Goal: Task Accomplishment & Management: Manage account settings

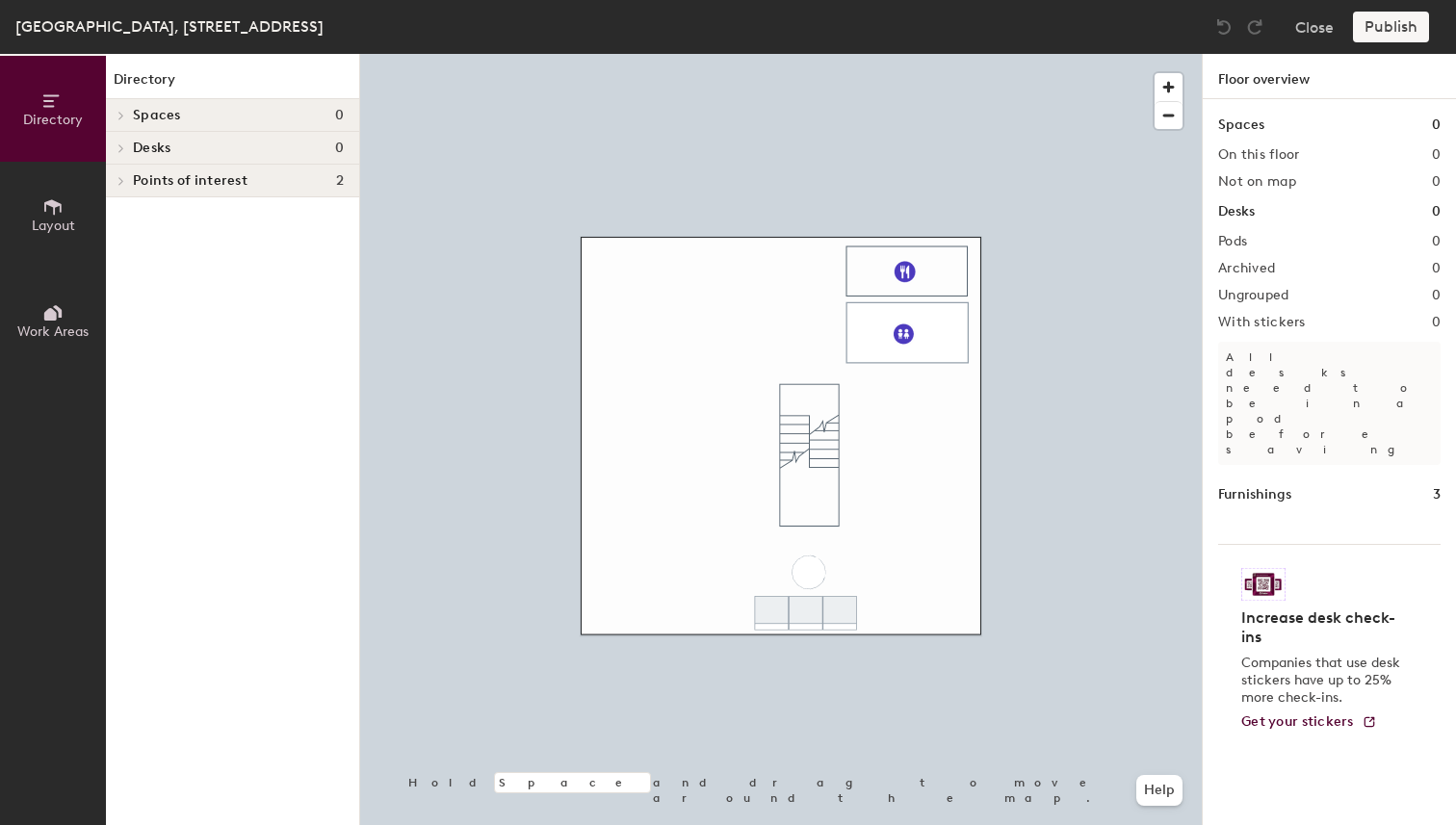
click at [122, 144] on icon at bounding box center [121, 149] width 8 height 10
click at [60, 208] on icon at bounding box center [53, 208] width 18 height 16
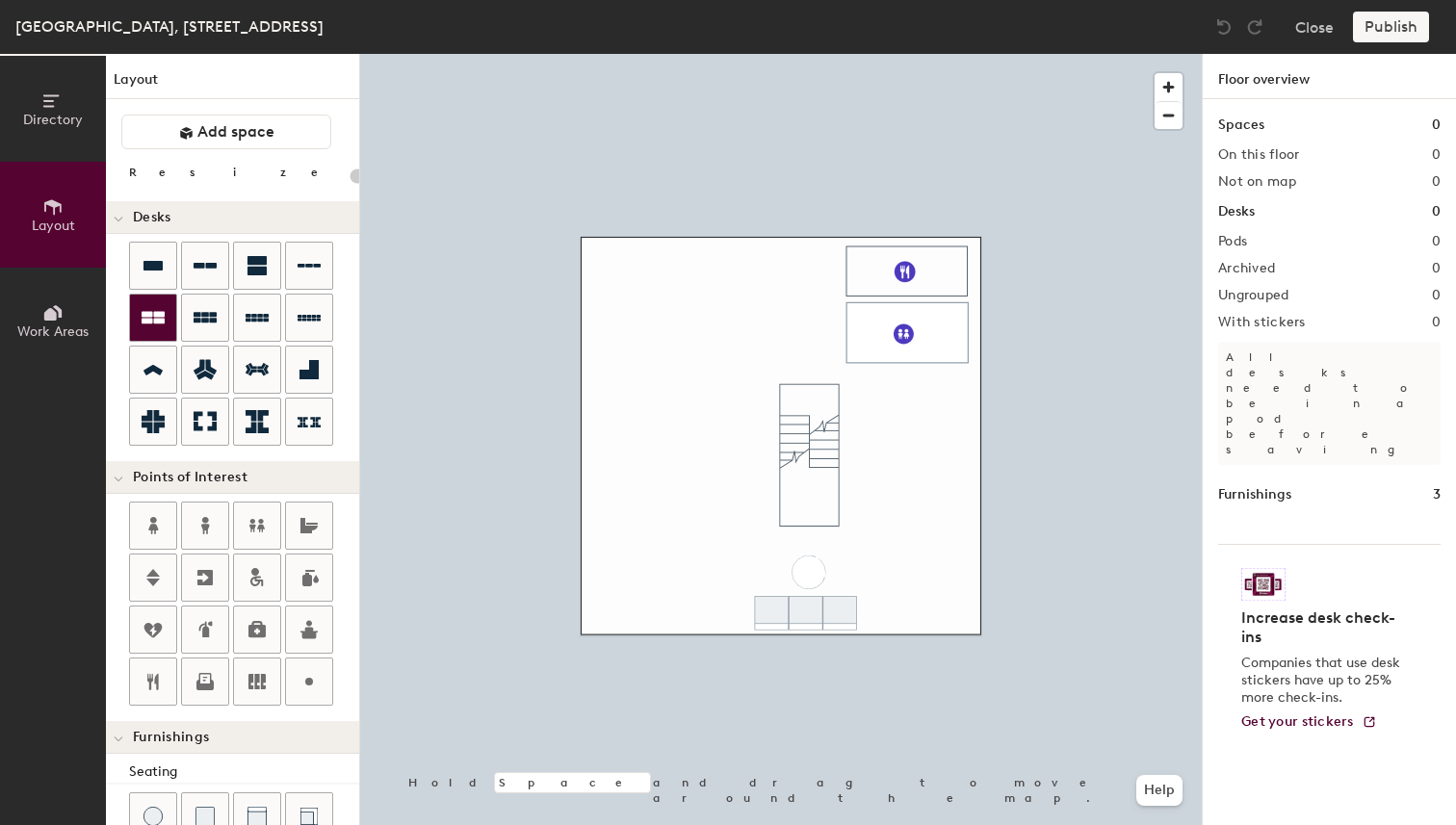
click at [168, 310] on div at bounding box center [153, 317] width 46 height 46
click at [842, 446] on div "Directory Layout Work Areas Layout Add space Resize Desks Points of Interest Fu…" at bounding box center [728, 440] width 1456 height 772
type input "100"
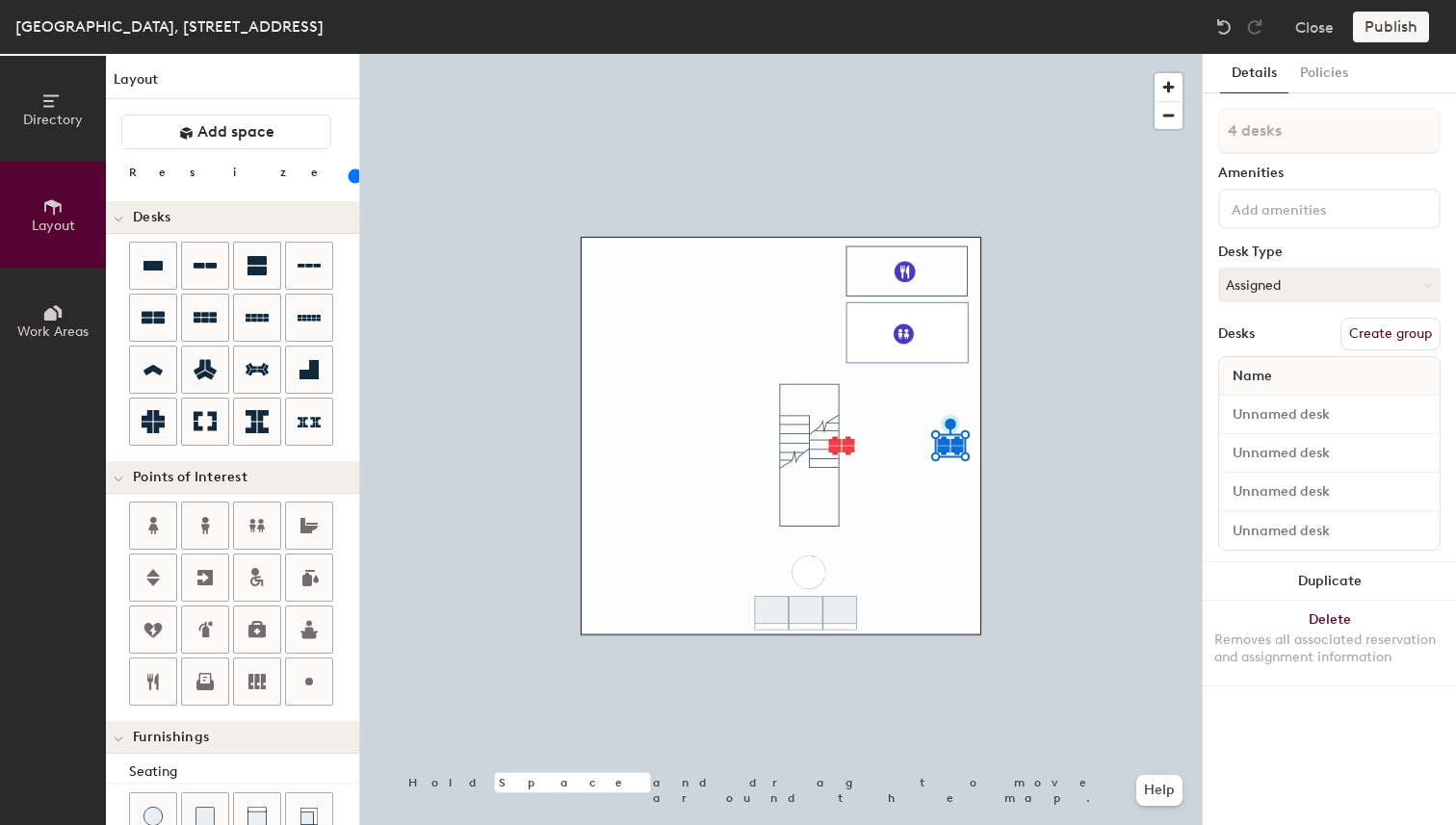
click at [852, 54] on div at bounding box center [781, 54] width 842 height 0
type input "1 desk"
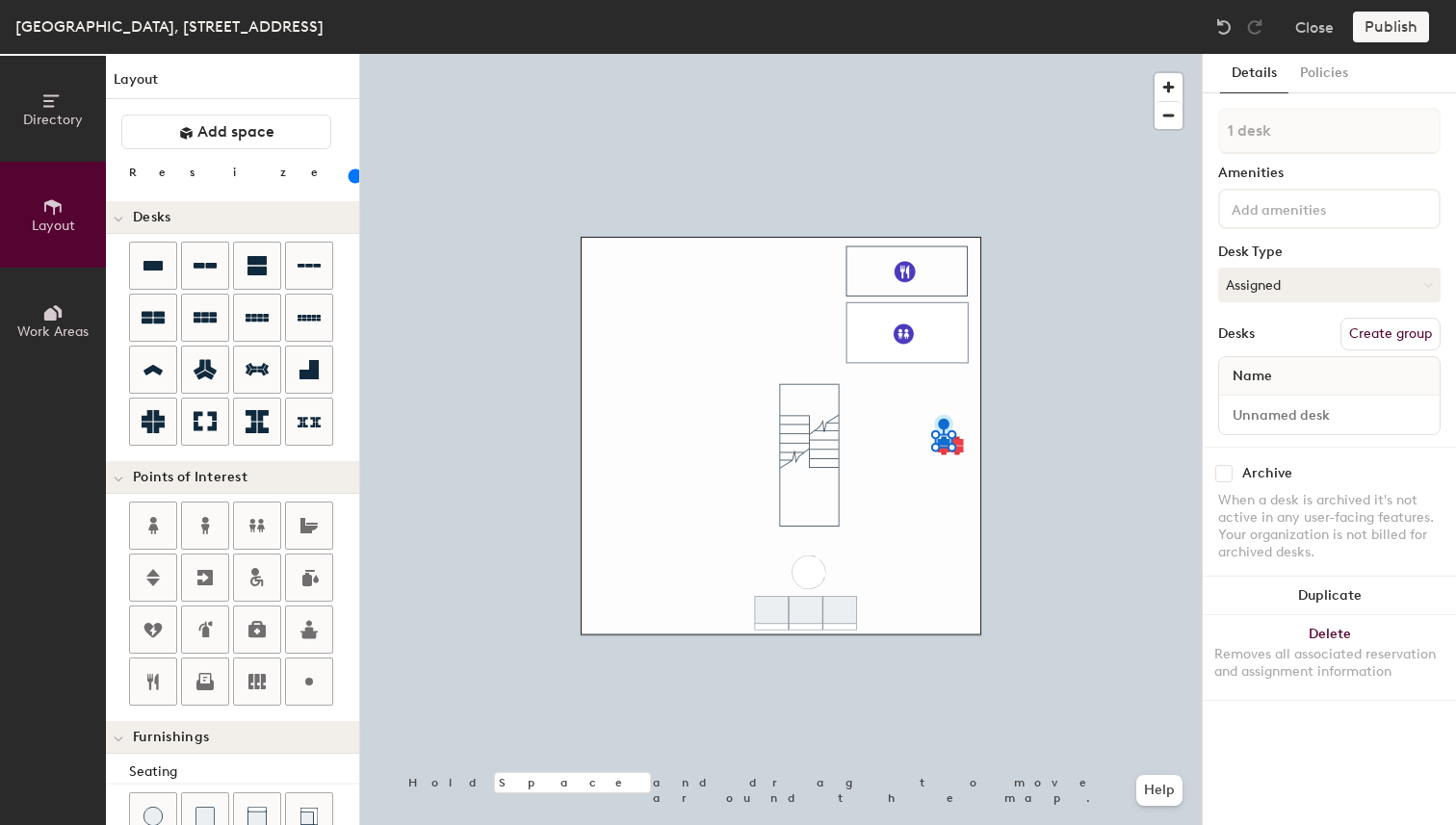
type input "20"
type input "4 desks"
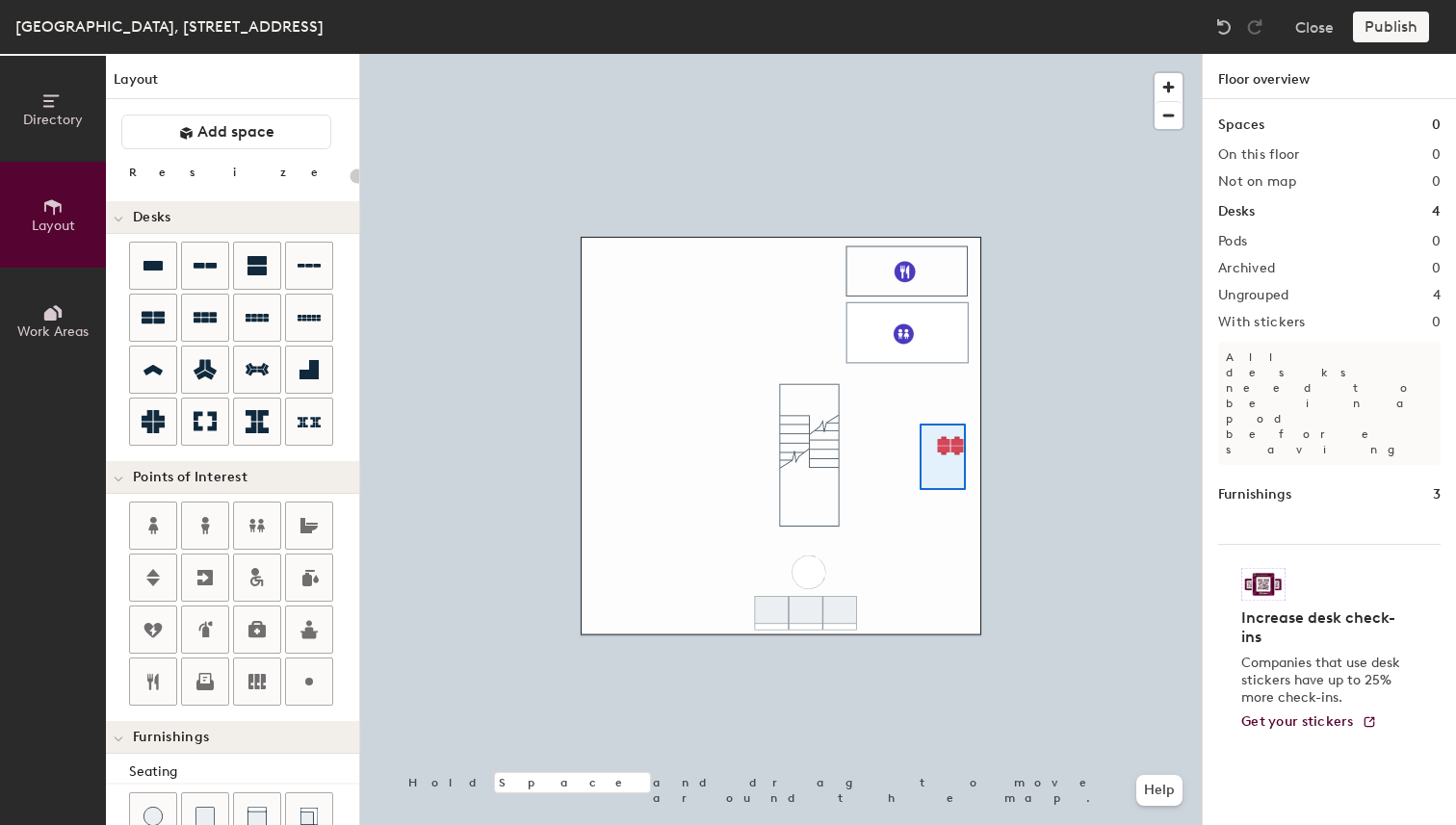
drag, startPoint x: 168, startPoint y: 310, endPoint x: 919, endPoint y: 424, distance: 759.6
click at [919, 54] on div at bounding box center [781, 54] width 842 height 0
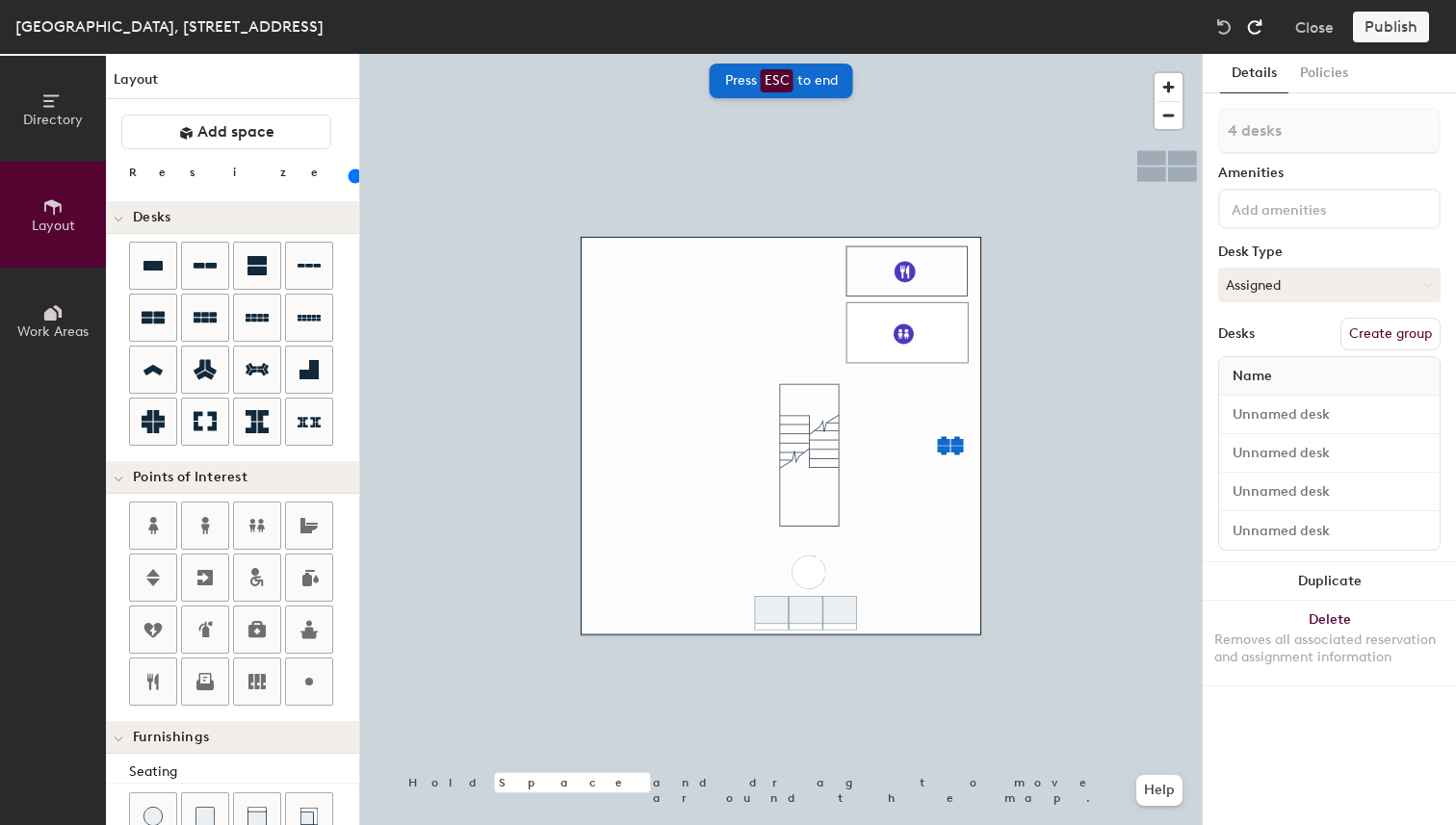
click at [1255, 28] on img at bounding box center [1255, 28] width 20 height 20
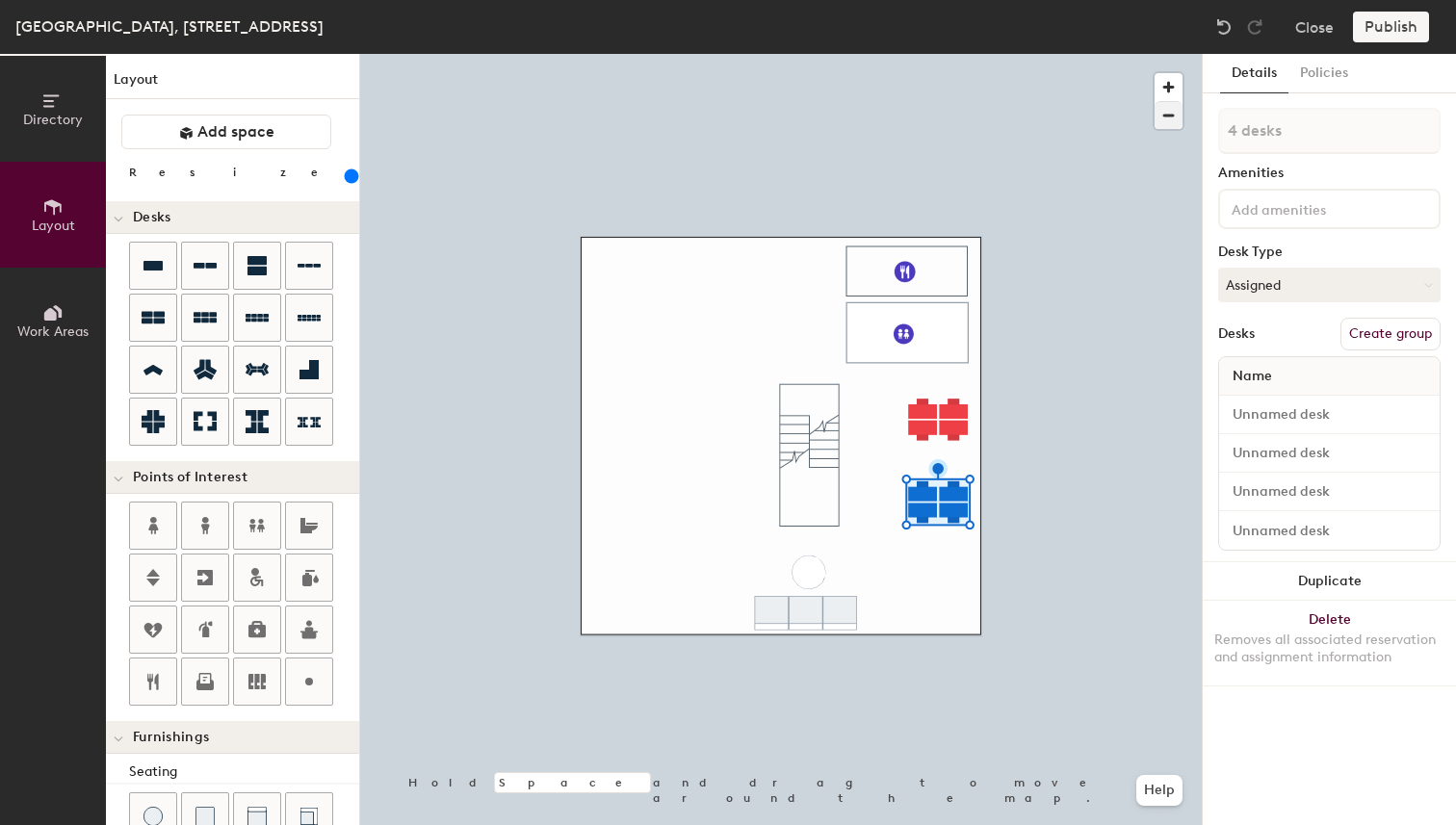
type input "240"
type input "1 desk"
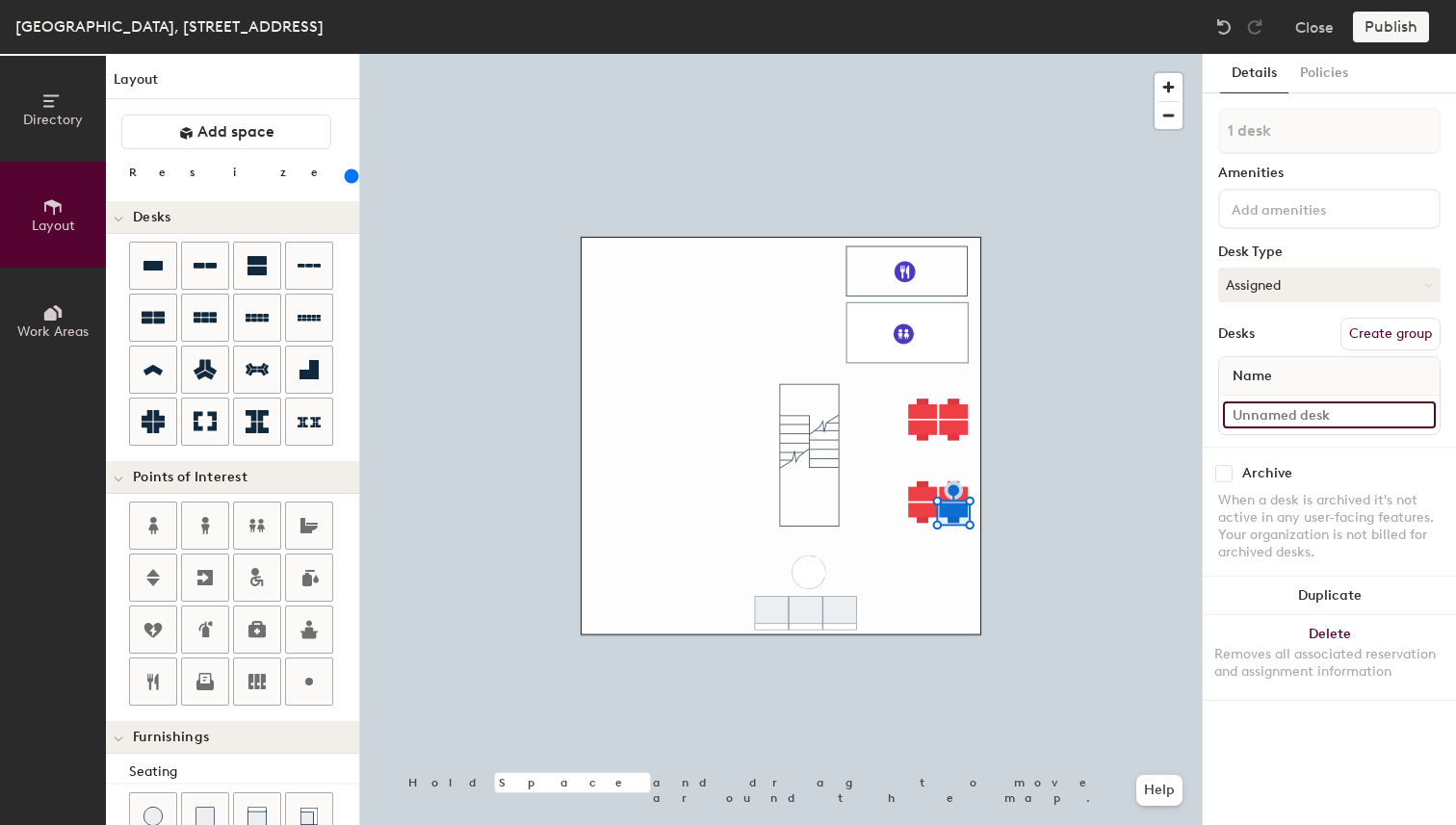
type input "240"
click at [1276, 414] on input at bounding box center [1329, 414] width 213 height 27
type input "Da"
type input "240"
type input "Dan"
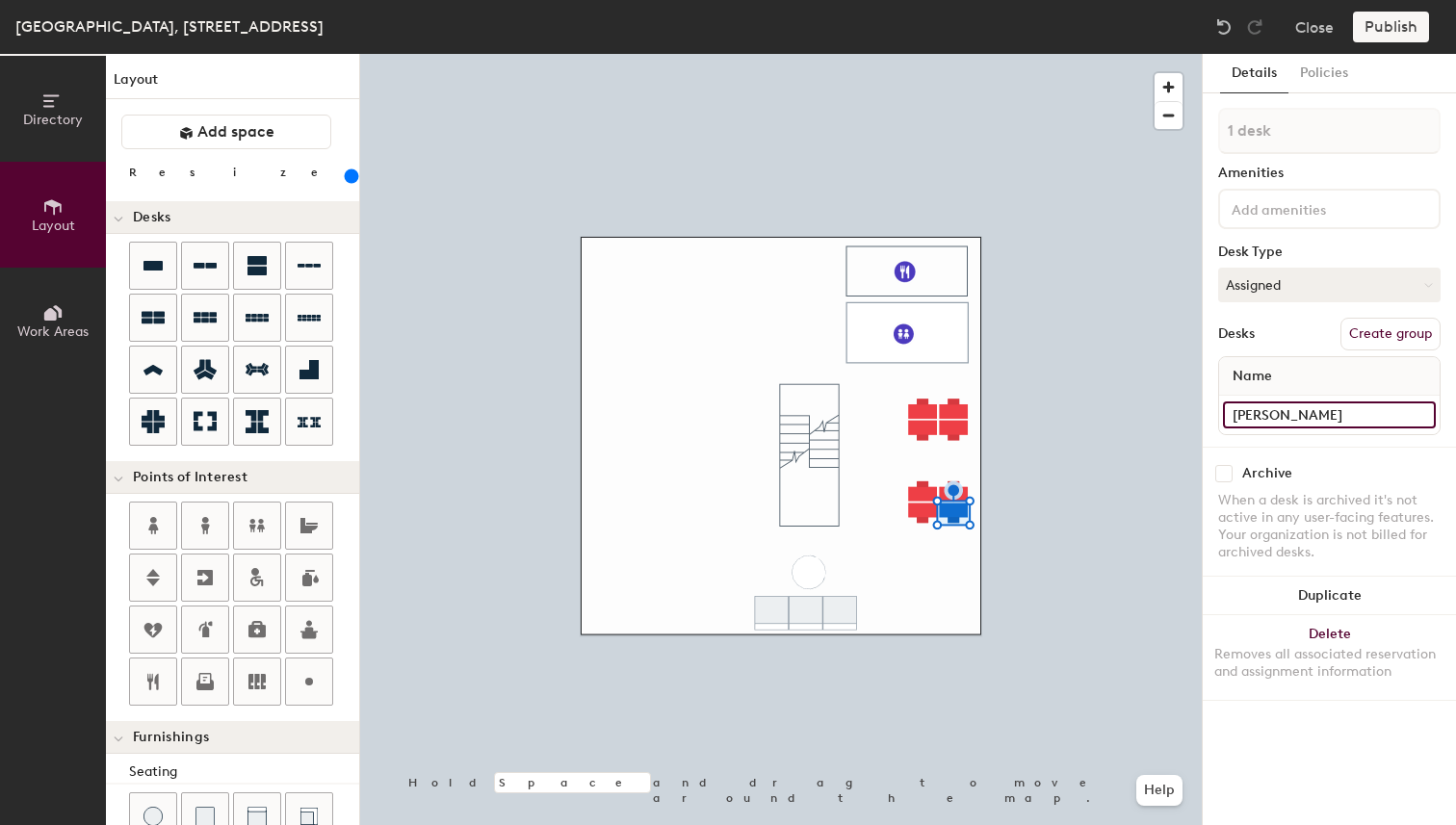
type input "240"
type input "Danie"
type input "240"
type input "[PERSON_NAME]"
type input "240"
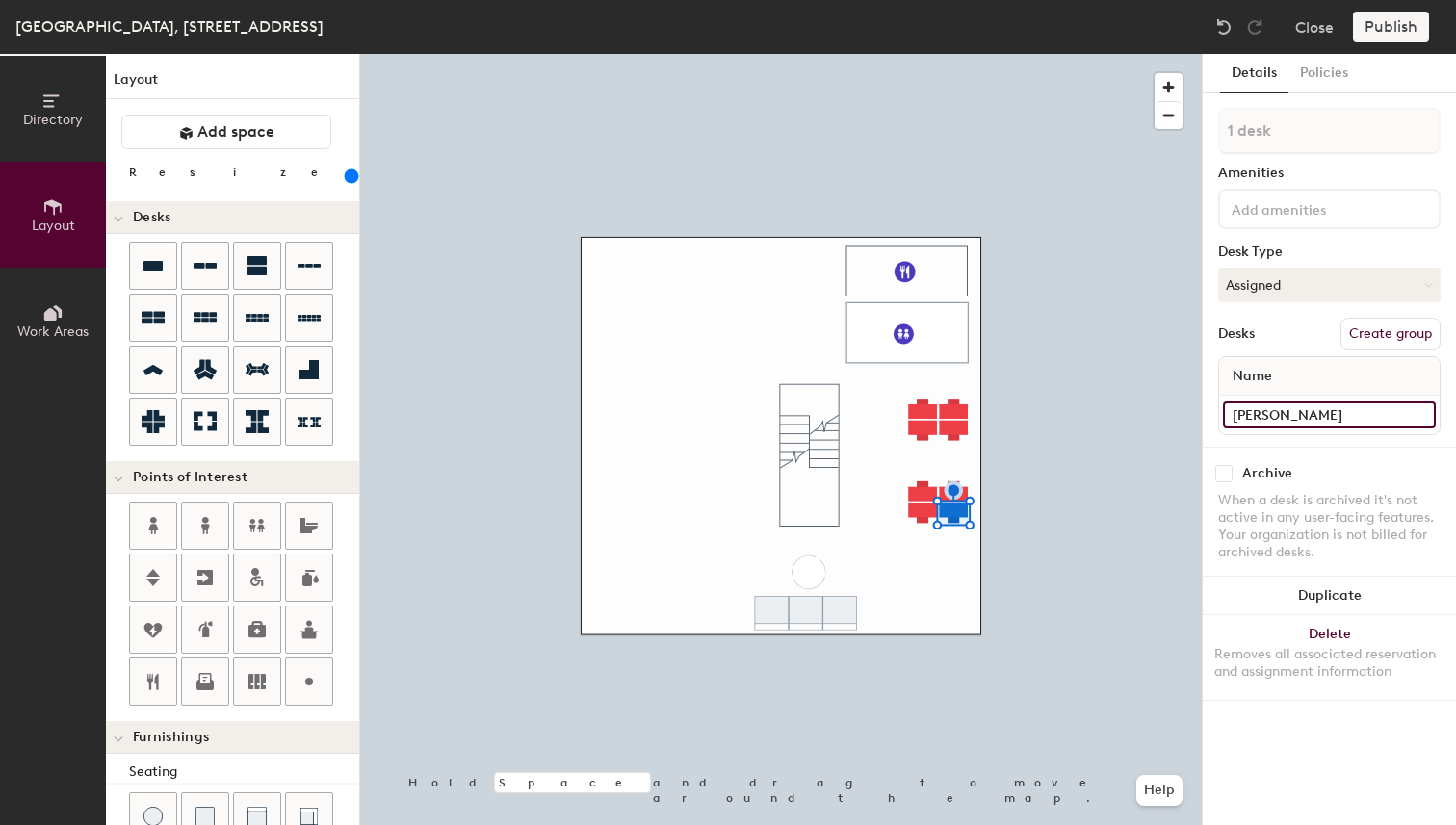
type input "[PERSON_NAME]"
click at [1129, 54] on div at bounding box center [781, 54] width 842 height 0
type input "240"
type input "2 desks"
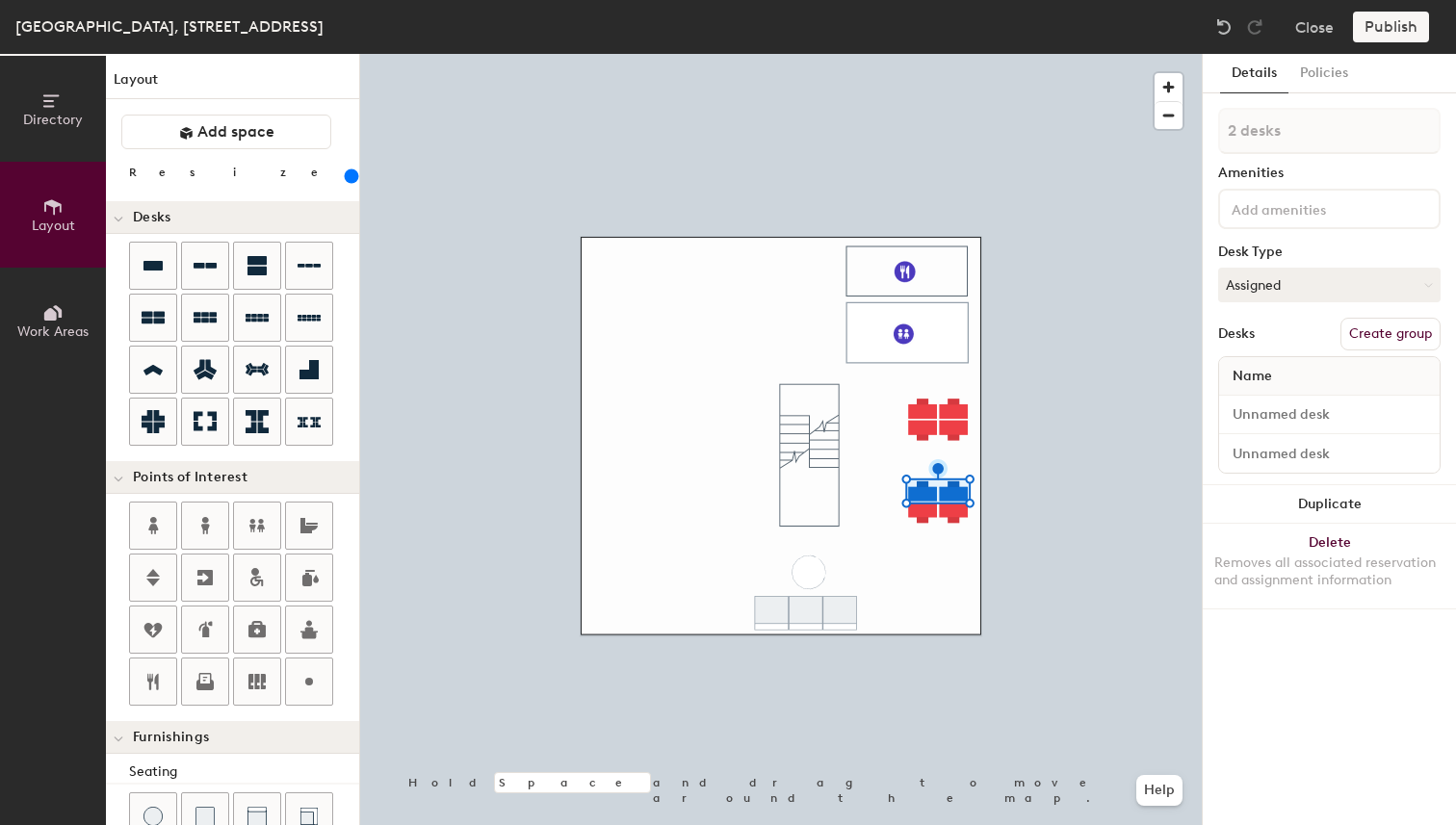
type input "240"
type input "1 desk"
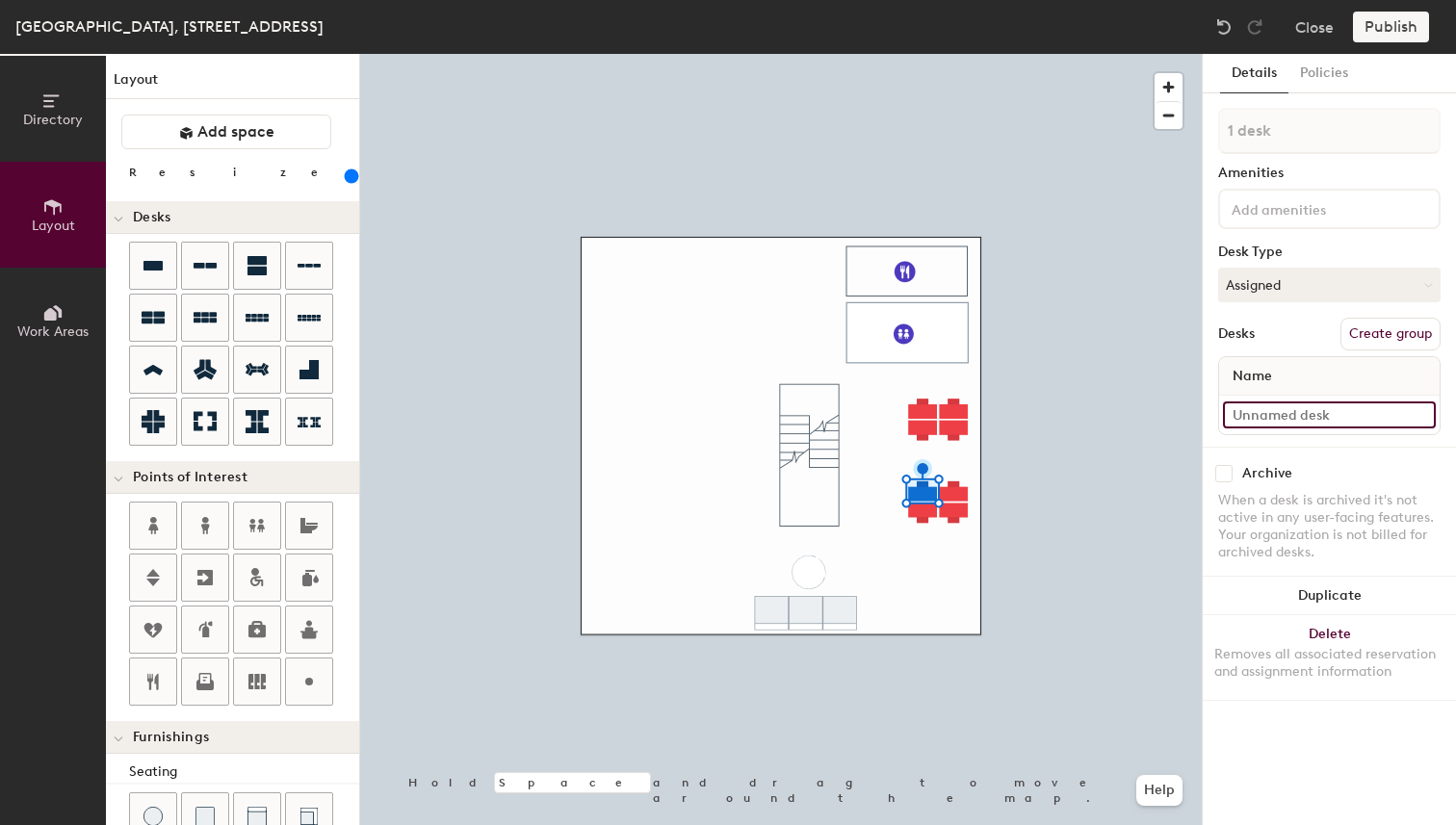
type input "240"
click at [1323, 414] on input at bounding box center [1329, 414] width 213 height 27
type input "G"
type input "240"
type input "Gr"
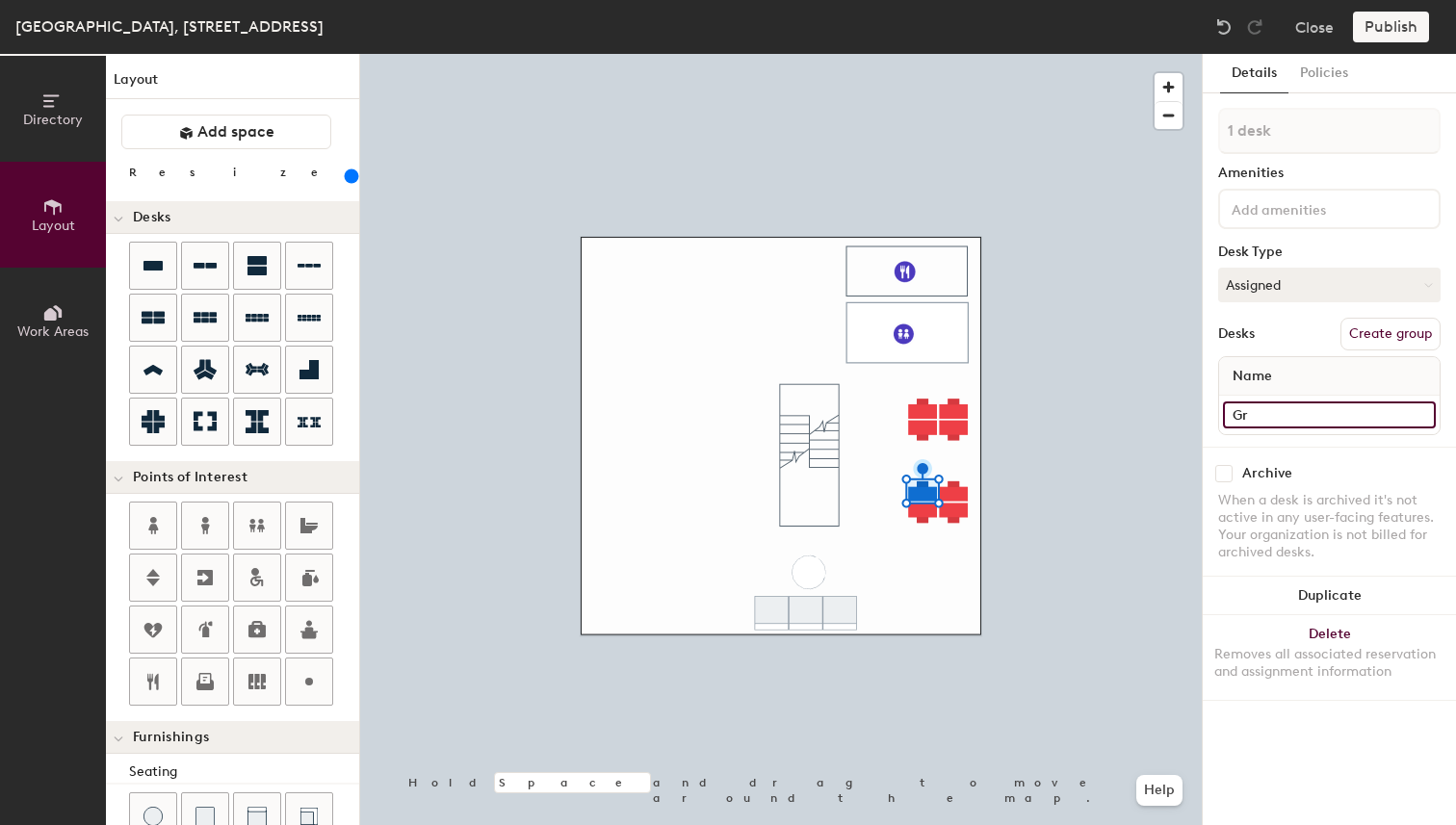
type input "240"
type input "Grah"
type input "240"
type input "Graha"
type input "240"
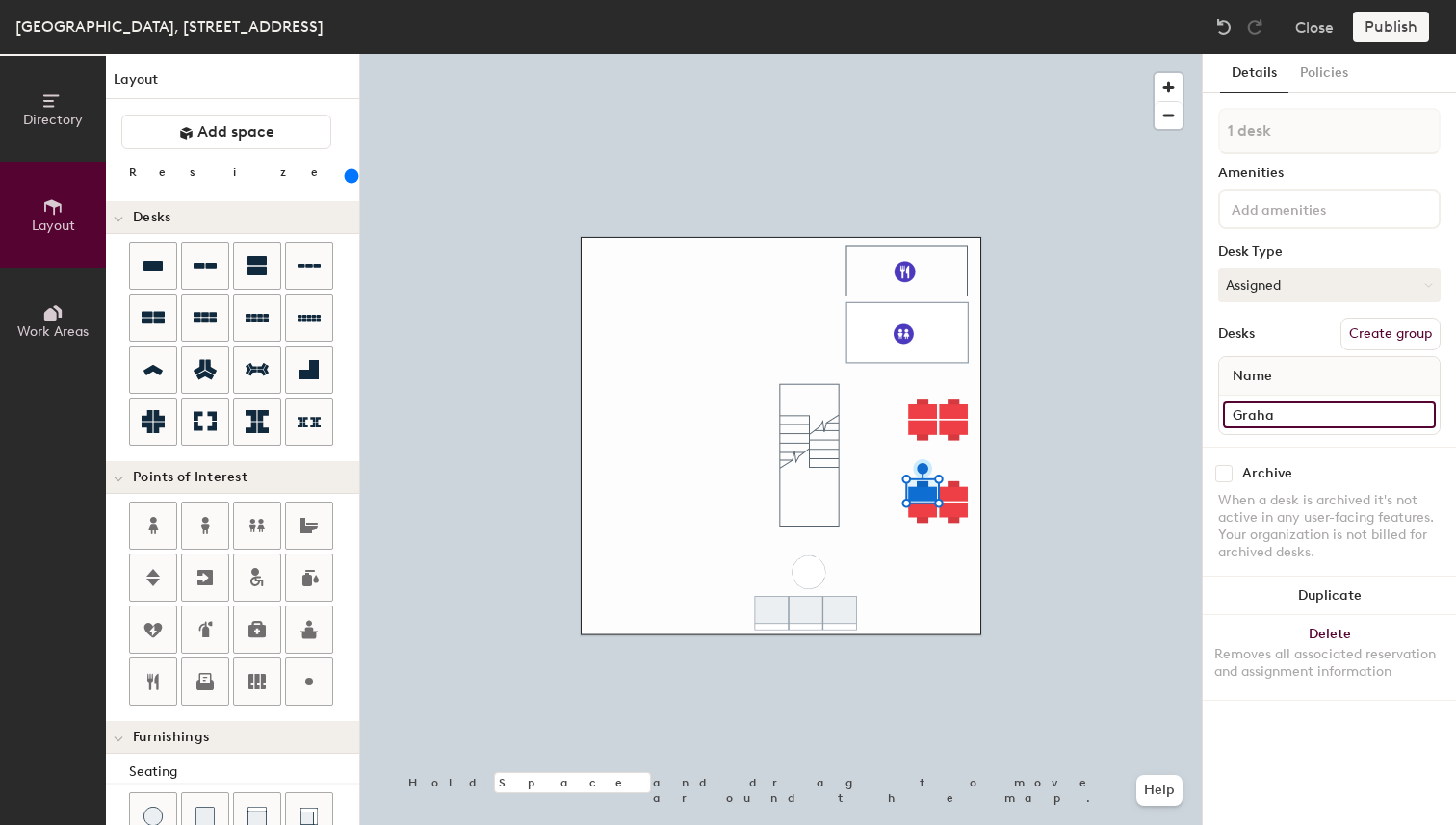
type input "[PERSON_NAME]"
type input "240"
type input "[PERSON_NAME]"
type input "240"
click at [1289, 421] on input at bounding box center [1329, 414] width 213 height 27
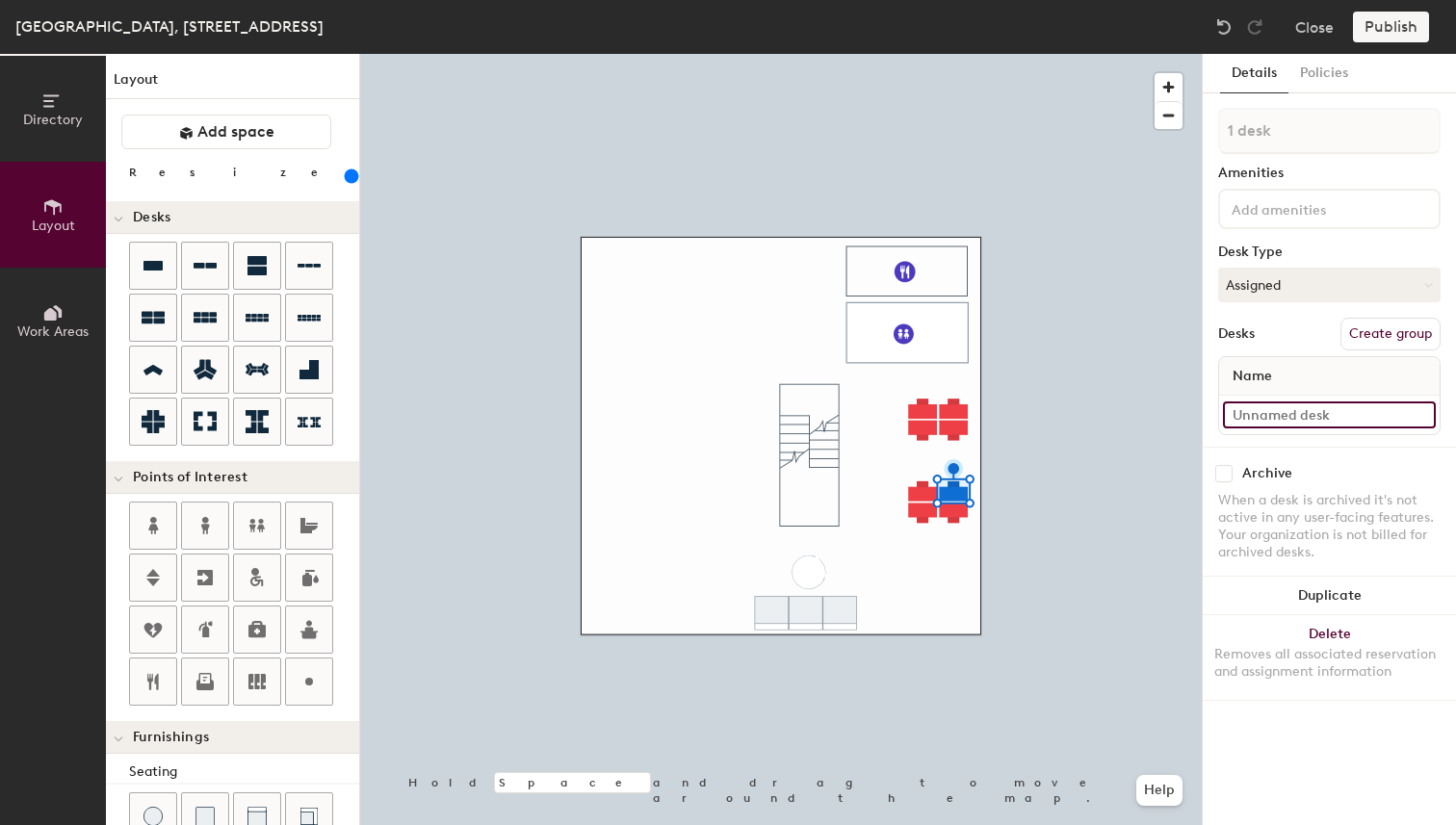
type input "T"
type input "240"
type input "[DEMOGRAPHIC_DATA]"
type input "240"
type input "[DEMOGRAPHIC_DATA]"
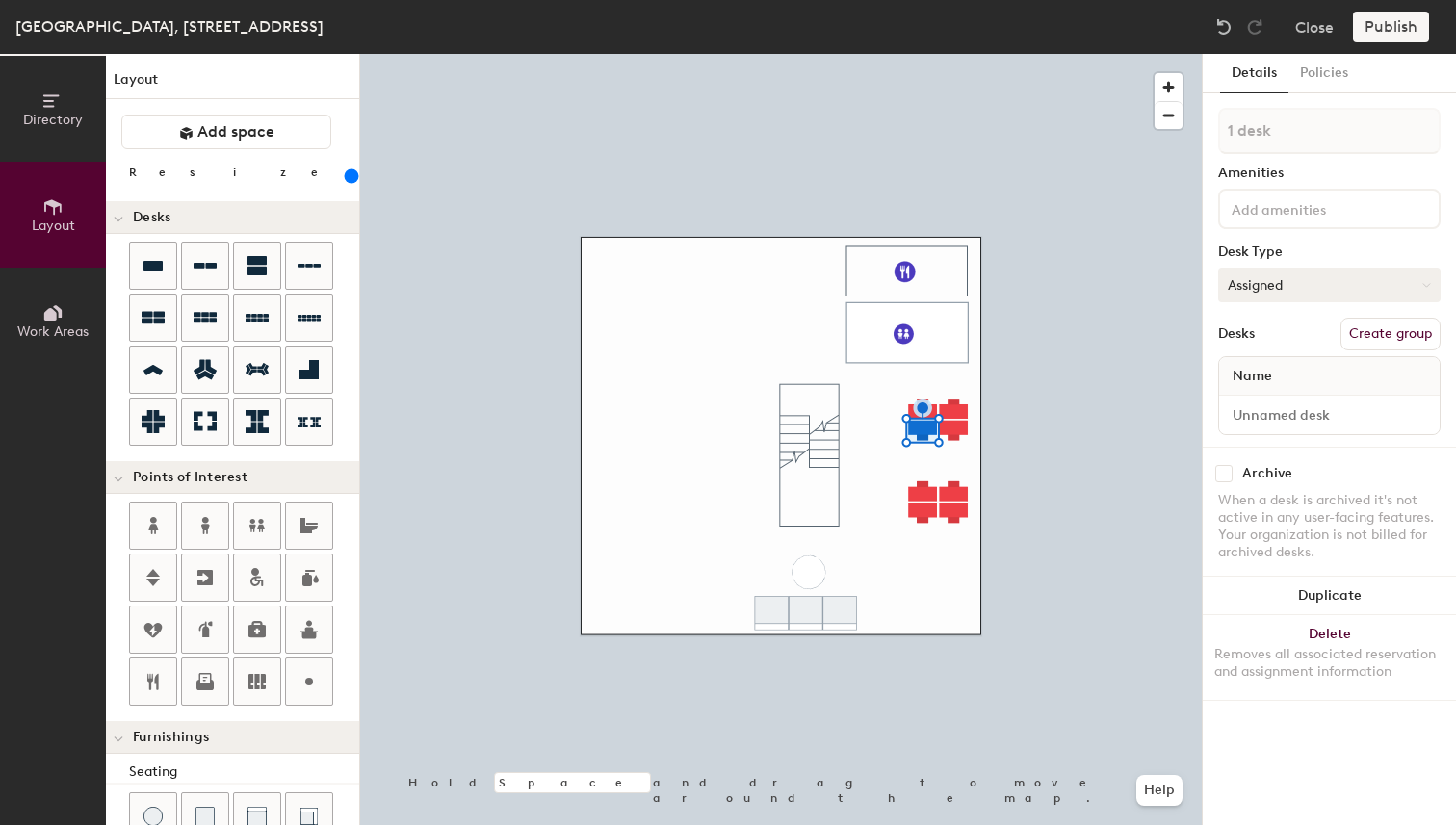
type input "240"
type input "2 desks"
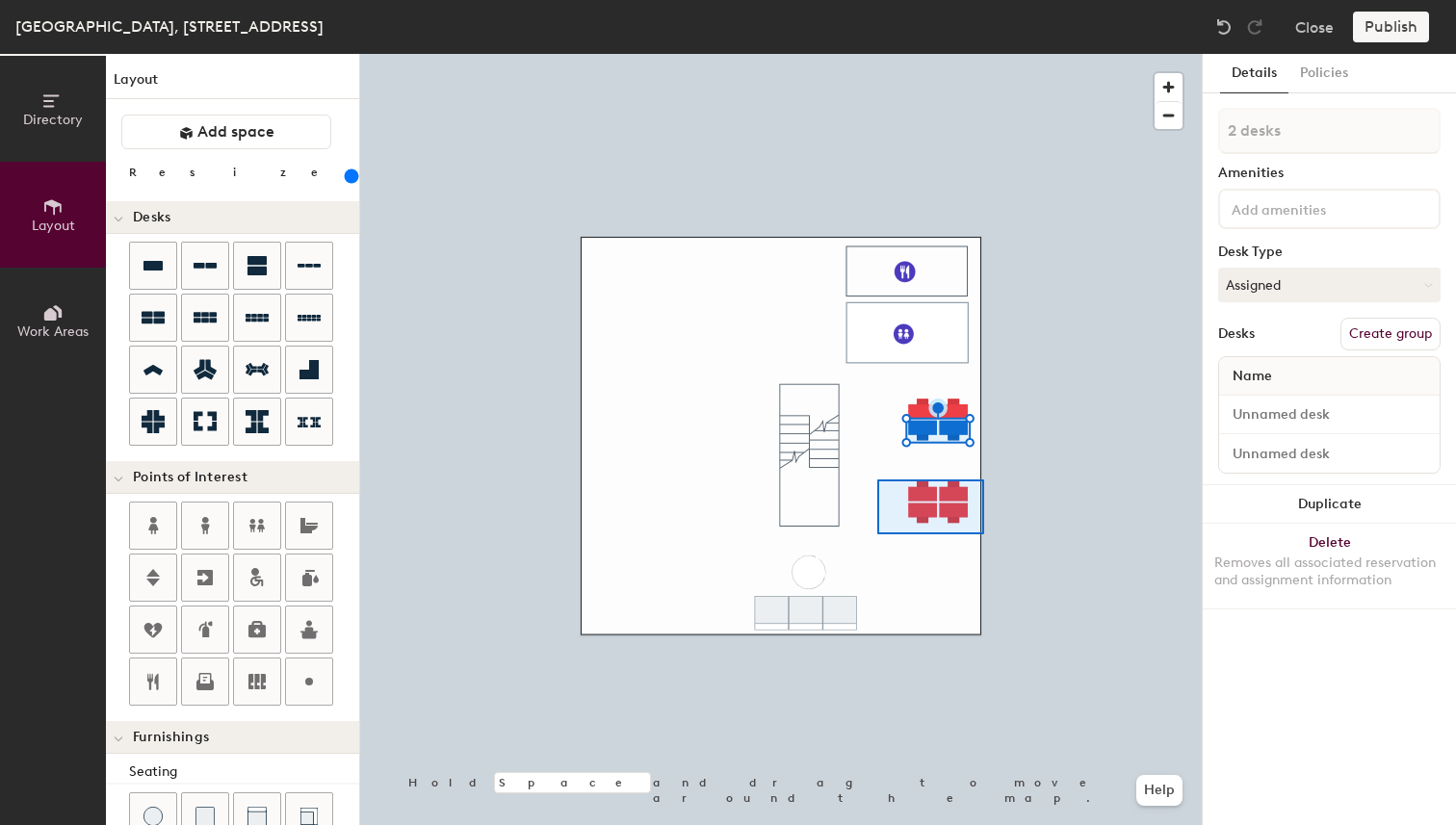
type input "240"
type input "4 desks"
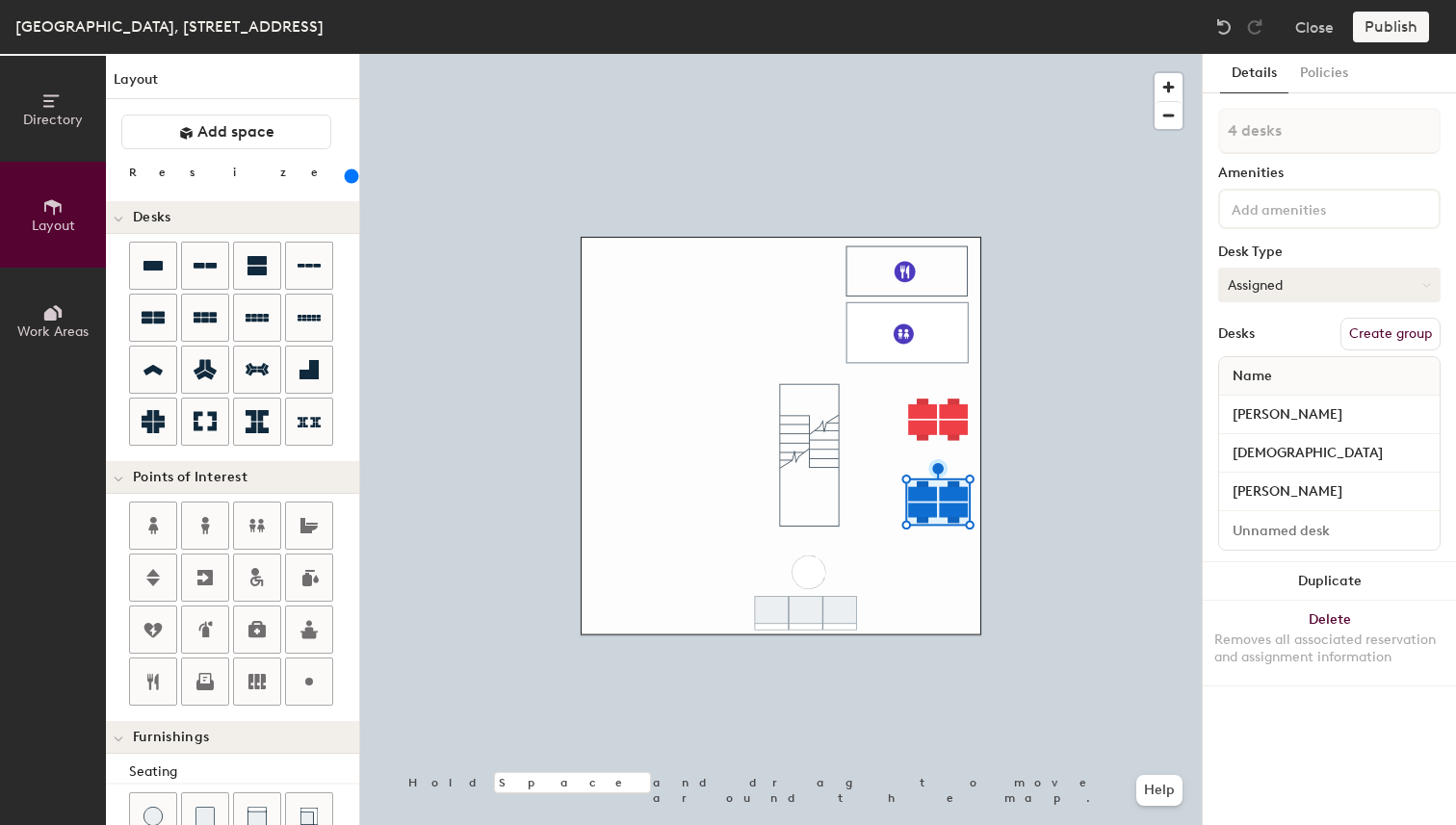
click at [1298, 285] on button "Assigned" at bounding box center [1330, 285] width 222 height 34
click at [1280, 345] on div "Assigned" at bounding box center [1316, 345] width 193 height 29
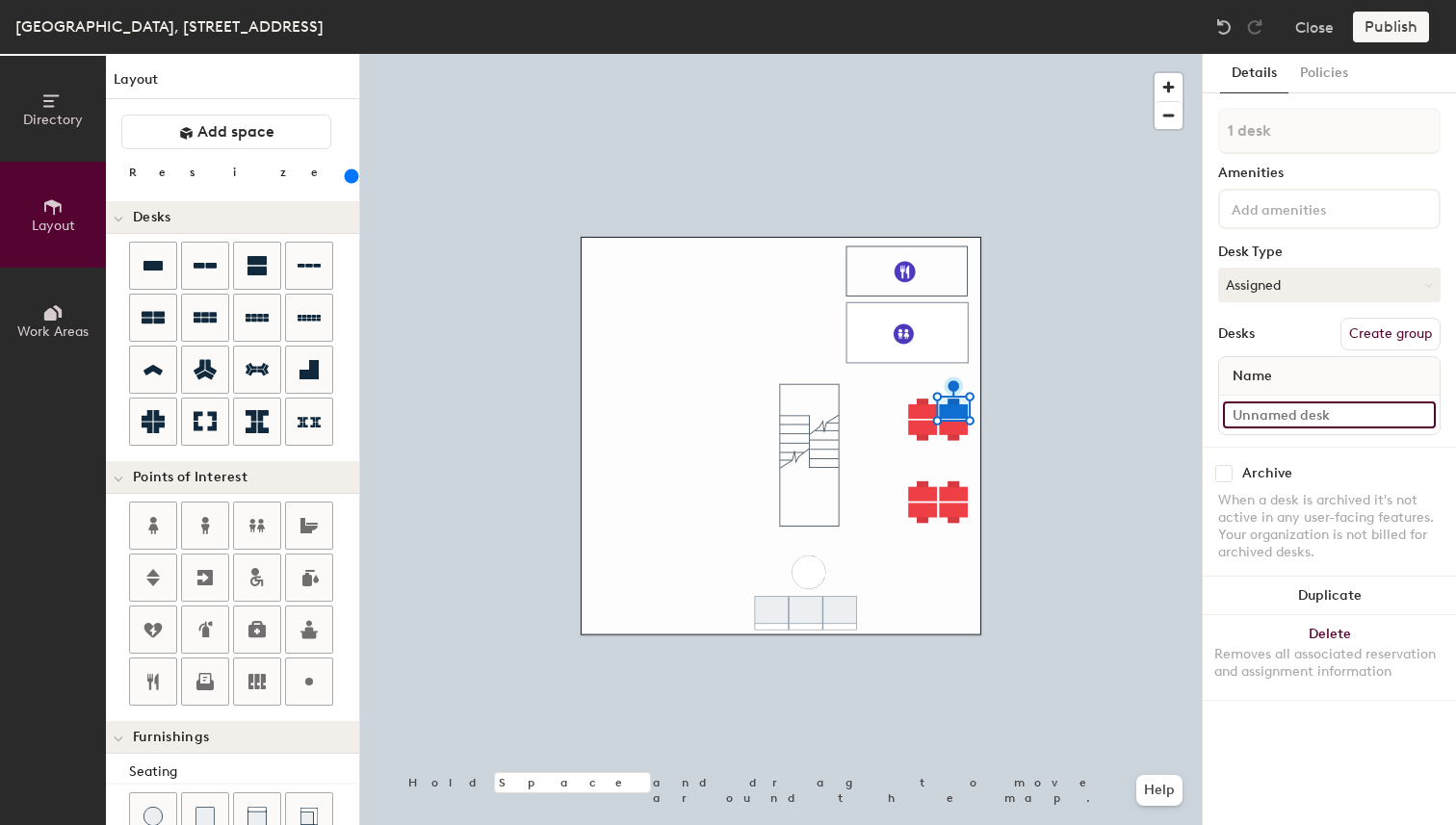
type input "240"
click at [1273, 415] on input at bounding box center [1329, 414] width 213 height 27
type input "S"
type input "240"
type input "So"
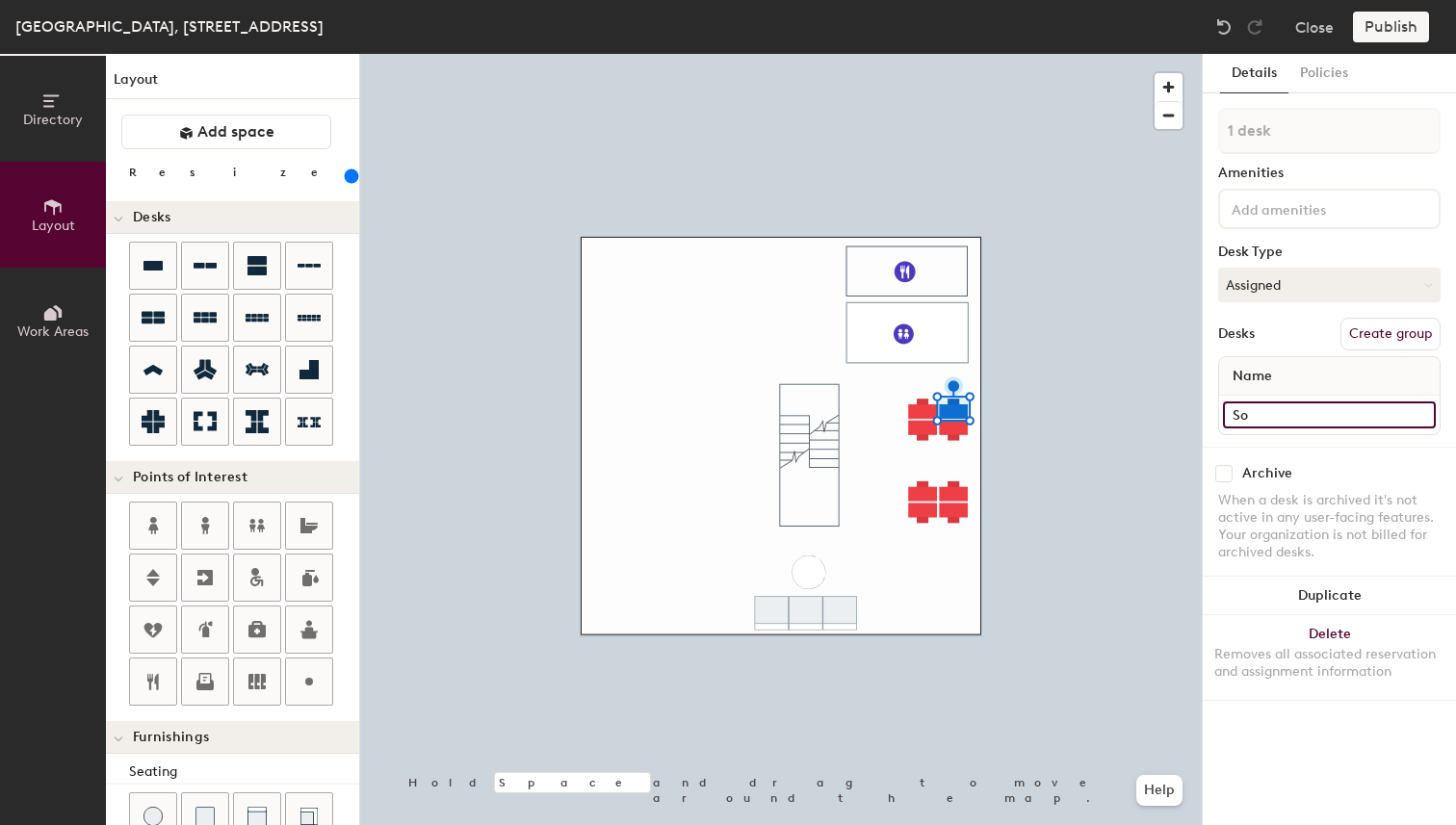
type input "240"
type input "[PERSON_NAME]"
type input "240"
type input "[PERSON_NAME]"
click at [1117, 54] on div at bounding box center [781, 54] width 842 height 0
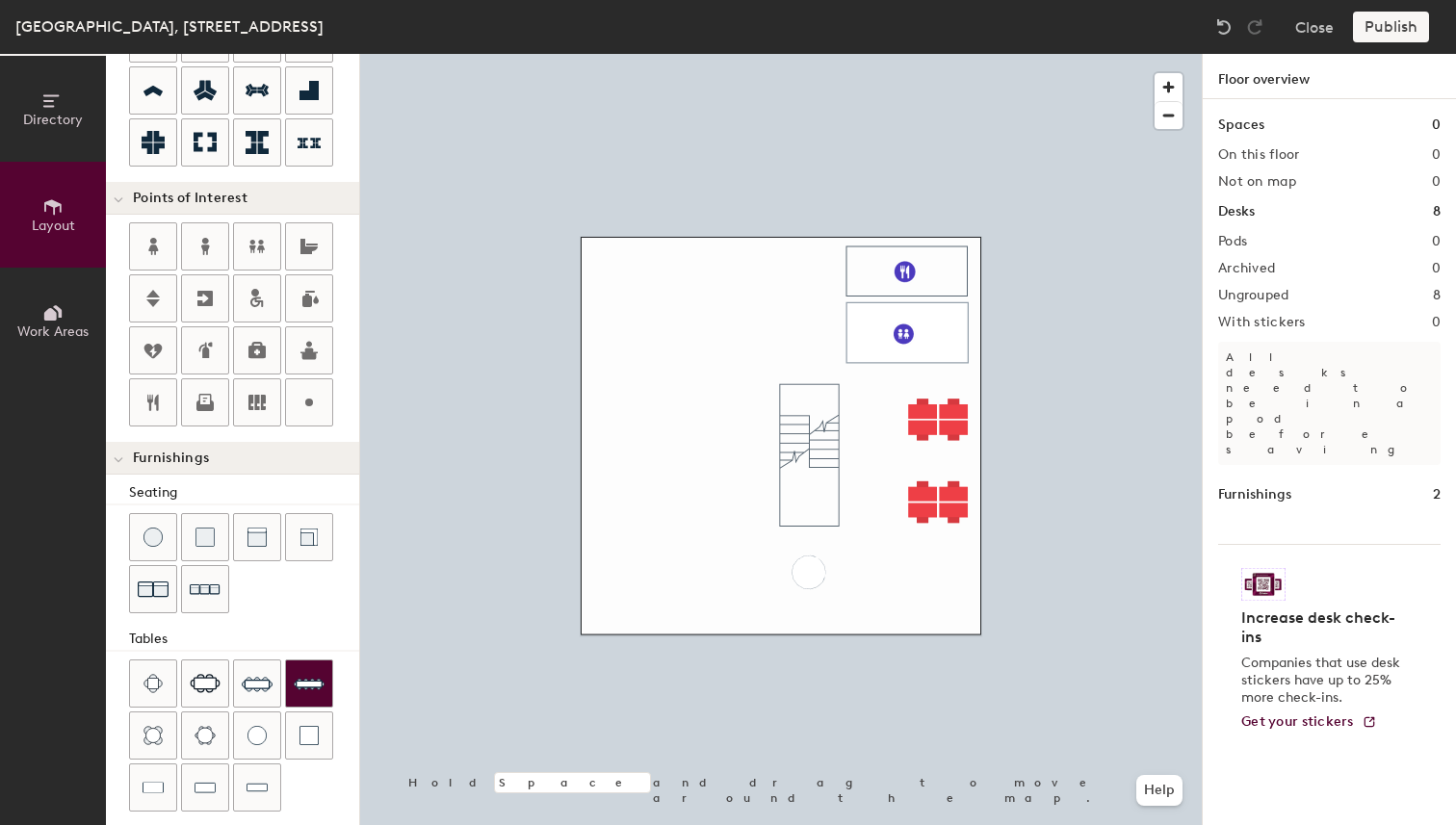
scroll to position [270, 0]
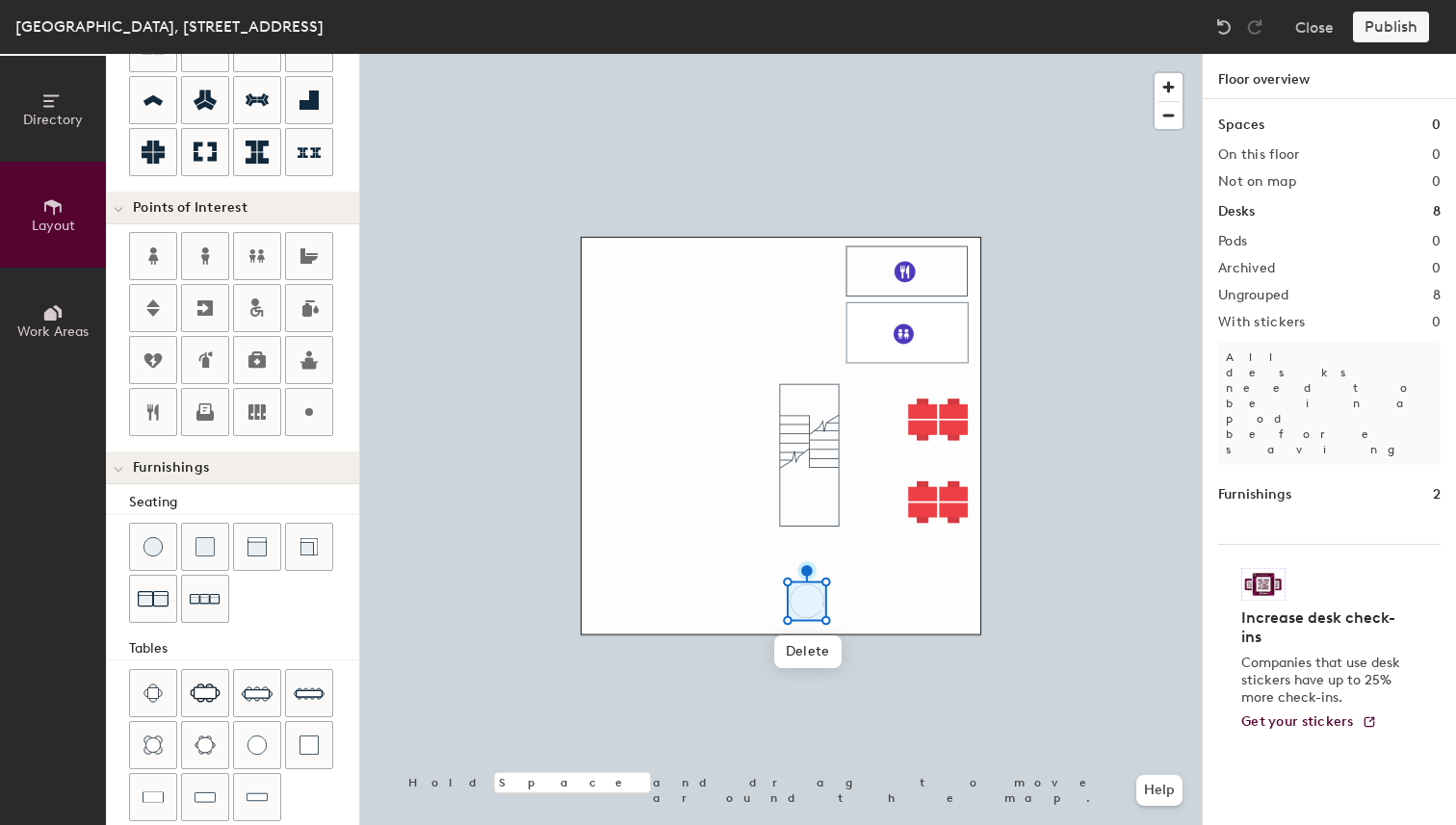
click at [285, 616] on div at bounding box center [244, 575] width 230 height 104
click at [264, 549] on img at bounding box center [257, 547] width 20 height 20
click at [845, 54] on div at bounding box center [781, 54] width 842 height 0
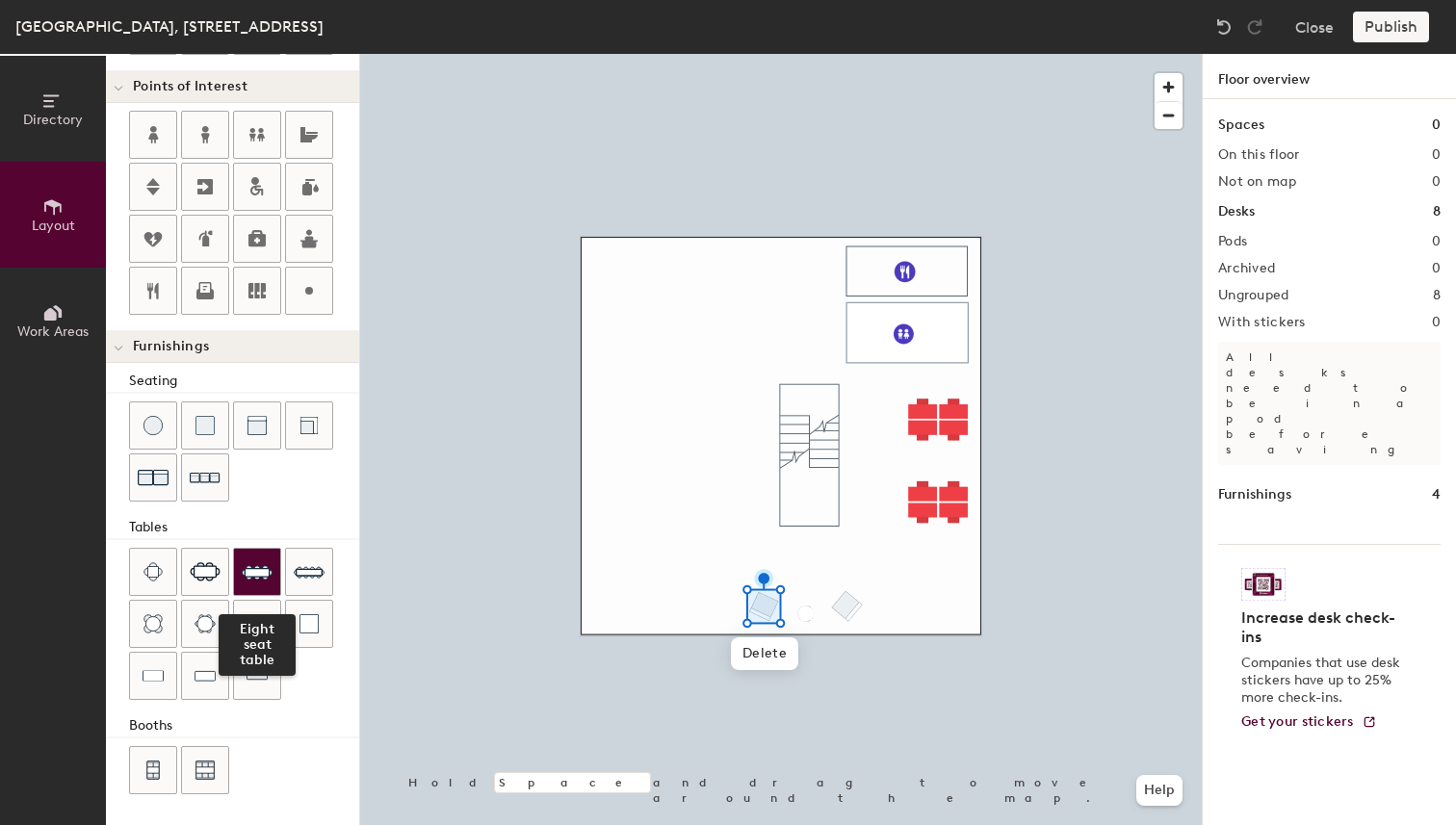
click at [265, 573] on img at bounding box center [257, 571] width 31 height 31
click at [834, 54] on div at bounding box center [781, 54] width 842 height 0
click at [844, 54] on div at bounding box center [781, 54] width 842 height 0
click at [257, 579] on img at bounding box center [257, 571] width 31 height 31
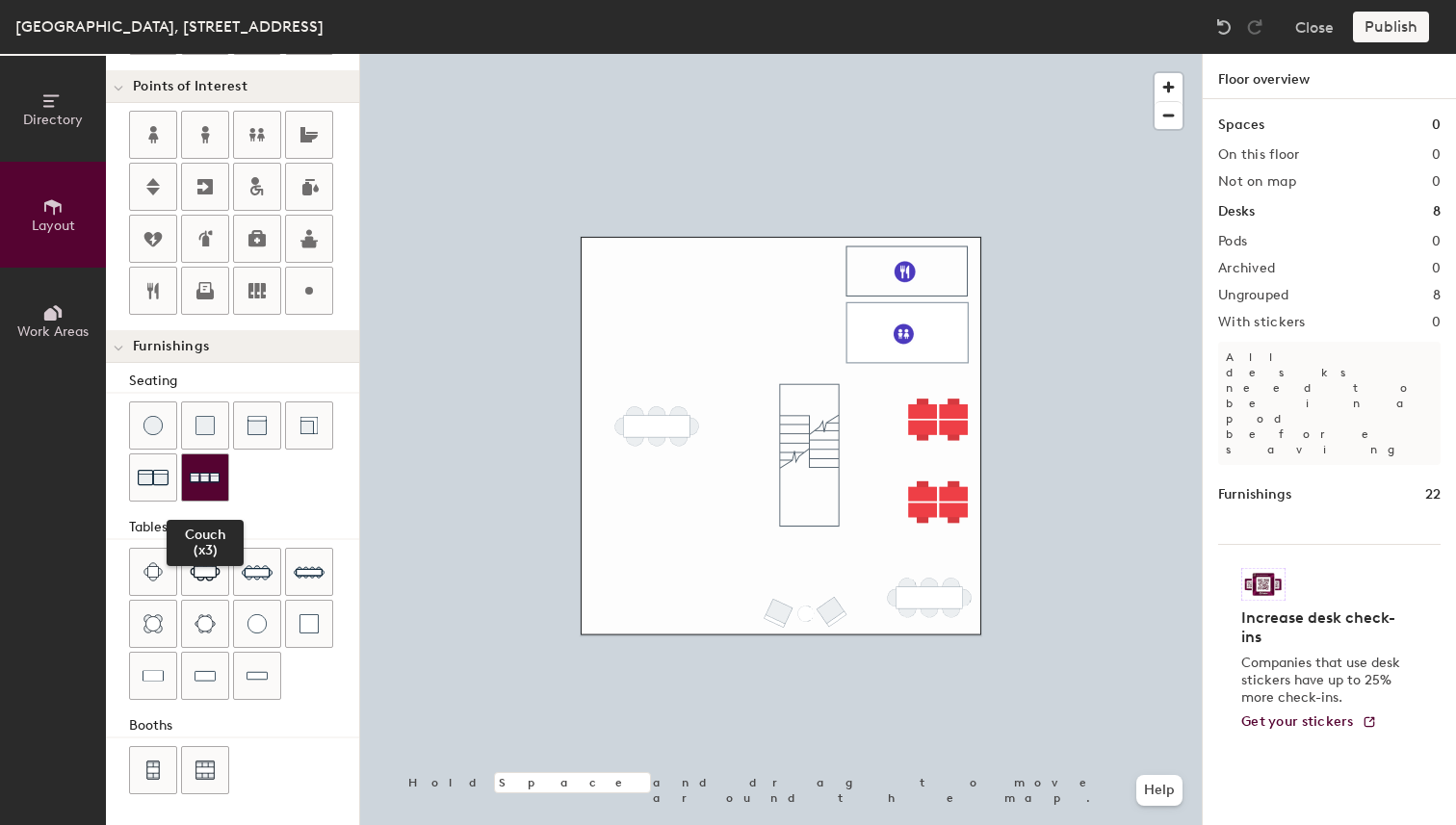
click at [207, 487] on img at bounding box center [205, 478] width 31 height 30
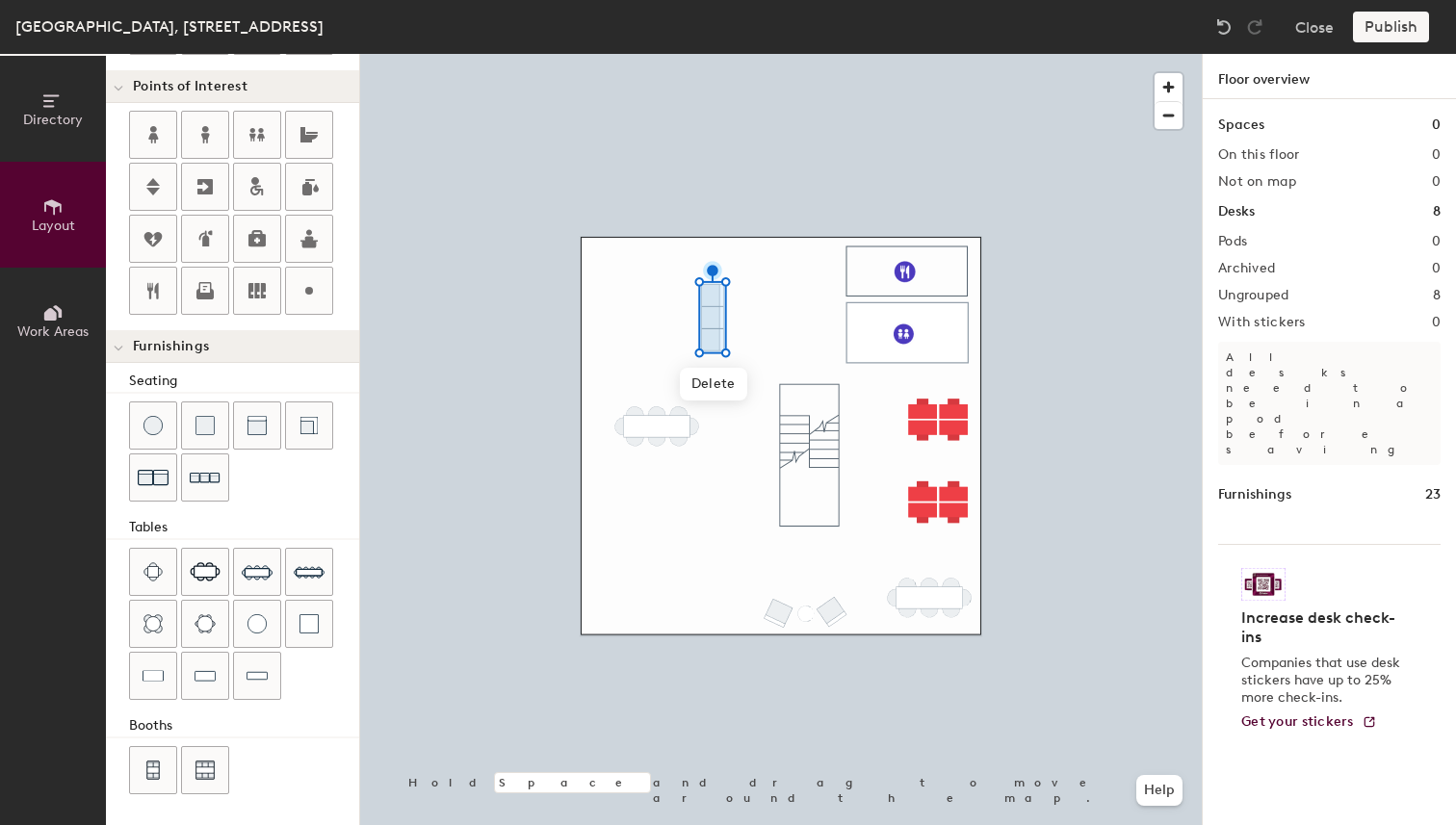
click at [279, 471] on div at bounding box center [244, 454] width 230 height 104
click at [208, 479] on img at bounding box center [205, 478] width 31 height 30
type input "20"
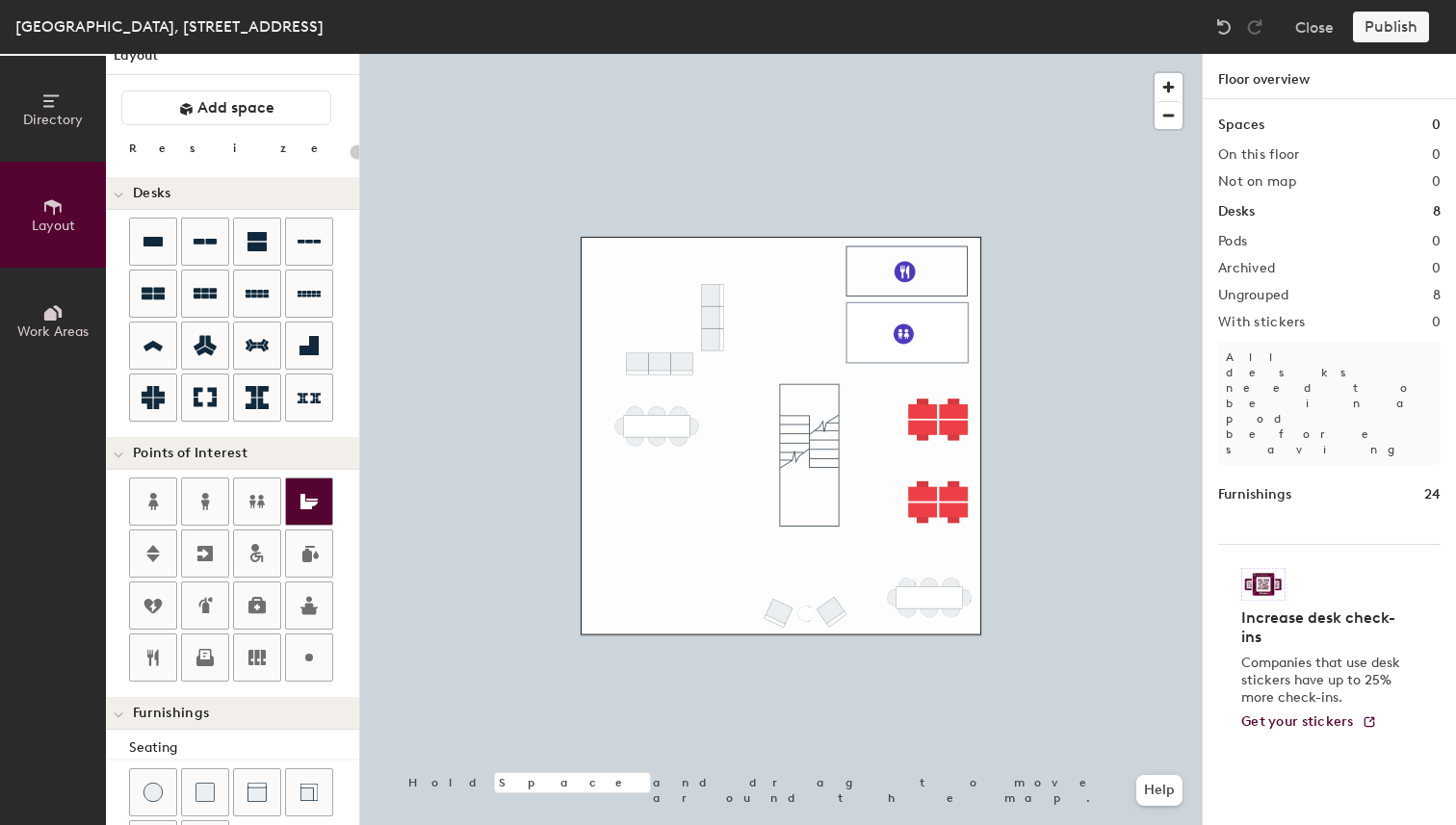
scroll to position [0, 0]
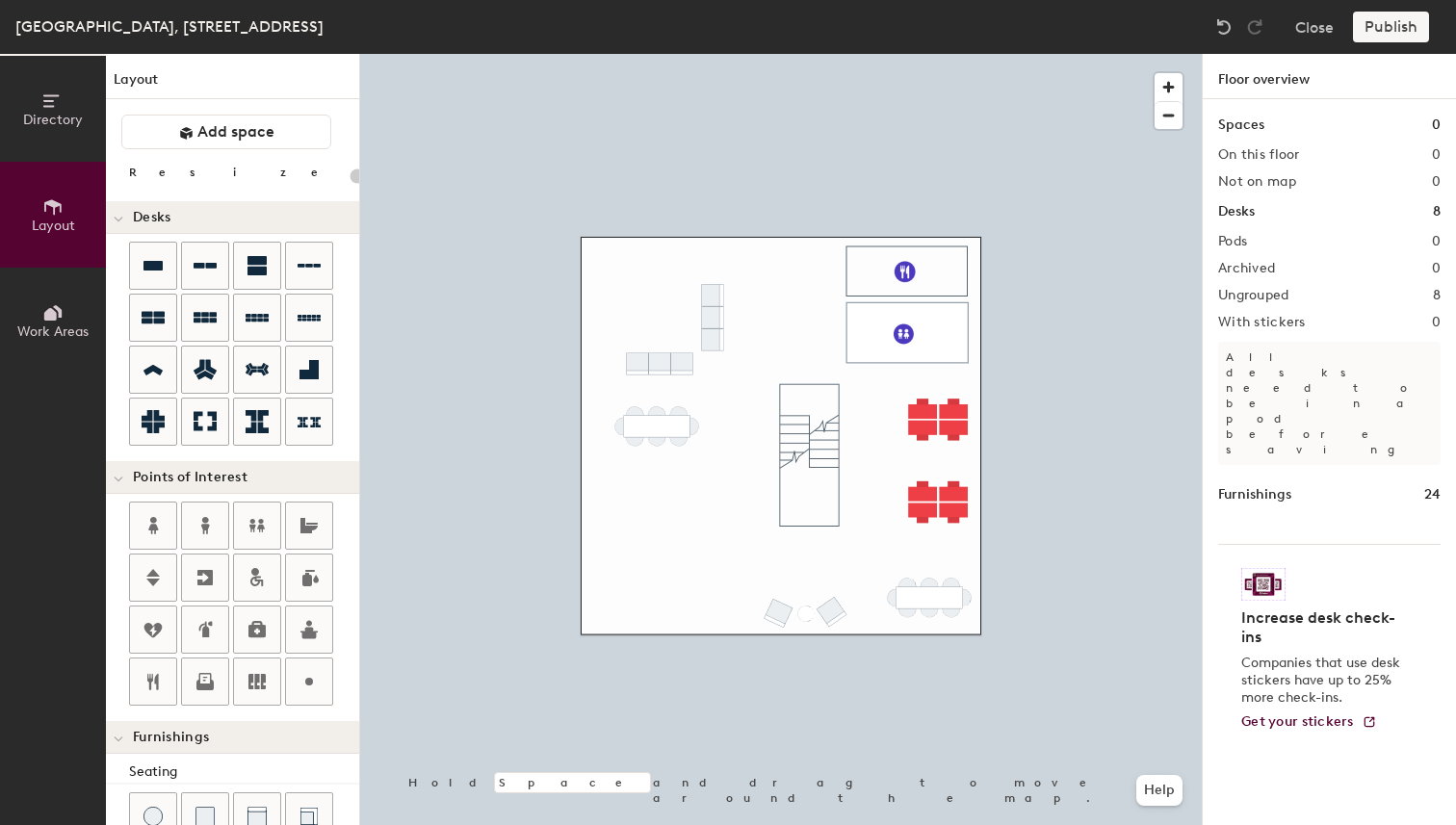
click at [57, 326] on span "Work Areas" at bounding box center [53, 332] width 71 height 17
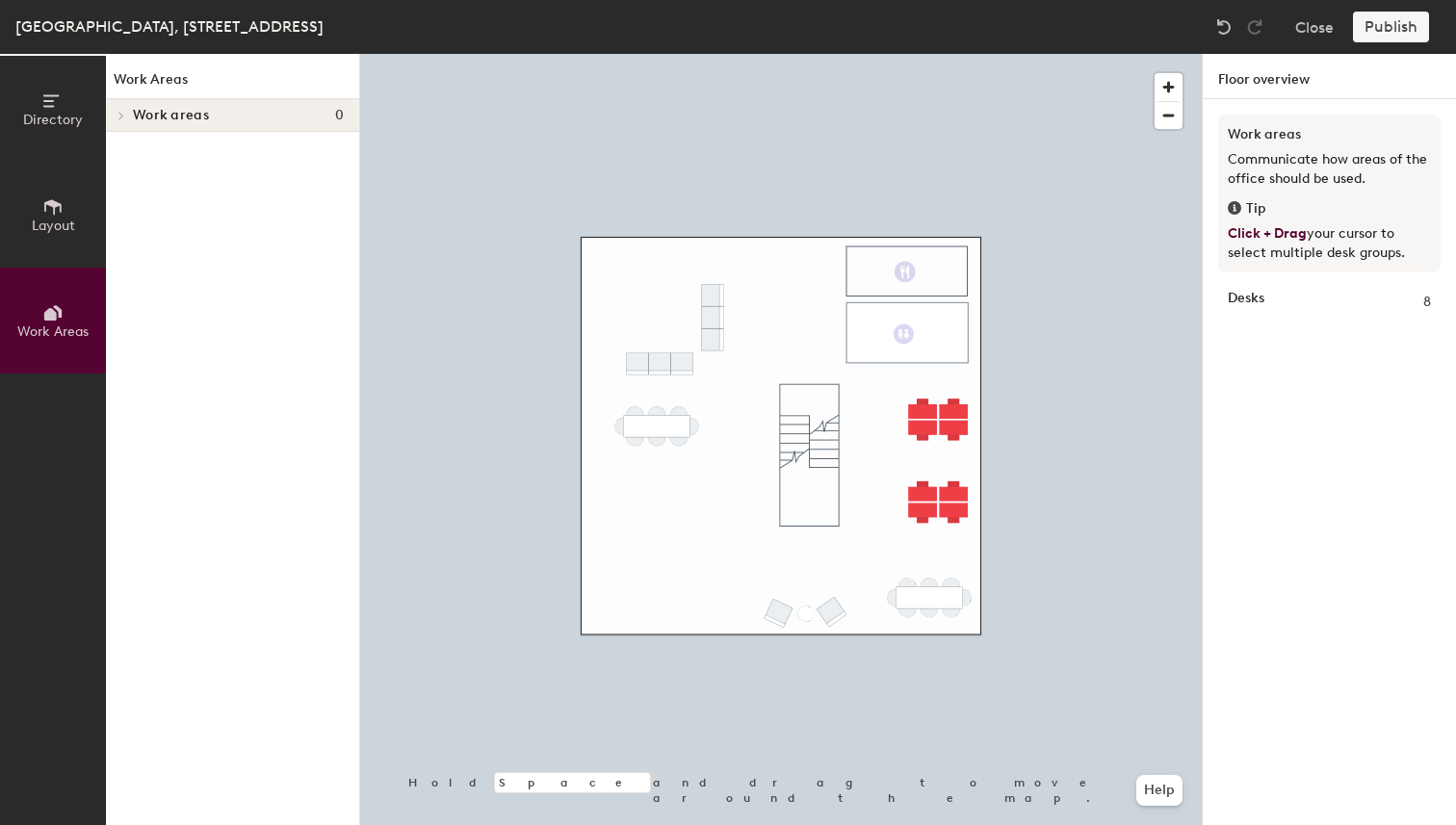
click at [52, 227] on span "Layout" at bounding box center [53, 225] width 43 height 17
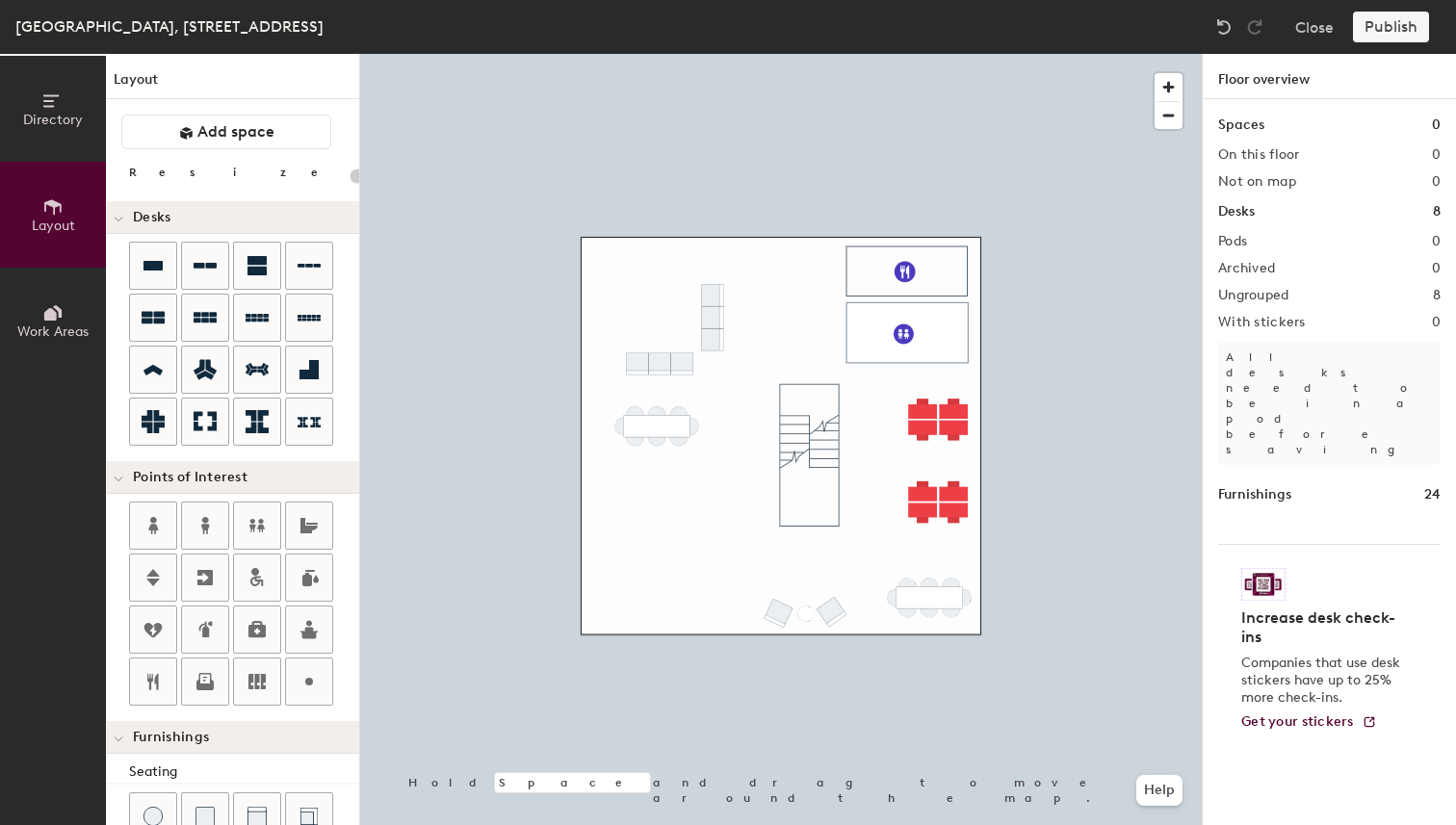
click at [518, 54] on div at bounding box center [781, 54] width 842 height 0
click at [156, 319] on icon at bounding box center [153, 318] width 23 height 13
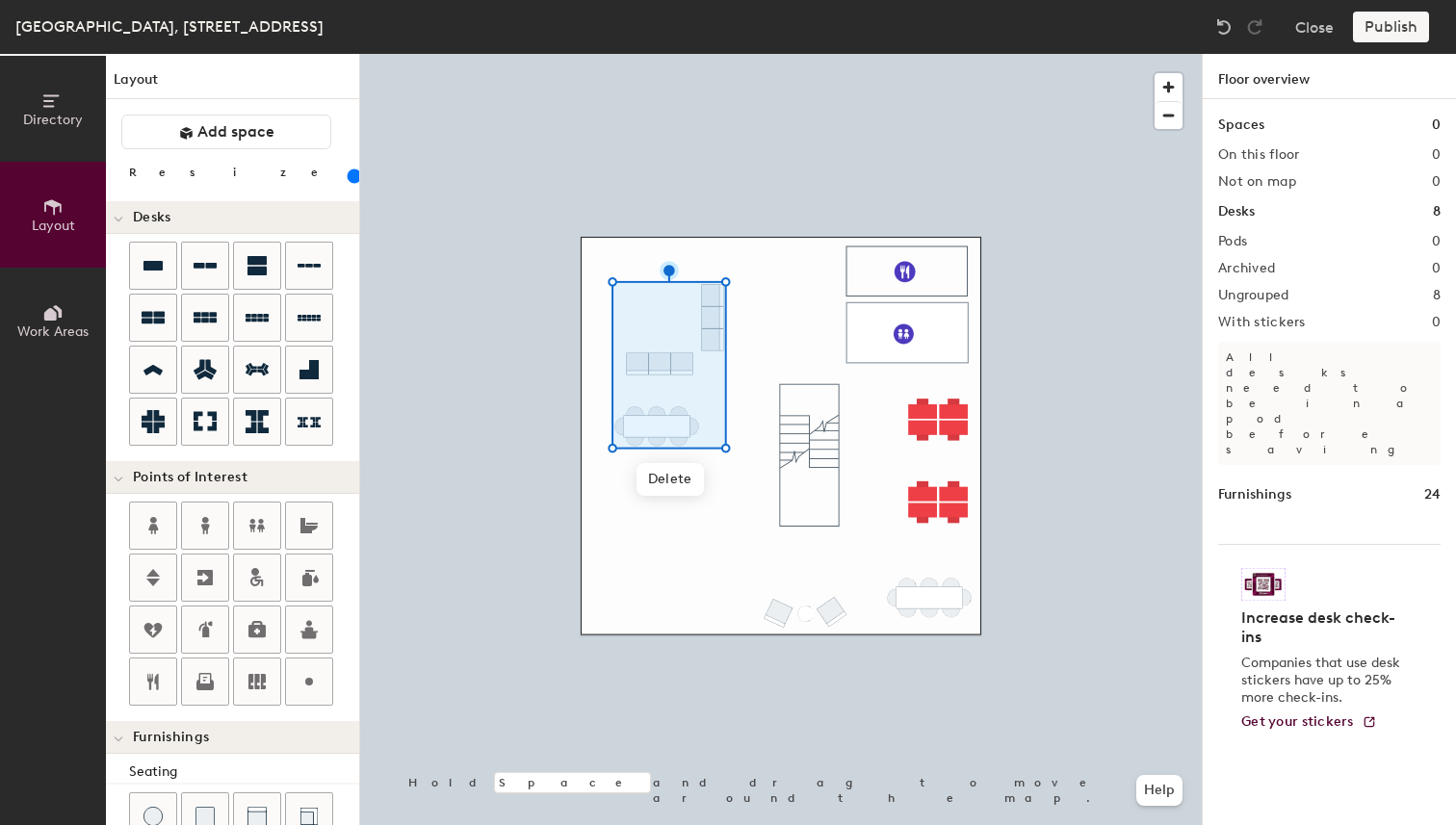
click at [555, 54] on div at bounding box center [781, 54] width 842 height 0
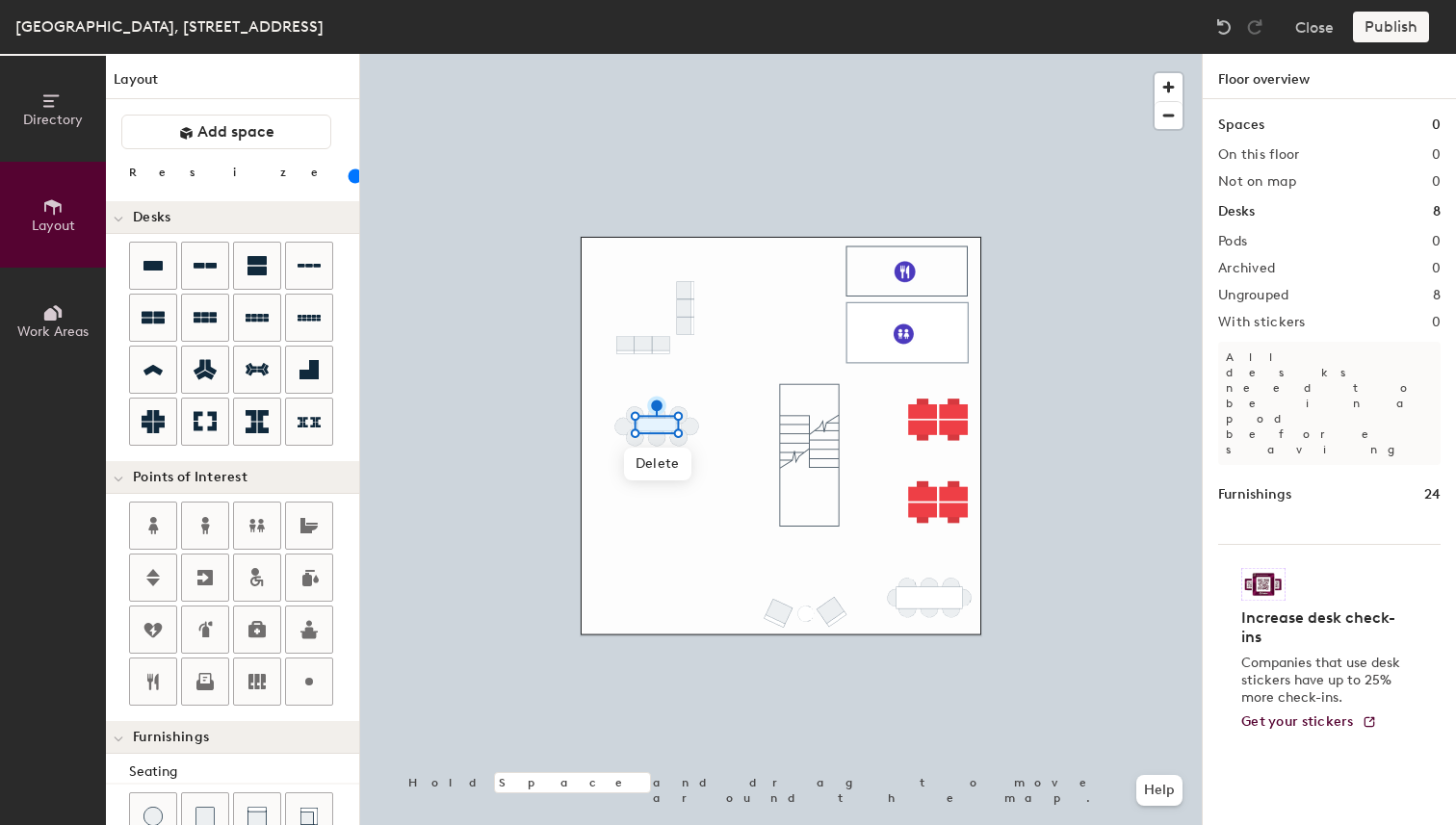
click at [716, 54] on div at bounding box center [781, 54] width 842 height 0
type input "140"
click at [715, 54] on div at bounding box center [781, 54] width 842 height 0
click at [576, 54] on div at bounding box center [781, 54] width 842 height 0
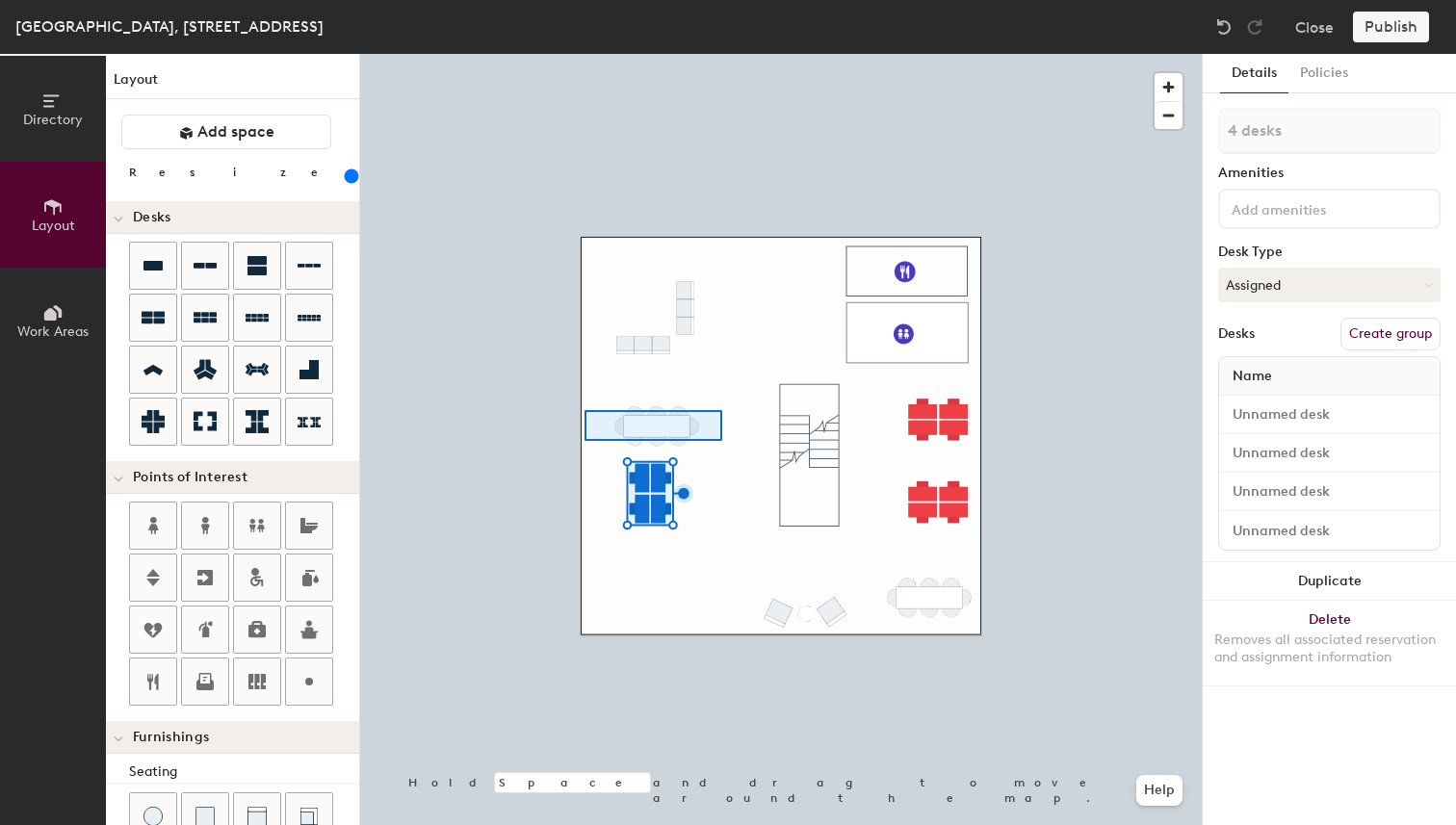
click at [585, 54] on div at bounding box center [781, 54] width 842 height 0
click at [706, 54] on div at bounding box center [781, 54] width 842 height 0
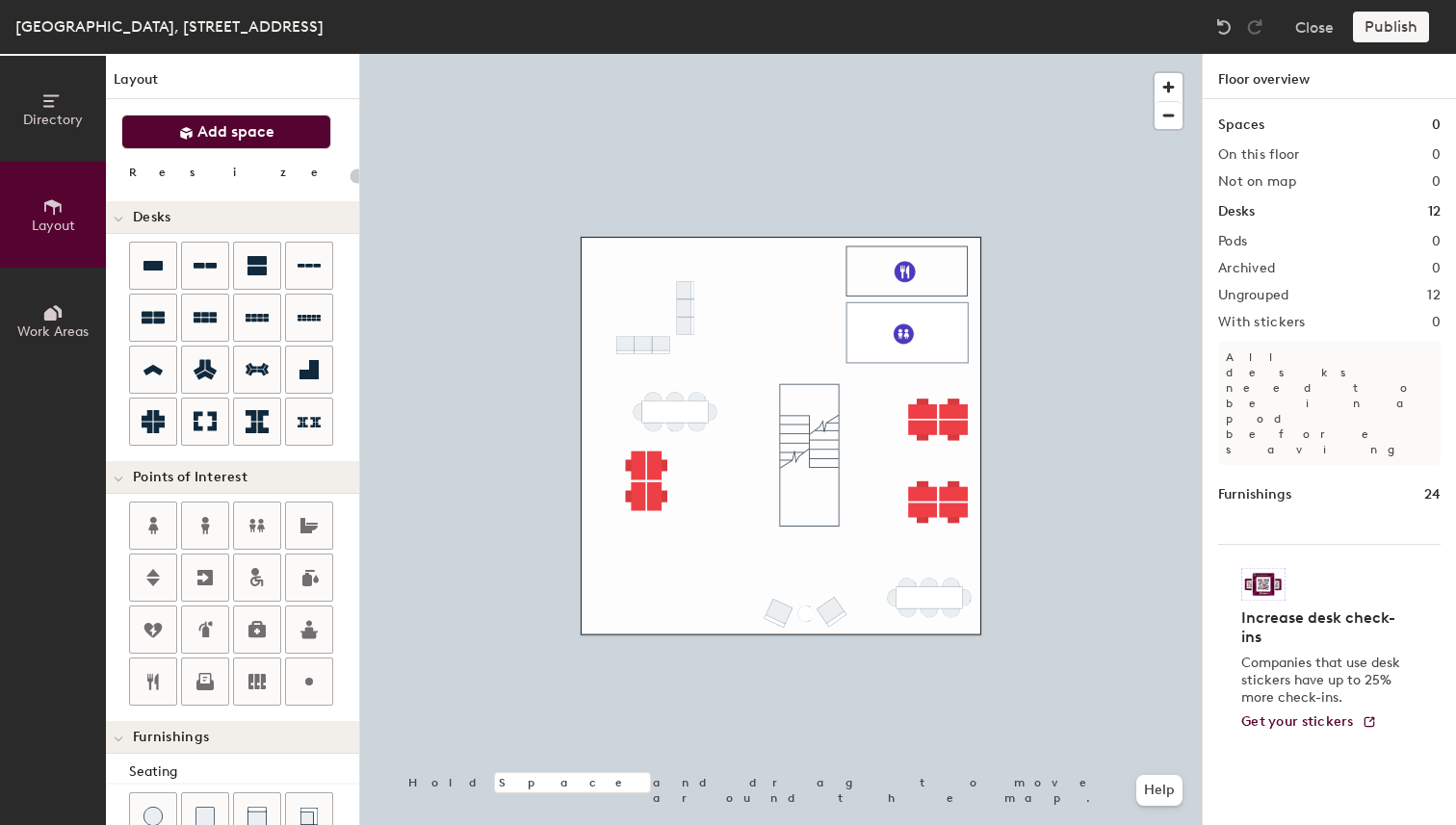
type input "20"
click at [61, 303] on icon at bounding box center [53, 313] width 22 height 22
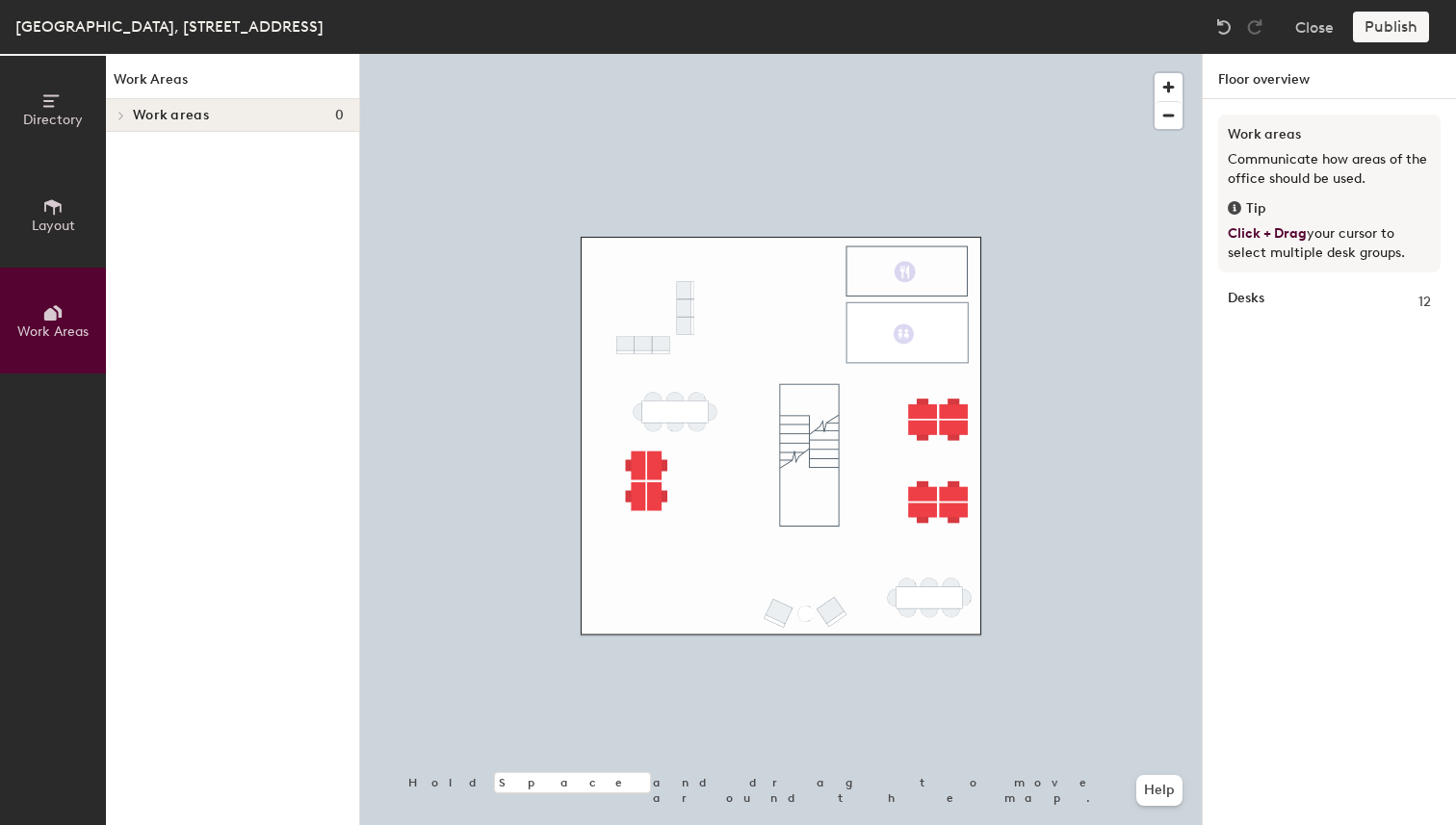
click at [48, 93] on icon at bounding box center [53, 101] width 22 height 22
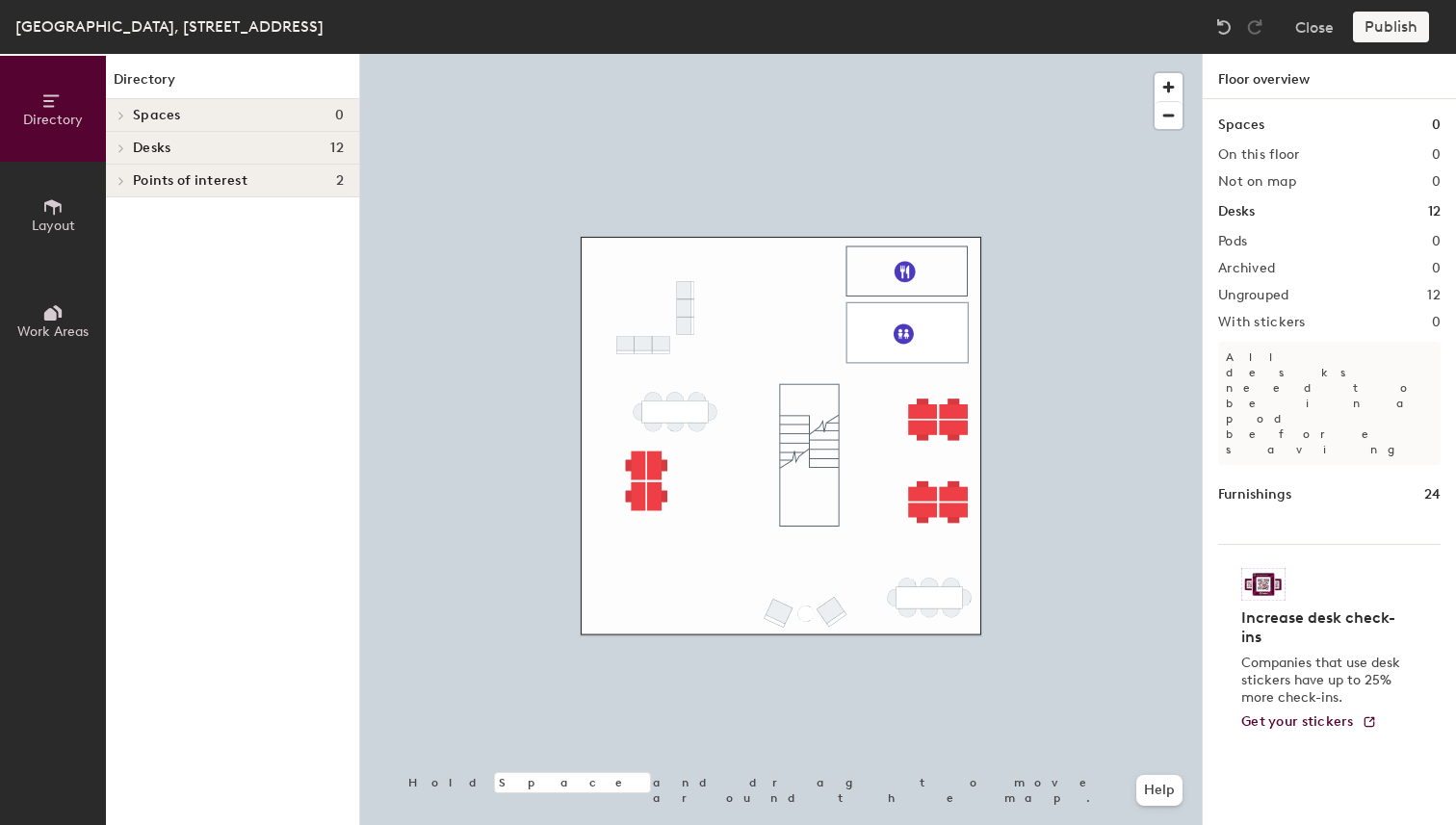
click at [39, 219] on span "Layout" at bounding box center [53, 225] width 43 height 17
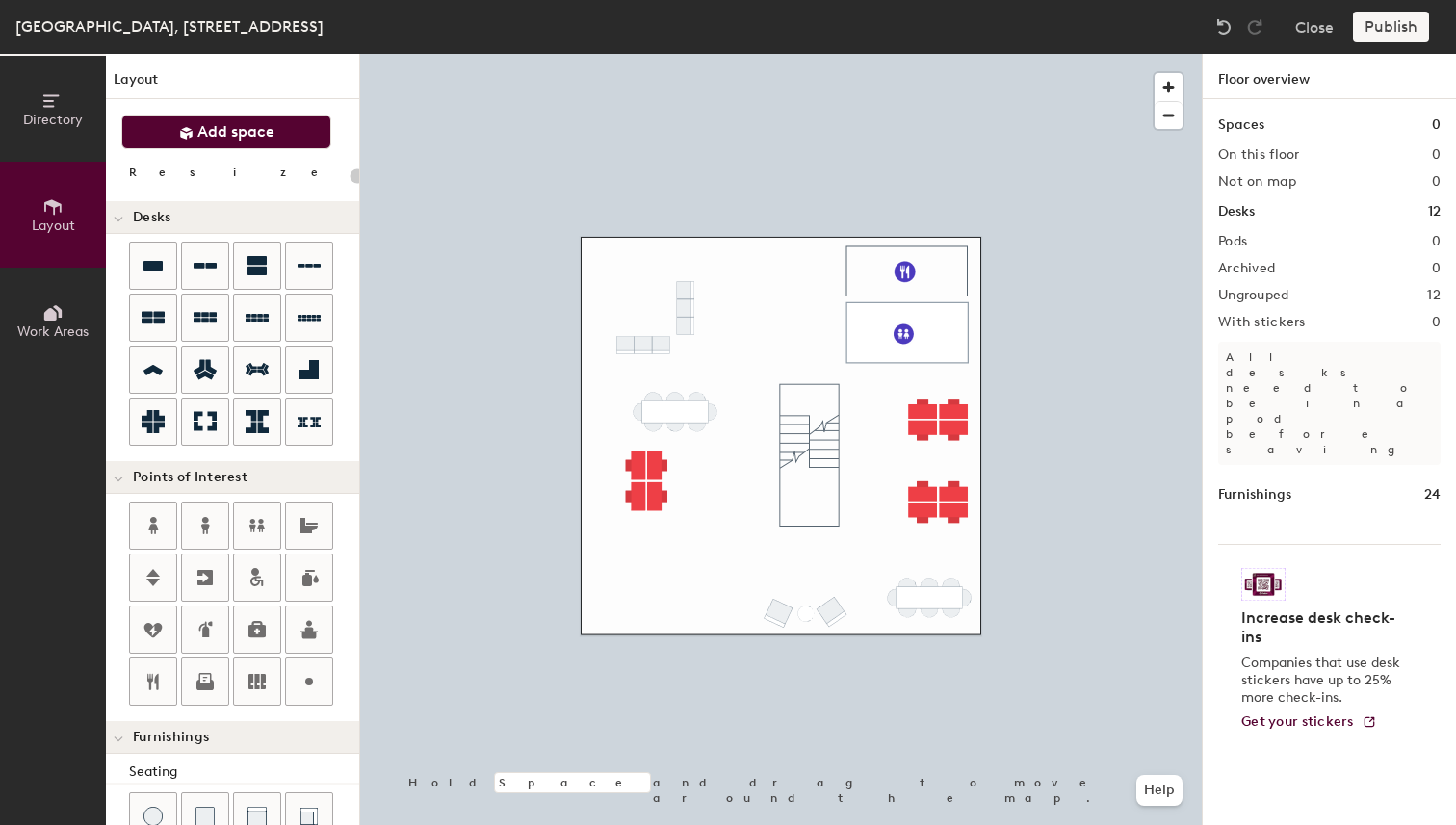
click at [254, 131] on span "Add space" at bounding box center [236, 132] width 77 height 20
click at [1312, 608] on h4 "Increase desk check-ins" at bounding box center [1323, 627] width 164 height 38
click at [672, 54] on div at bounding box center [781, 54] width 842 height 0
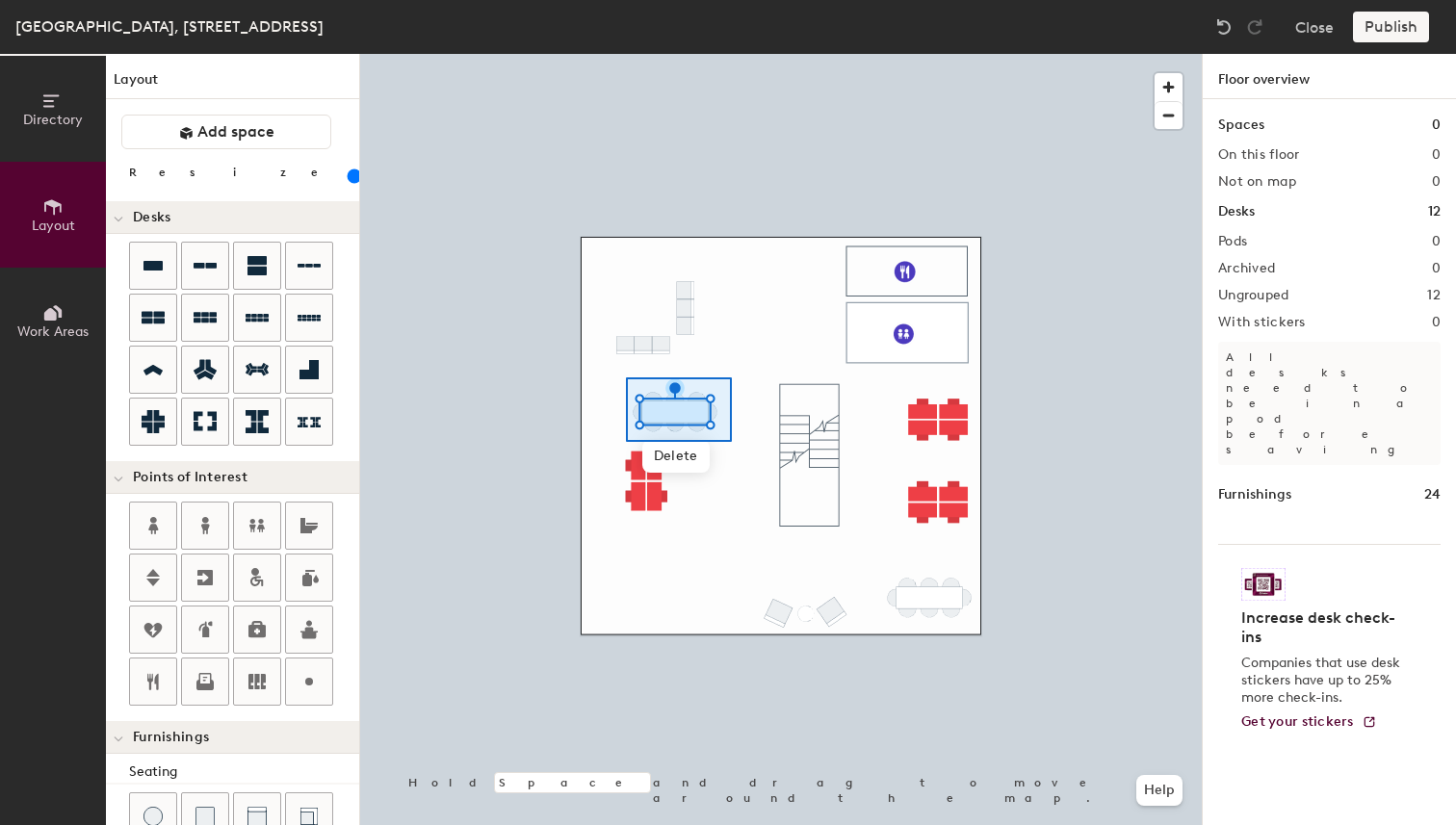
click at [626, 54] on div at bounding box center [781, 54] width 842 height 0
drag, startPoint x: 210, startPoint y: 177, endPoint x: 199, endPoint y: 177, distance: 11.0
click at [349, 177] on input "range" at bounding box center [349, 176] width 0 height 16
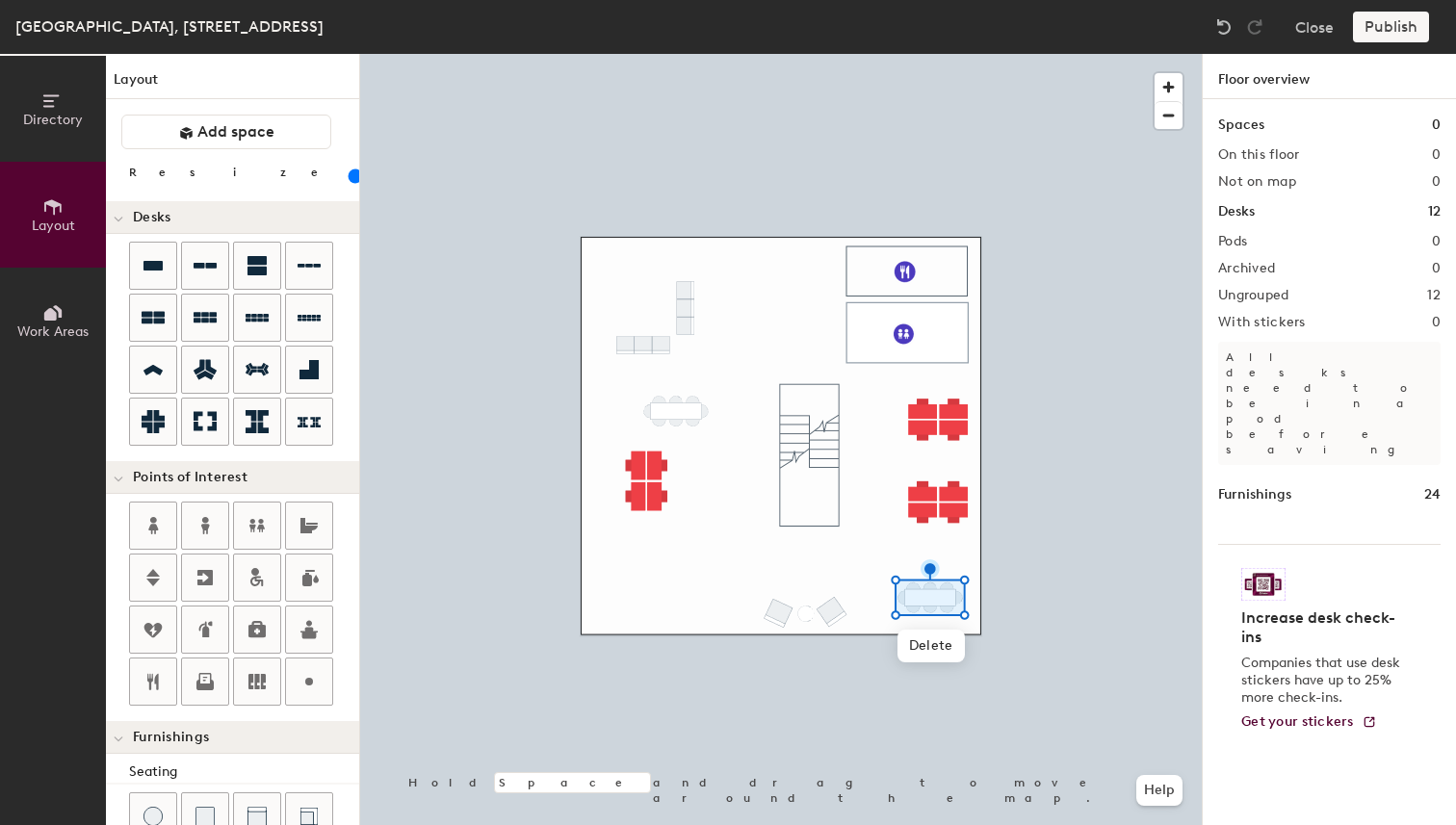
click at [349, 177] on input "range" at bounding box center [349, 176] width 0 height 16
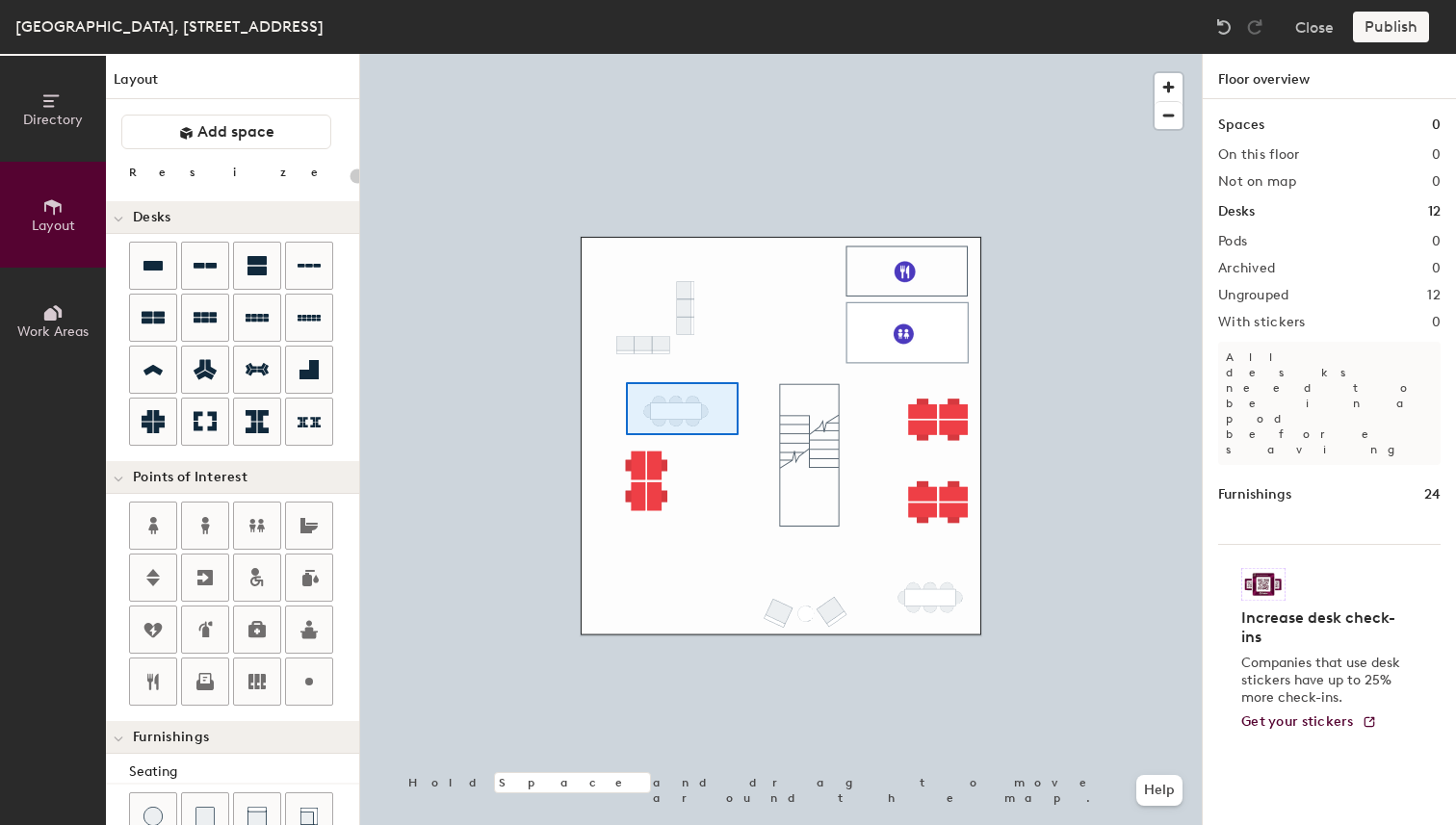
click at [626, 54] on div at bounding box center [781, 54] width 842 height 0
click at [582, 54] on div at bounding box center [781, 54] width 842 height 0
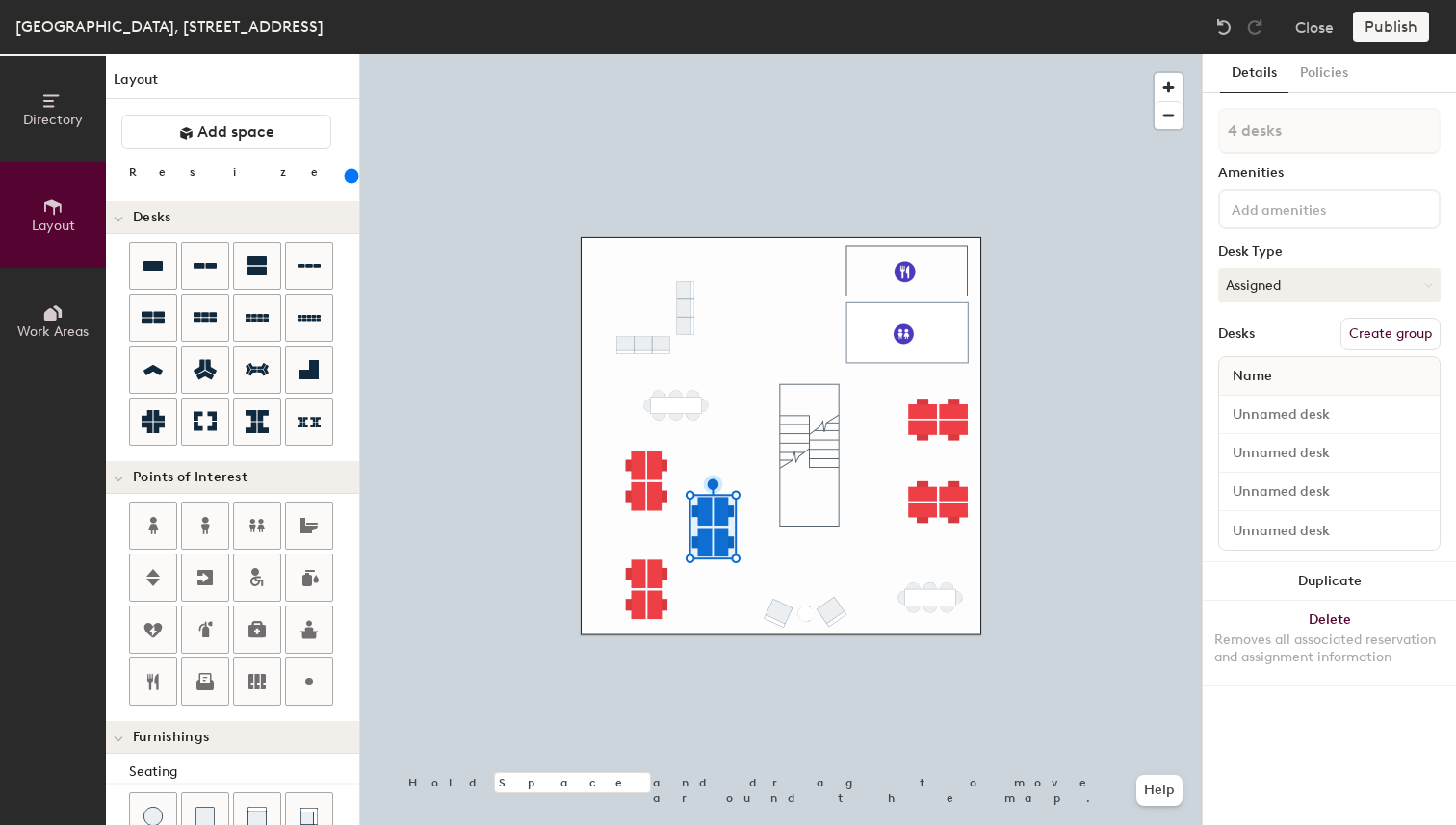
type input "240"
type input "1 desk"
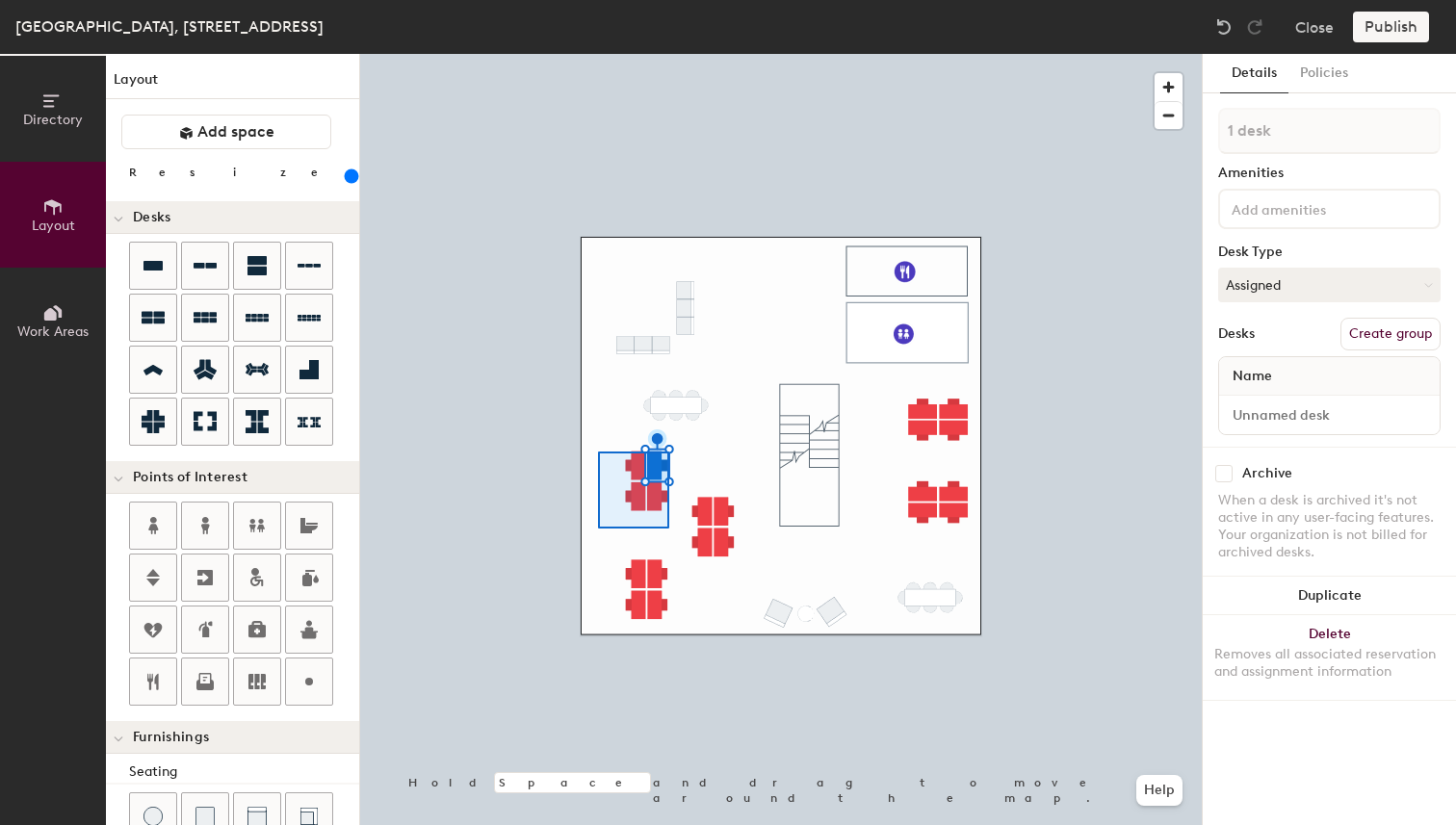
type input "240"
type input "4 desks"
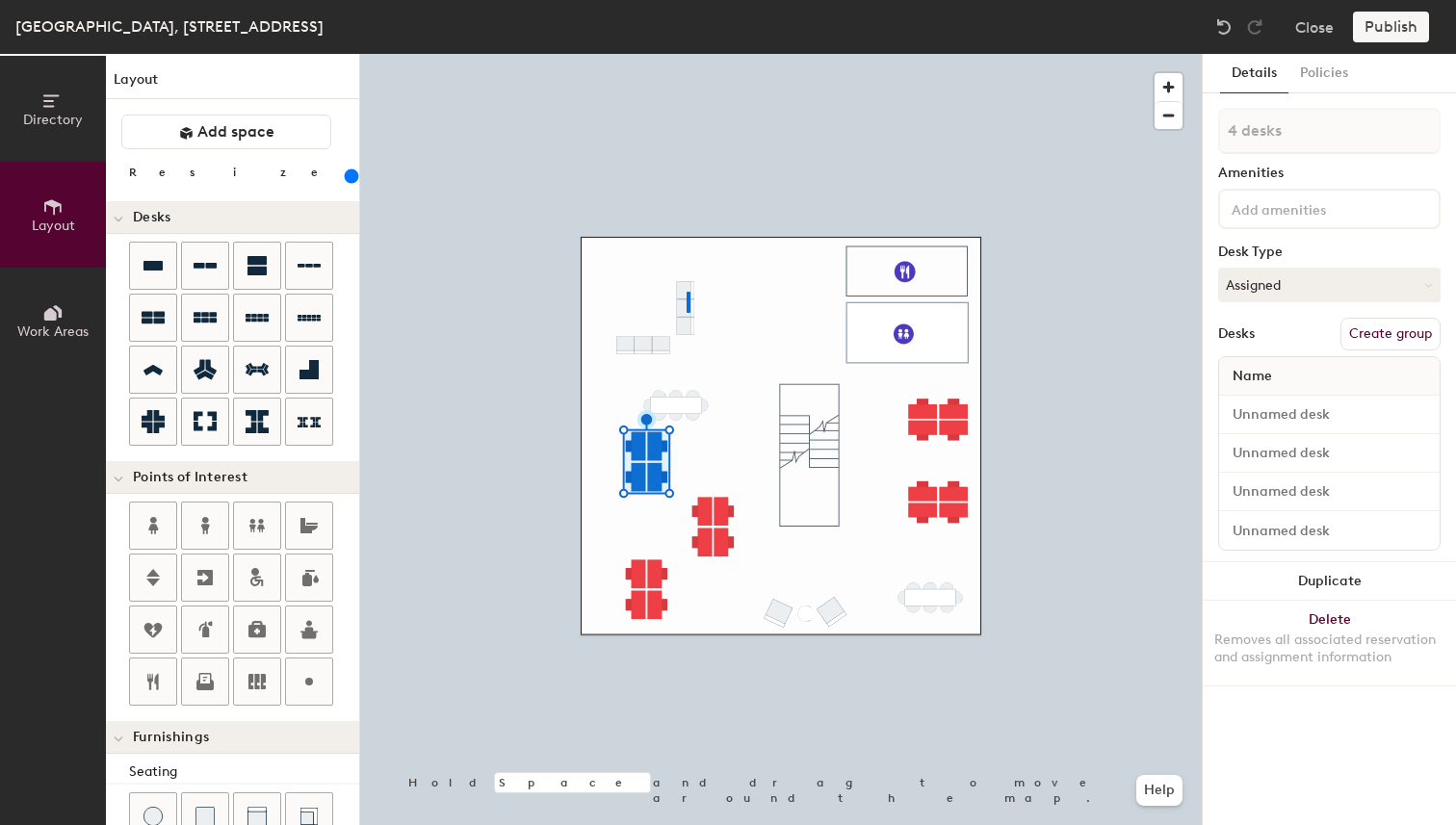
click at [687, 54] on div at bounding box center [781, 54] width 842 height 0
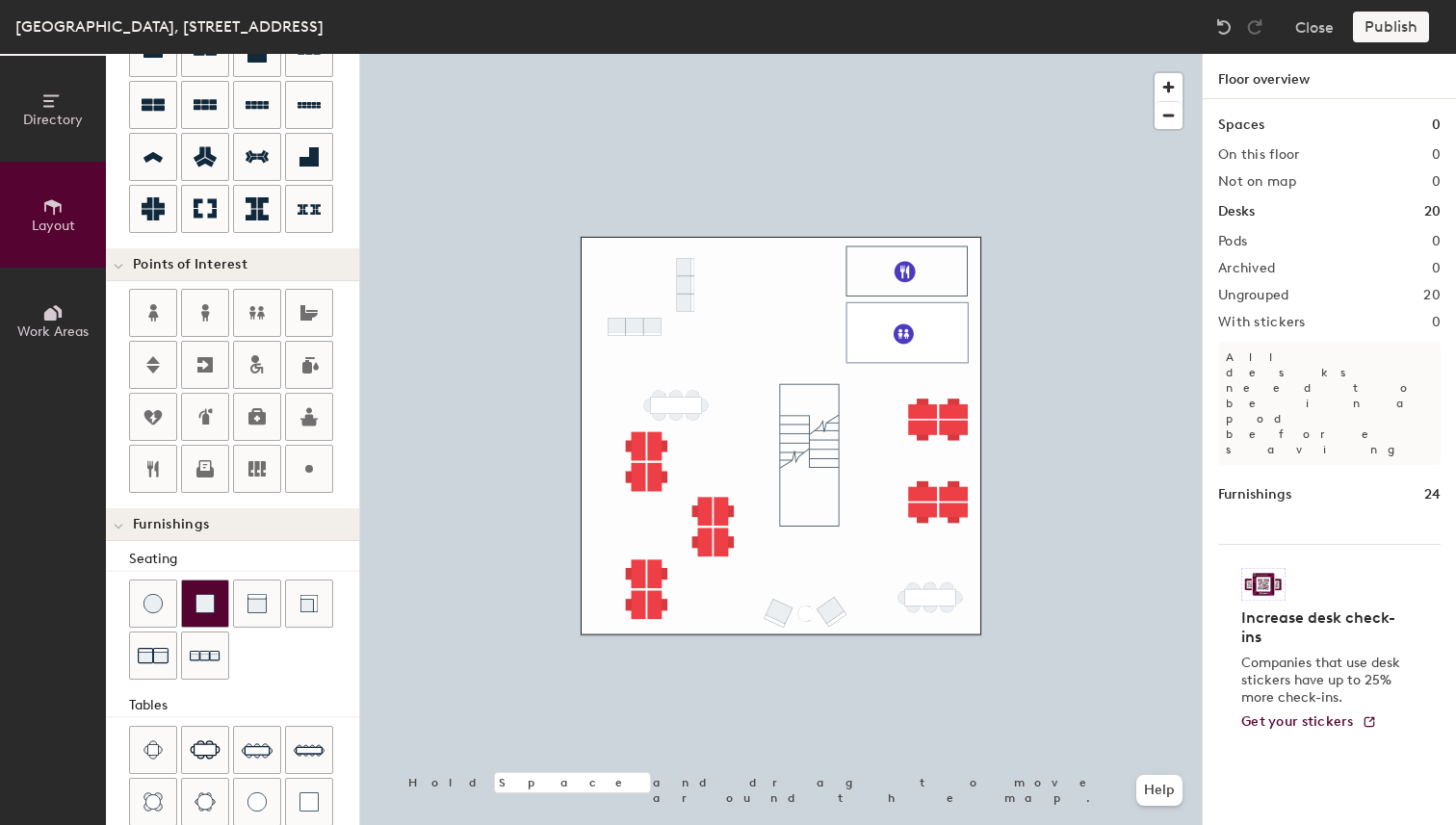
scroll to position [391, 0]
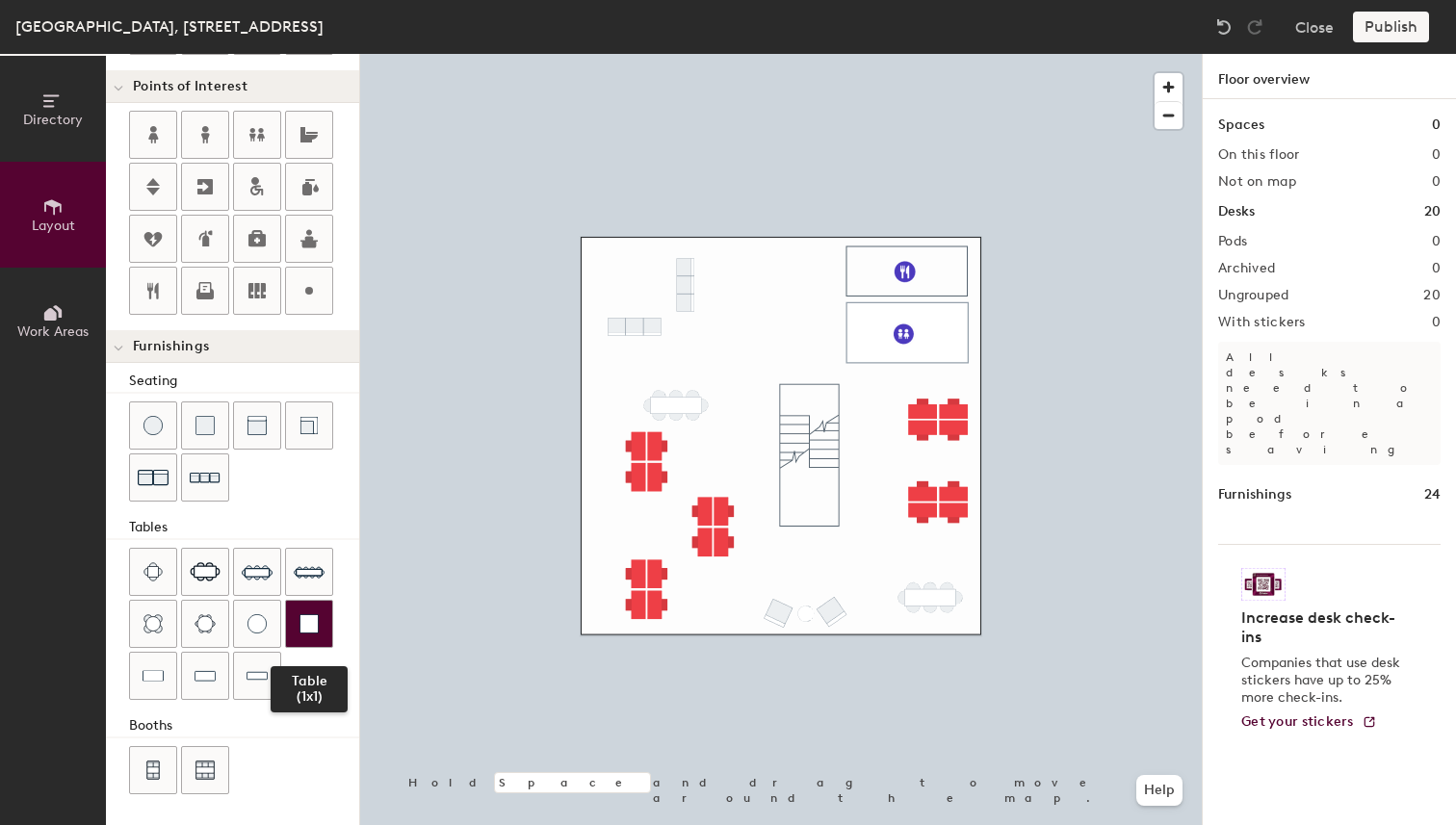
click at [307, 621] on img at bounding box center [309, 624] width 20 height 20
click at [726, 54] on div at bounding box center [781, 54] width 842 height 0
click at [640, 54] on div at bounding box center [781, 54] width 842 height 0
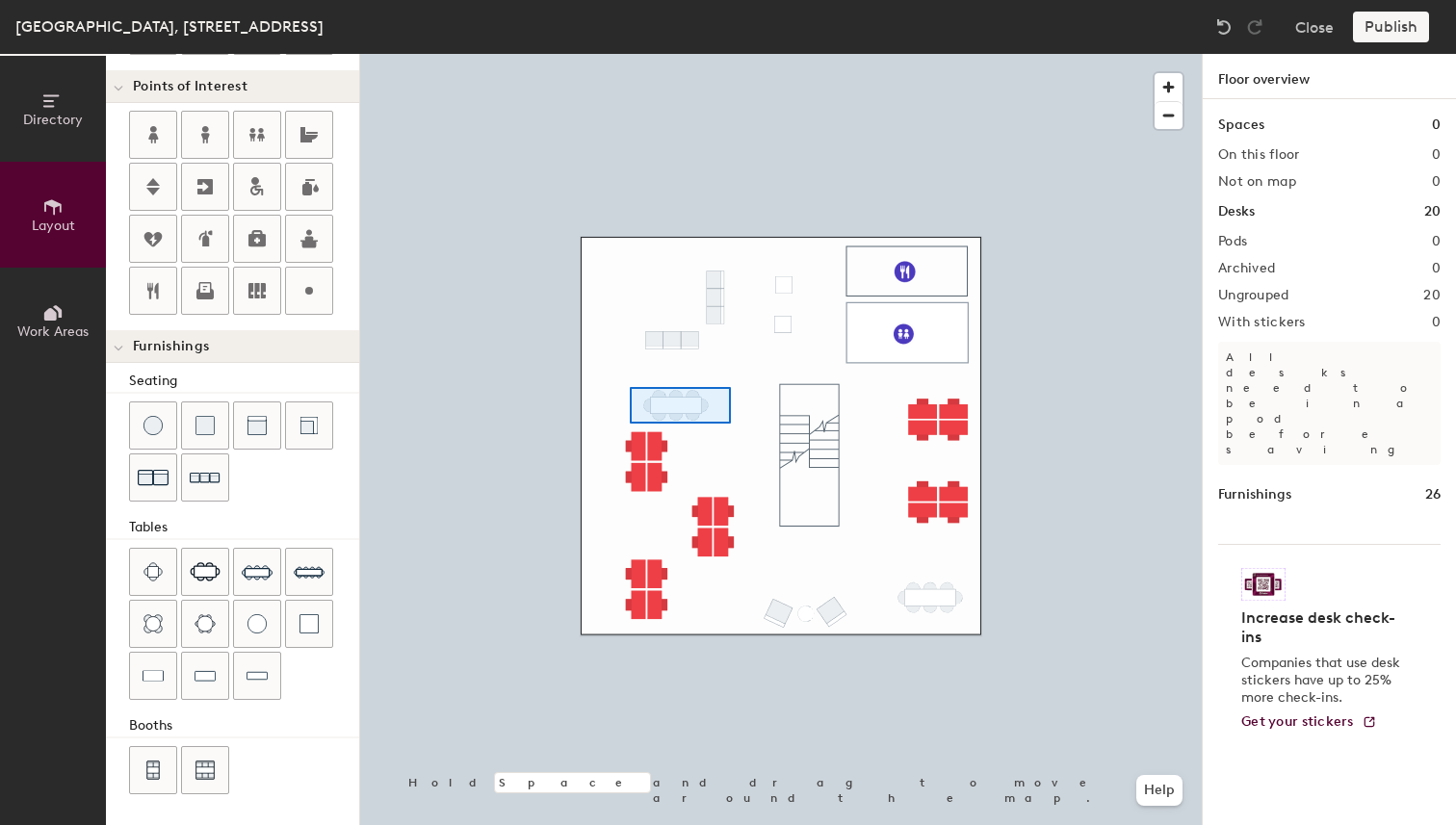
click at [630, 54] on div at bounding box center [781, 54] width 842 height 0
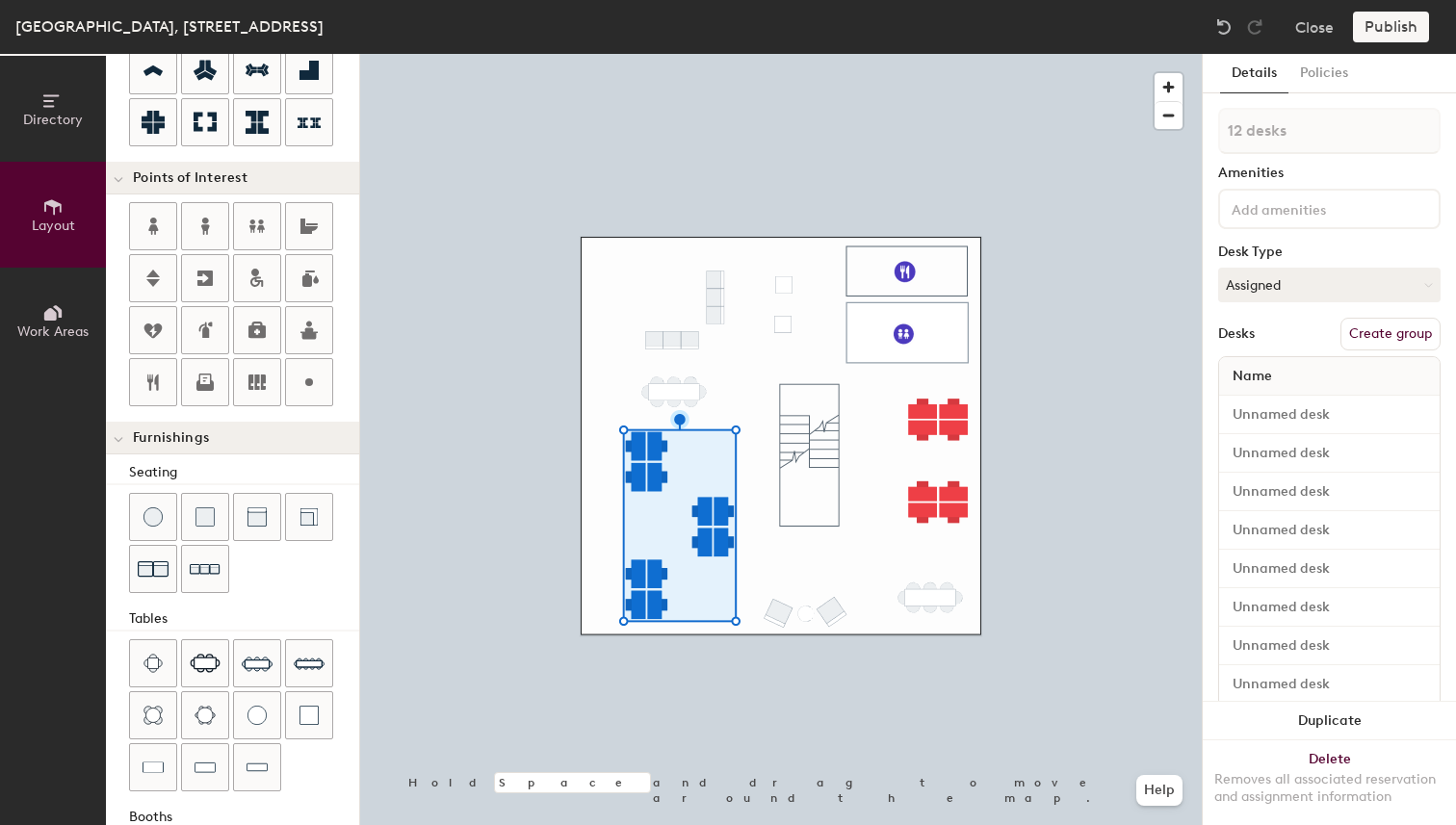
scroll to position [0, 0]
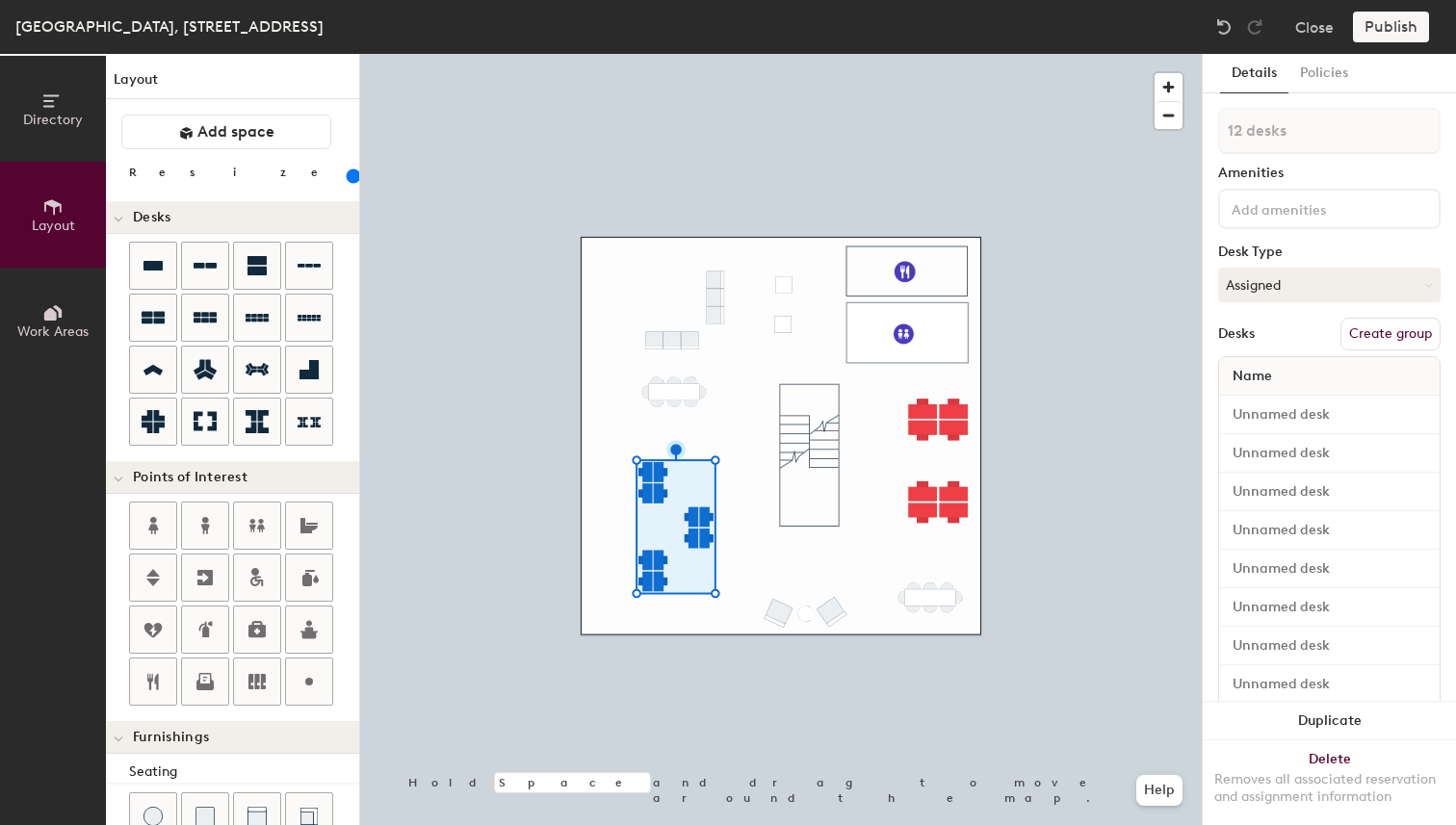
drag, startPoint x: 234, startPoint y: 178, endPoint x: 215, endPoint y: 178, distance: 19.0
click at [349, 178] on input "range" at bounding box center [349, 176] width 0 height 16
type input "240"
type input "8 desks"
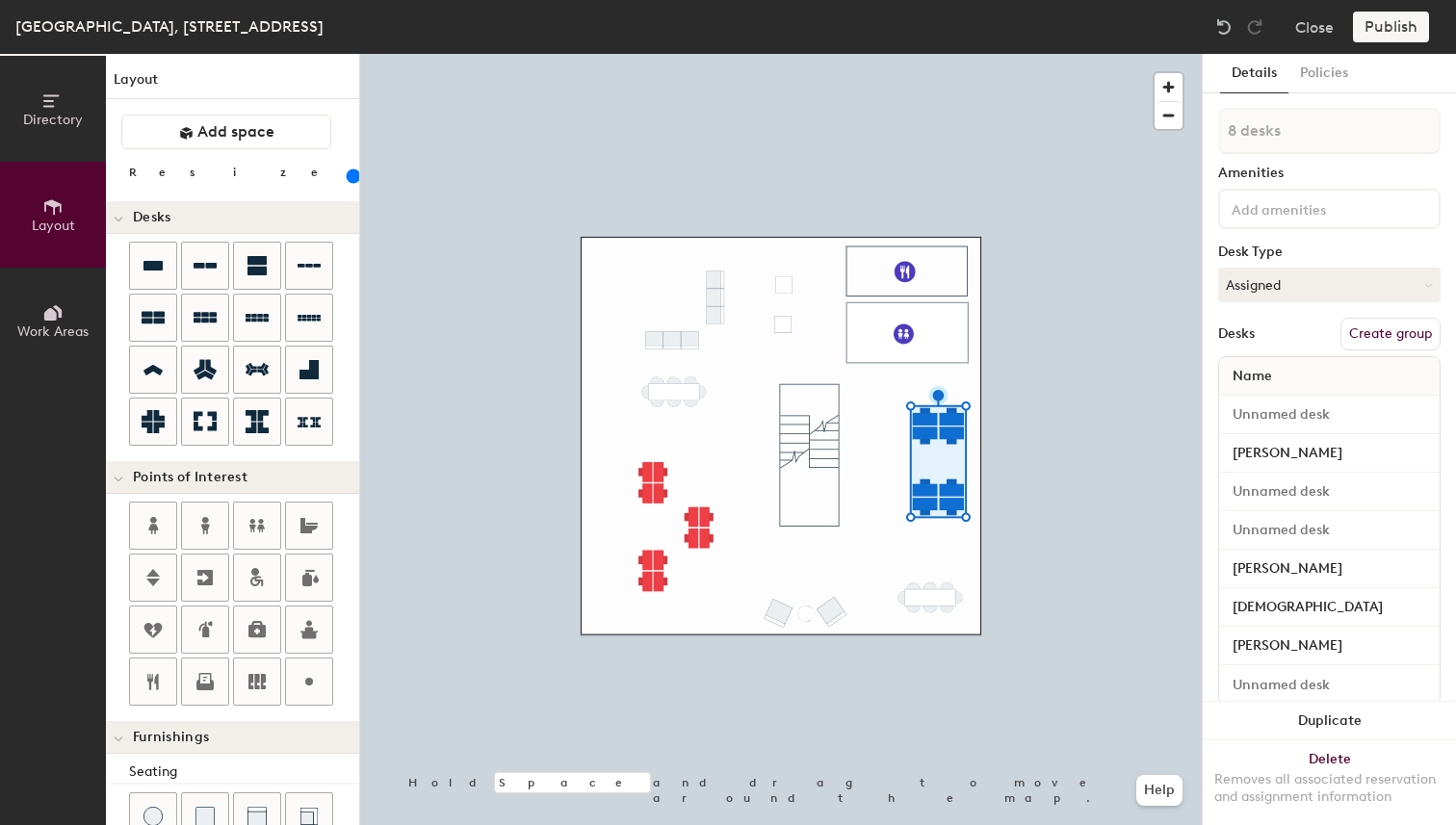
drag, startPoint x: 235, startPoint y: 173, endPoint x: 217, endPoint y: 175, distance: 18.1
click at [349, 175] on input "range" at bounding box center [349, 176] width 0 height 16
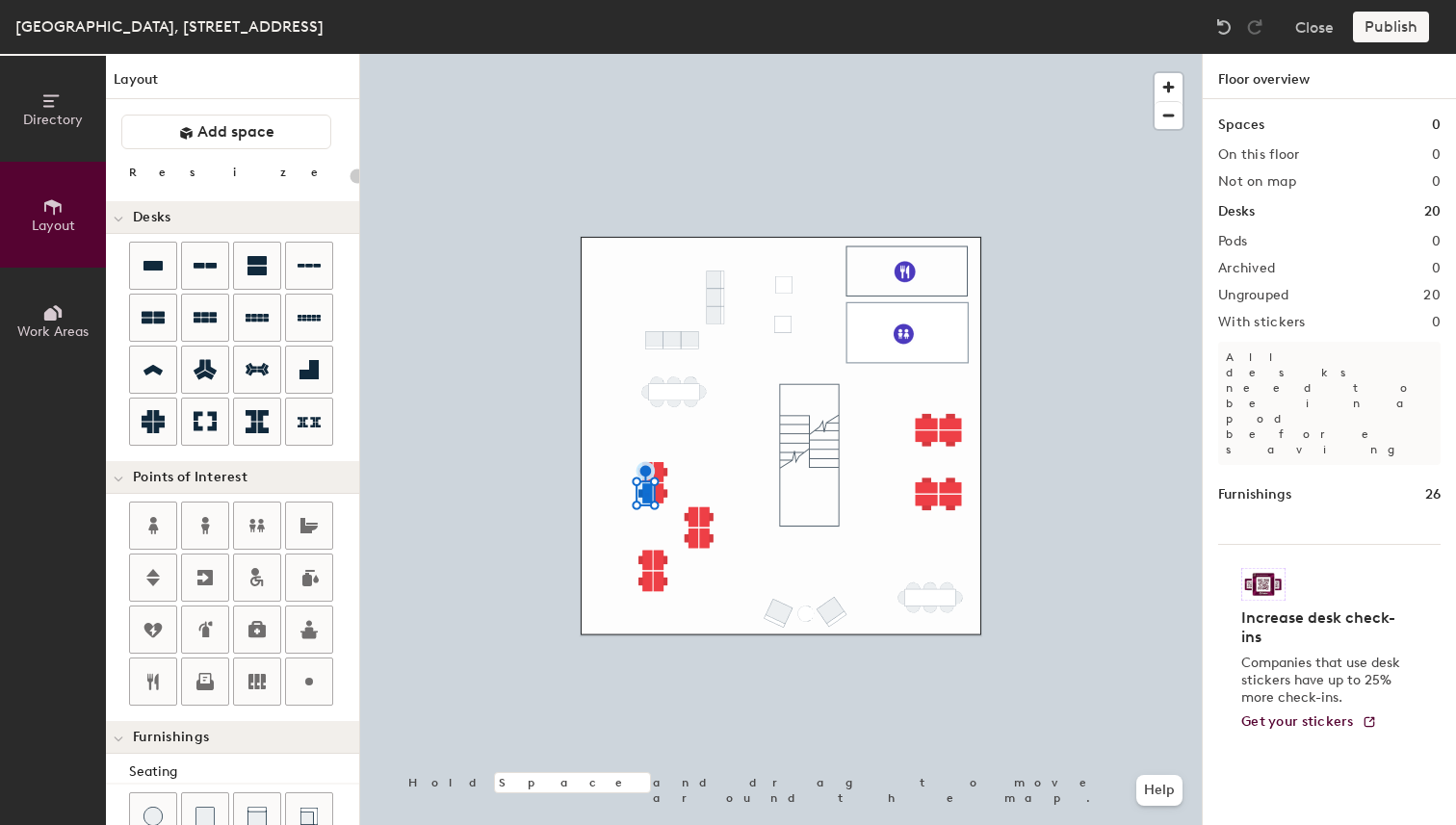
click at [647, 54] on div at bounding box center [781, 54] width 842 height 0
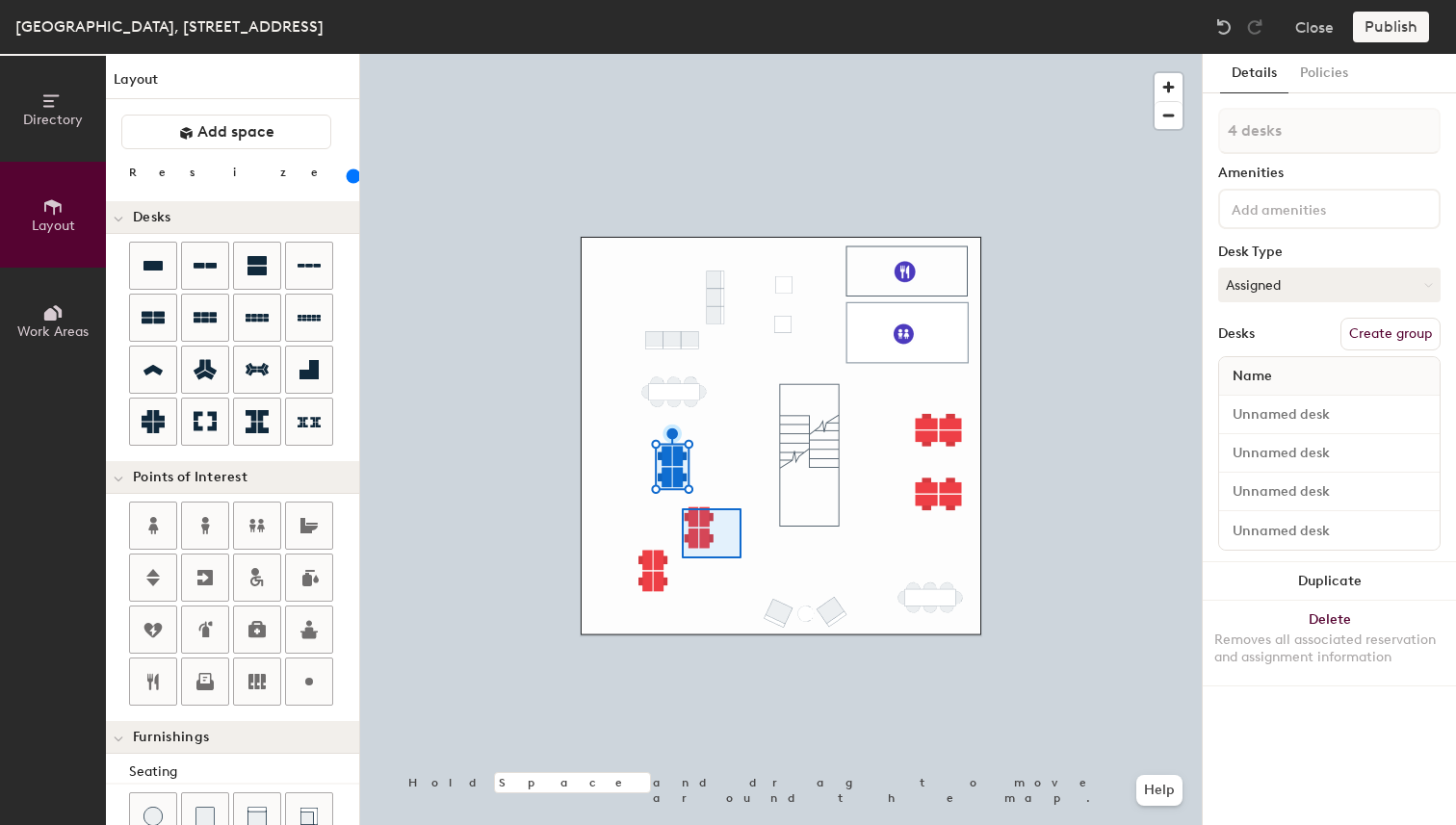
click at [682, 54] on div at bounding box center [781, 54] width 842 height 0
click at [614, 54] on div at bounding box center [781, 54] width 842 height 0
click at [643, 54] on div at bounding box center [781, 54] width 842 height 0
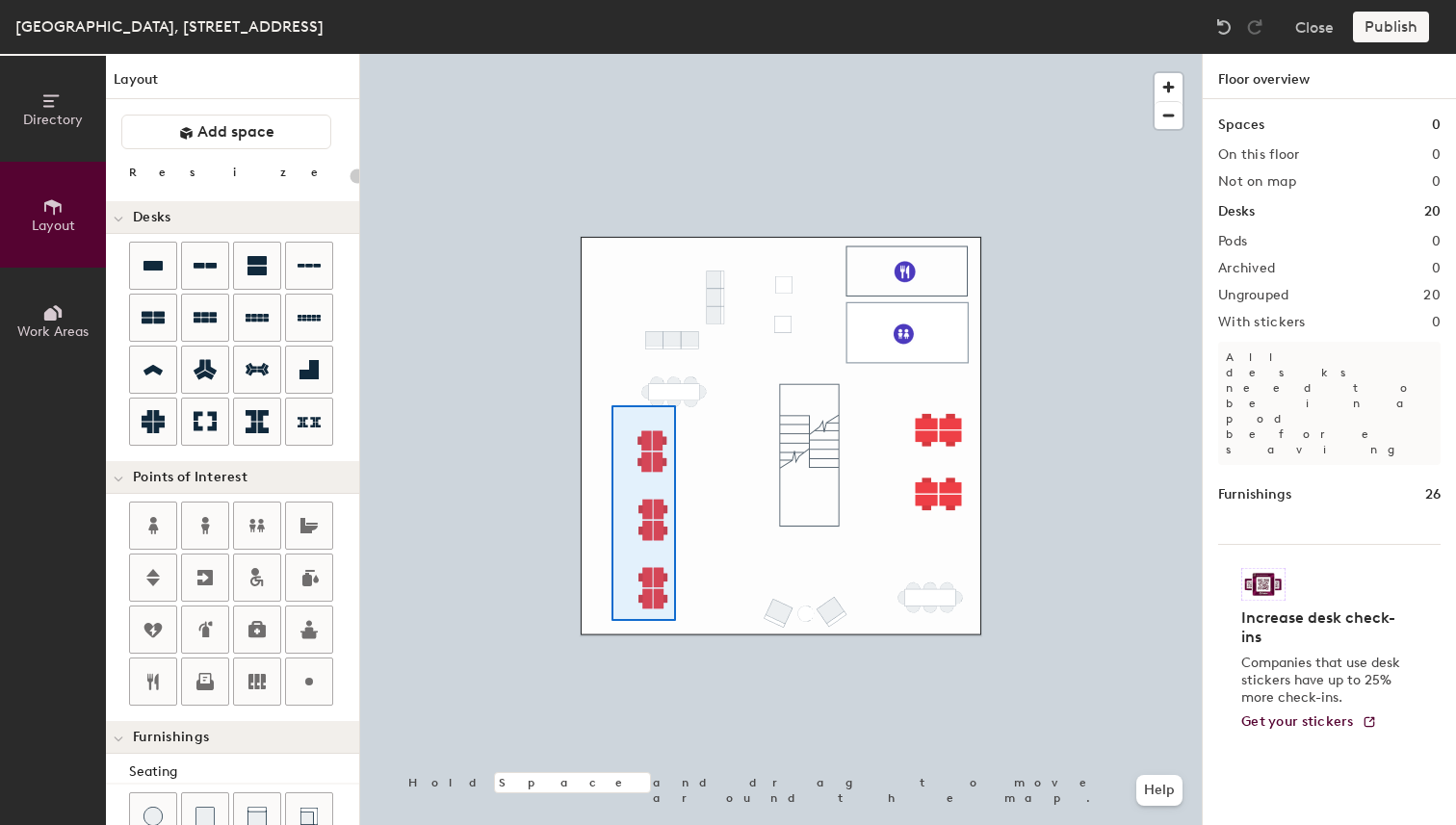
click at [611, 54] on div at bounding box center [781, 54] width 842 height 0
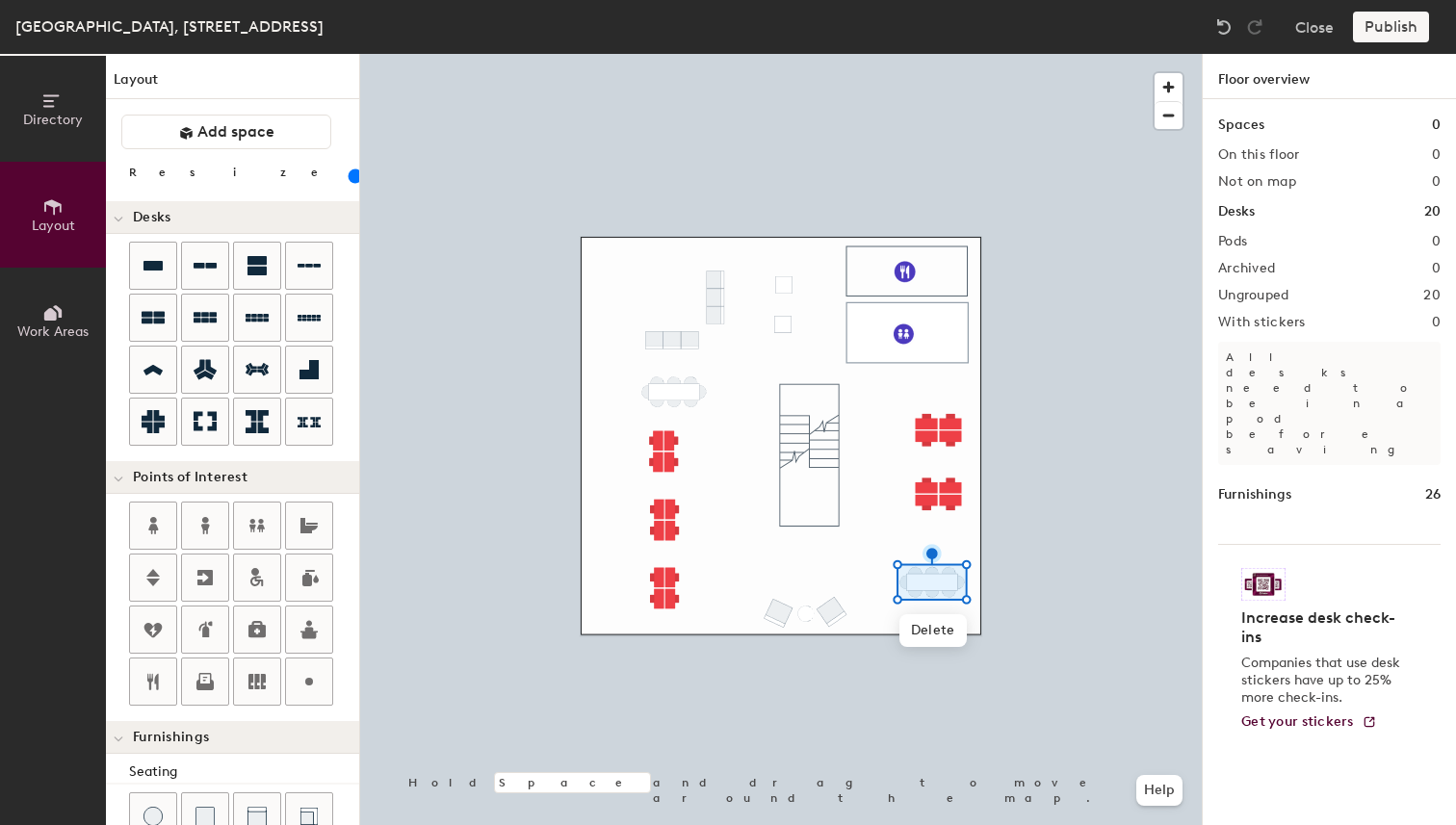
click at [823, 54] on div at bounding box center [781, 54] width 842 height 0
type input "20"
click at [1373, 221] on div "Desks 20" at bounding box center [1330, 212] width 222 height 22
click at [1326, 484] on div "Furnishings 26" at bounding box center [1330, 495] width 222 height 22
click at [1309, 380] on p "All desks need to be in a pod before saving" at bounding box center [1330, 403] width 222 height 123
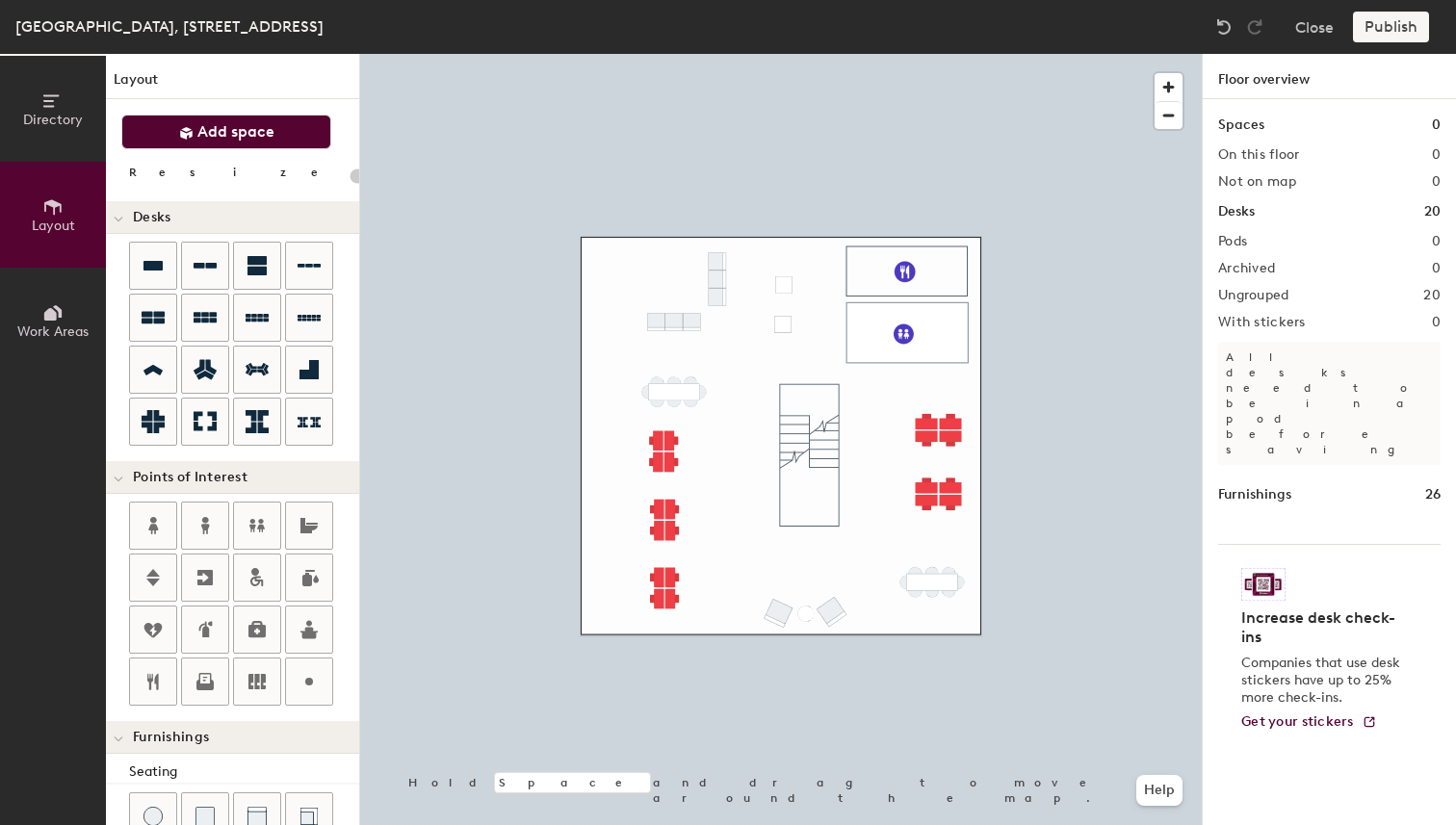
click at [227, 138] on span "Add space" at bounding box center [236, 132] width 77 height 20
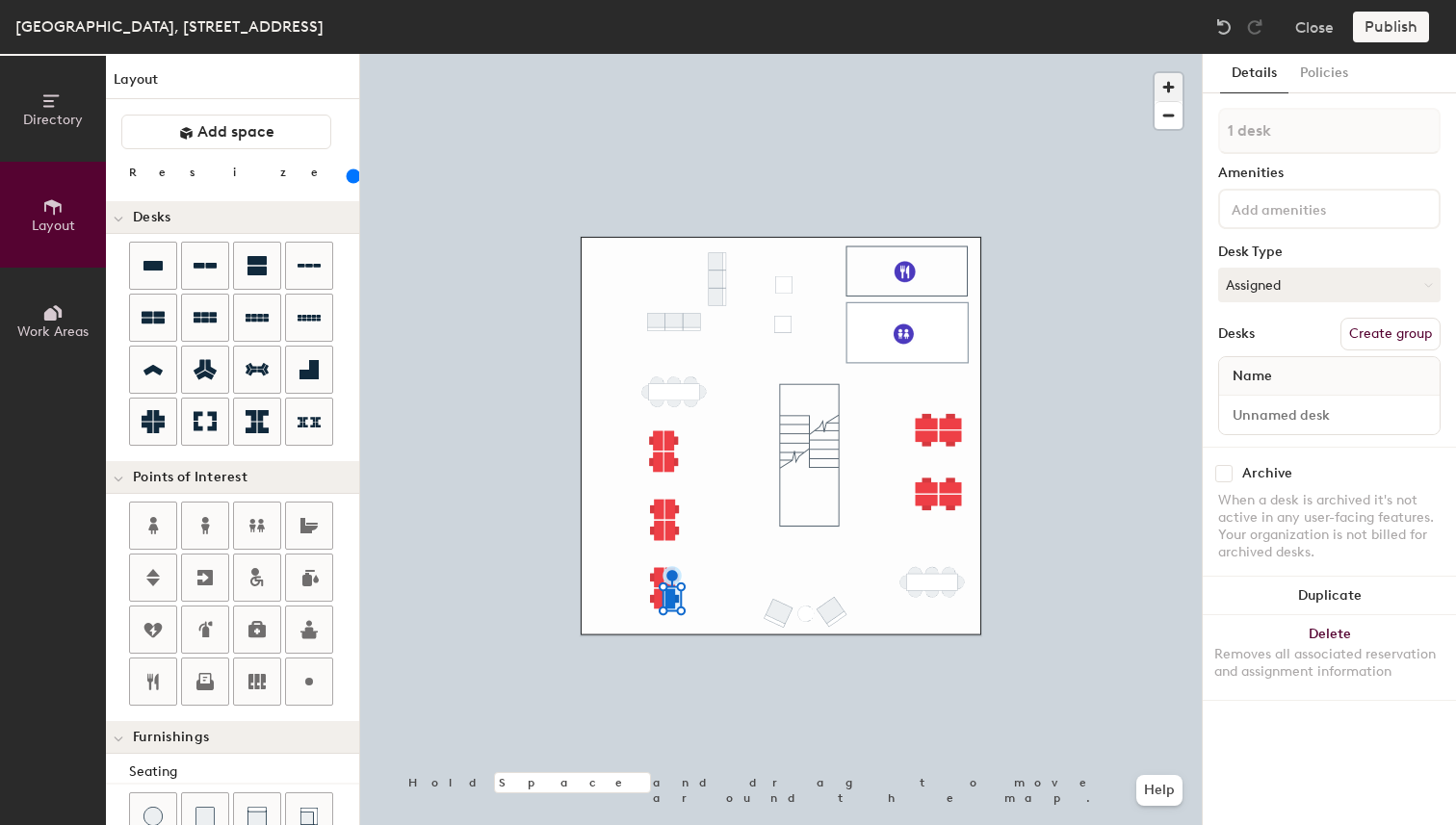
click at [1170, 88] on span "button" at bounding box center [1169, 87] width 28 height 28
click at [1171, 117] on span "button" at bounding box center [1169, 115] width 28 height 27
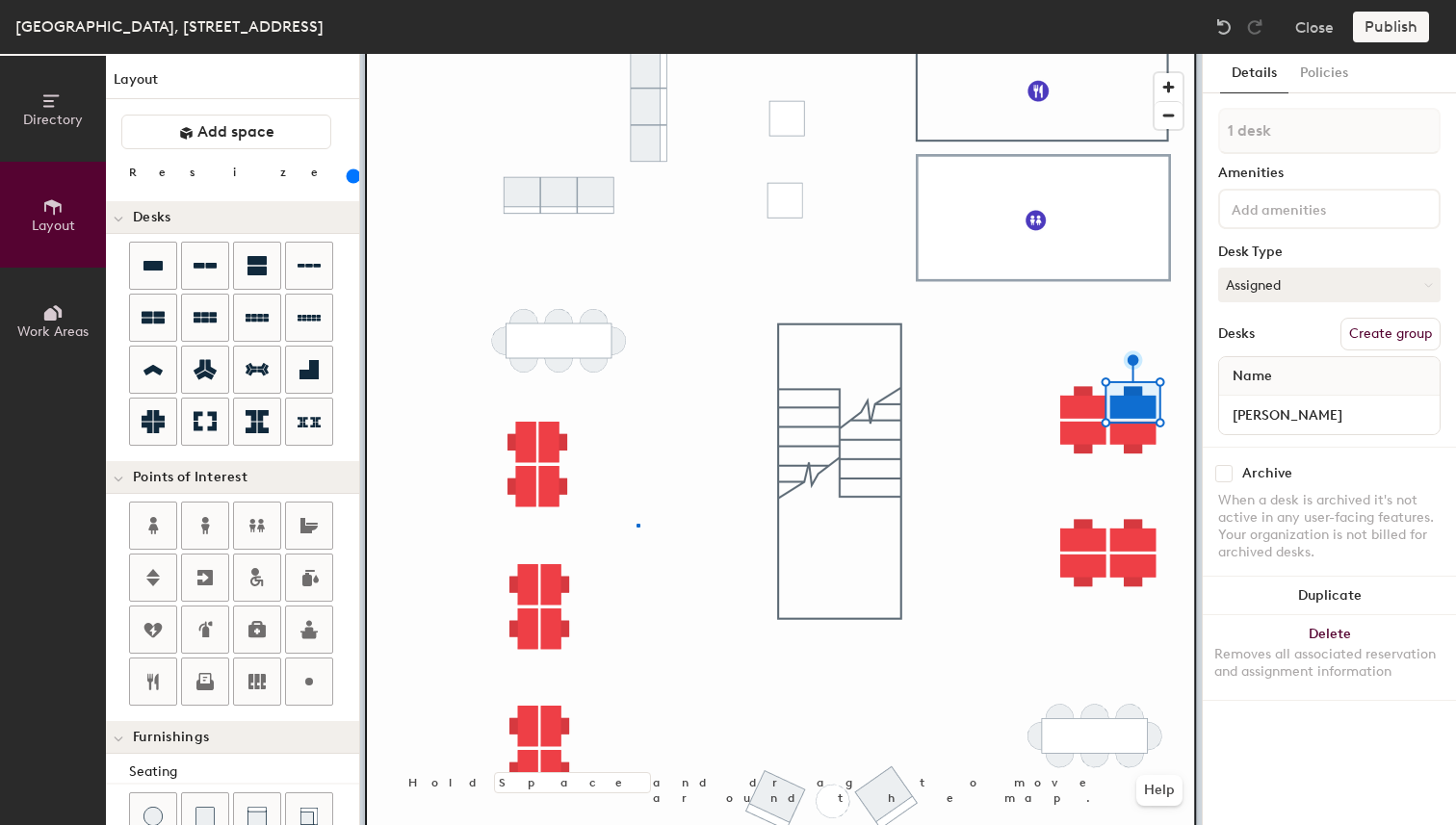
click at [637, 54] on div at bounding box center [781, 54] width 842 height 0
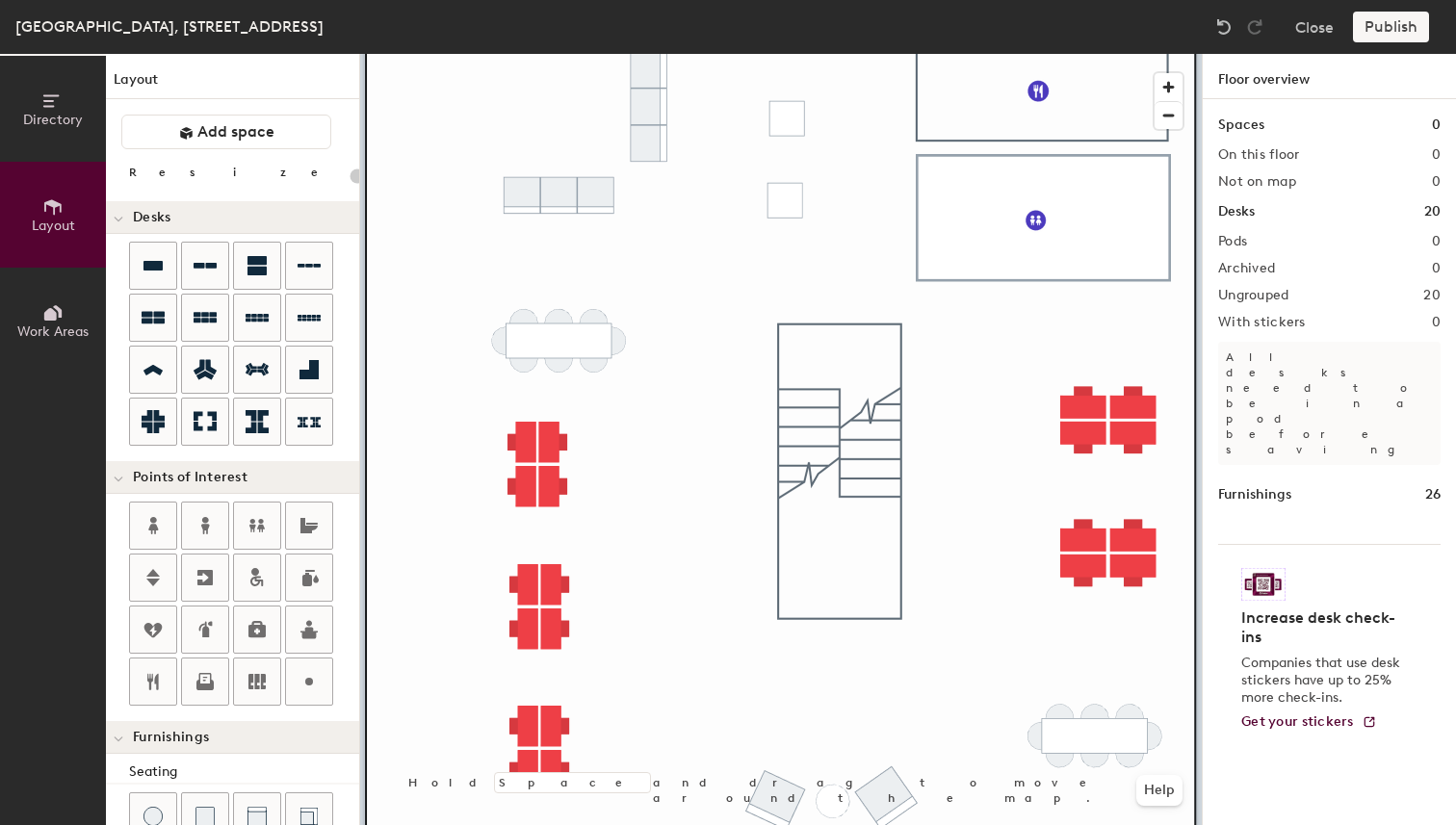
type input "160"
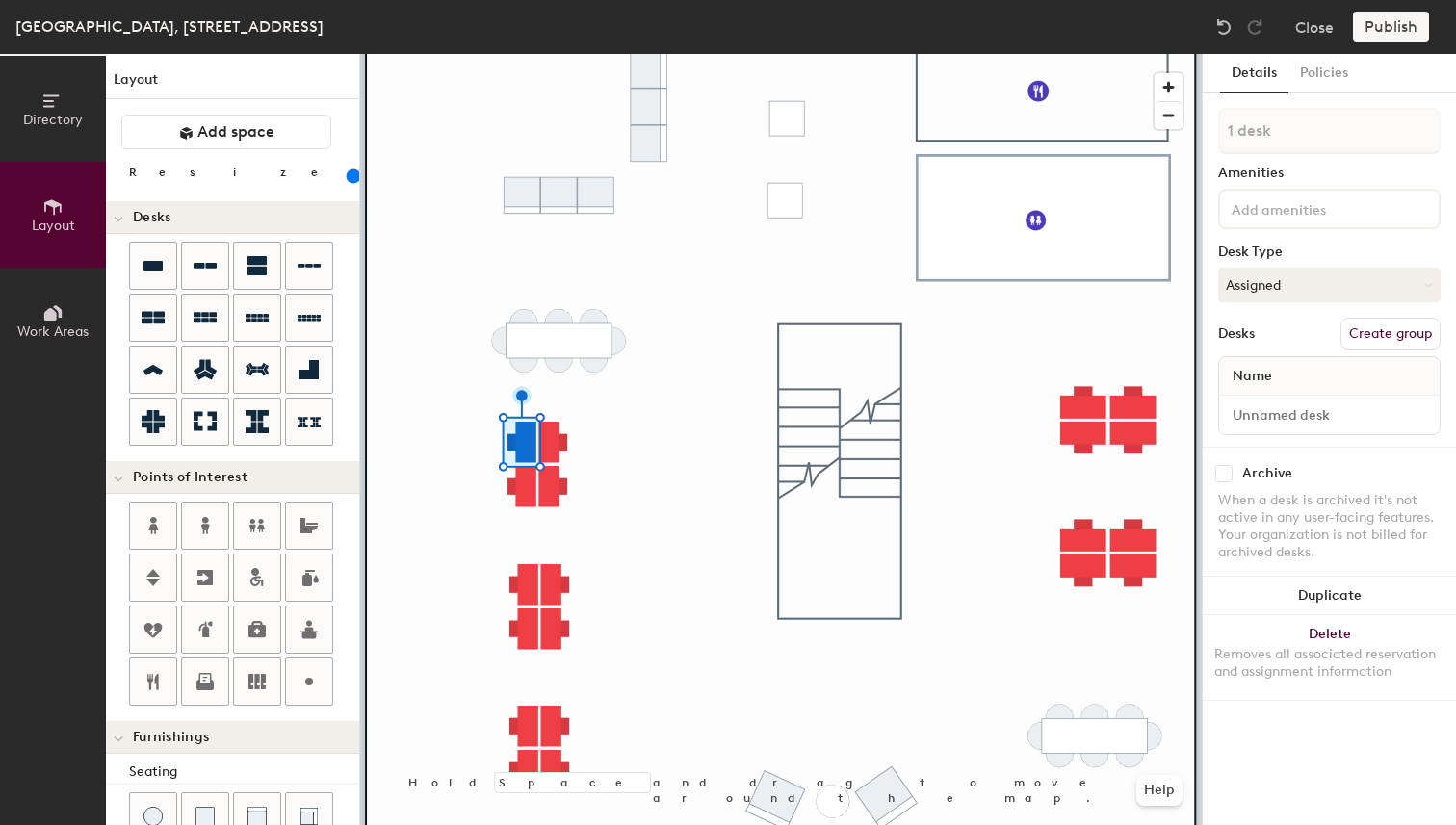
type input "2 desks"
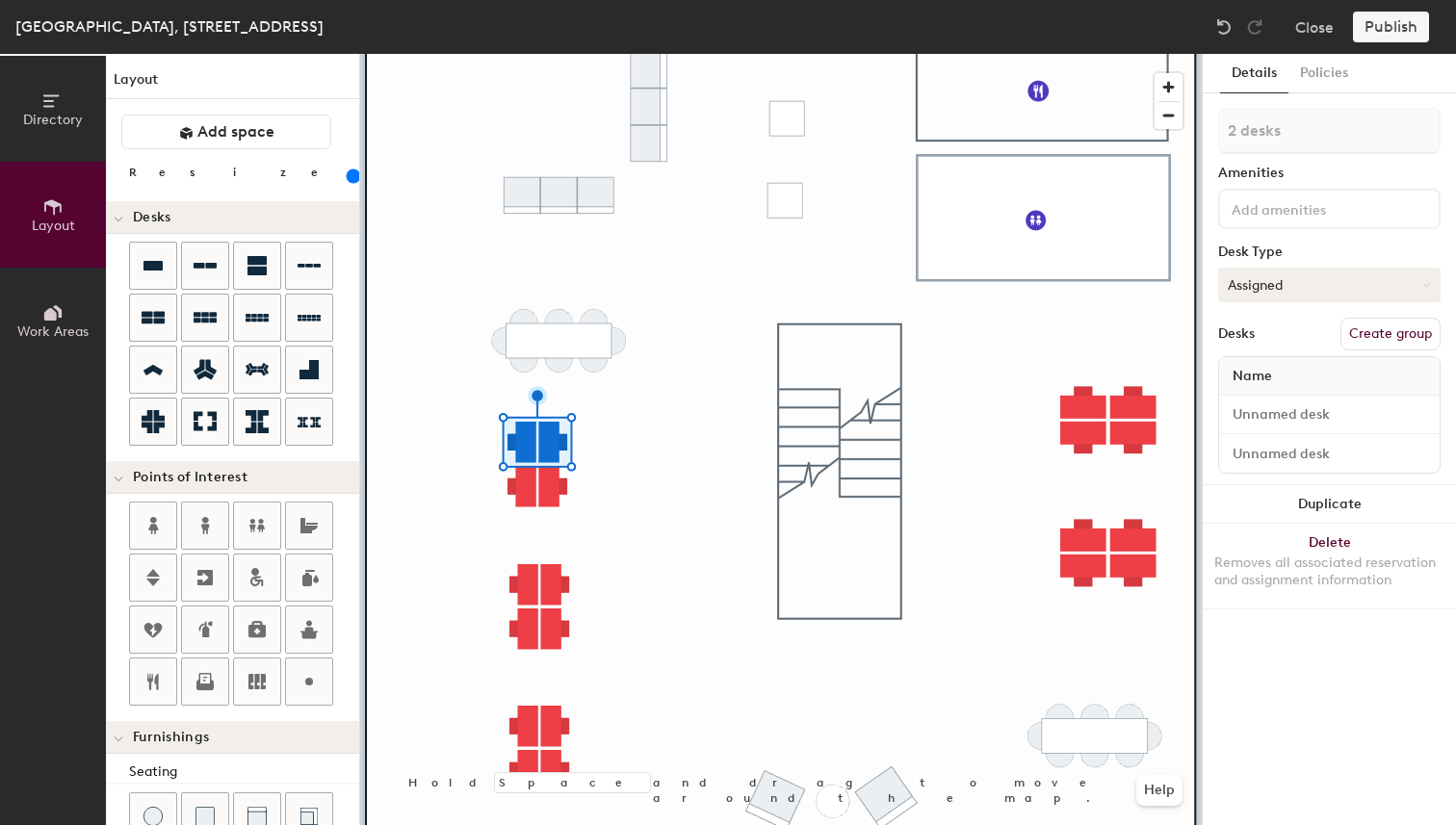
click at [1285, 286] on button "Assigned" at bounding box center [1330, 285] width 222 height 34
click at [1274, 378] on div "Hot" at bounding box center [1316, 373] width 193 height 29
click at [1265, 331] on div "Desks Create group" at bounding box center [1330, 334] width 222 height 32
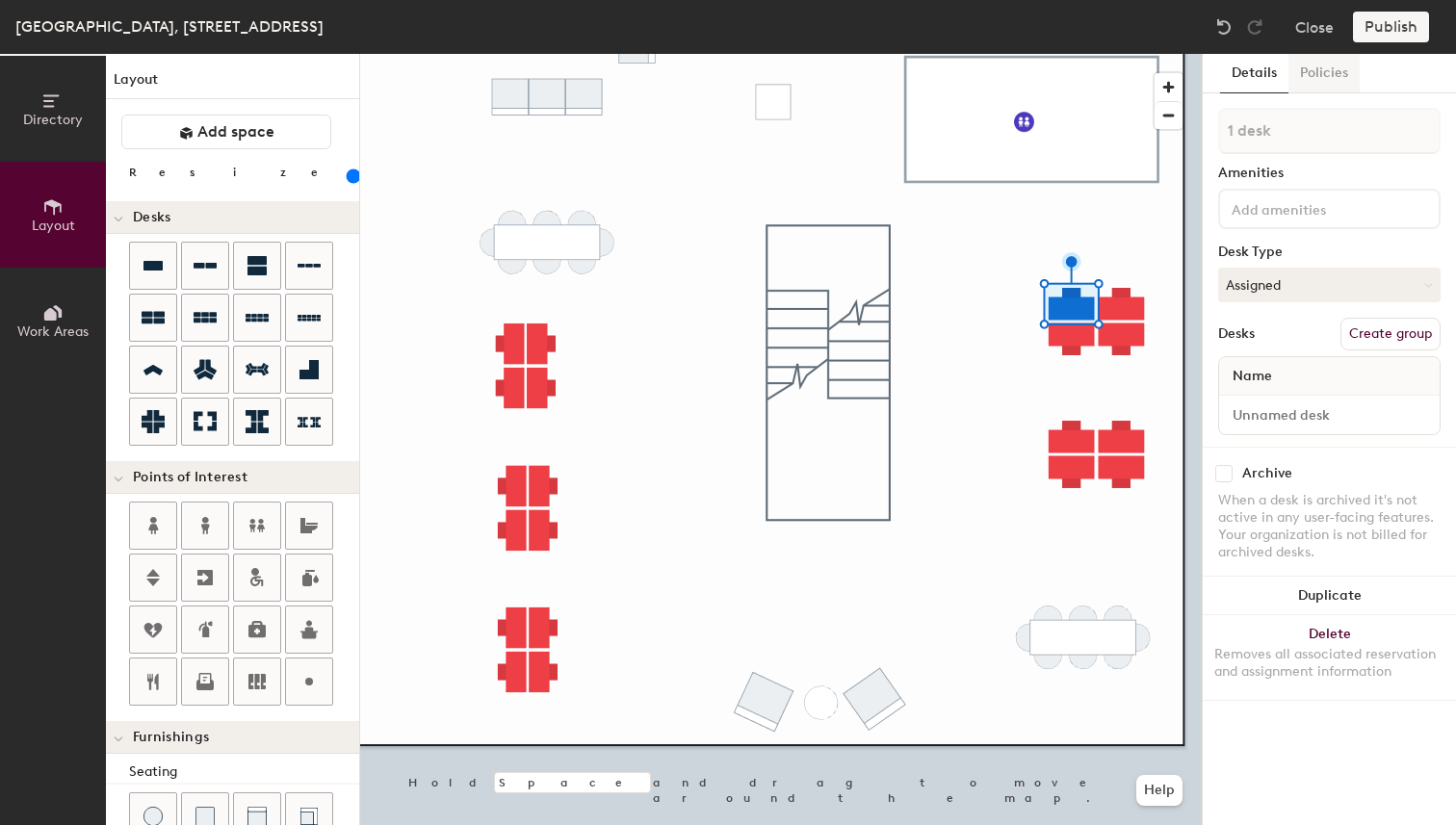
click at [1315, 74] on button "Policies" at bounding box center [1324, 74] width 71 height 39
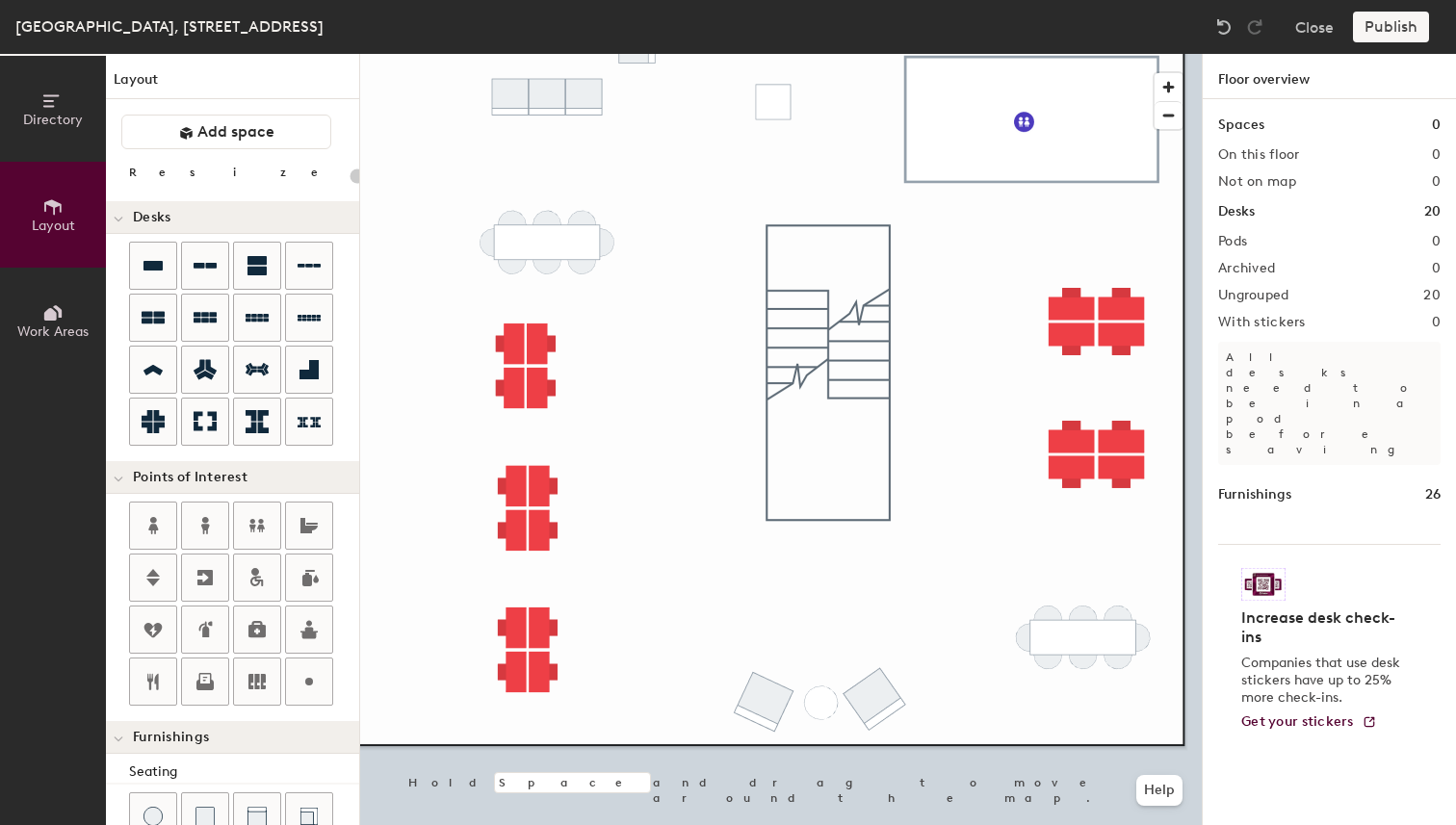
type input "20"
click at [44, 312] on icon at bounding box center [50, 314] width 13 height 13
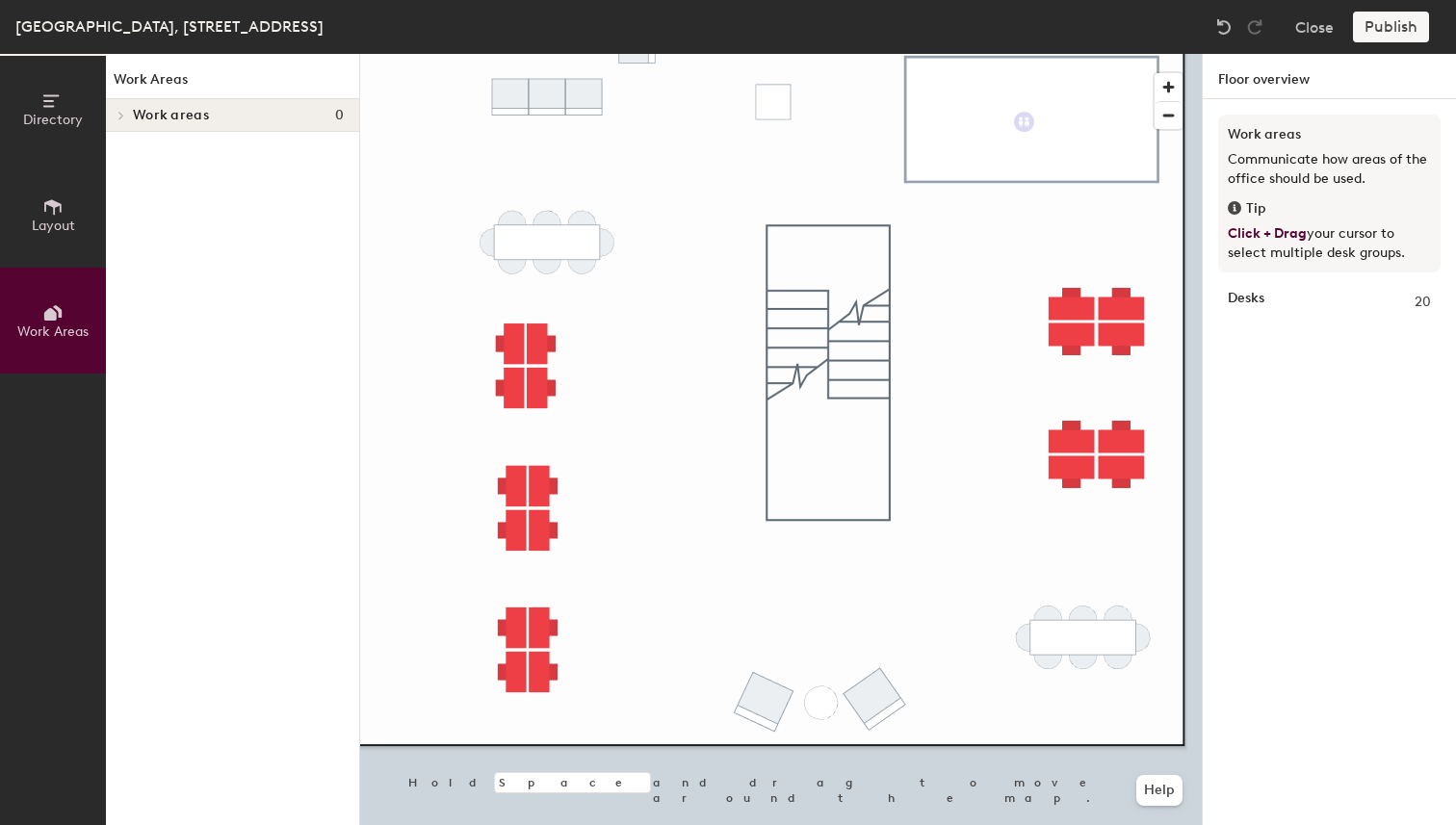
click at [122, 107] on div at bounding box center [118, 115] width 25 height 32
click at [221, 271] on div "Work Areas Work areas 0" at bounding box center [232, 440] width 253 height 772
click at [194, 219] on div "Work Areas Work areas 0" at bounding box center [232, 440] width 253 height 772
click at [213, 159] on div "Work Areas Work areas 0" at bounding box center [232, 440] width 253 height 772
click at [50, 212] on icon at bounding box center [53, 208] width 22 height 22
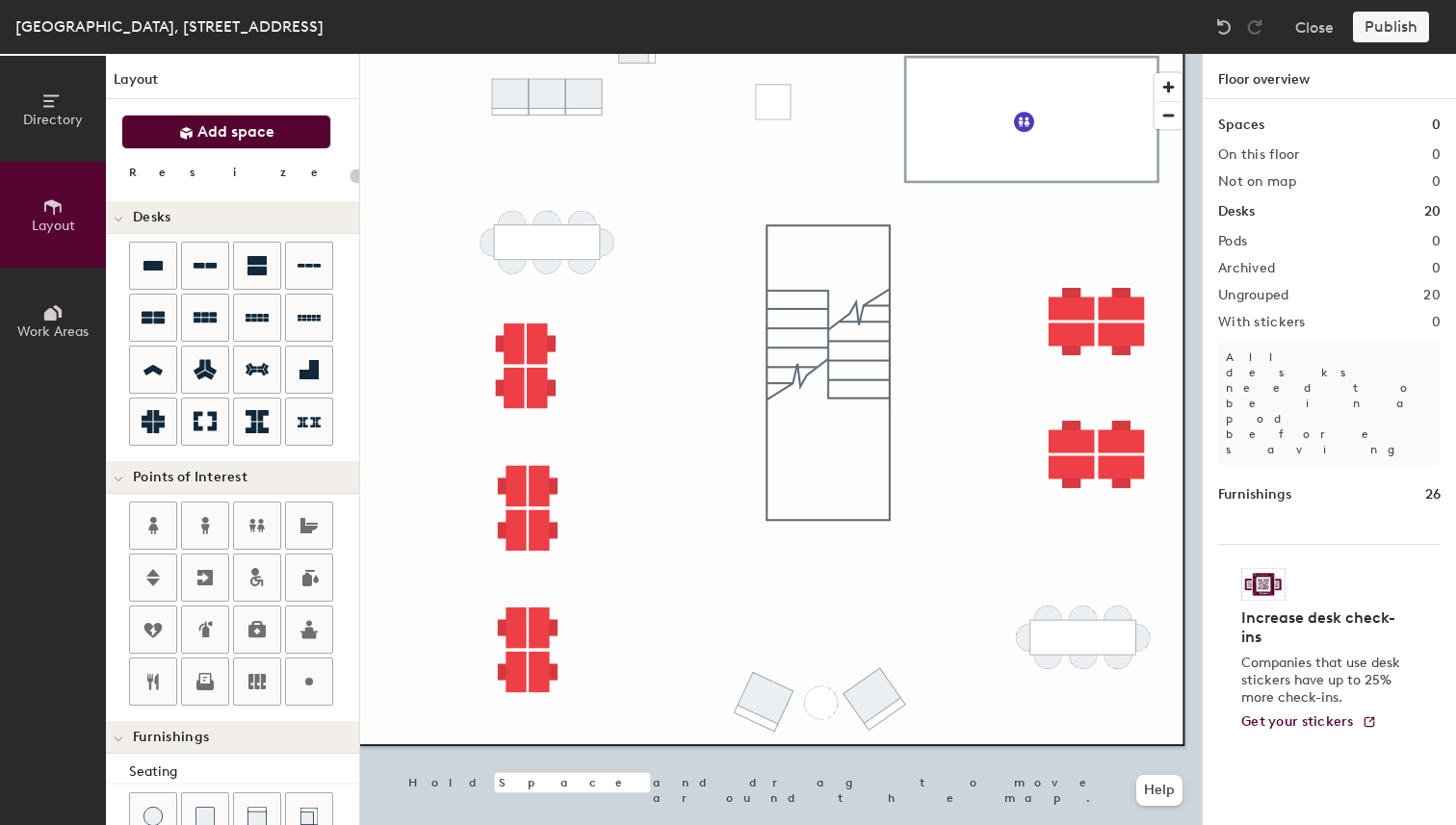
click at [207, 129] on span "Add space" at bounding box center [236, 132] width 77 height 20
click at [37, 106] on button "Directory" at bounding box center [53, 109] width 106 height 106
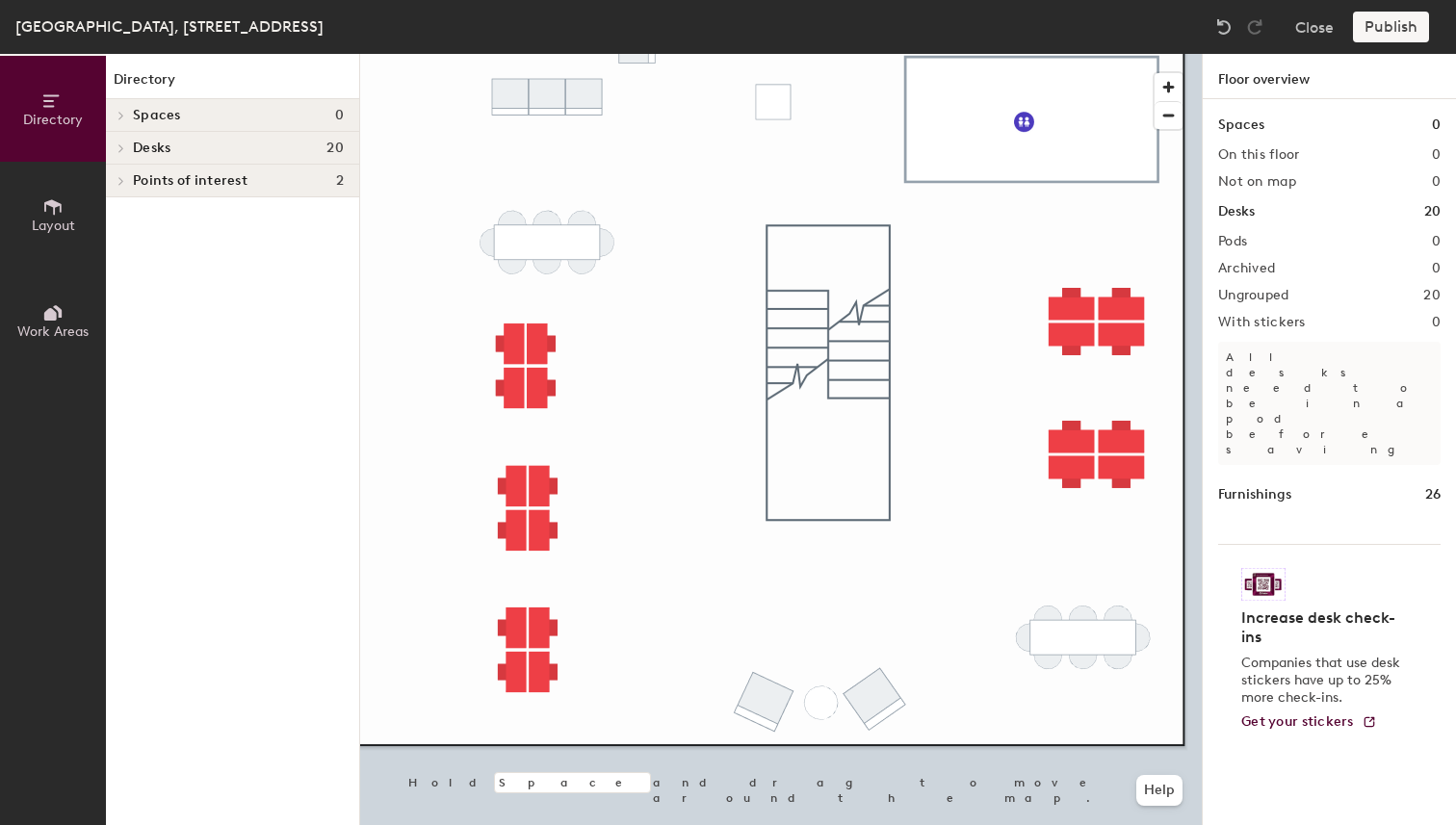
click at [124, 115] on icon at bounding box center [121, 116] width 8 height 10
click at [123, 181] on icon at bounding box center [121, 181] width 8 height 10
click at [123, 181] on div at bounding box center [118, 180] width 25 height 32
click at [43, 219] on span "Layout" at bounding box center [53, 225] width 43 height 17
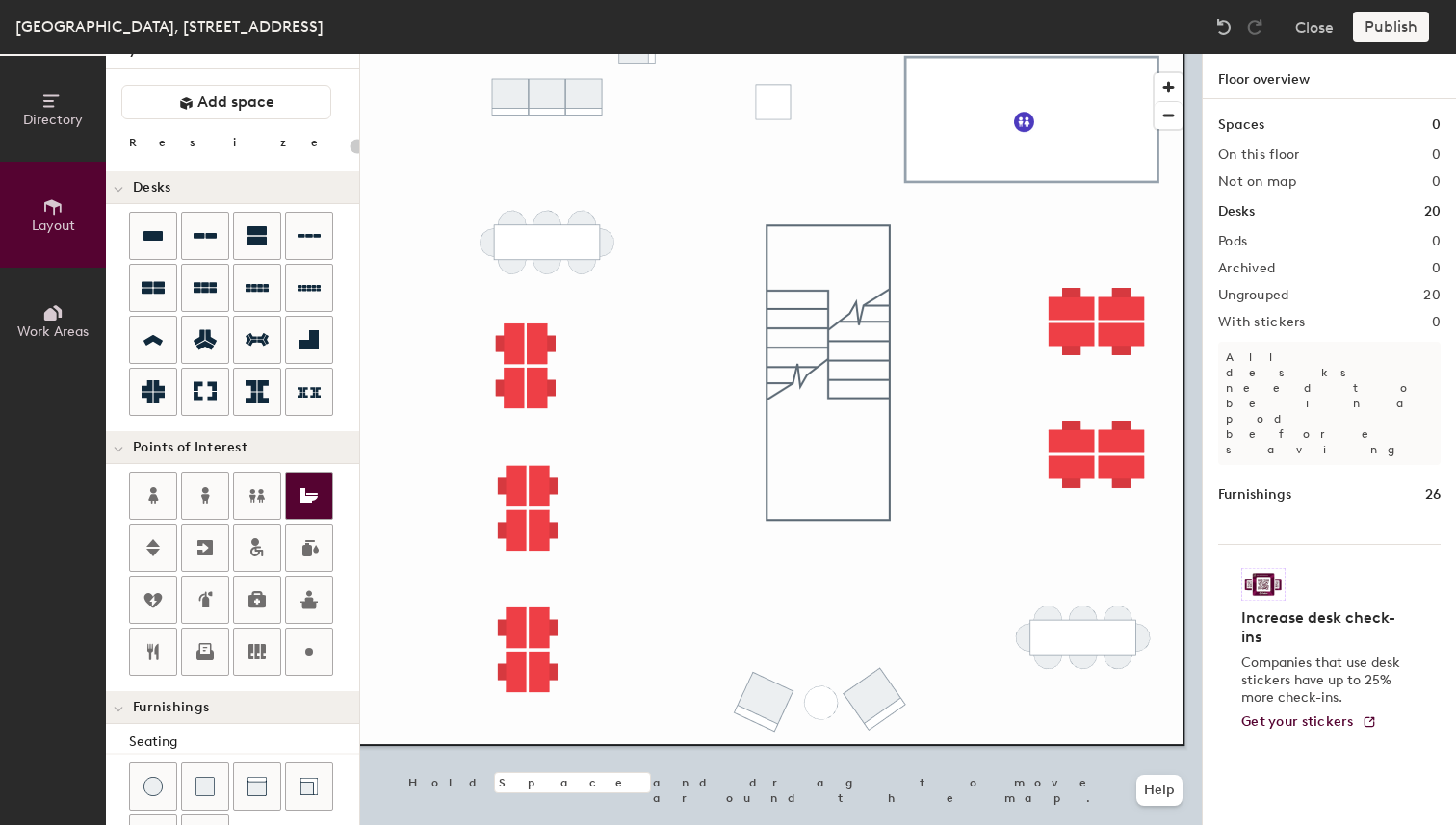
scroll to position [14, 0]
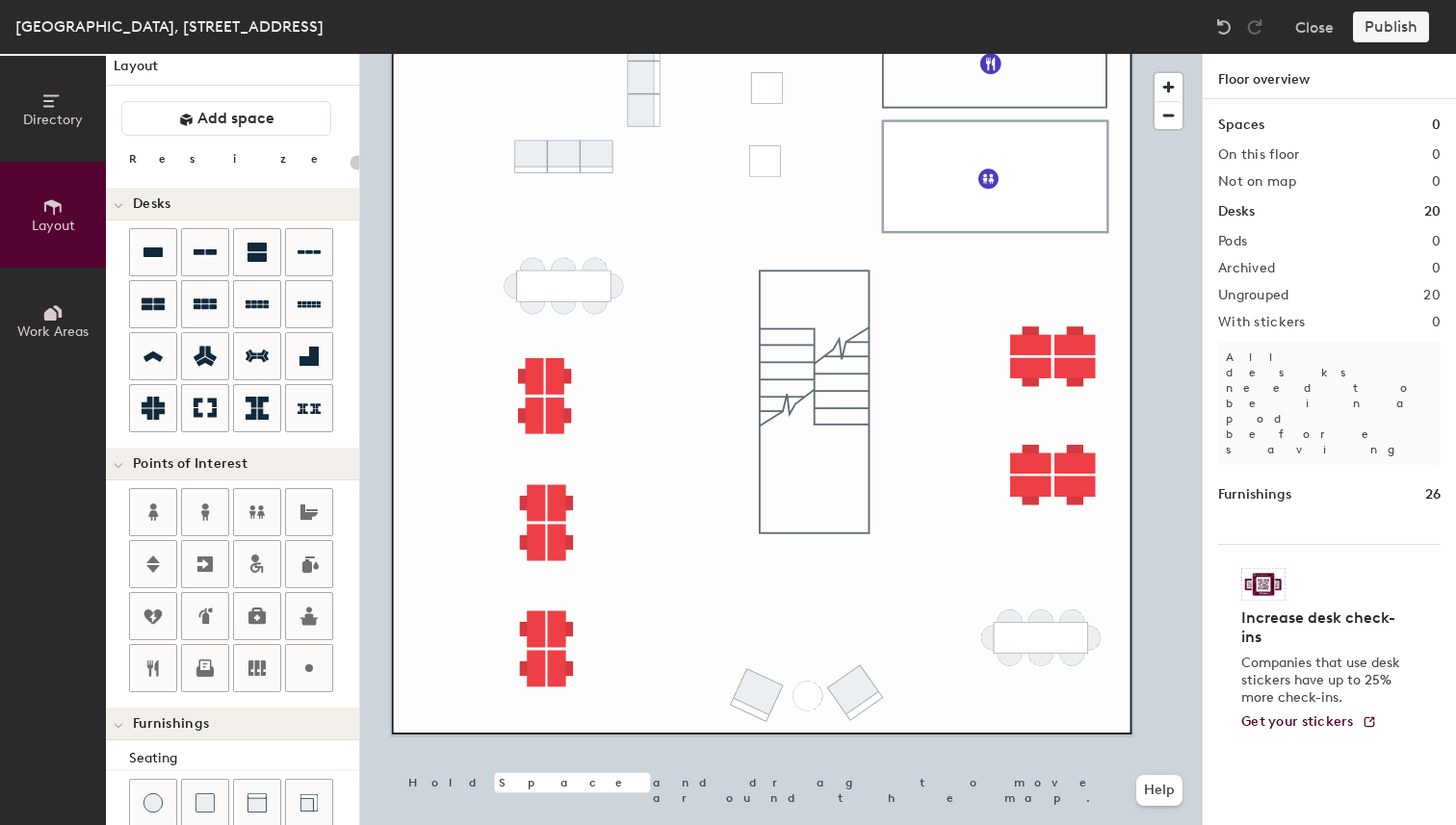
click at [241, 737] on div "Furnishings" at bounding box center [232, 724] width 253 height 32
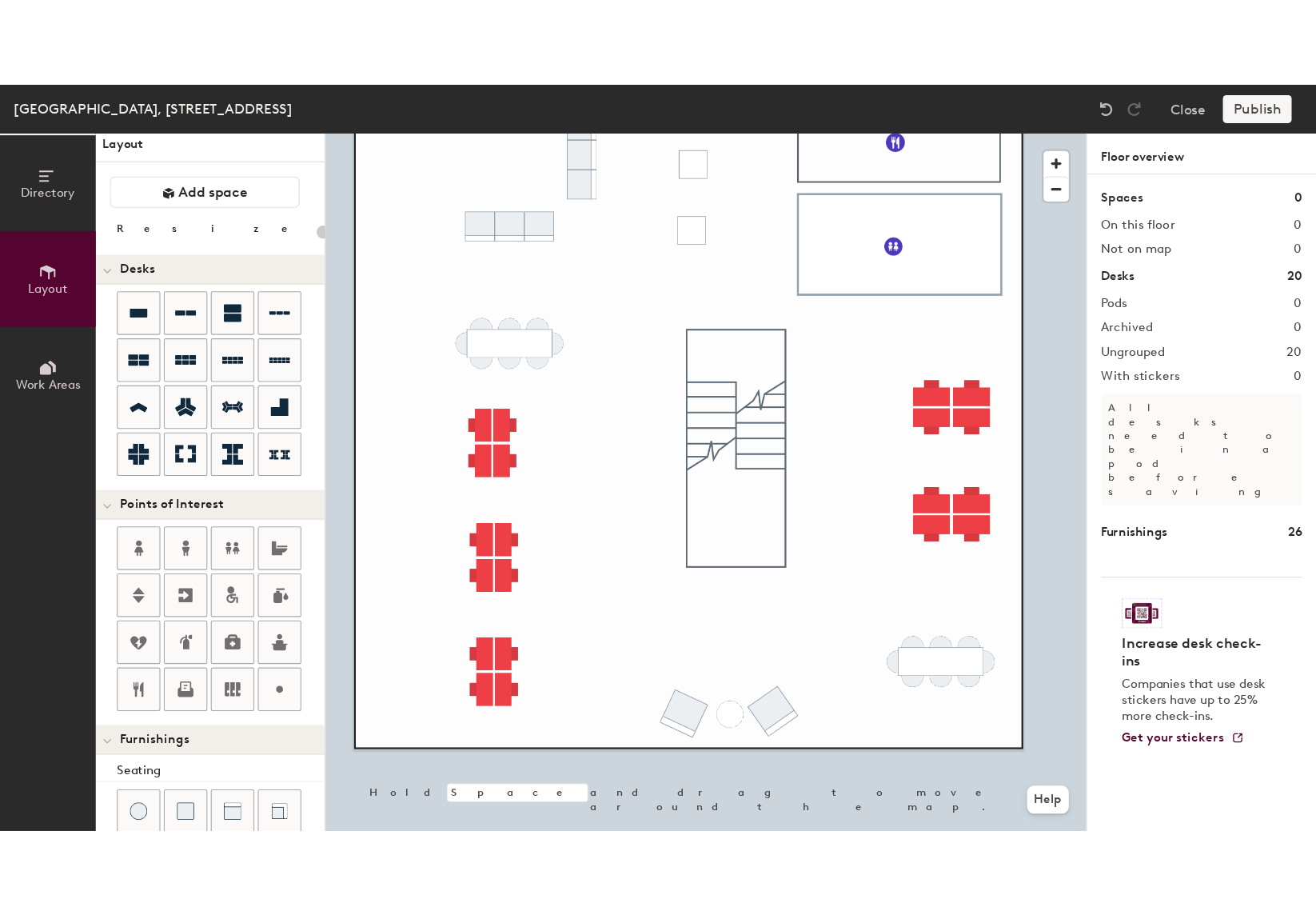
scroll to position [0, 0]
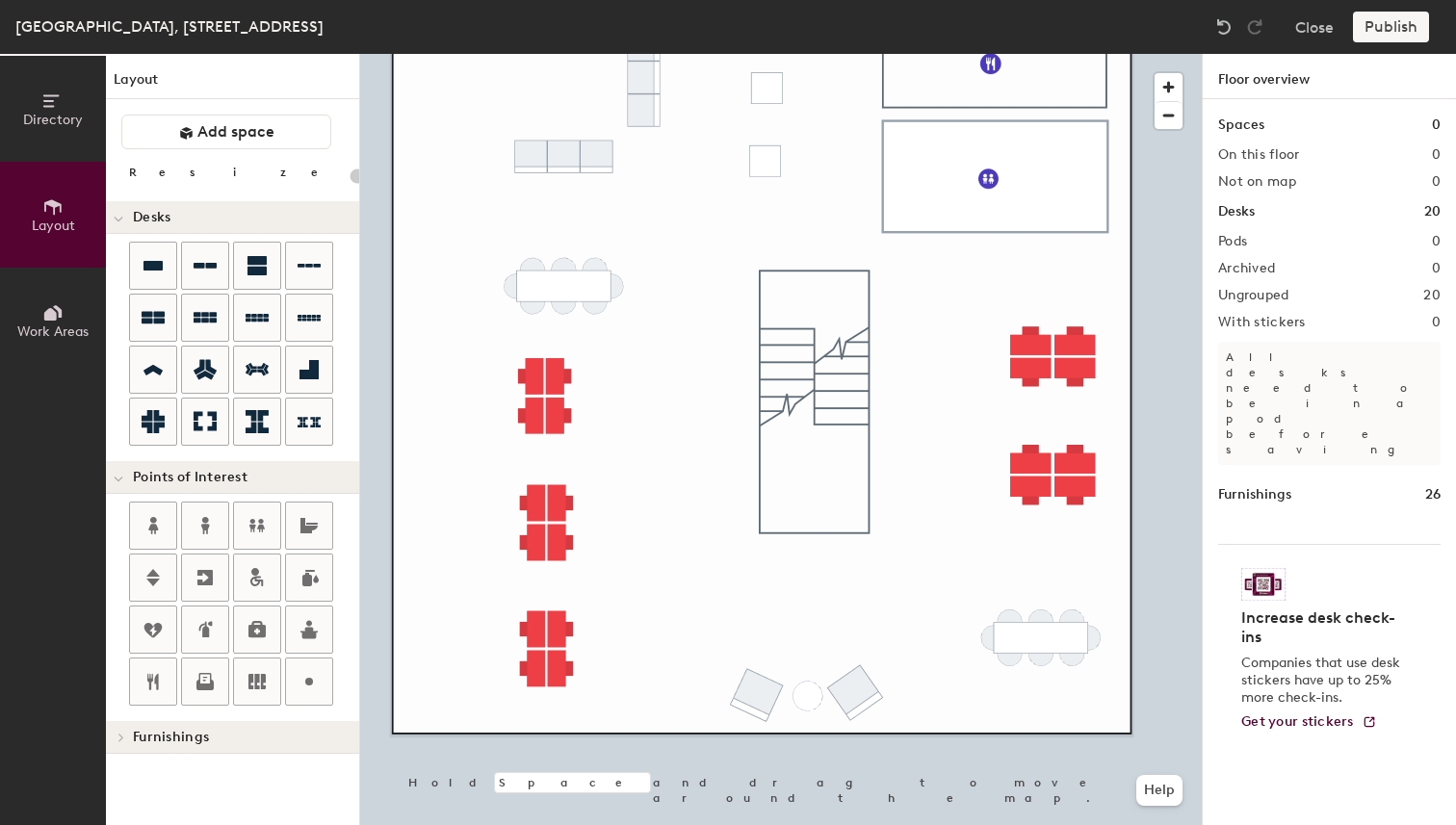
click at [121, 482] on icon at bounding box center [118, 479] width 10 height 8
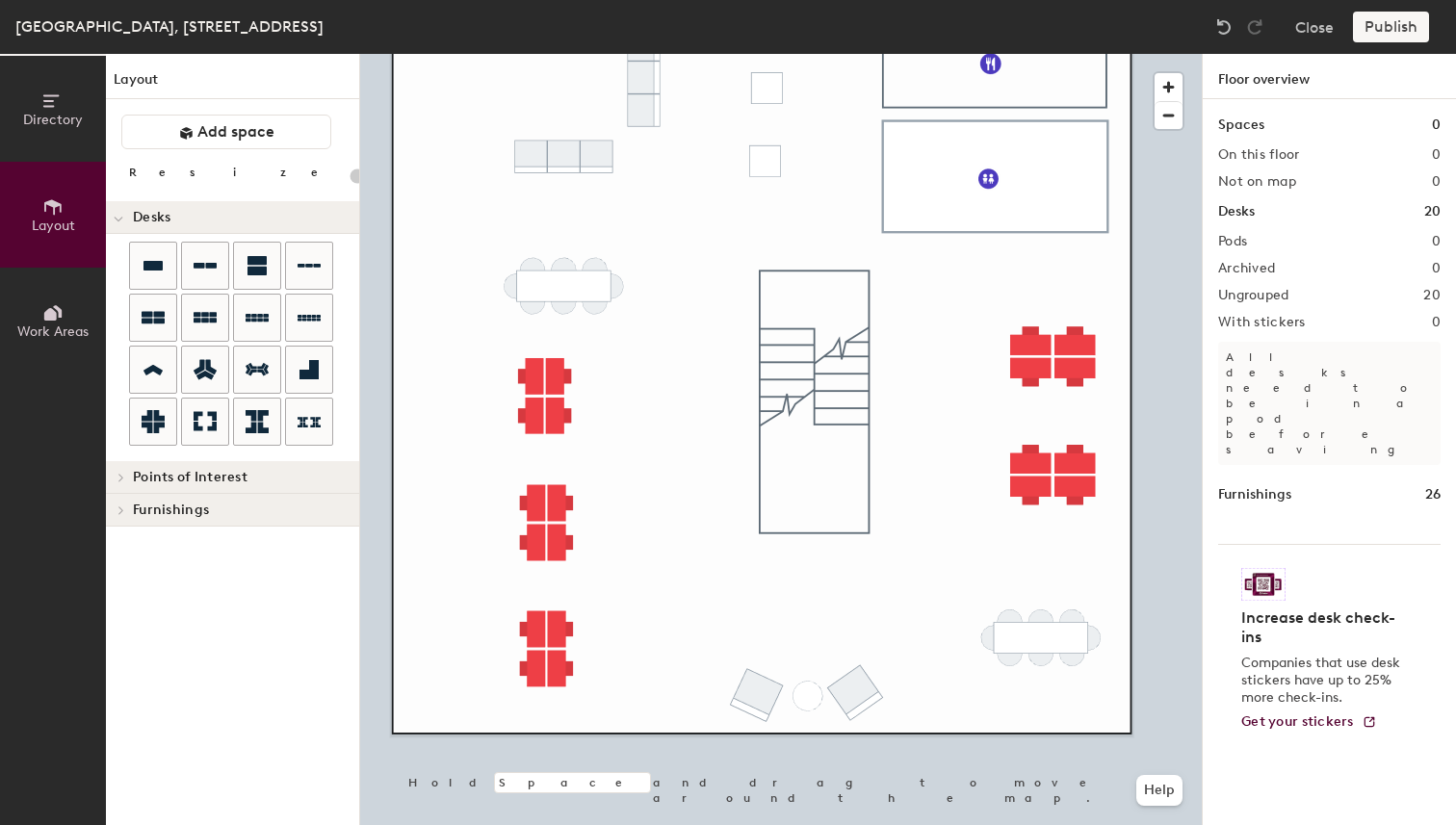
click at [123, 218] on div at bounding box center [118, 217] width 25 height 32
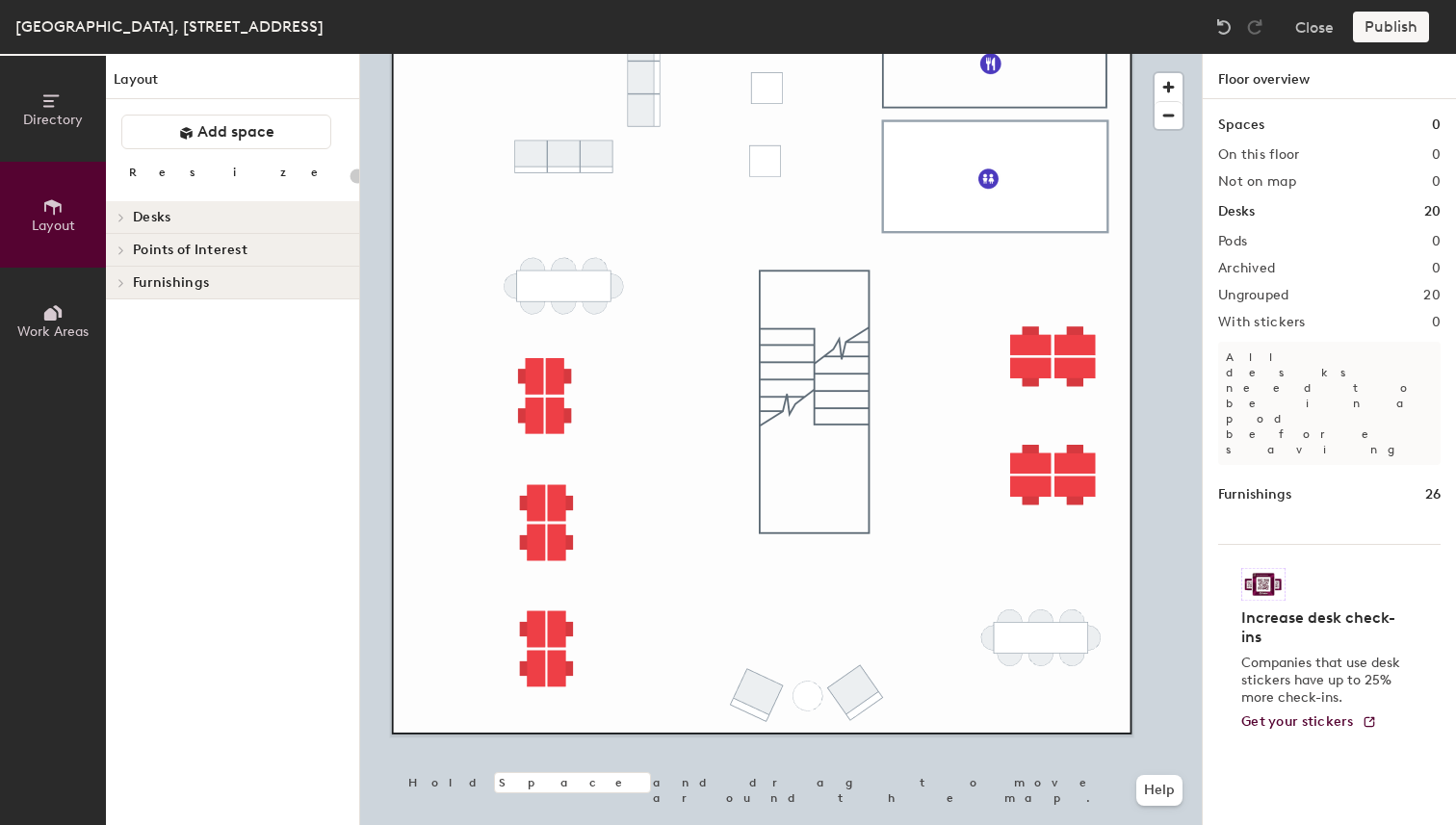
click at [50, 314] on icon at bounding box center [50, 314] width 13 height 13
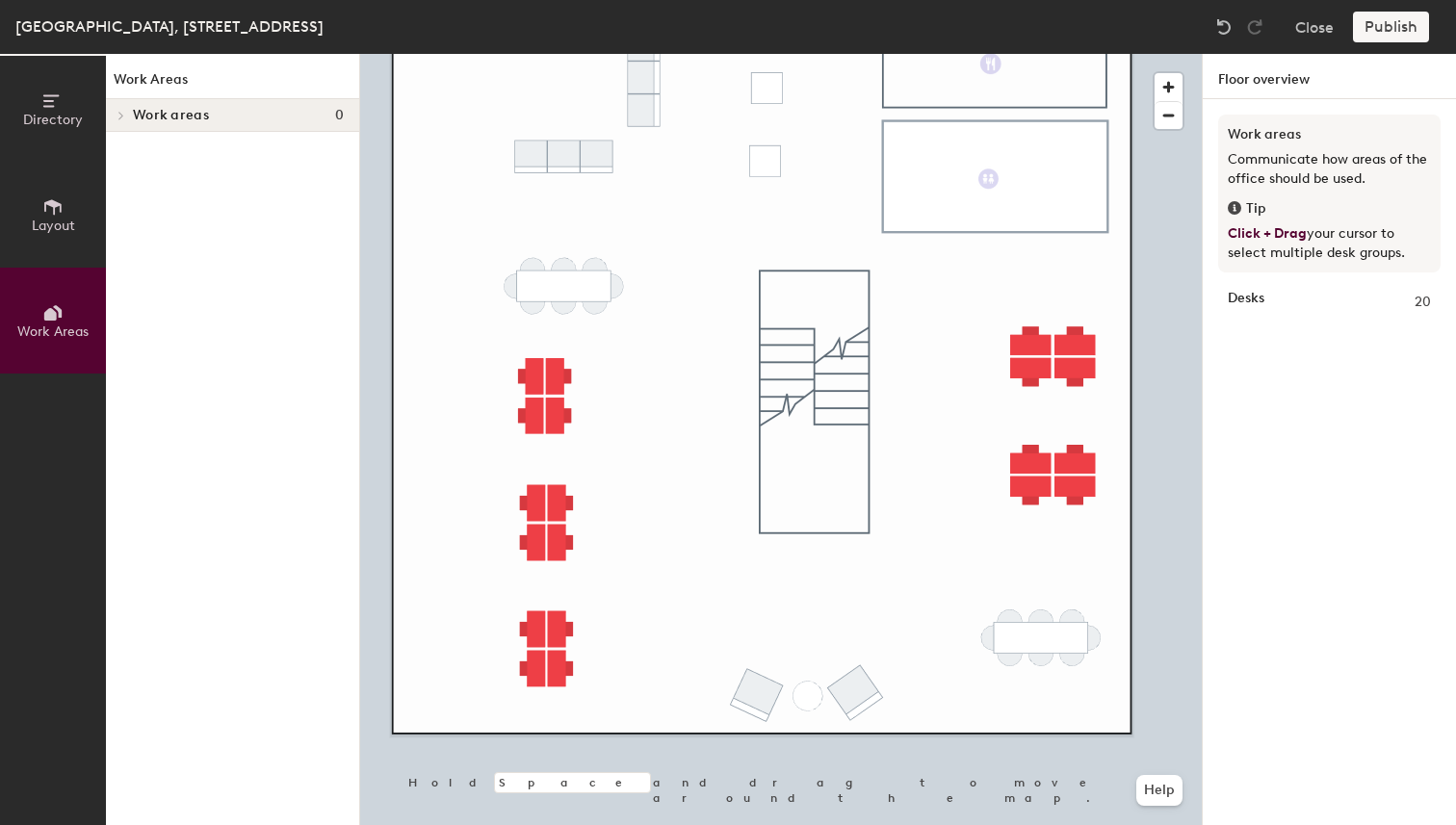
click at [257, 341] on div "Work Areas Work areas 0" at bounding box center [232, 440] width 253 height 772
click at [1298, 294] on div "Desks 20" at bounding box center [1329, 302] width 203 height 22
click at [1317, 234] on p "Click + Drag your cursor to select multiple desk groups." at bounding box center [1329, 243] width 203 height 38
click at [1230, 209] on icon at bounding box center [1234, 208] width 14 height 14
click at [1298, 154] on p "Communicate how areas of the office should be used." at bounding box center [1329, 169] width 203 height 38
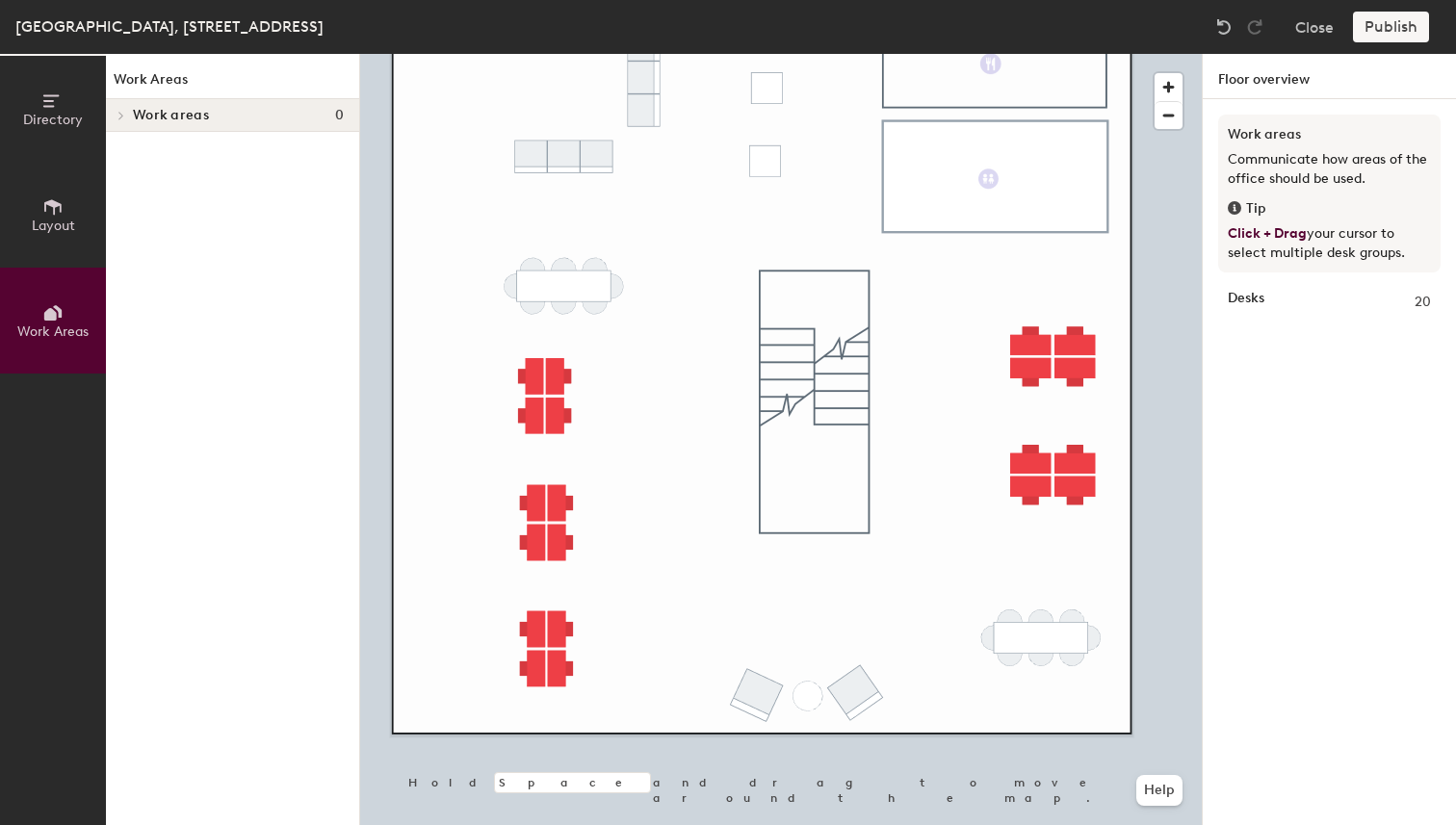
click at [124, 111] on icon at bounding box center [121, 116] width 8 height 10
click at [51, 101] on icon at bounding box center [53, 101] width 22 height 22
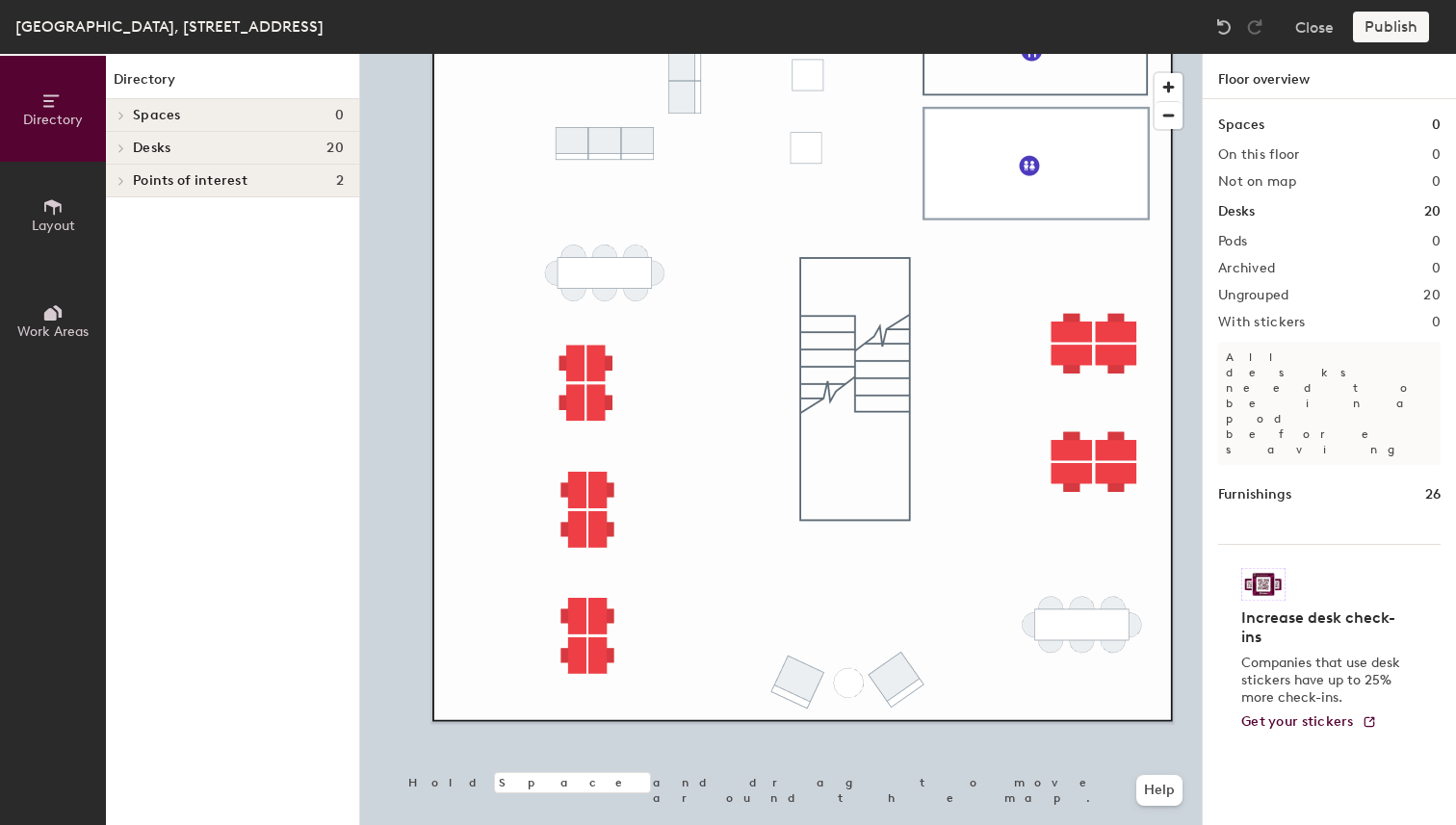
click at [186, 47] on div "Wellington, 5 Tory St, Level 2 Close Publish" at bounding box center [728, 27] width 1456 height 54
click at [1402, 27] on div "Publish" at bounding box center [1397, 27] width 88 height 31
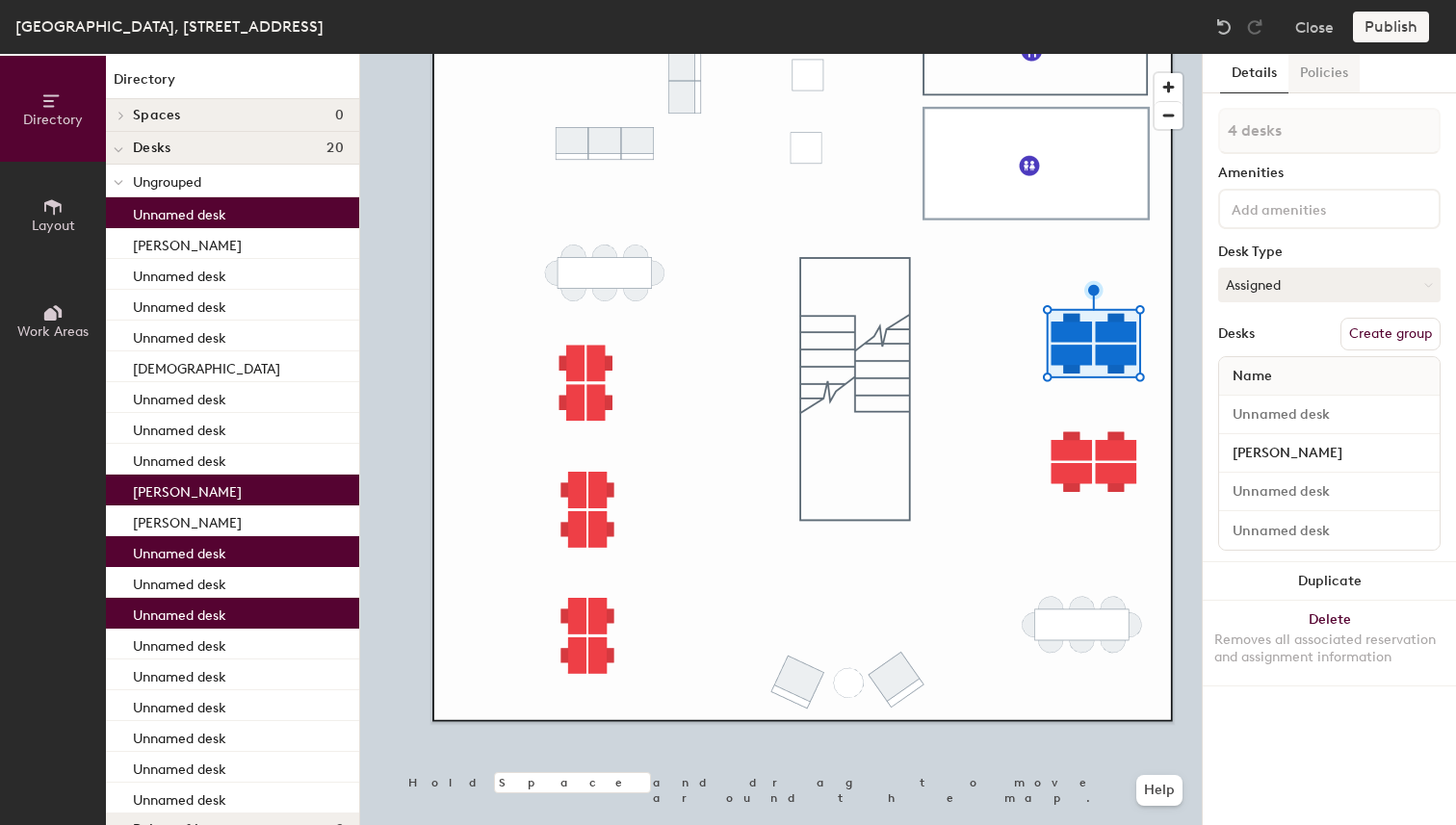
click at [1317, 71] on button "Policies" at bounding box center [1324, 74] width 71 height 39
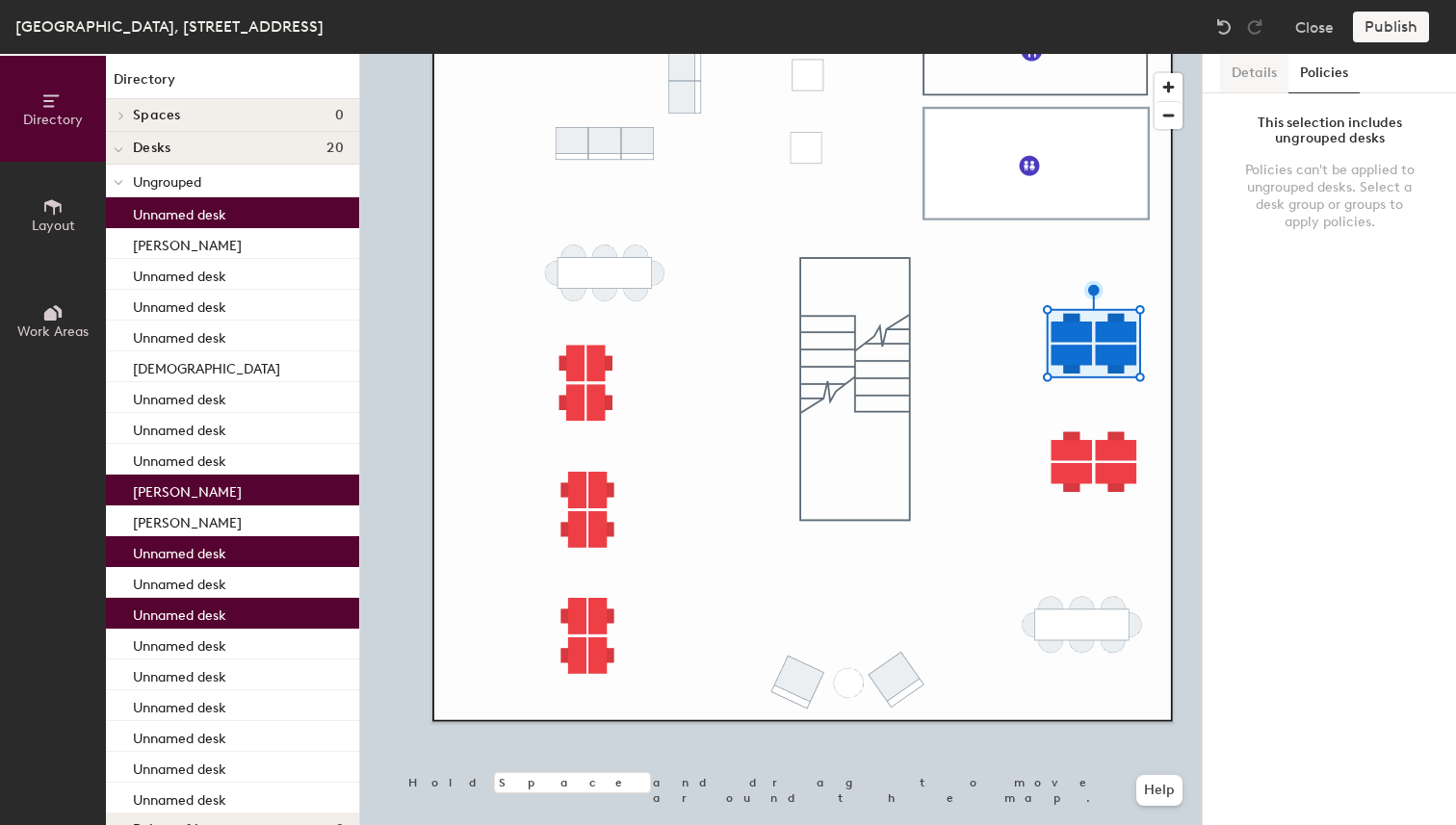
click at [1243, 72] on button "Details" at bounding box center [1254, 74] width 68 height 39
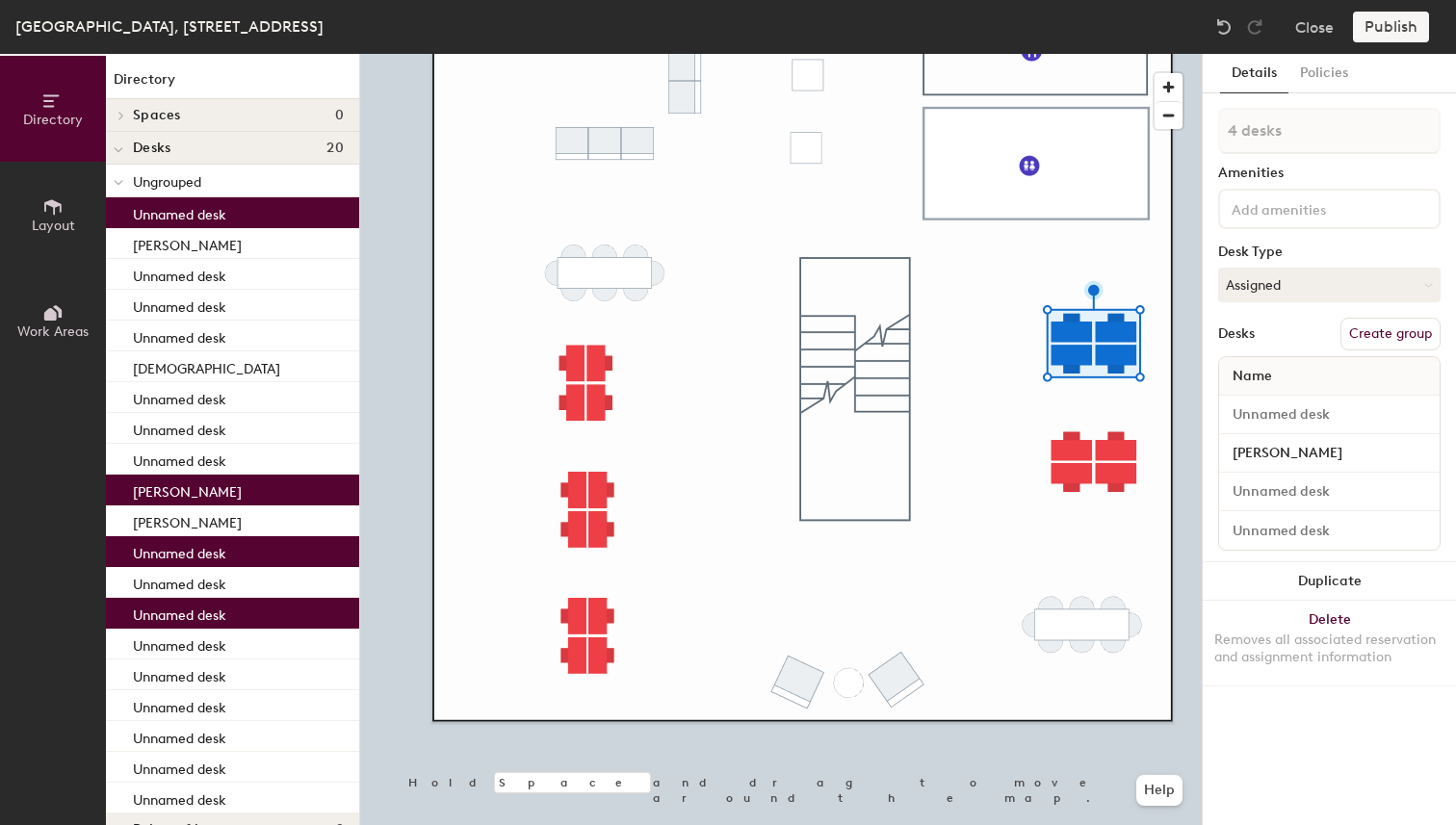
click at [1376, 333] on button "Create group" at bounding box center [1391, 334] width 100 height 32
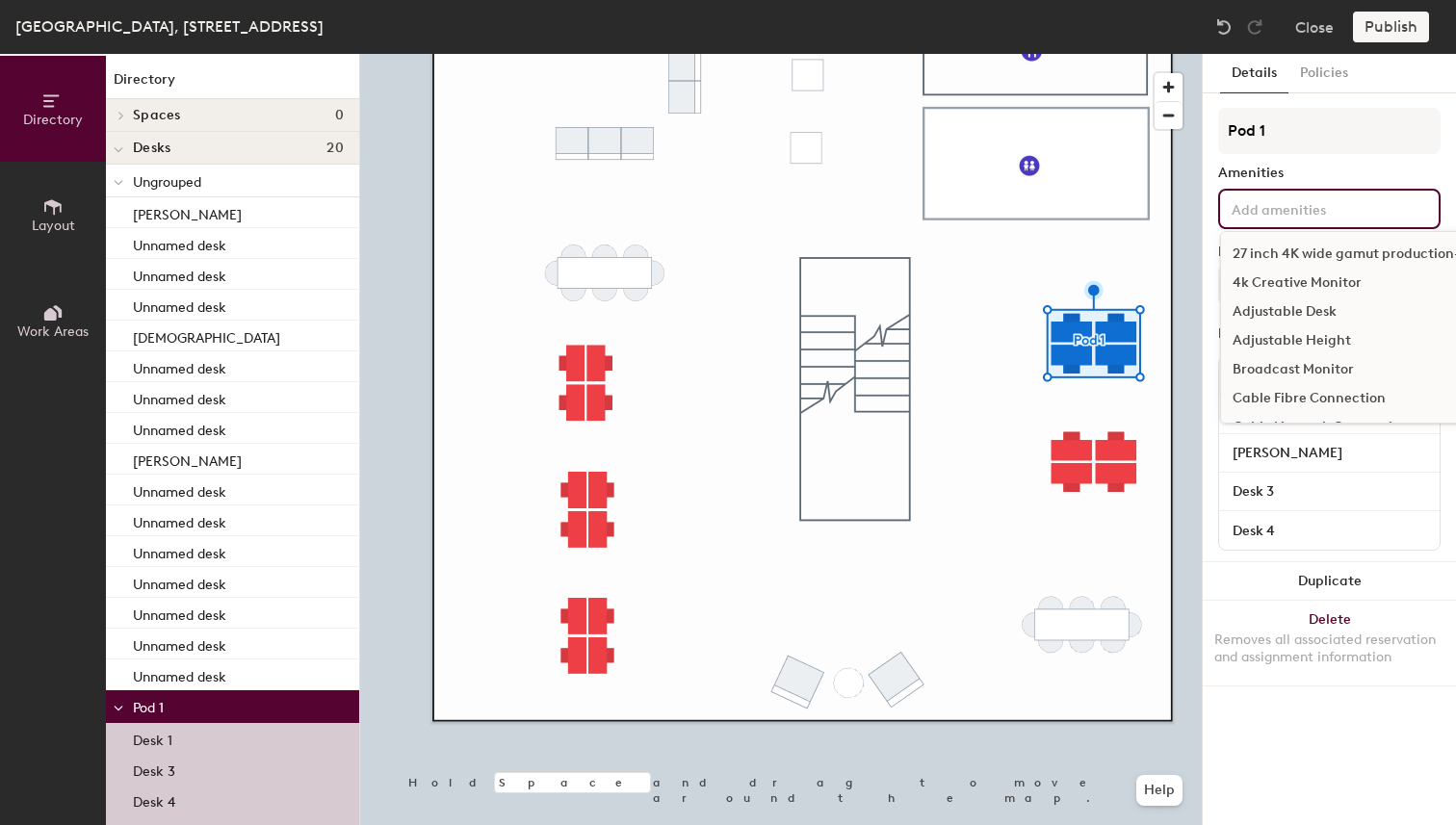
click at [1324, 205] on input at bounding box center [1314, 208] width 173 height 23
click at [1324, 175] on div "Amenities" at bounding box center [1330, 173] width 222 height 16
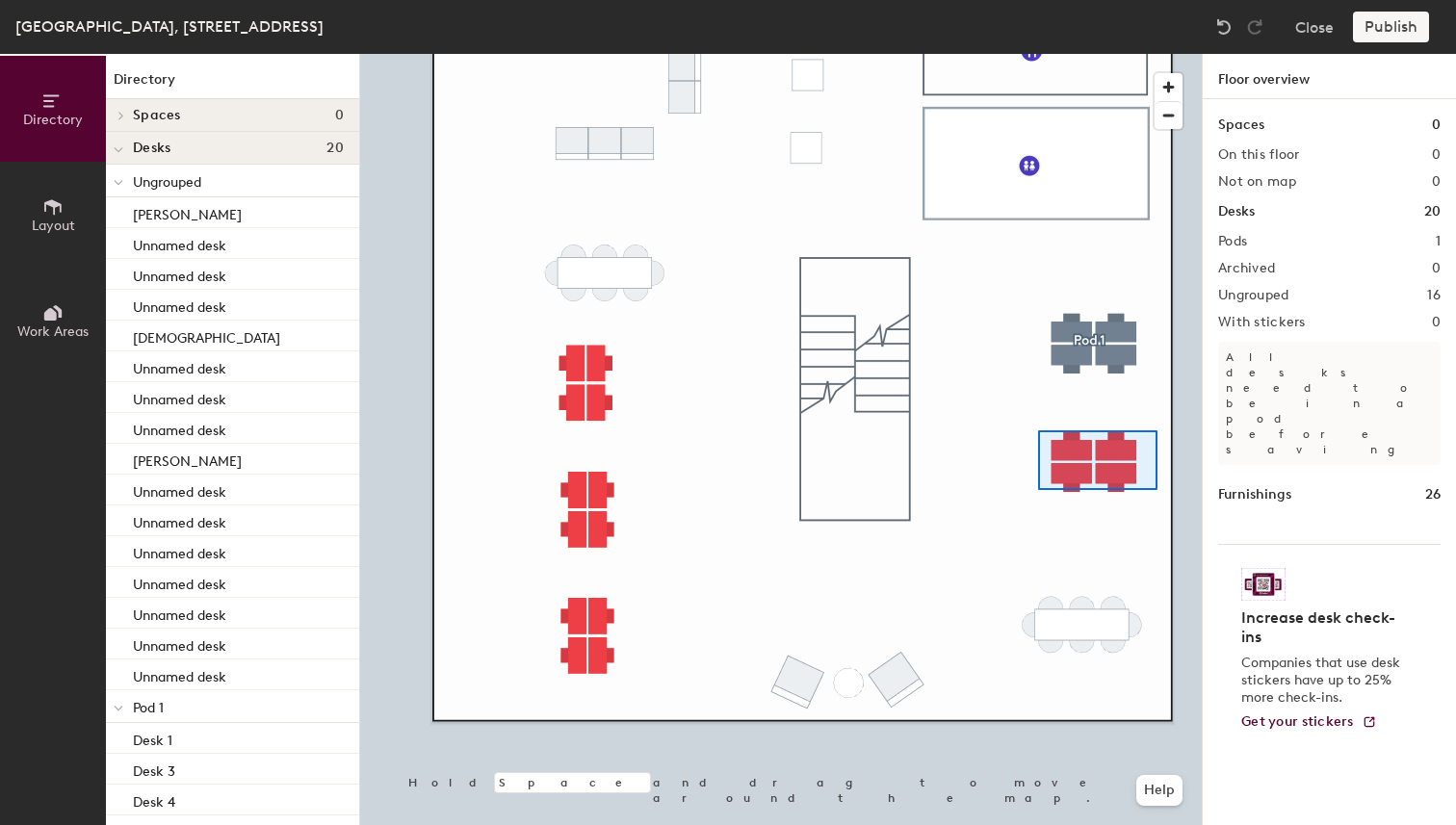
click at [1039, 54] on div at bounding box center [781, 54] width 842 height 0
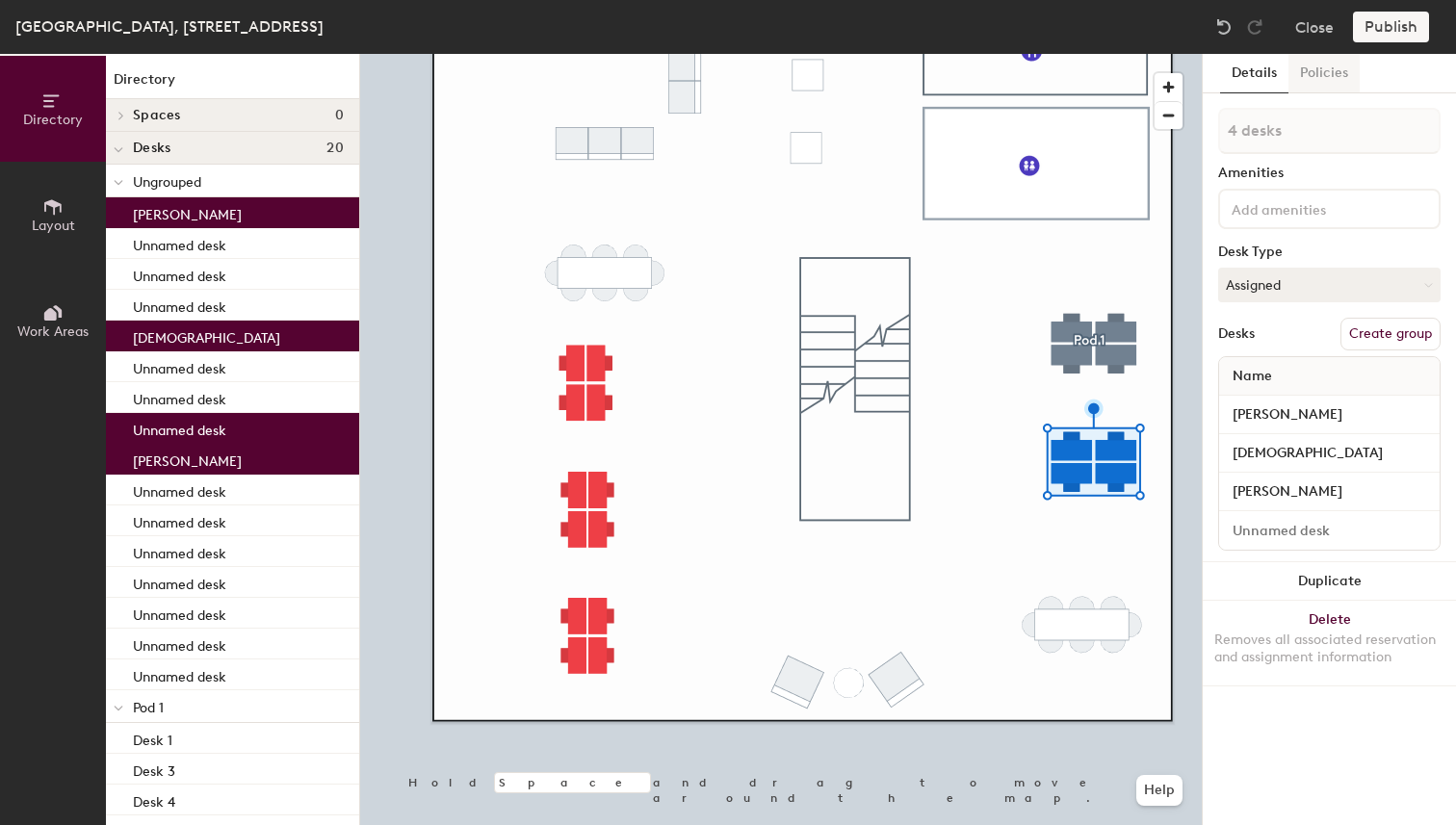
click at [1330, 80] on button "Policies" at bounding box center [1324, 74] width 71 height 39
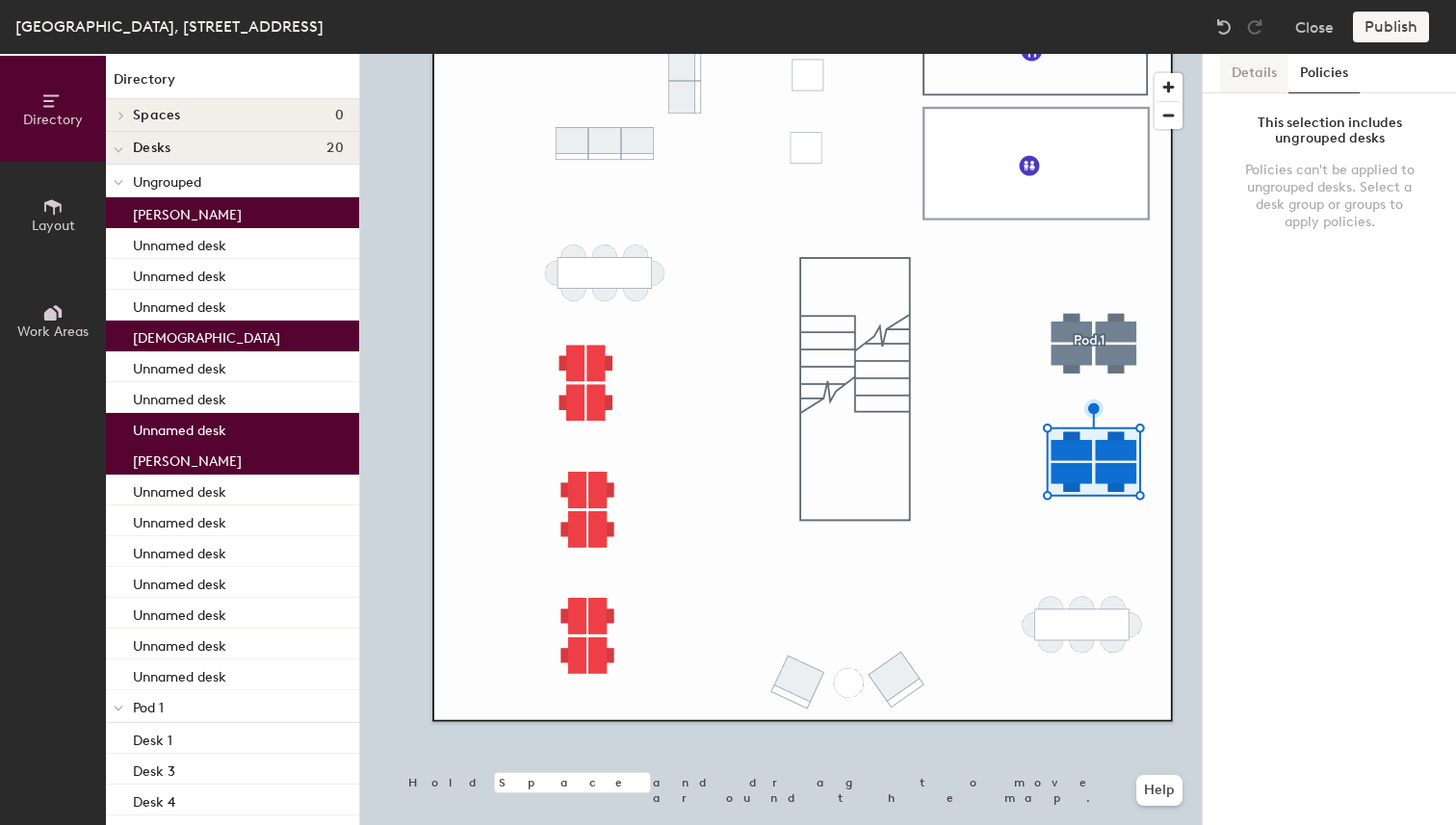
click at [1259, 71] on button "Details" at bounding box center [1254, 74] width 68 height 39
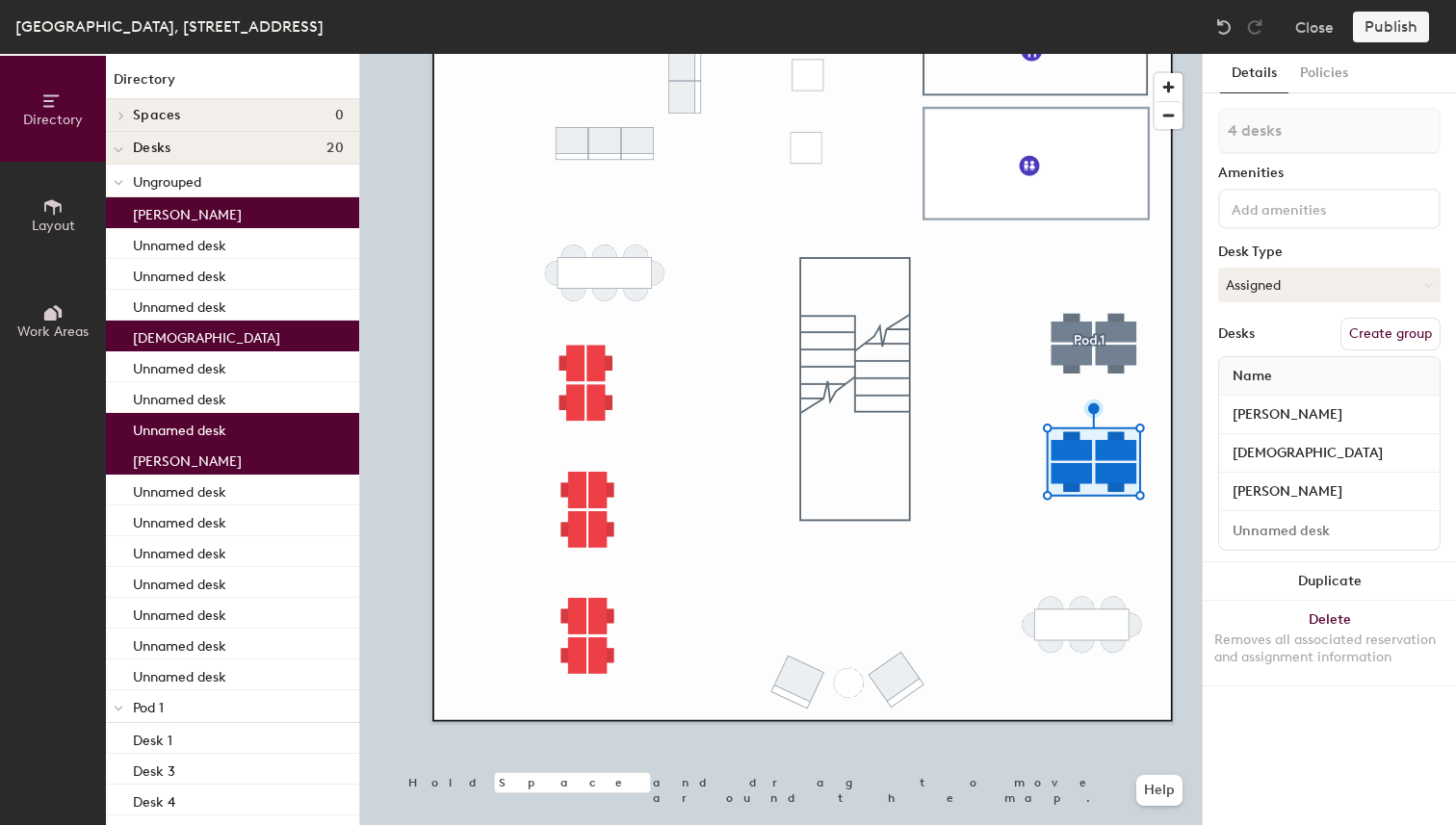
click at [1398, 331] on button "Create group" at bounding box center [1391, 334] width 100 height 32
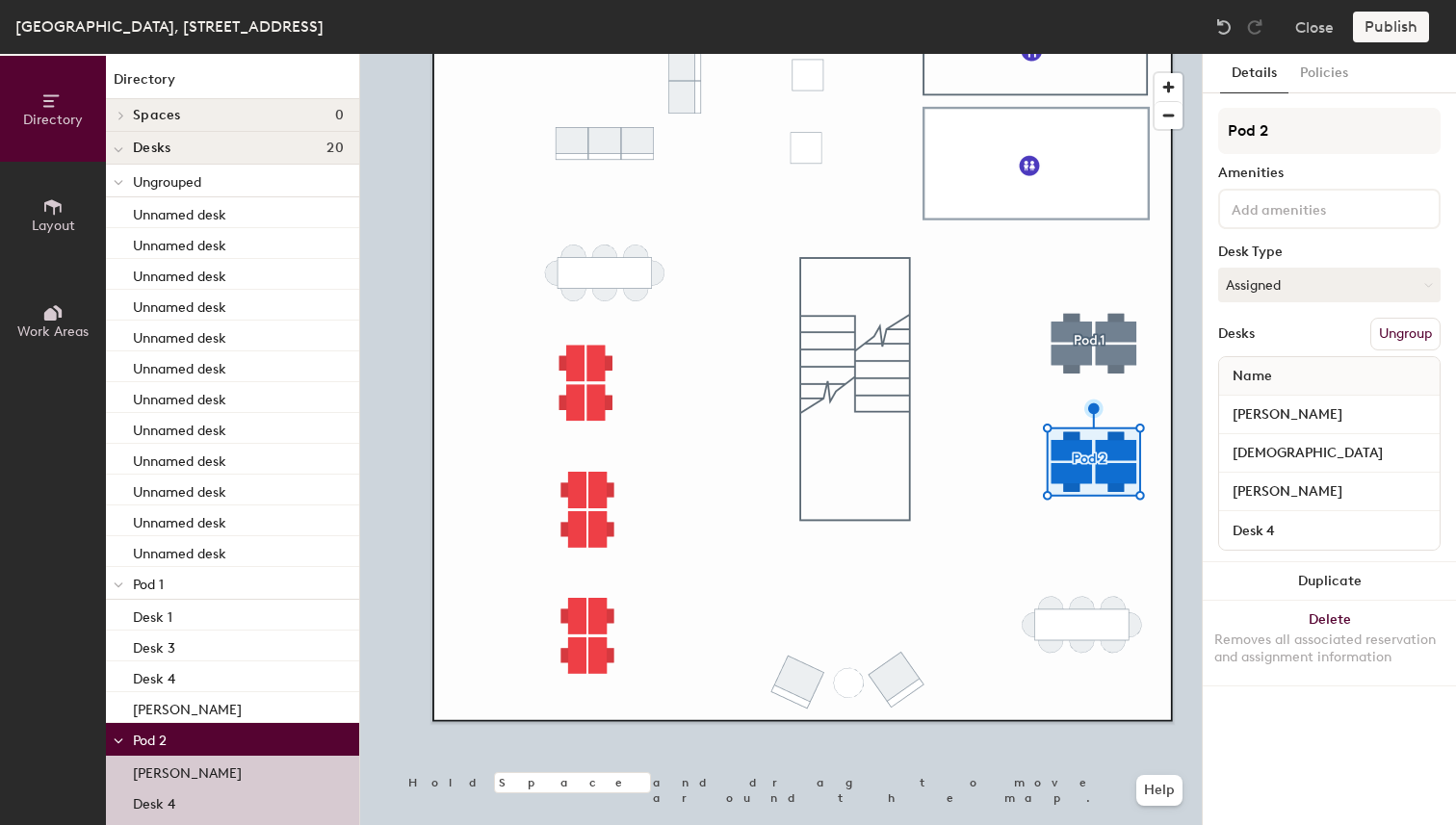
click at [1014, 54] on div at bounding box center [781, 54] width 842 height 0
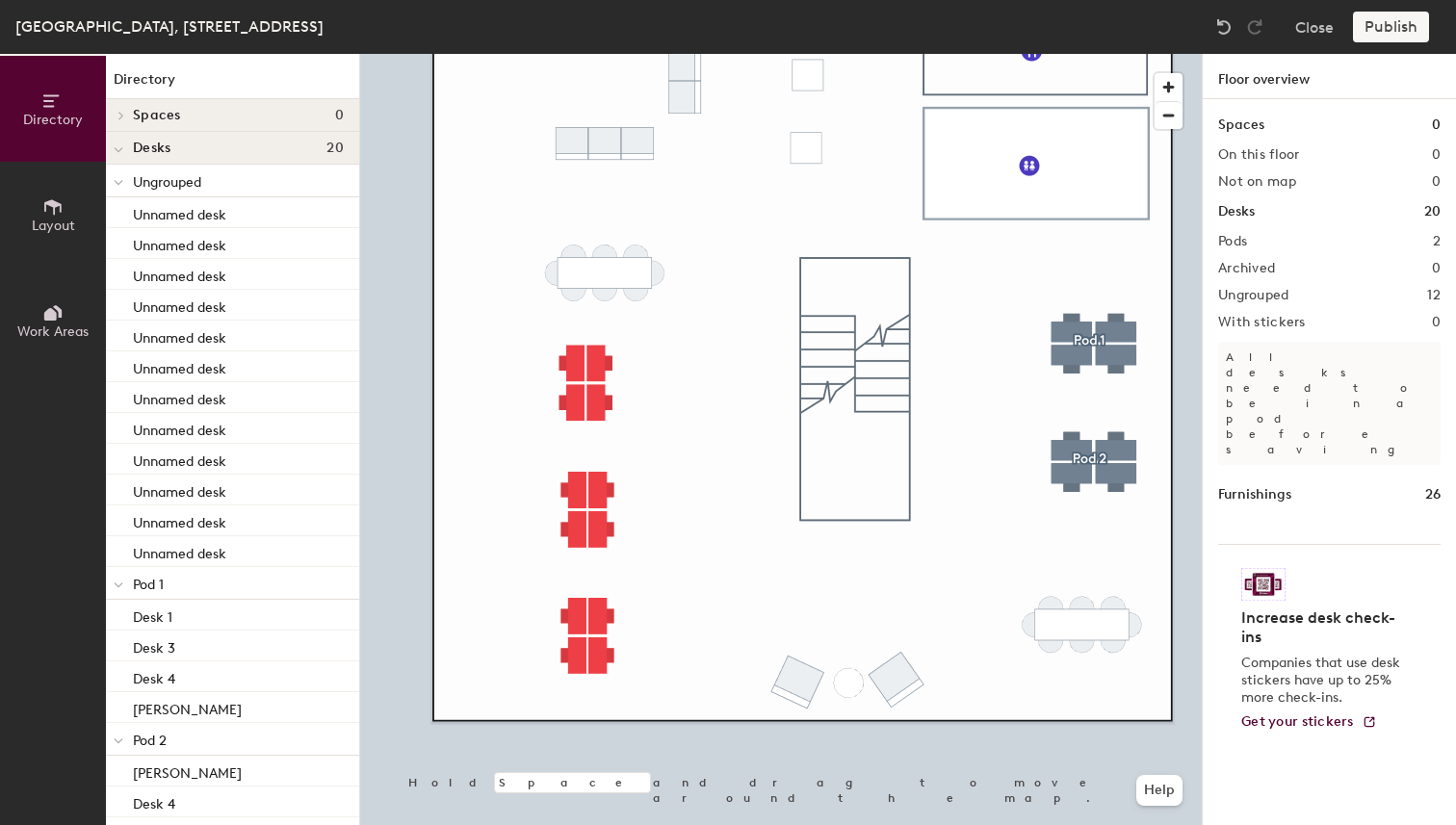
click at [1073, 54] on div at bounding box center [781, 54] width 842 height 0
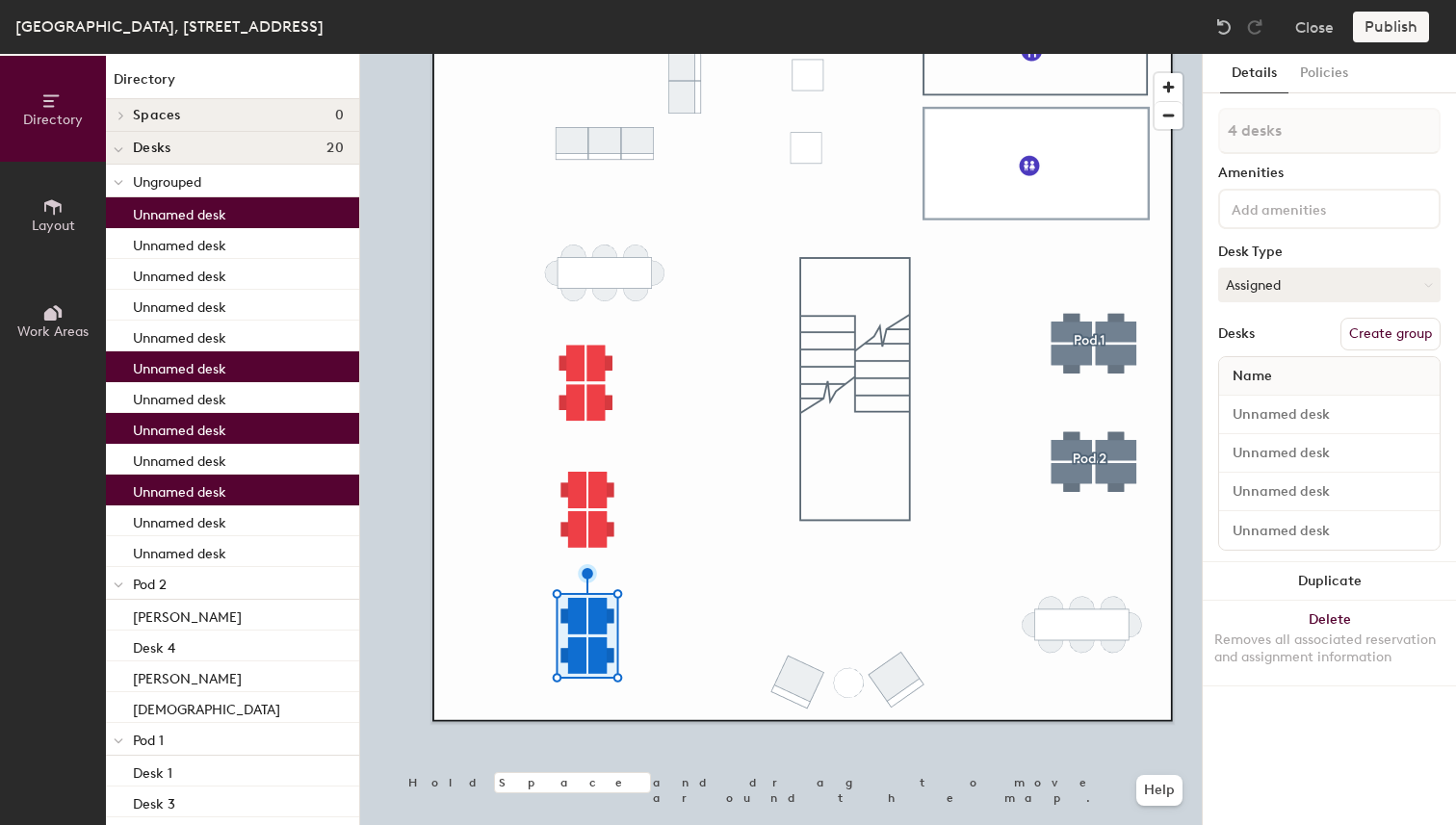
click at [1383, 344] on button "Create group" at bounding box center [1391, 334] width 100 height 32
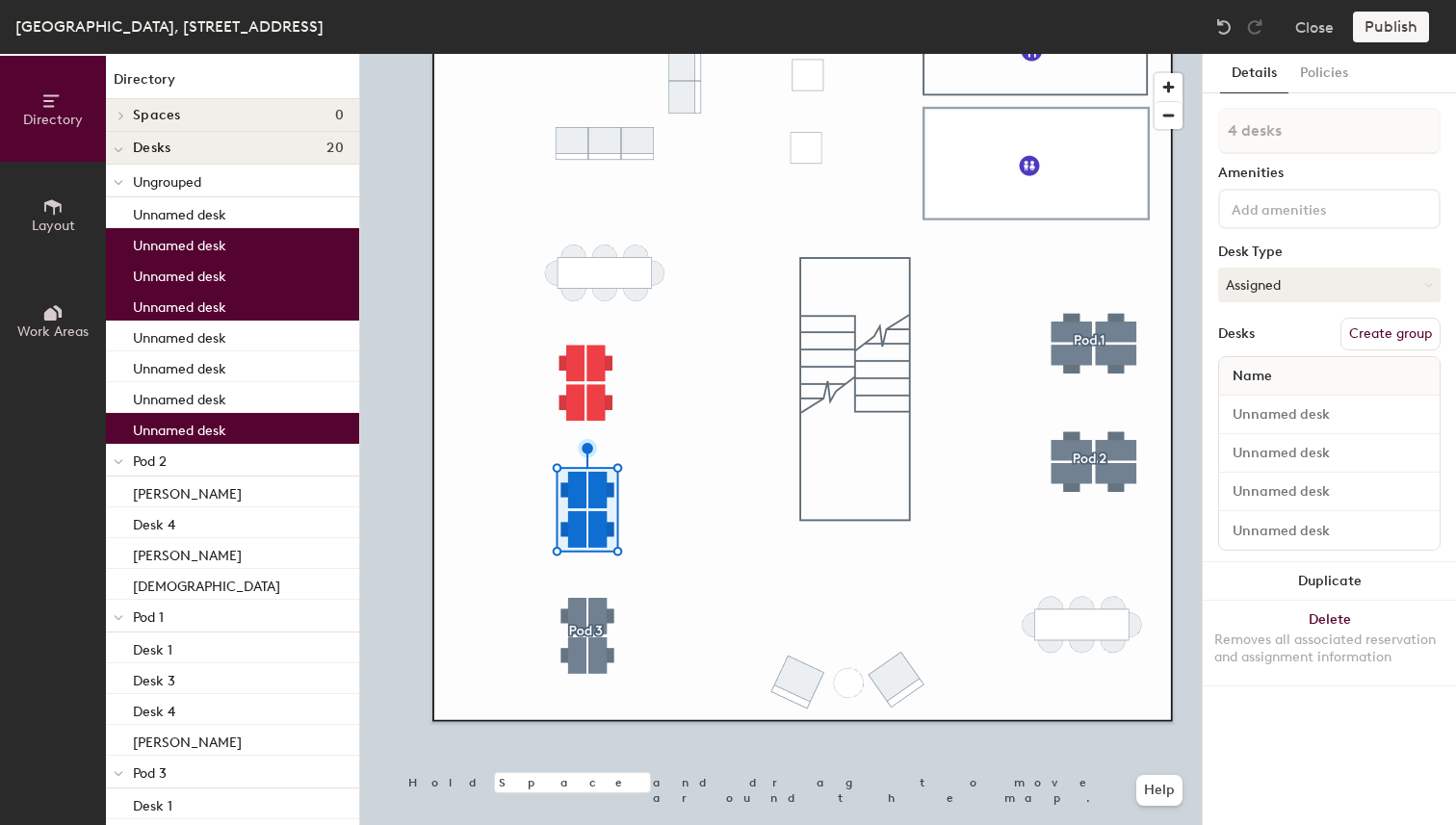
click at [1398, 339] on button "Create group" at bounding box center [1391, 334] width 100 height 32
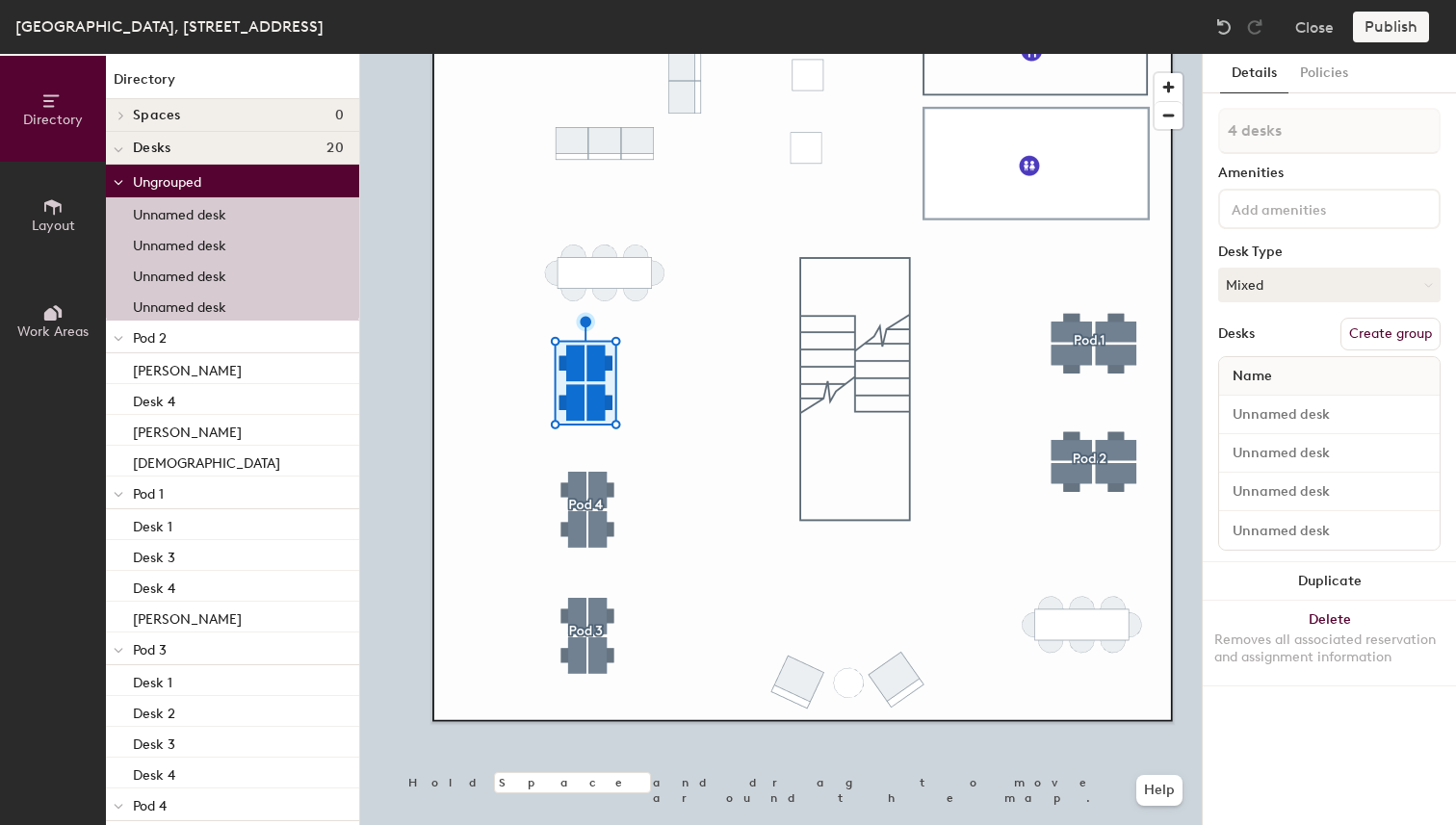
click at [1399, 338] on button "Create group" at bounding box center [1391, 334] width 100 height 32
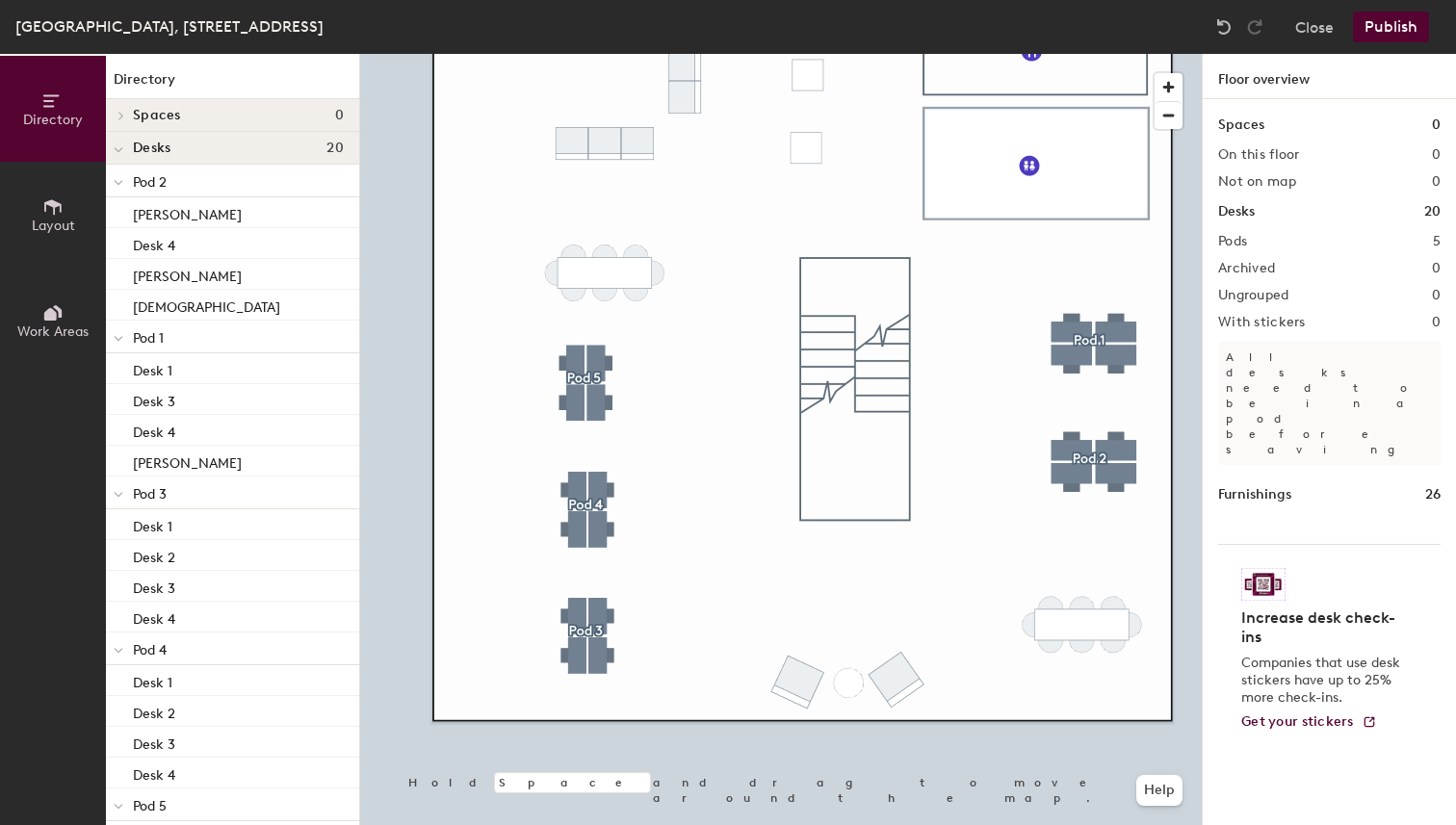
click at [1413, 27] on button "Publish" at bounding box center [1391, 27] width 76 height 31
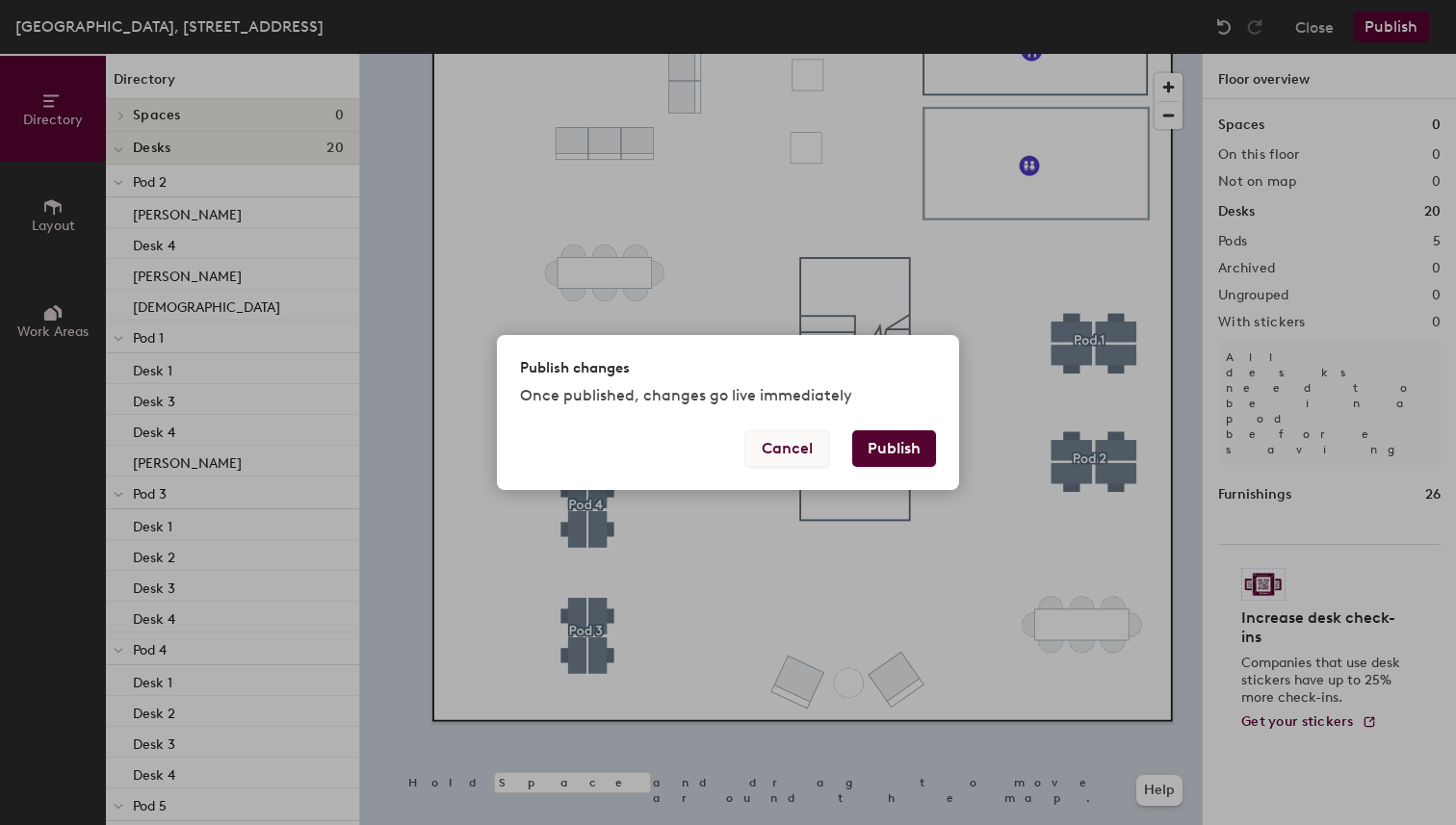
click at [779, 455] on button "Cancel" at bounding box center [787, 448] width 84 height 36
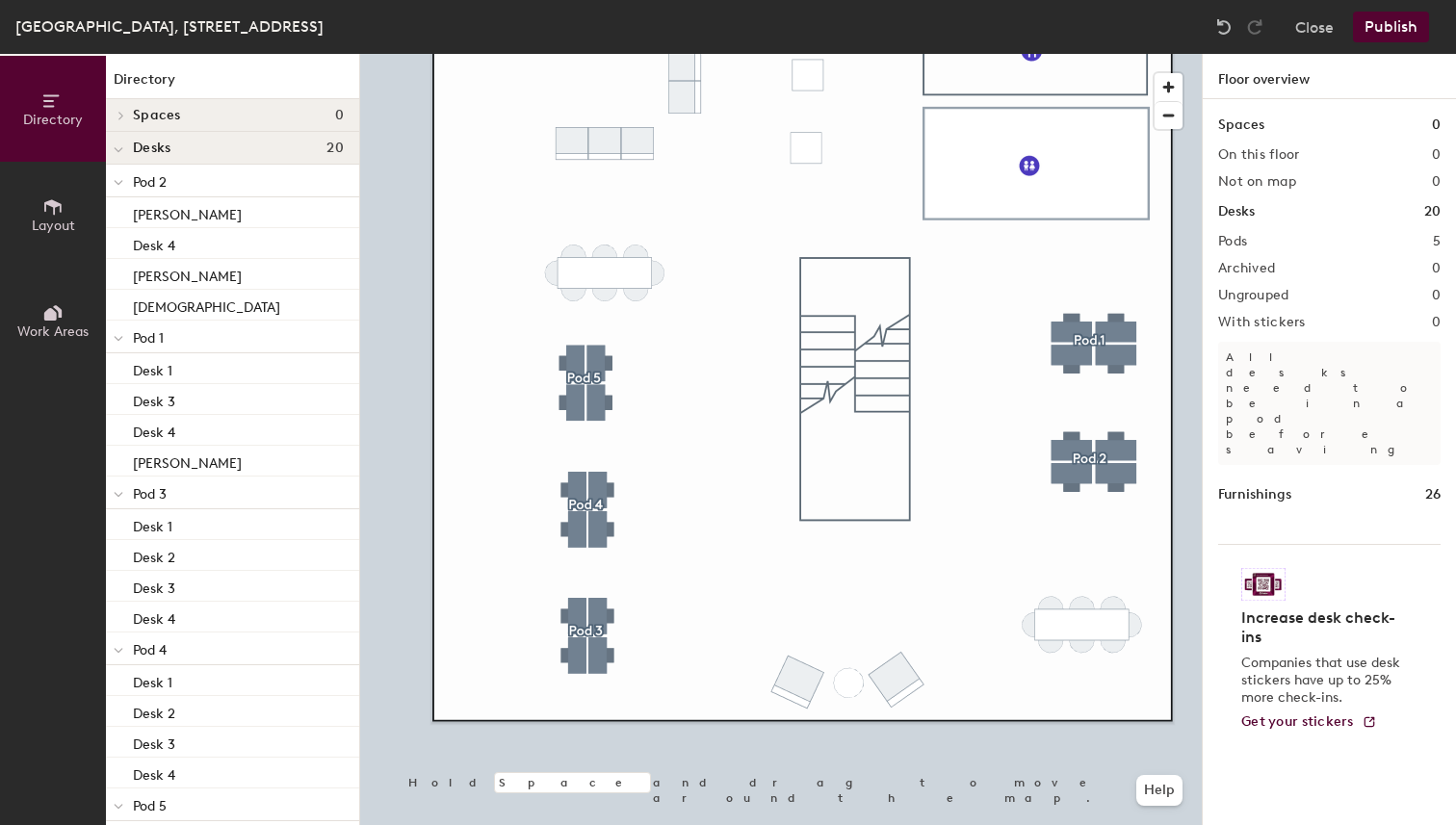
click at [58, 228] on span "Layout" at bounding box center [53, 225] width 43 height 17
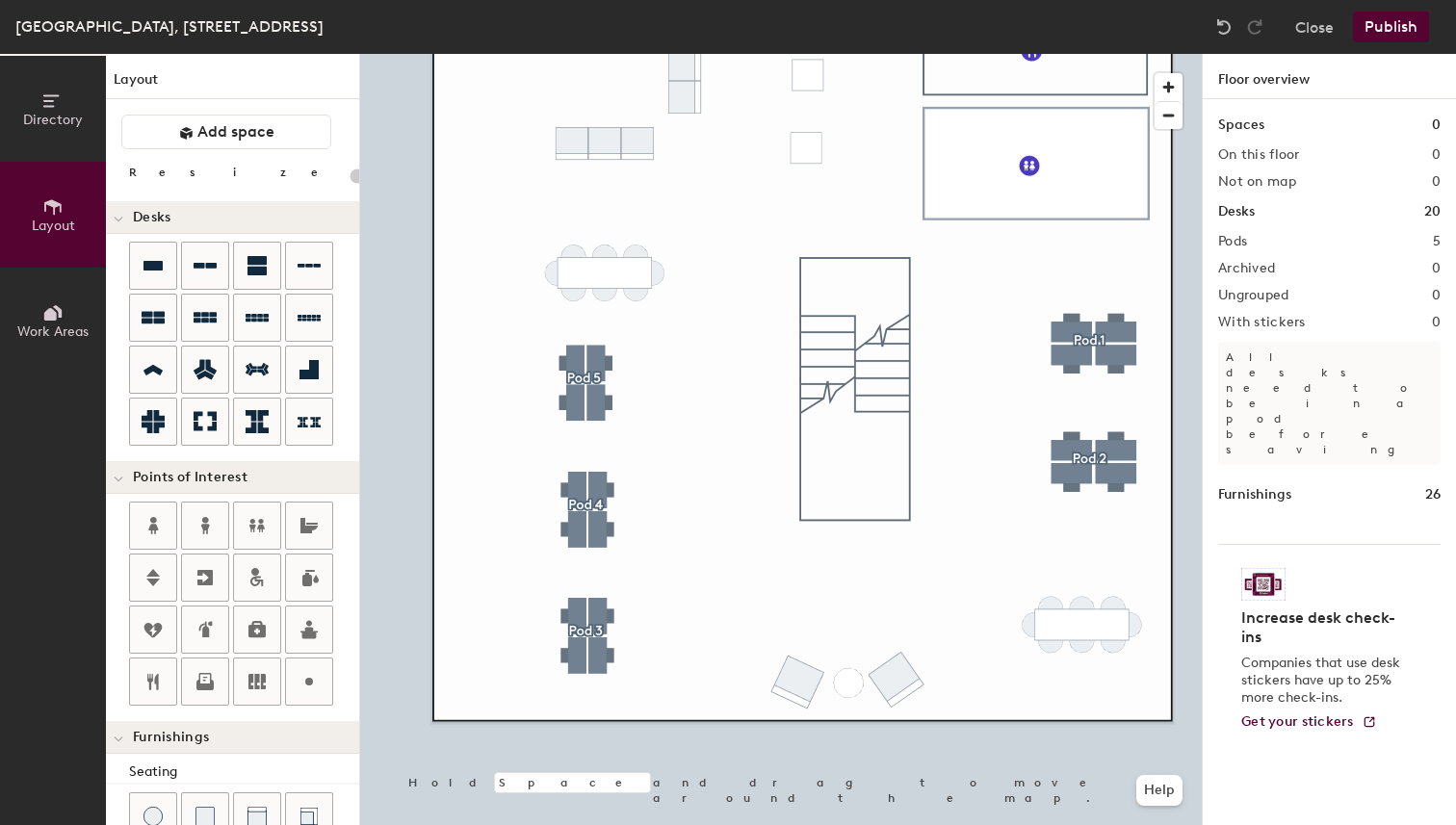
click at [54, 128] on button "Directory" at bounding box center [53, 109] width 106 height 106
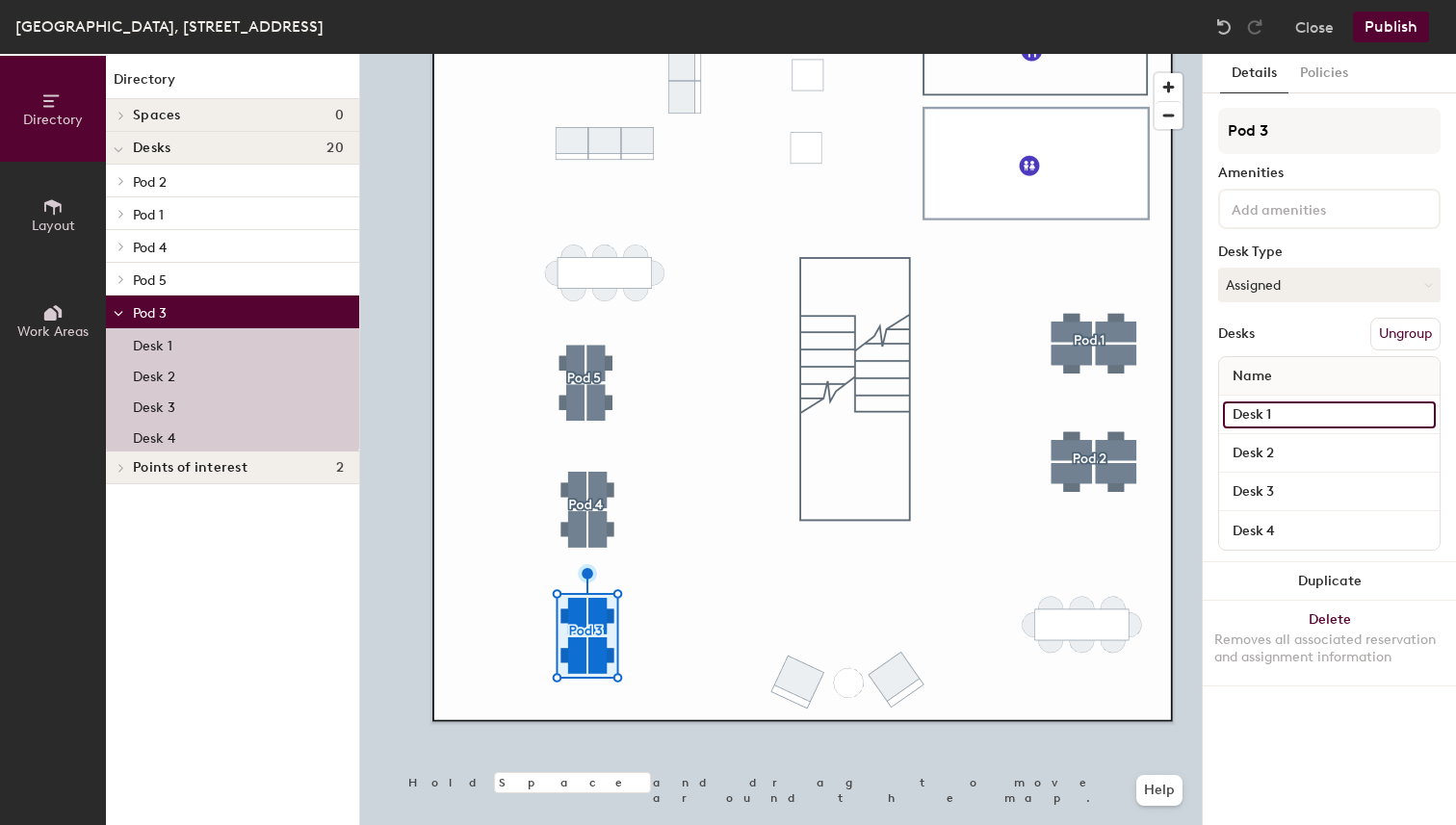
click at [1297, 412] on input "Desk 1" at bounding box center [1329, 414] width 213 height 27
click at [687, 54] on div at bounding box center [781, 54] width 842 height 0
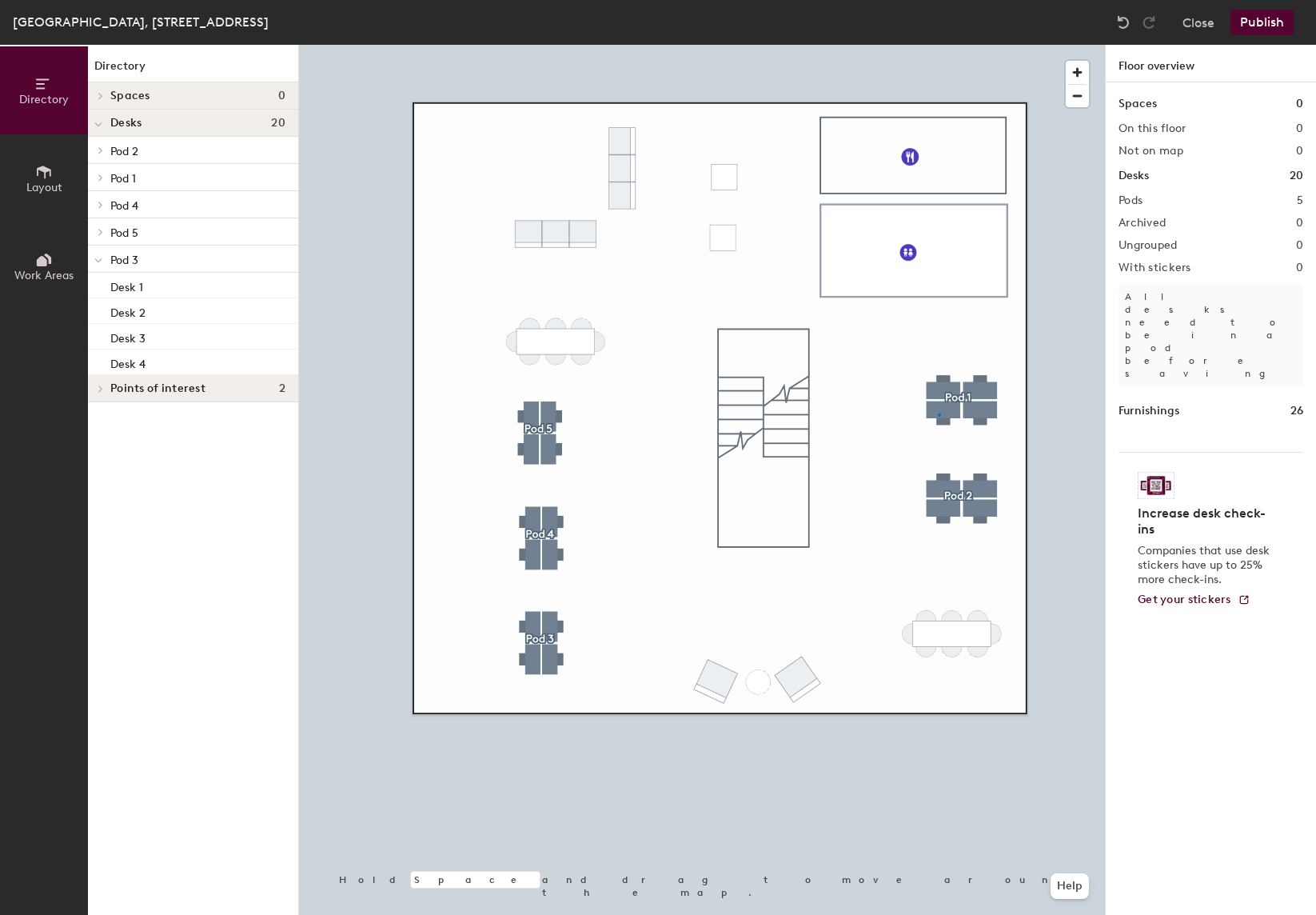
click at [938, 45] on div at bounding box center [702, 45] width 806 height 0
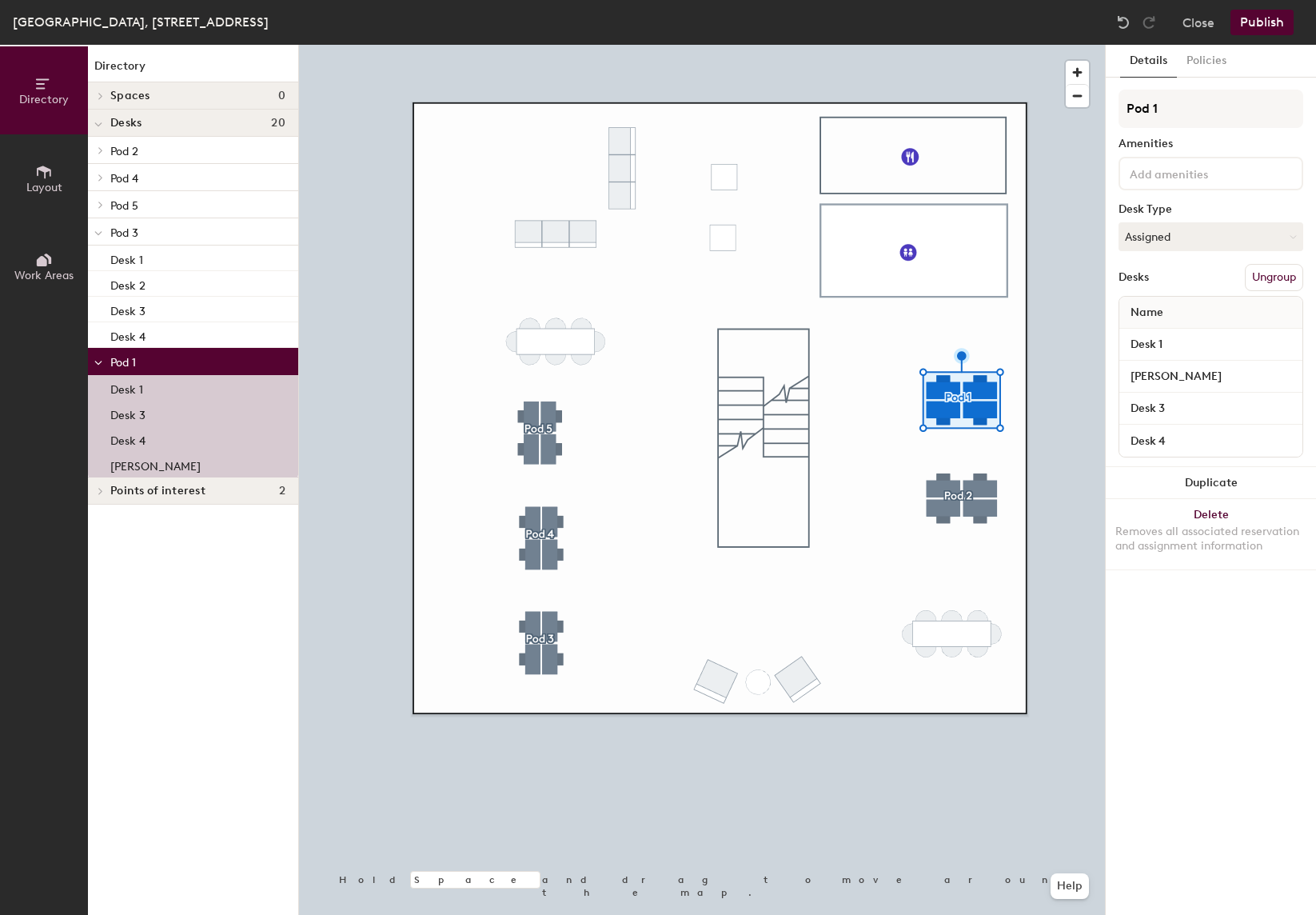
click at [100, 155] on div at bounding box center [98, 150] width 20 height 26
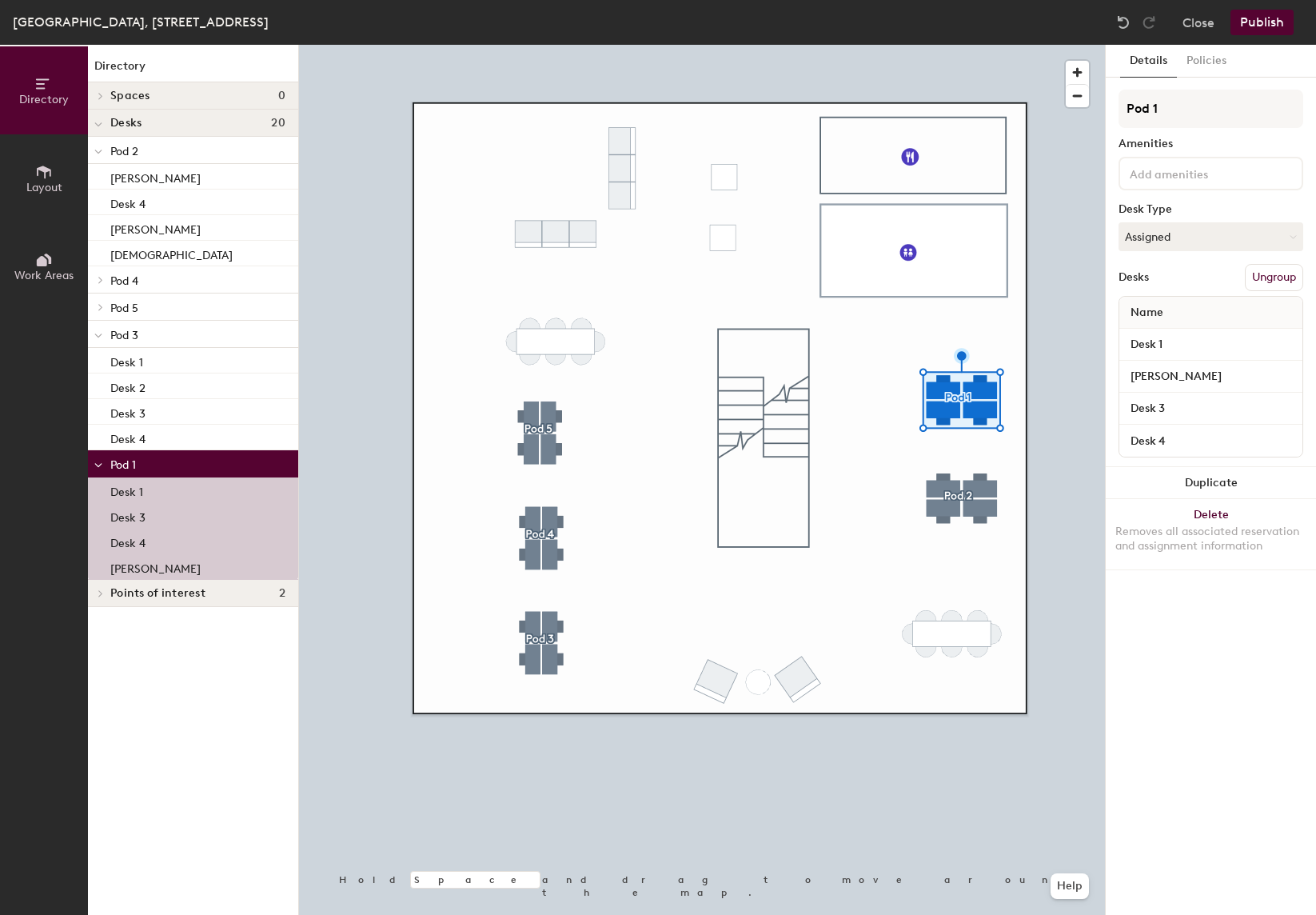
click at [99, 281] on icon at bounding box center [101, 280] width 3 height 7
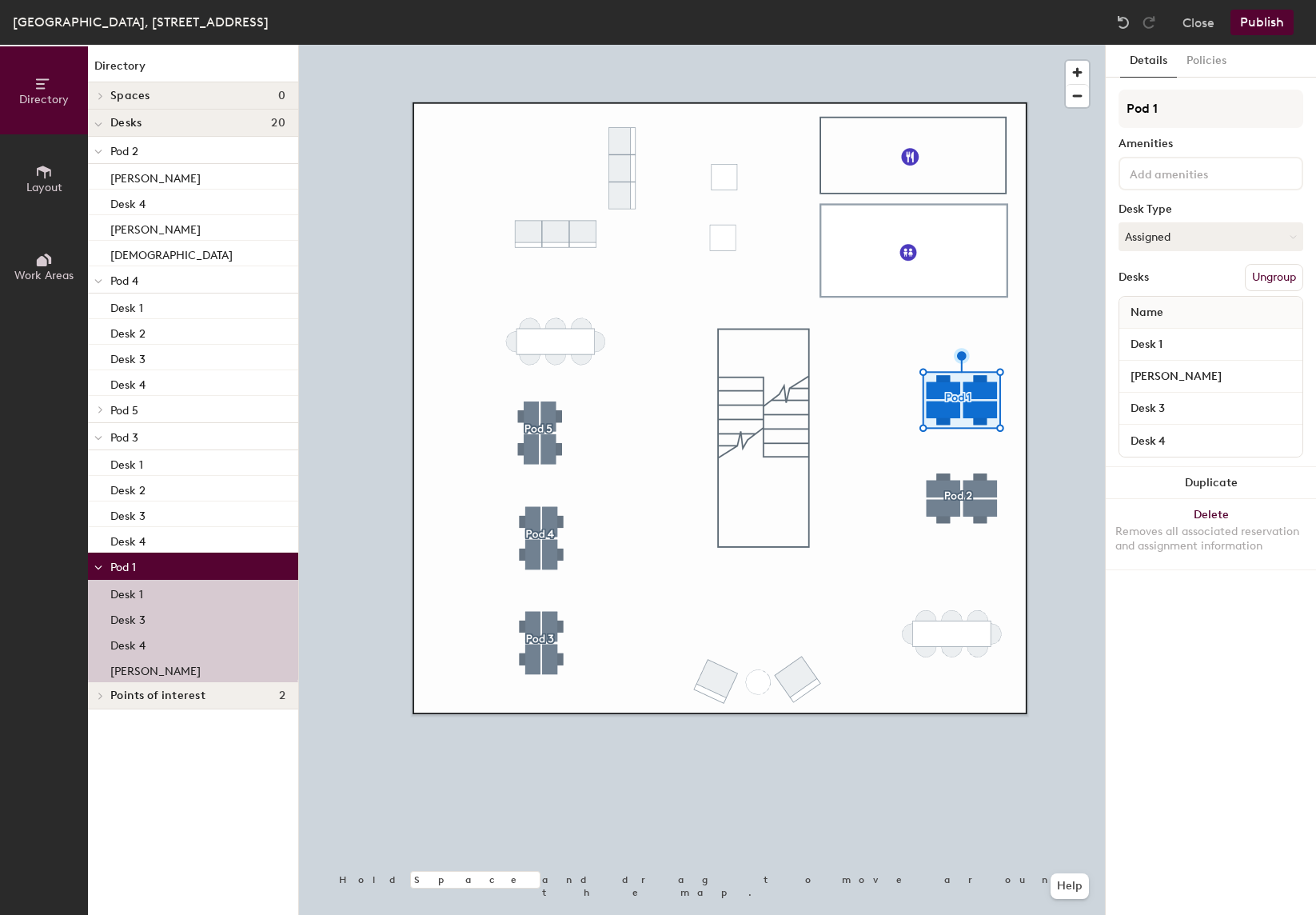
click at [175, 285] on p "Pod 4" at bounding box center [198, 280] width 175 height 20
click at [98, 281] on icon at bounding box center [101, 280] width 7 height 8
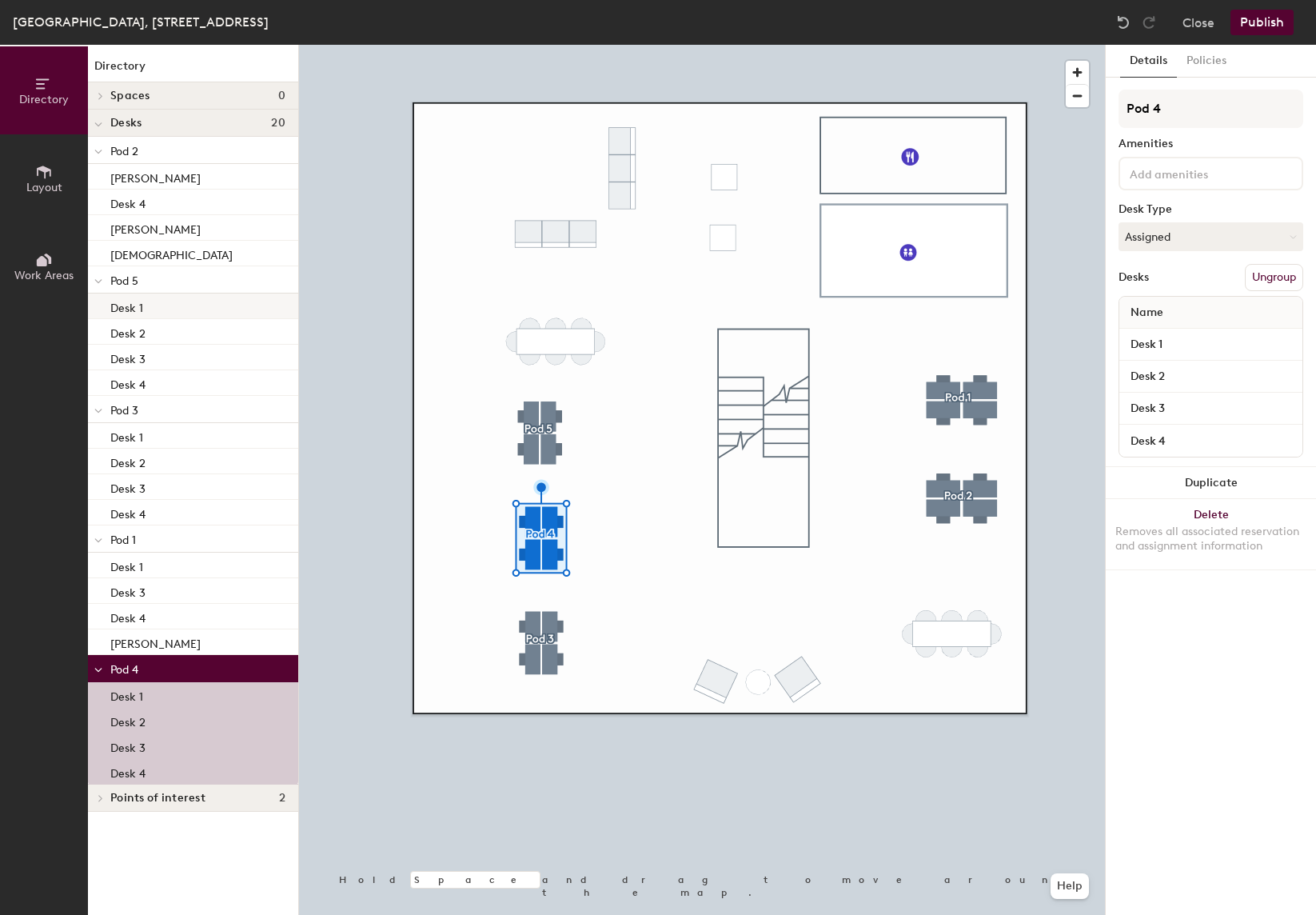
click at [138, 307] on p "Desk 1" at bounding box center [127, 306] width 33 height 19
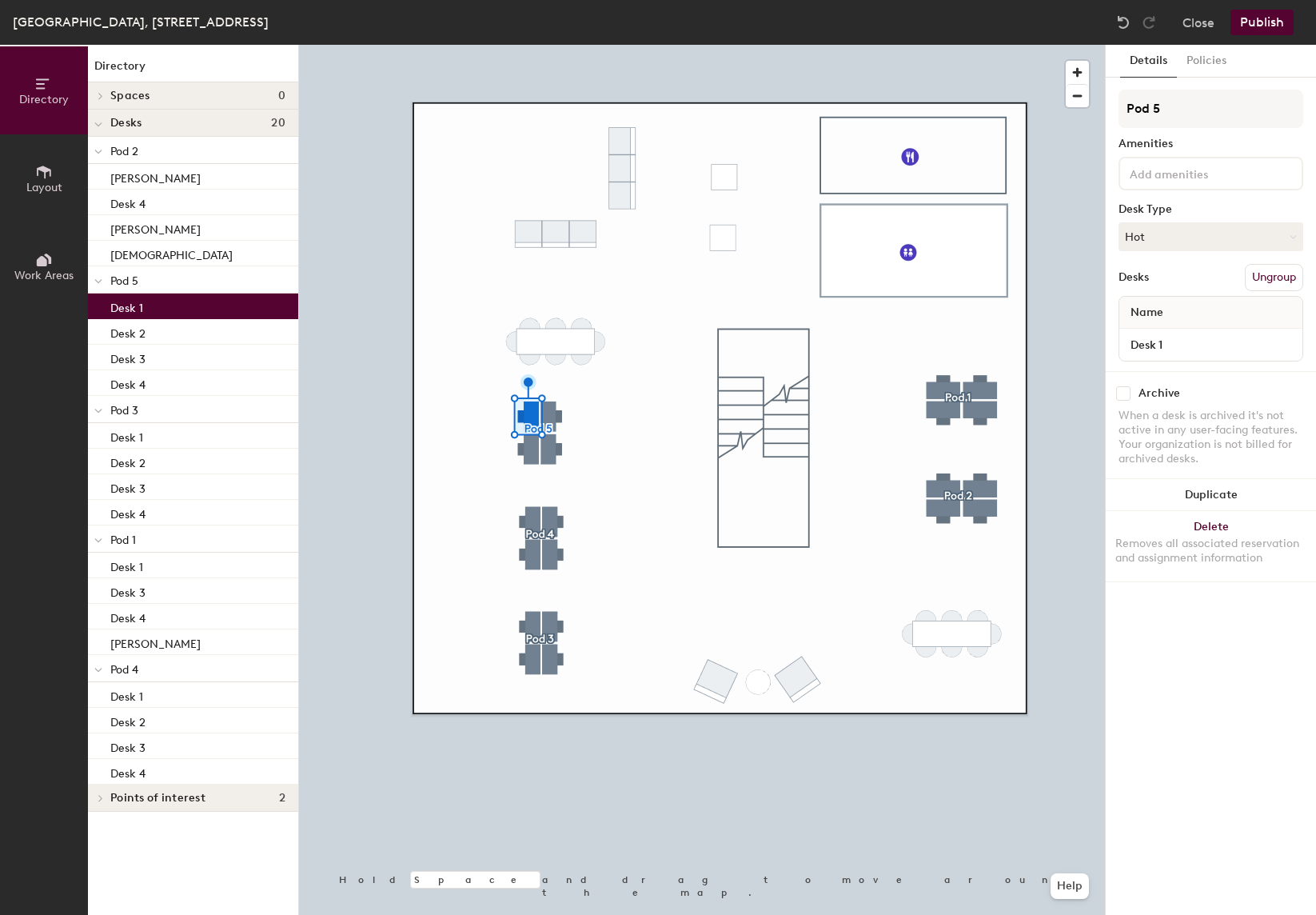
click at [548, 45] on div at bounding box center [702, 45] width 806 height 0
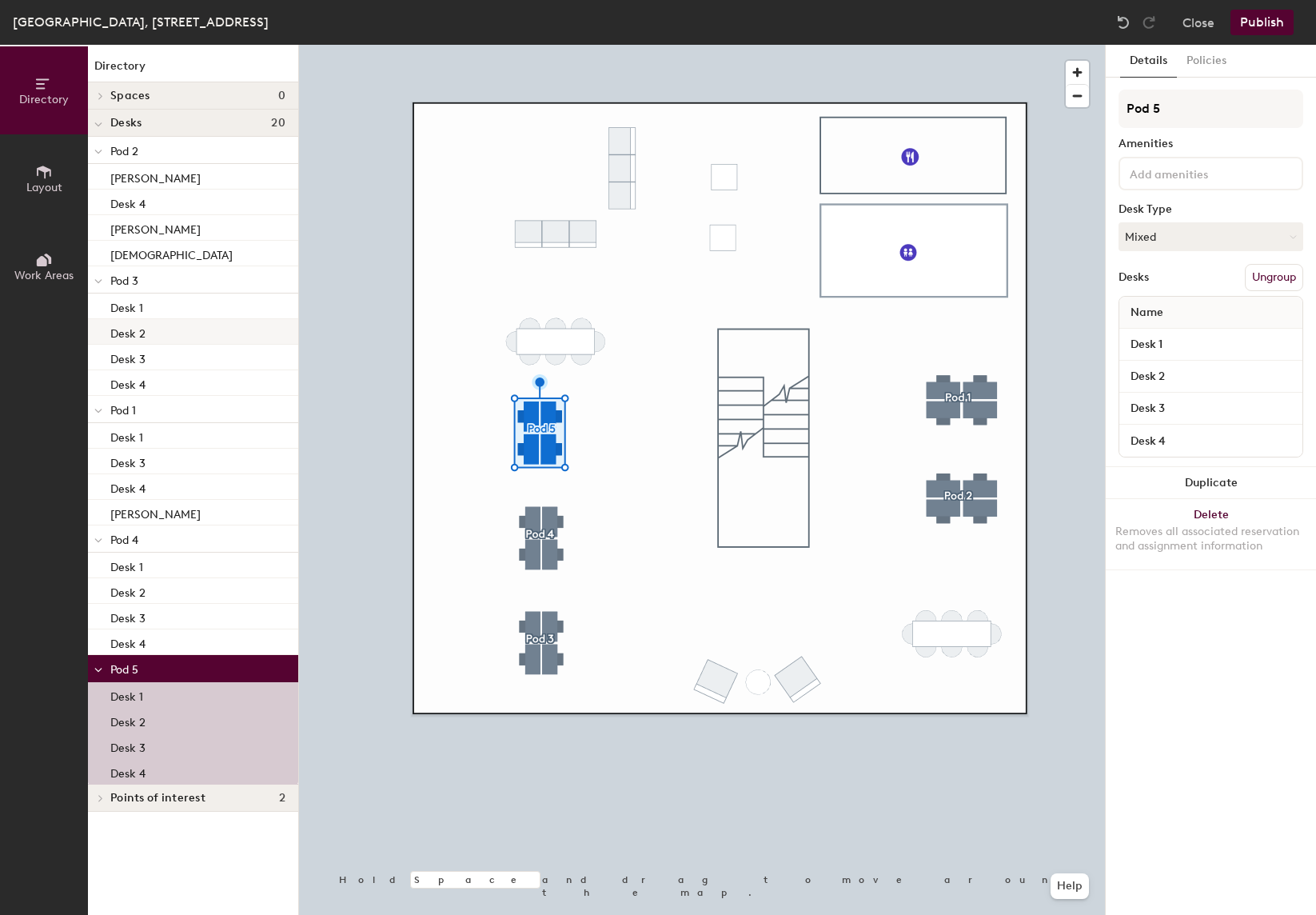
click at [156, 330] on div "Desk 2" at bounding box center [193, 331] width 210 height 25
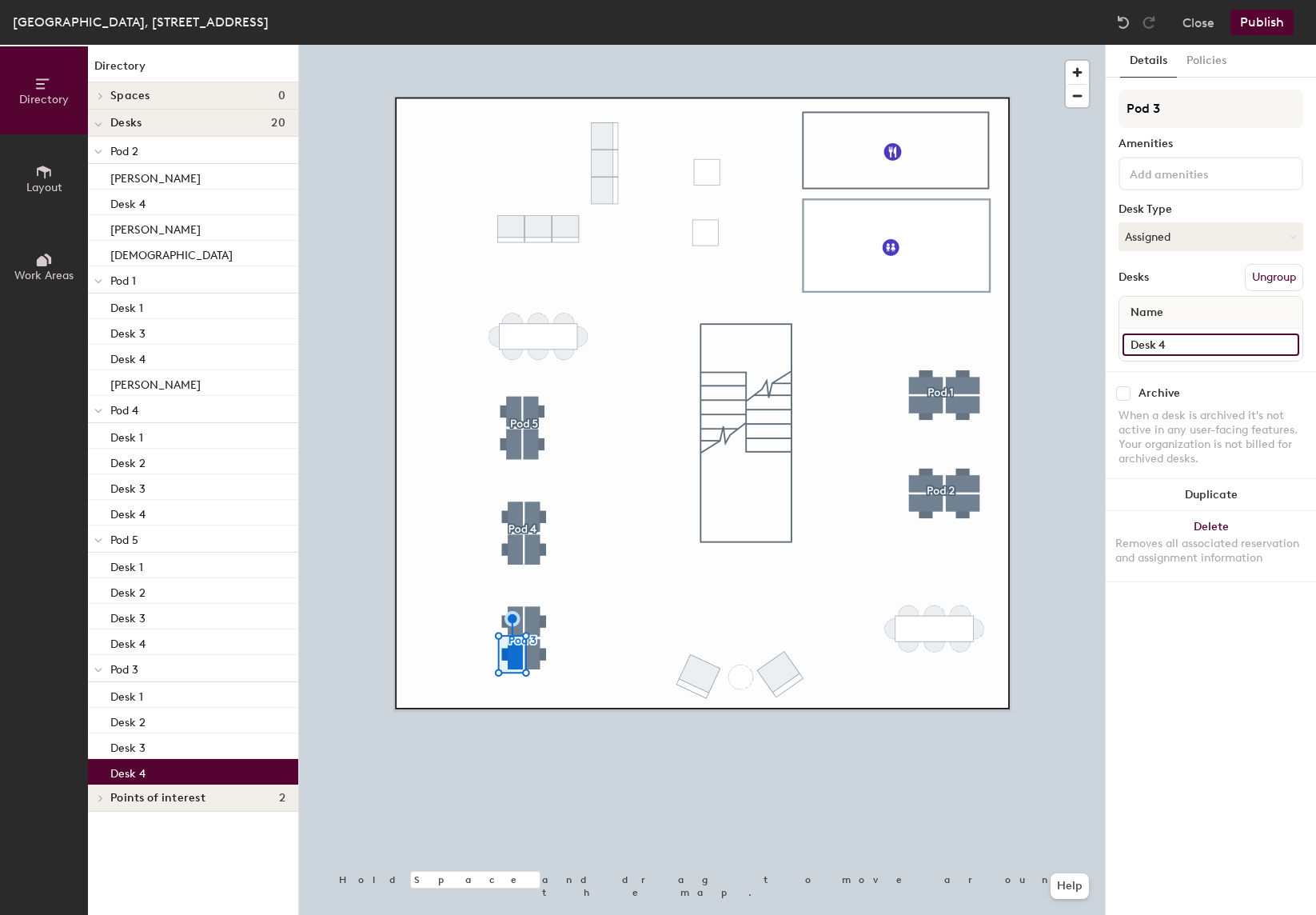
click at [1184, 343] on input "Desk 4" at bounding box center [1211, 344] width 177 height 22
click at [1184, 343] on input "Desk 4" at bounding box center [1211, 344] width 177 height 22
type input "[PERSON_NAME]"
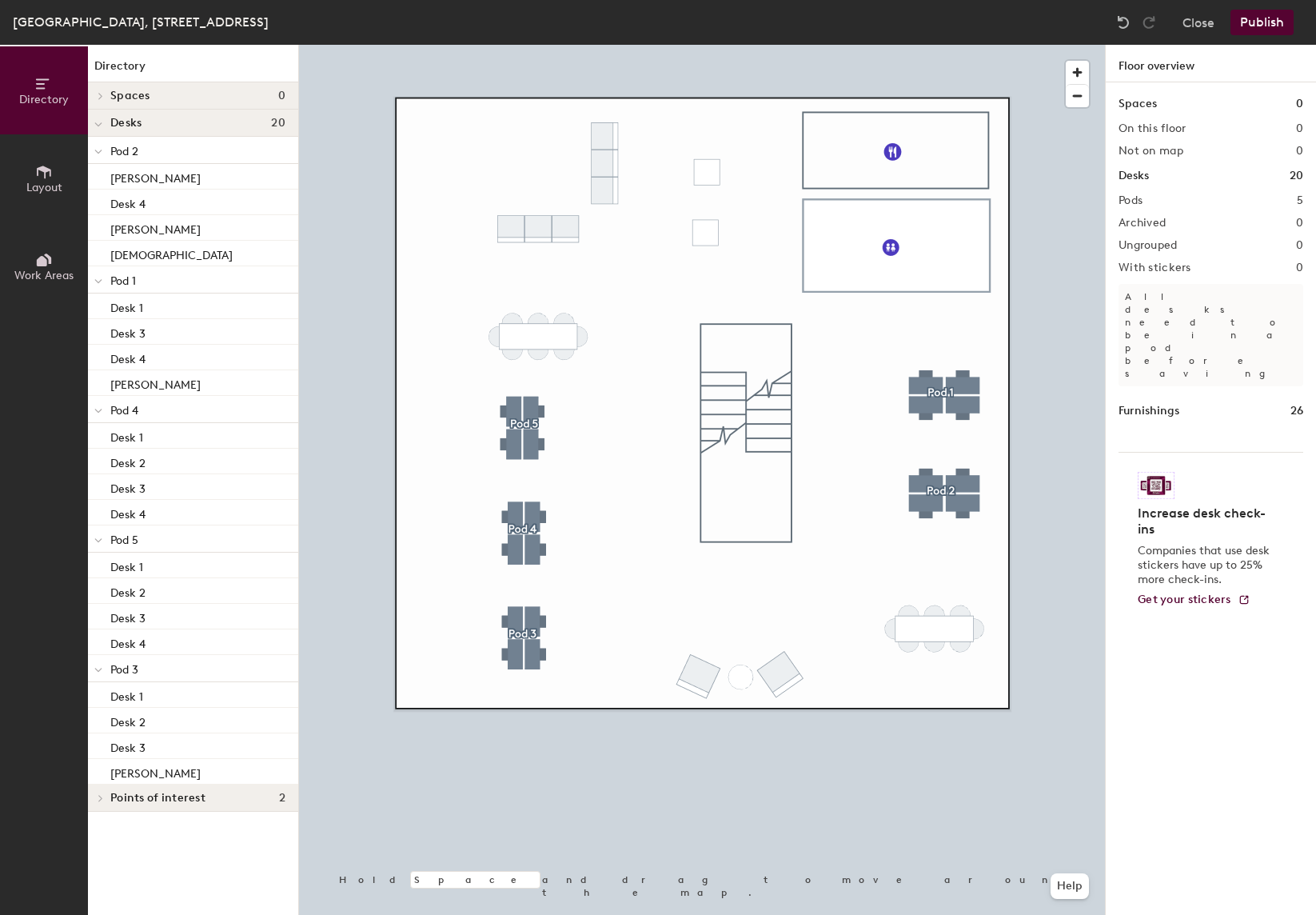
click at [535, 45] on div at bounding box center [702, 45] width 806 height 0
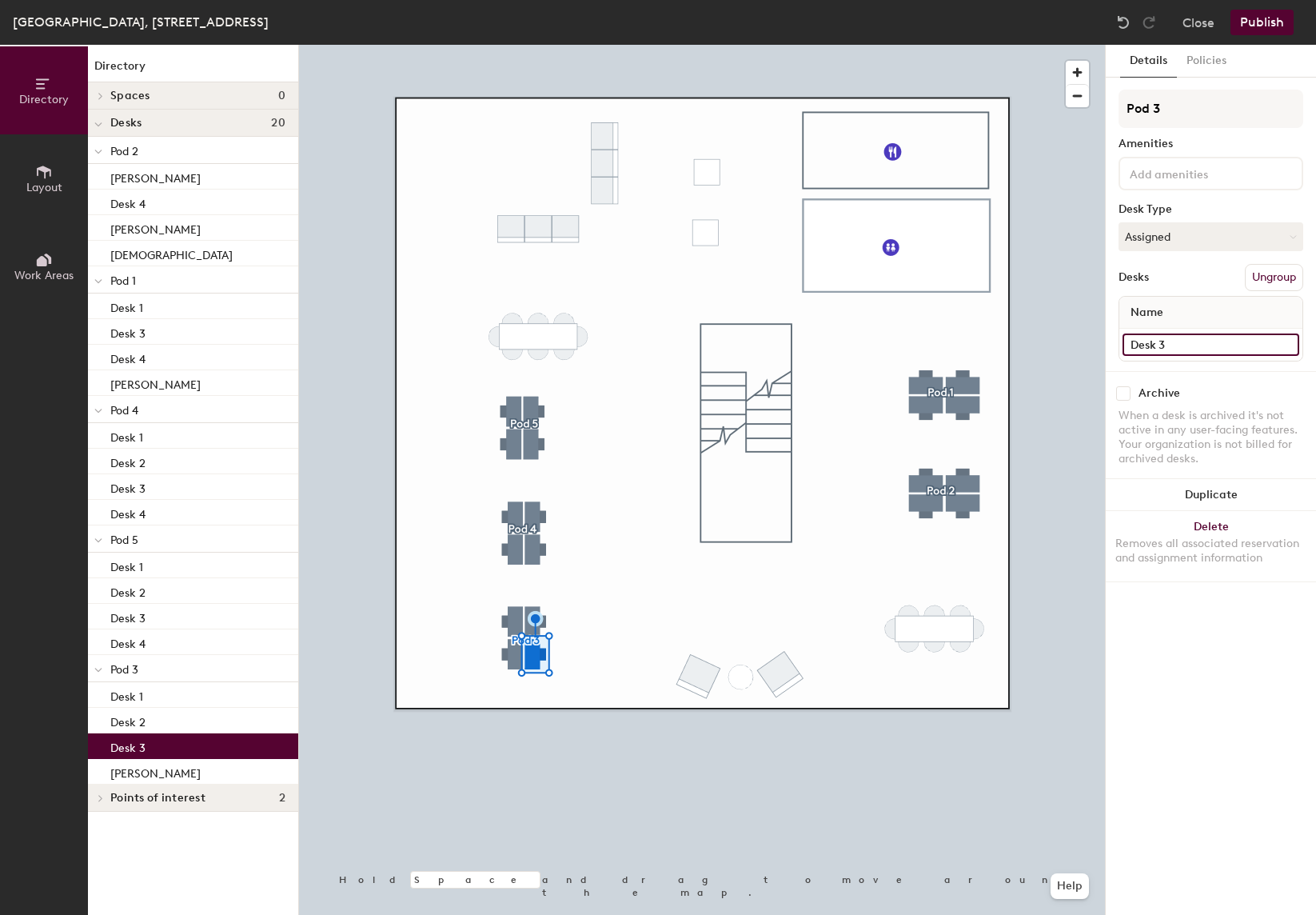
click at [1208, 336] on input "Desk 3" at bounding box center [1211, 344] width 177 height 22
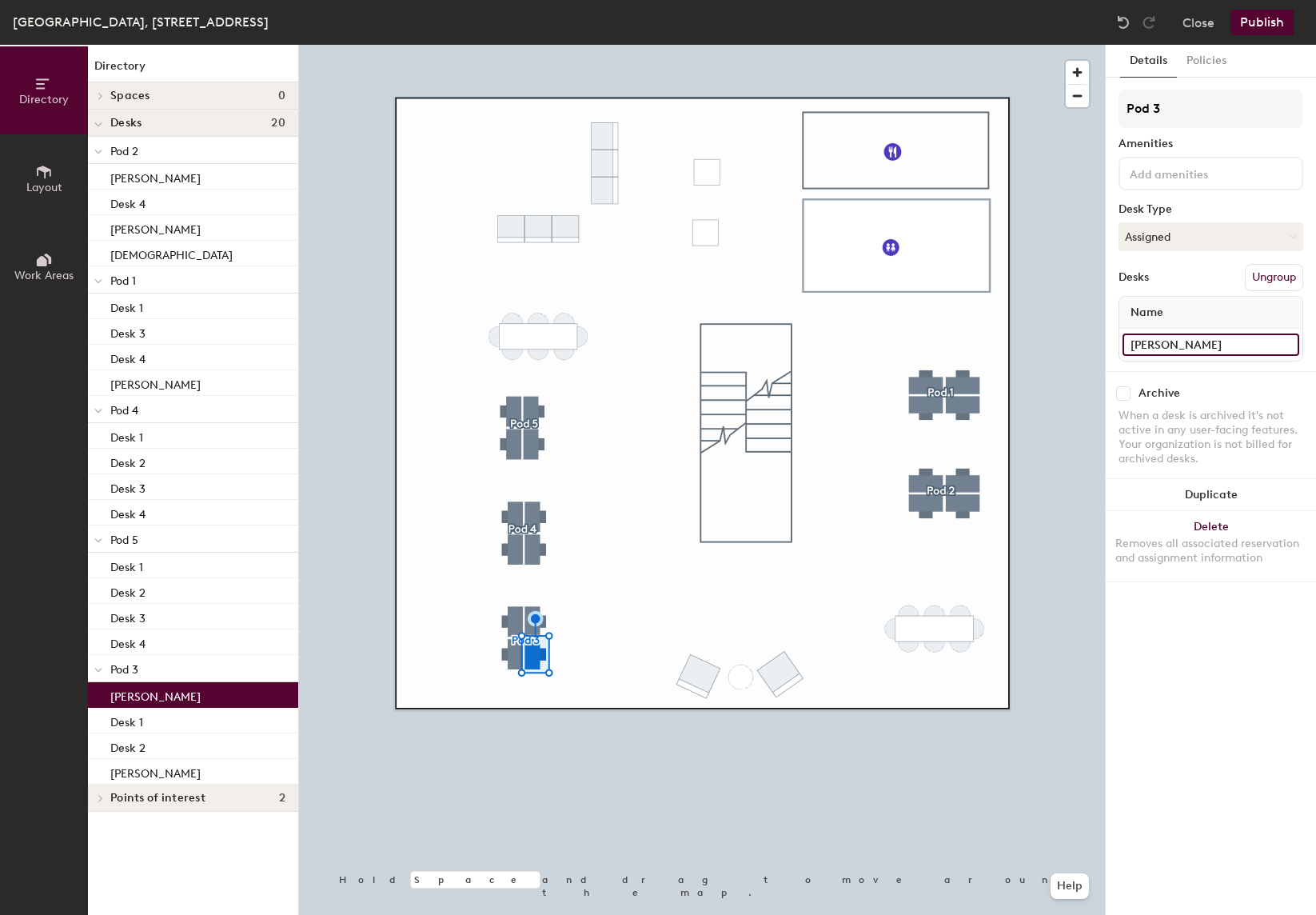
type input "[PERSON_NAME]"
click at [604, 45] on div at bounding box center [702, 45] width 806 height 0
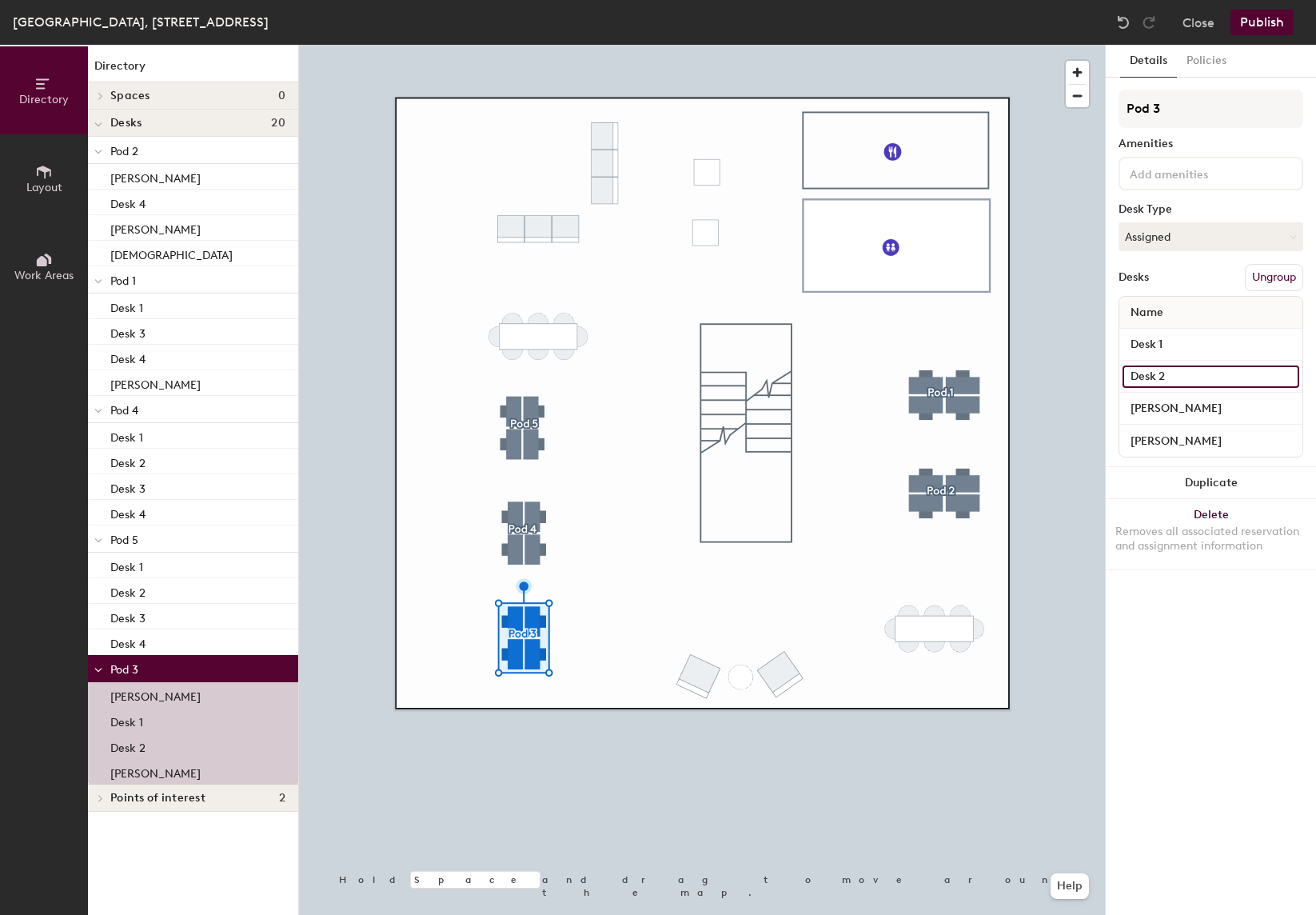
click at [1202, 375] on input "Desk 2" at bounding box center [1211, 376] width 177 height 22
type input "[PERSON_NAME]"
click at [1208, 344] on input "Desk 1" at bounding box center [1211, 344] width 177 height 22
type input "[PERSON_NAME]"
click at [151, 684] on div "[PERSON_NAME]" at bounding box center [193, 720] width 210 height 25
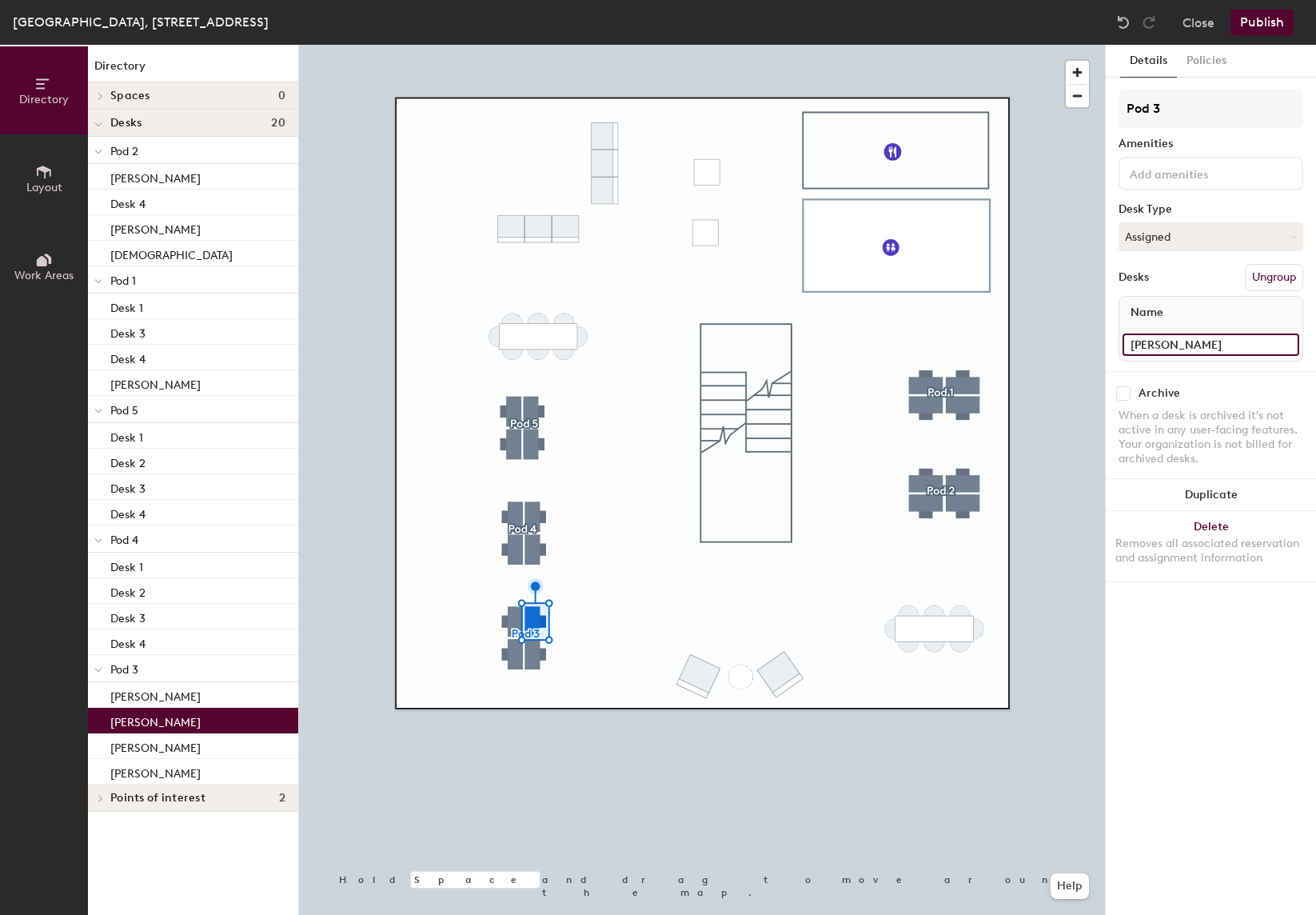
click at [1183, 350] on input "[PERSON_NAME]" at bounding box center [1211, 344] width 177 height 22
click at [1182, 350] on input "[PERSON_NAME]" at bounding box center [1211, 344] width 177 height 22
type input "MIchelle"
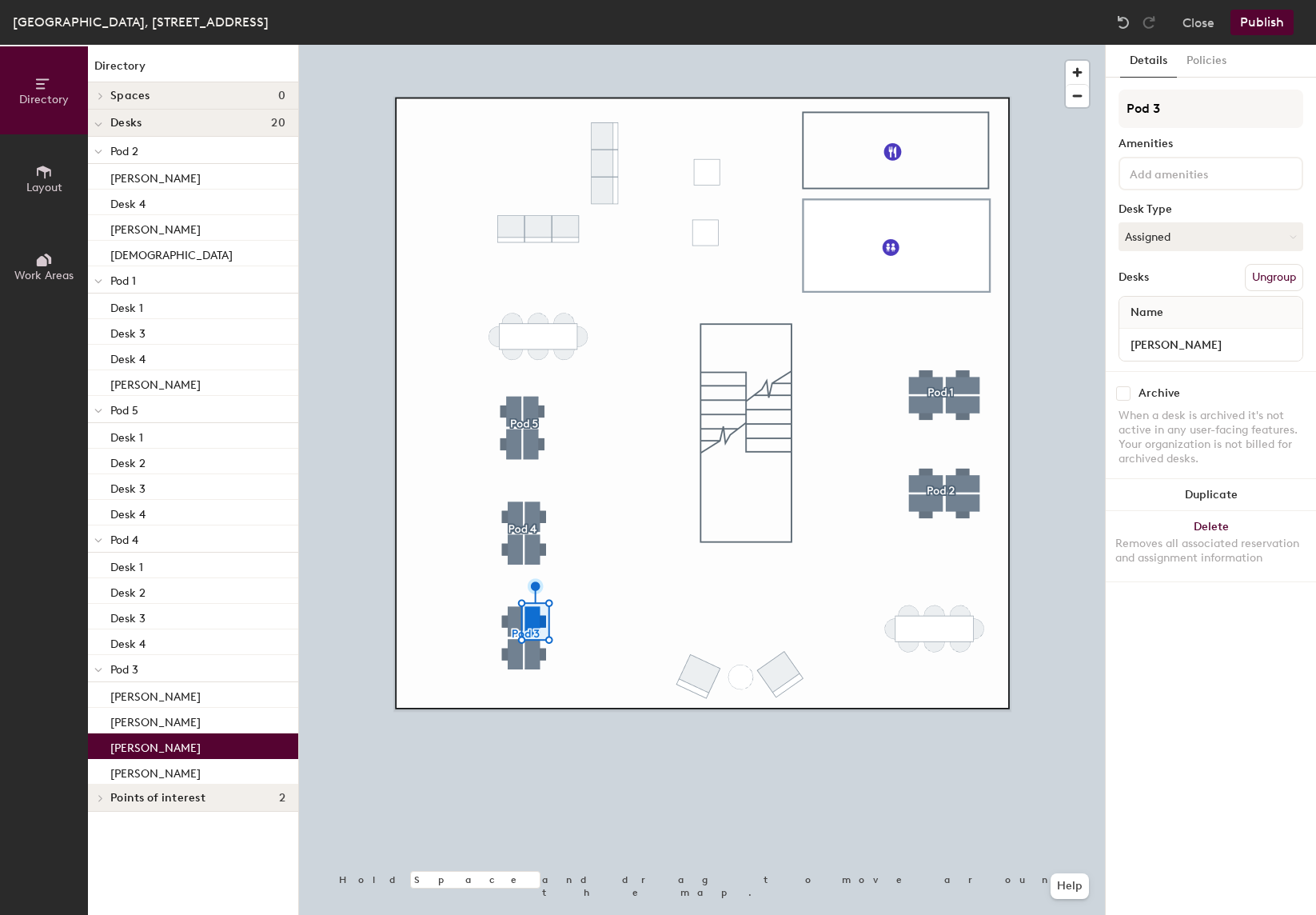
click at [197, 684] on div "[PERSON_NAME]" at bounding box center [193, 746] width 210 height 25
click at [1186, 346] on input "[PERSON_NAME]" at bounding box center [1211, 344] width 177 height 22
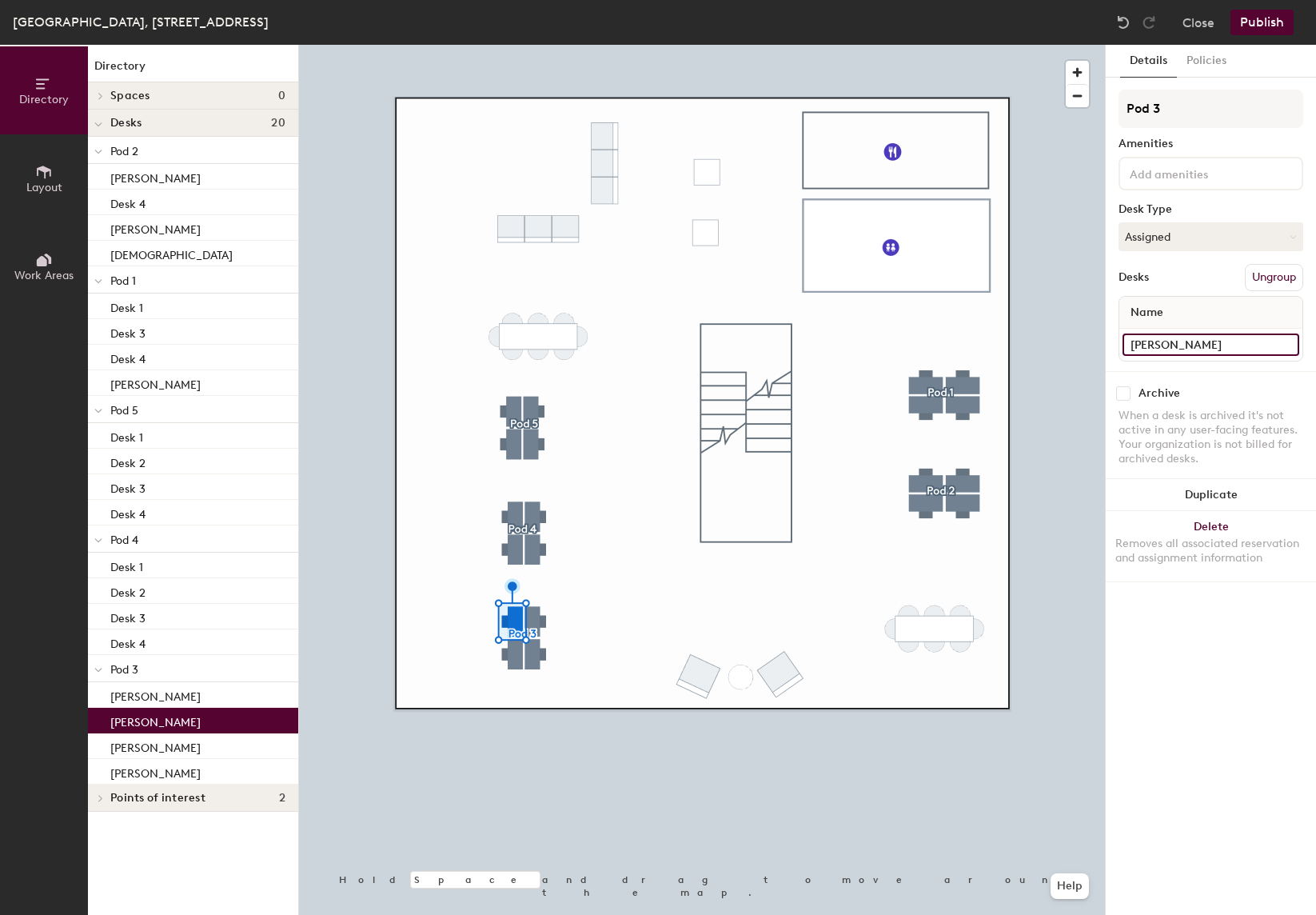
type input "[PERSON_NAME]"
click at [510, 45] on div at bounding box center [702, 45] width 806 height 0
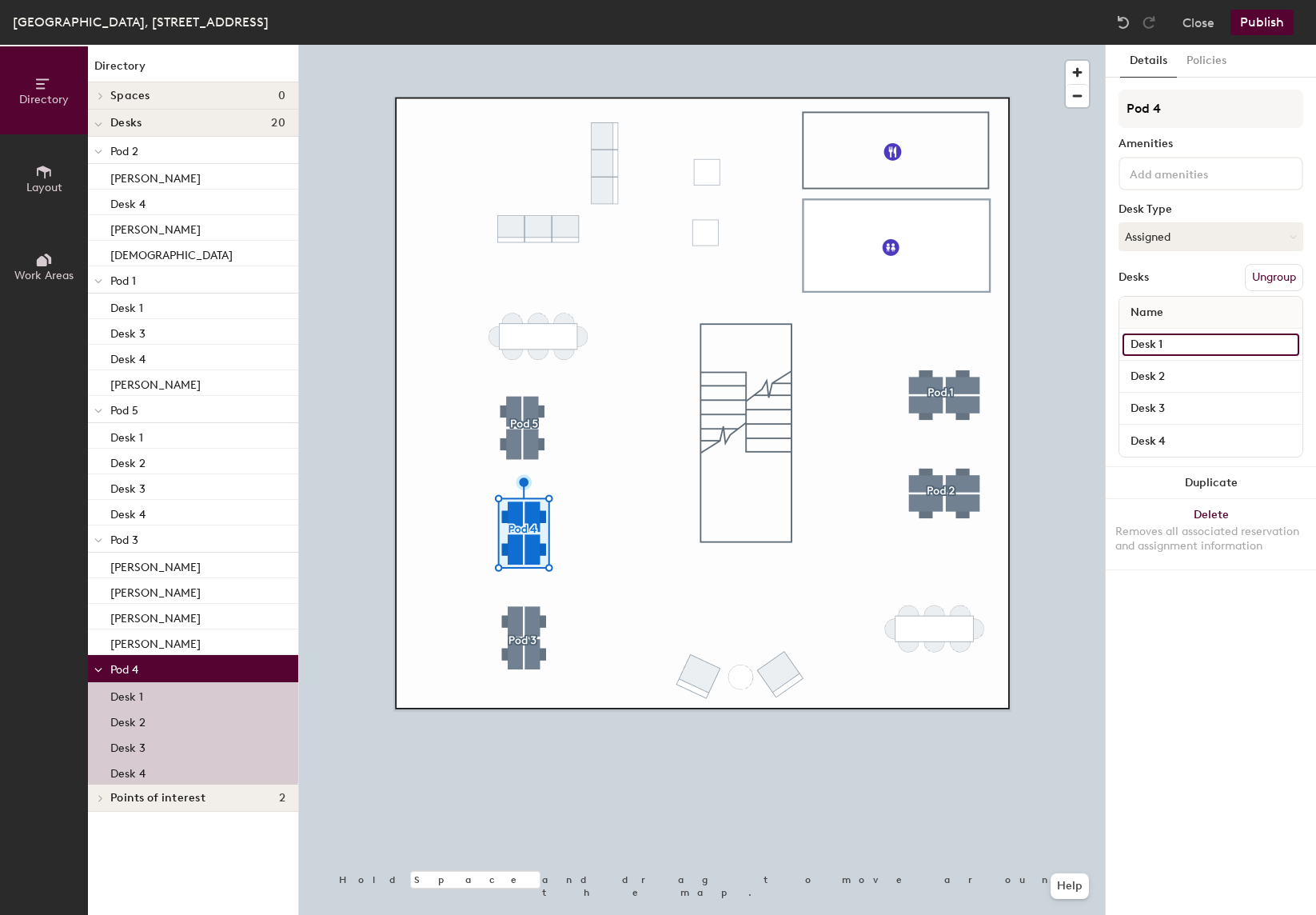
click at [1162, 342] on input "Desk 1" at bounding box center [1211, 344] width 177 height 22
type input "[PERSON_NAME]"
click at [1185, 378] on input "Desk 2" at bounding box center [1211, 376] width 177 height 22
click at [1175, 378] on input "Desk 2" at bounding box center [1211, 376] width 177 height 22
click at [1181, 405] on input "Desk 3" at bounding box center [1211, 408] width 177 height 22
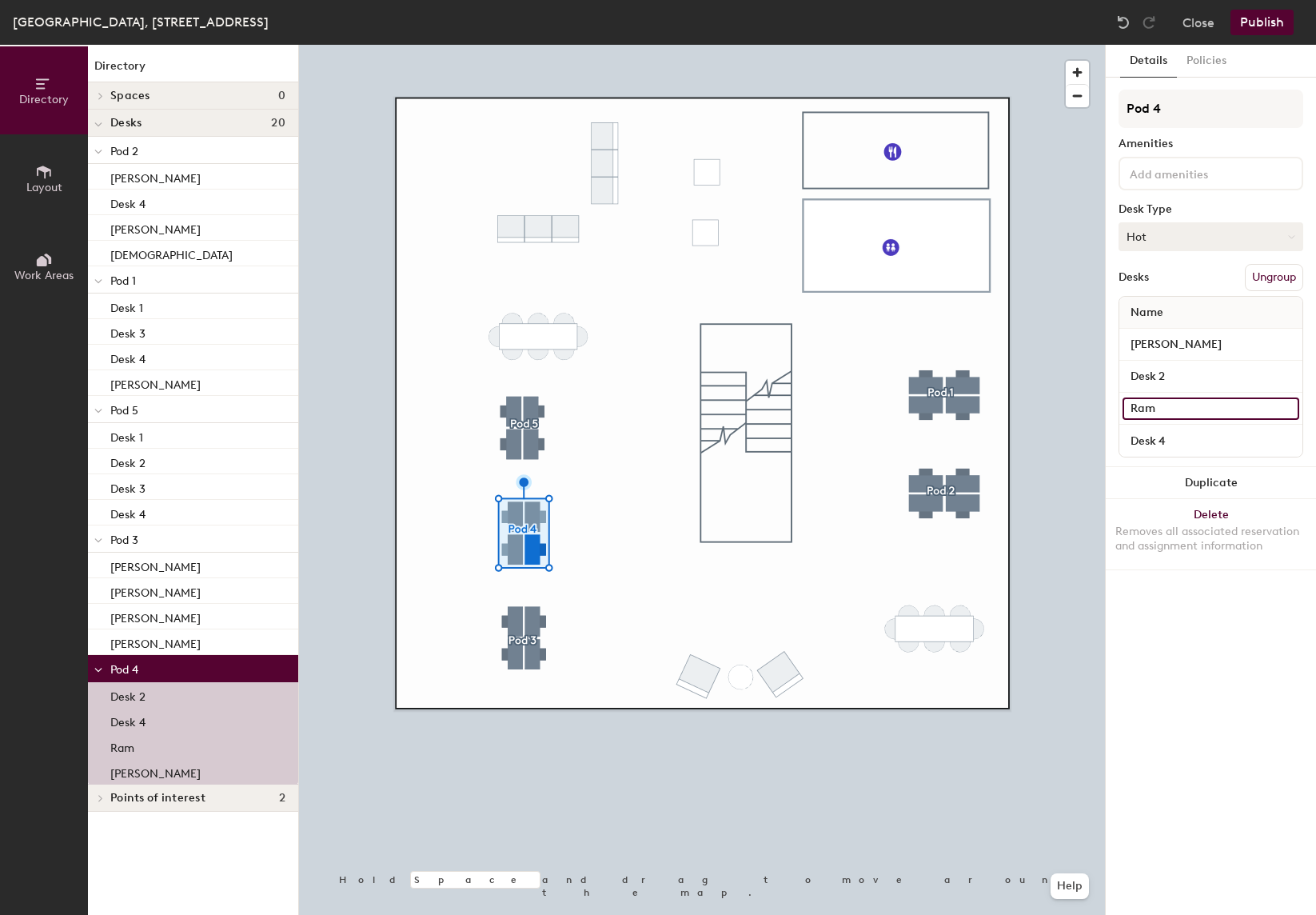
type input "Ram"
click at [1149, 235] on button "Hot" at bounding box center [1211, 236] width 185 height 29
click at [1150, 287] on div "Assigned" at bounding box center [1200, 286] width 160 height 24
click at [1169, 351] on input "[PERSON_NAME]" at bounding box center [1211, 344] width 177 height 22
click at [1183, 378] on input "Desk 2" at bounding box center [1211, 376] width 177 height 22
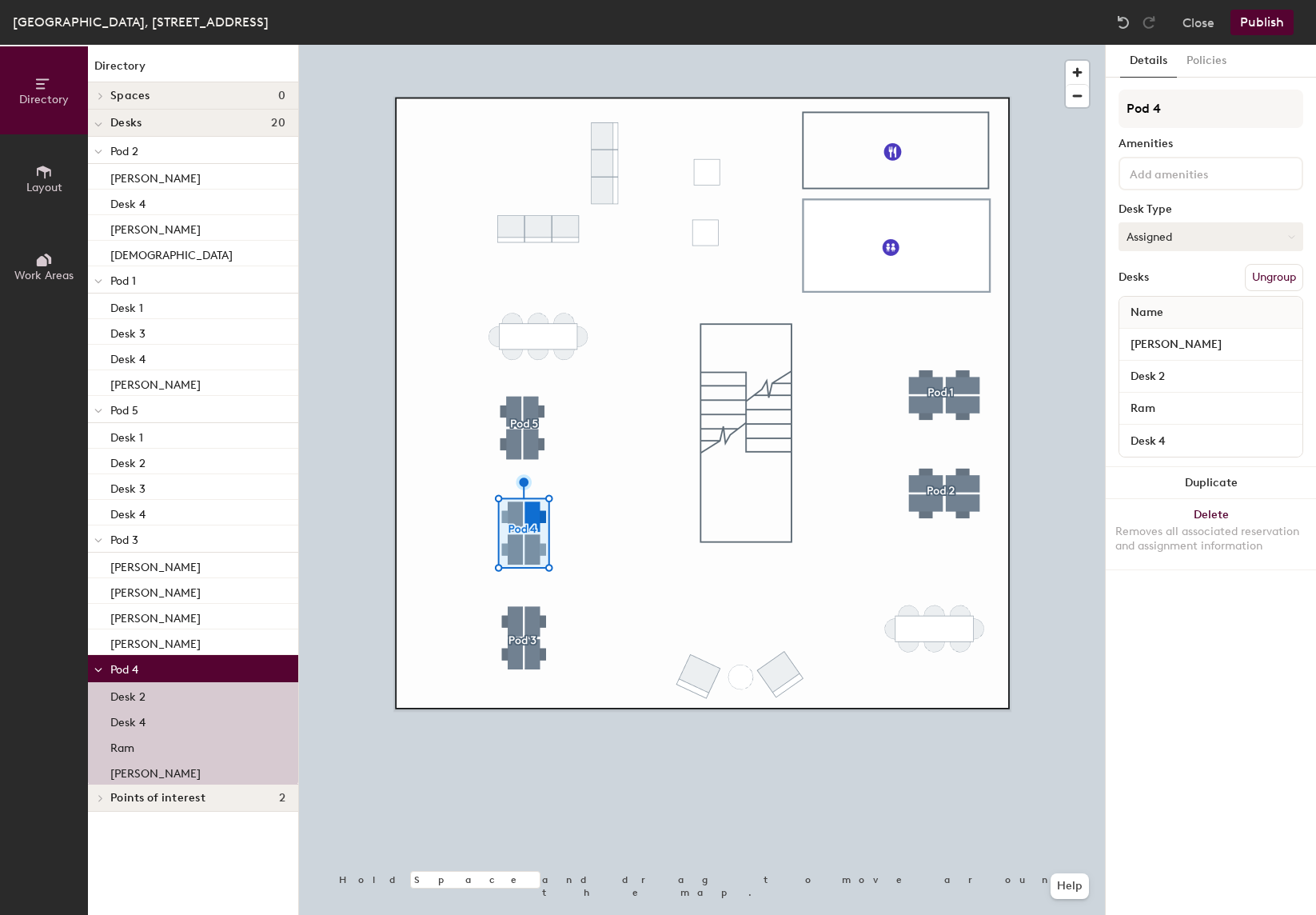
click at [1191, 238] on button "Assigned" at bounding box center [1211, 236] width 185 height 29
click at [1175, 312] on div "Hot" at bounding box center [1200, 310] width 160 height 24
click at [1187, 370] on input "Desk 2" at bounding box center [1211, 376] width 177 height 22
click at [1188, 410] on input "Ram" at bounding box center [1211, 408] width 177 height 22
click at [1255, 240] on button "Hot" at bounding box center [1211, 236] width 185 height 29
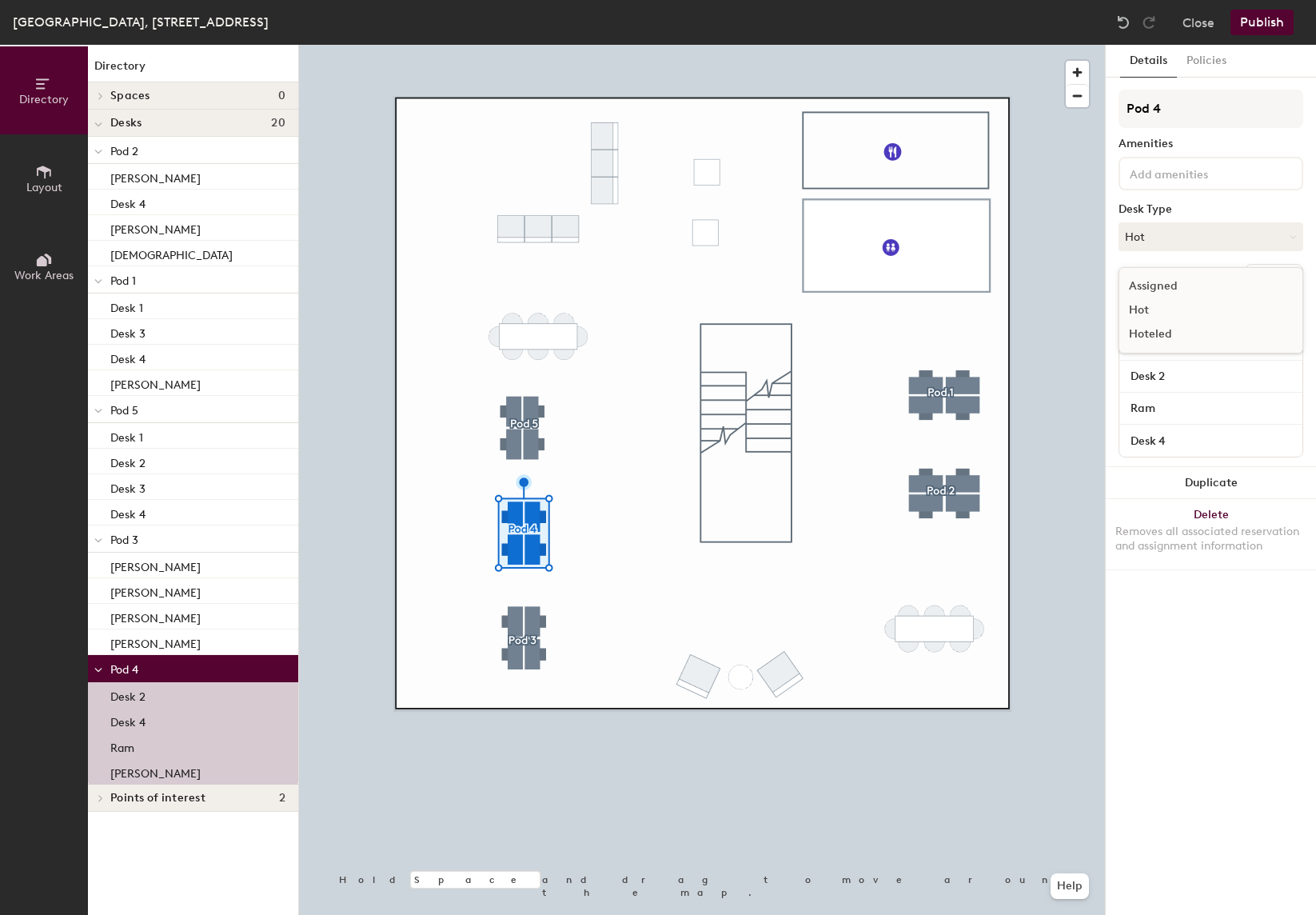
click at [1166, 288] on div "Assigned" at bounding box center [1200, 286] width 160 height 24
click at [1179, 236] on button "Assigned" at bounding box center [1211, 236] width 185 height 29
click at [1148, 444] on input "Desk 4" at bounding box center [1211, 440] width 177 height 22
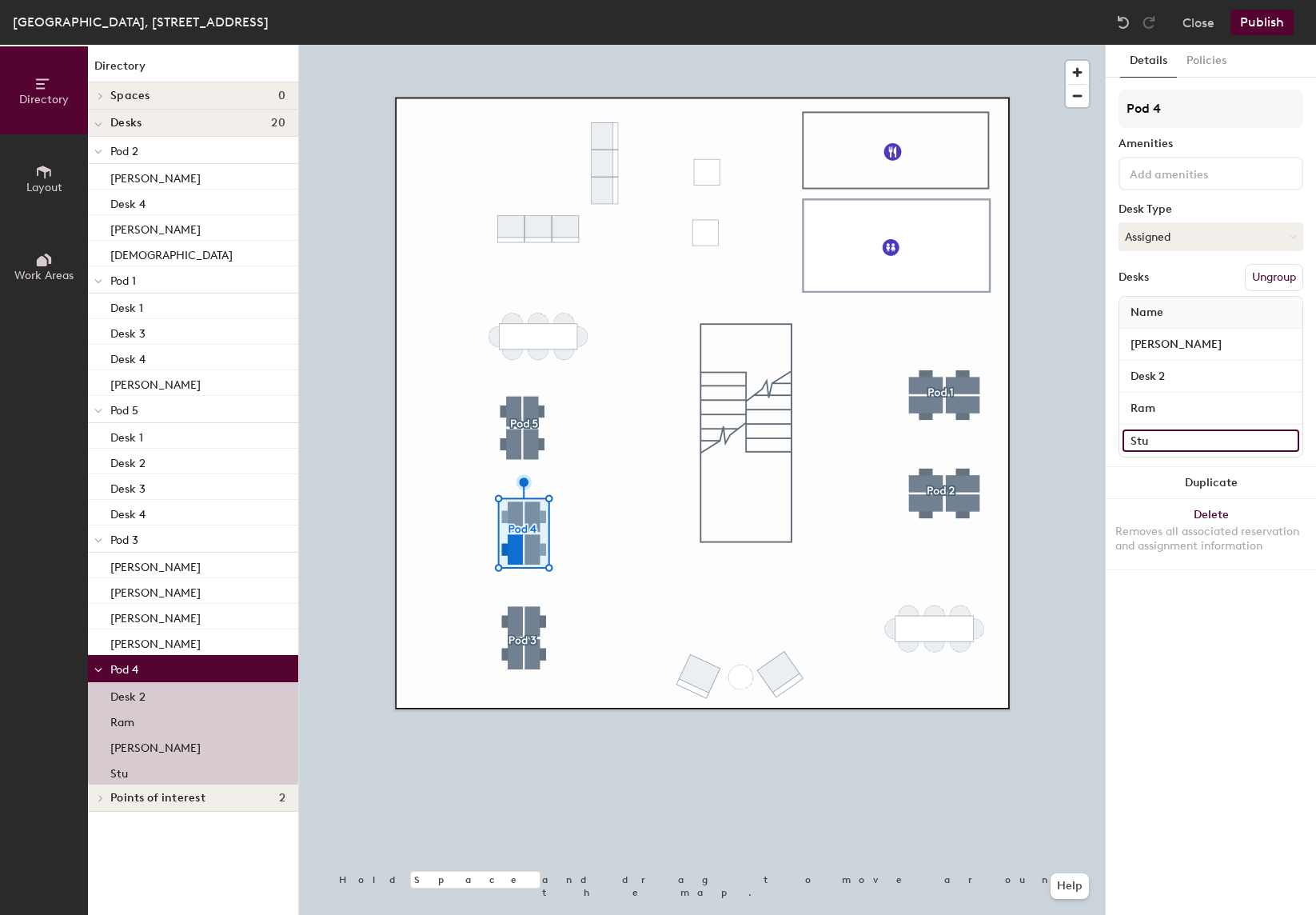
type input "Stu"
click at [1278, 280] on button "Ungroup" at bounding box center [1273, 277] width 58 height 27
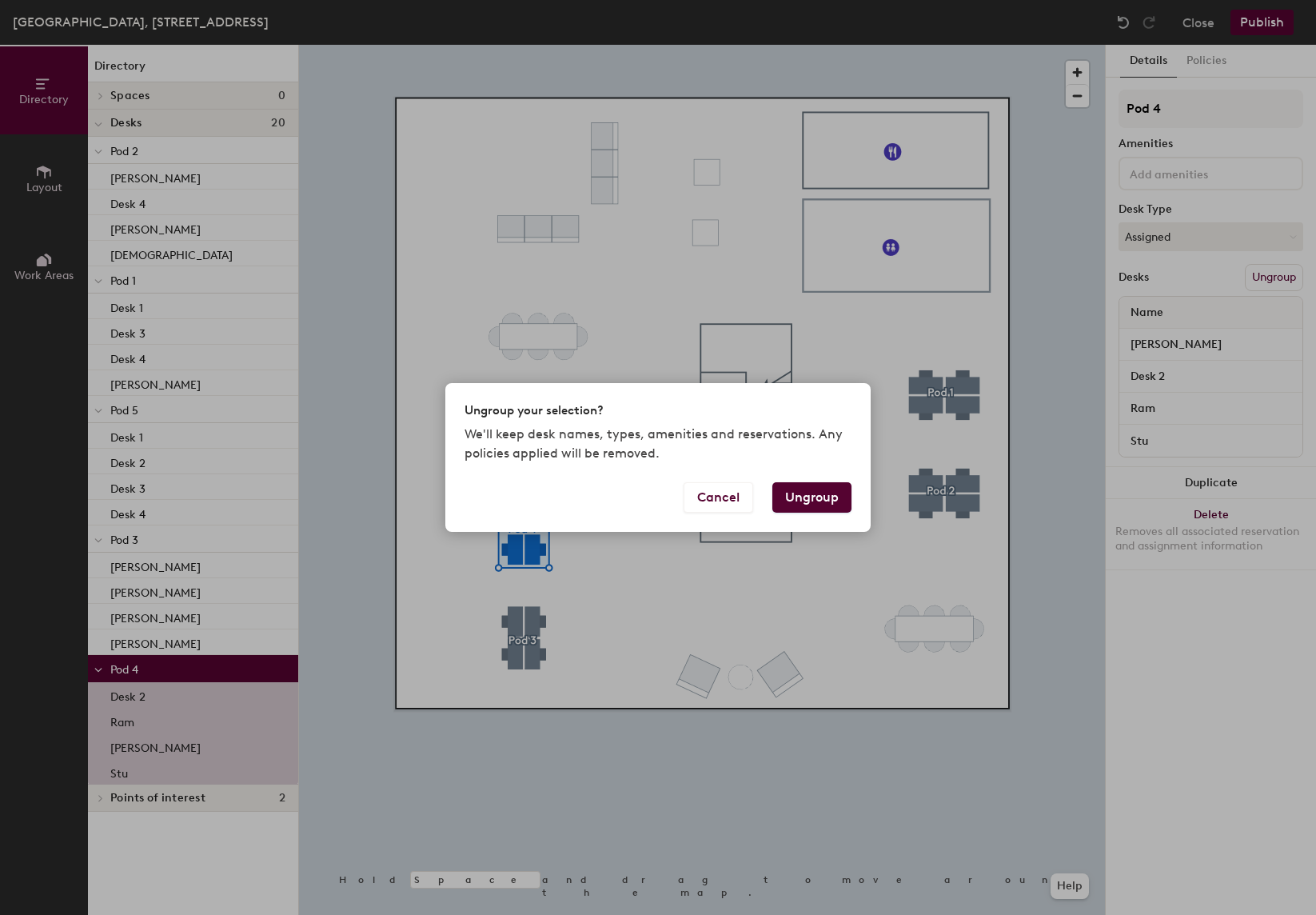
click at [812, 495] on button "Ungroup" at bounding box center [812, 497] width 79 height 30
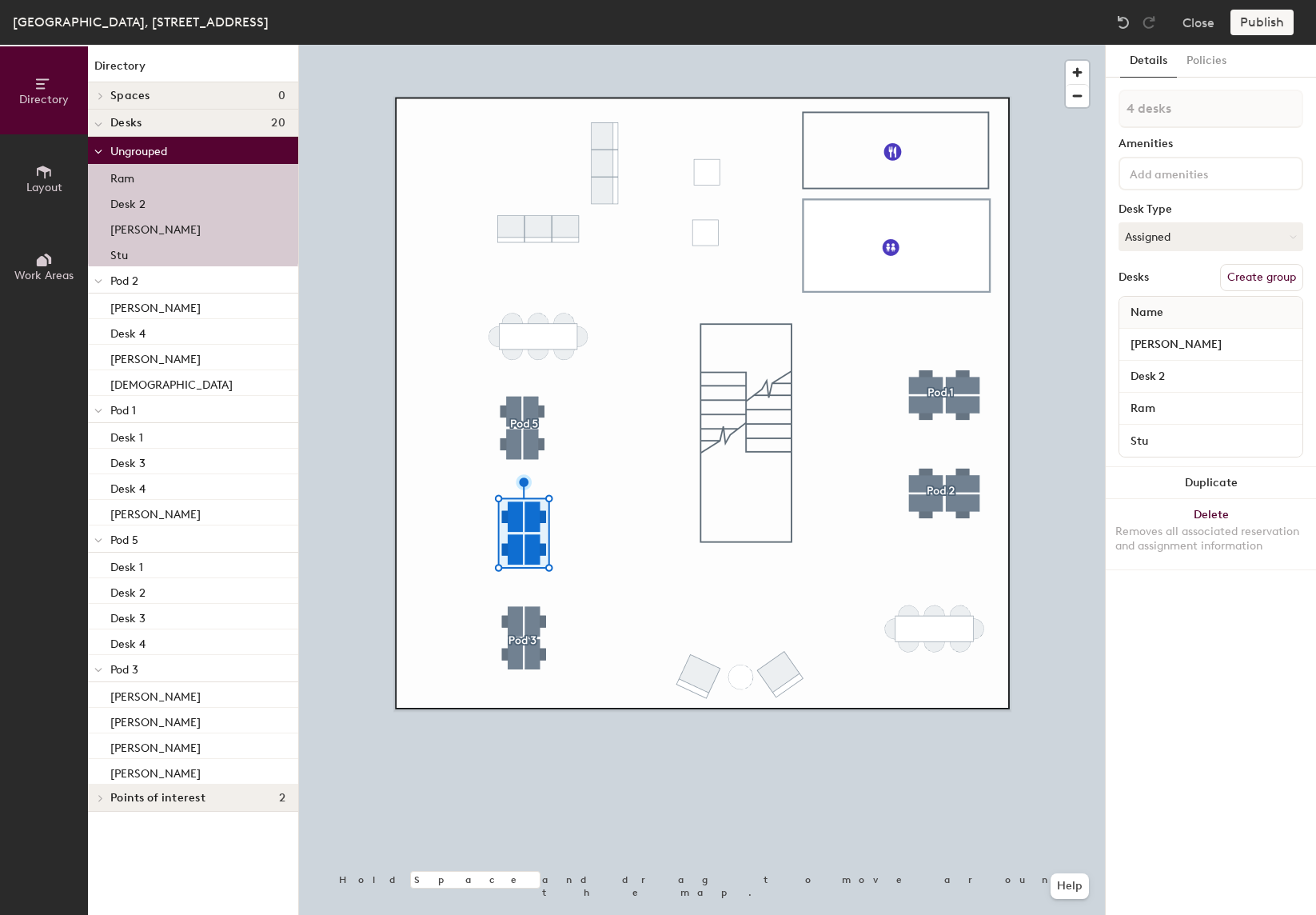
type input "1 desk"
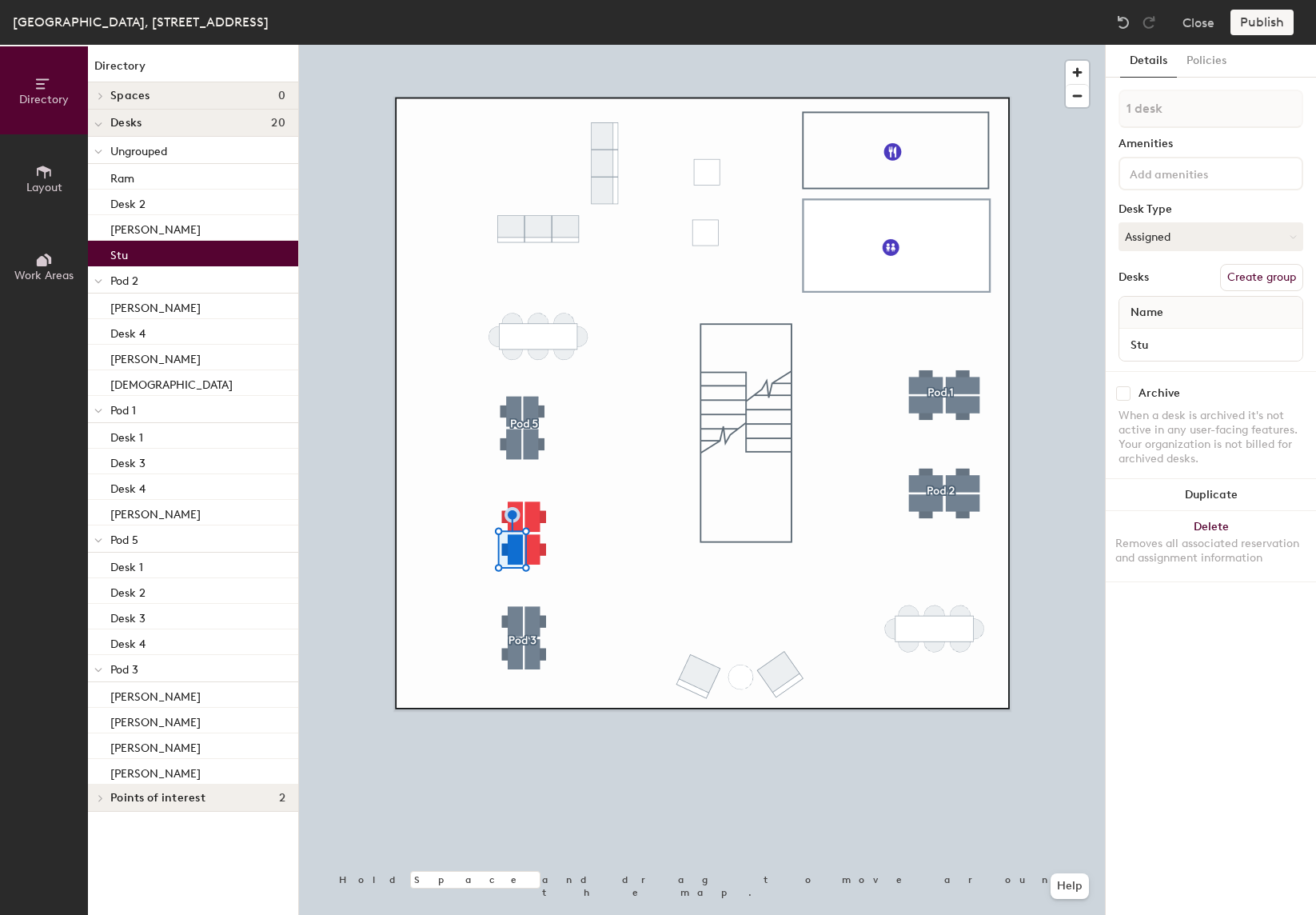
click at [532, 45] on div at bounding box center [702, 45] width 806 height 0
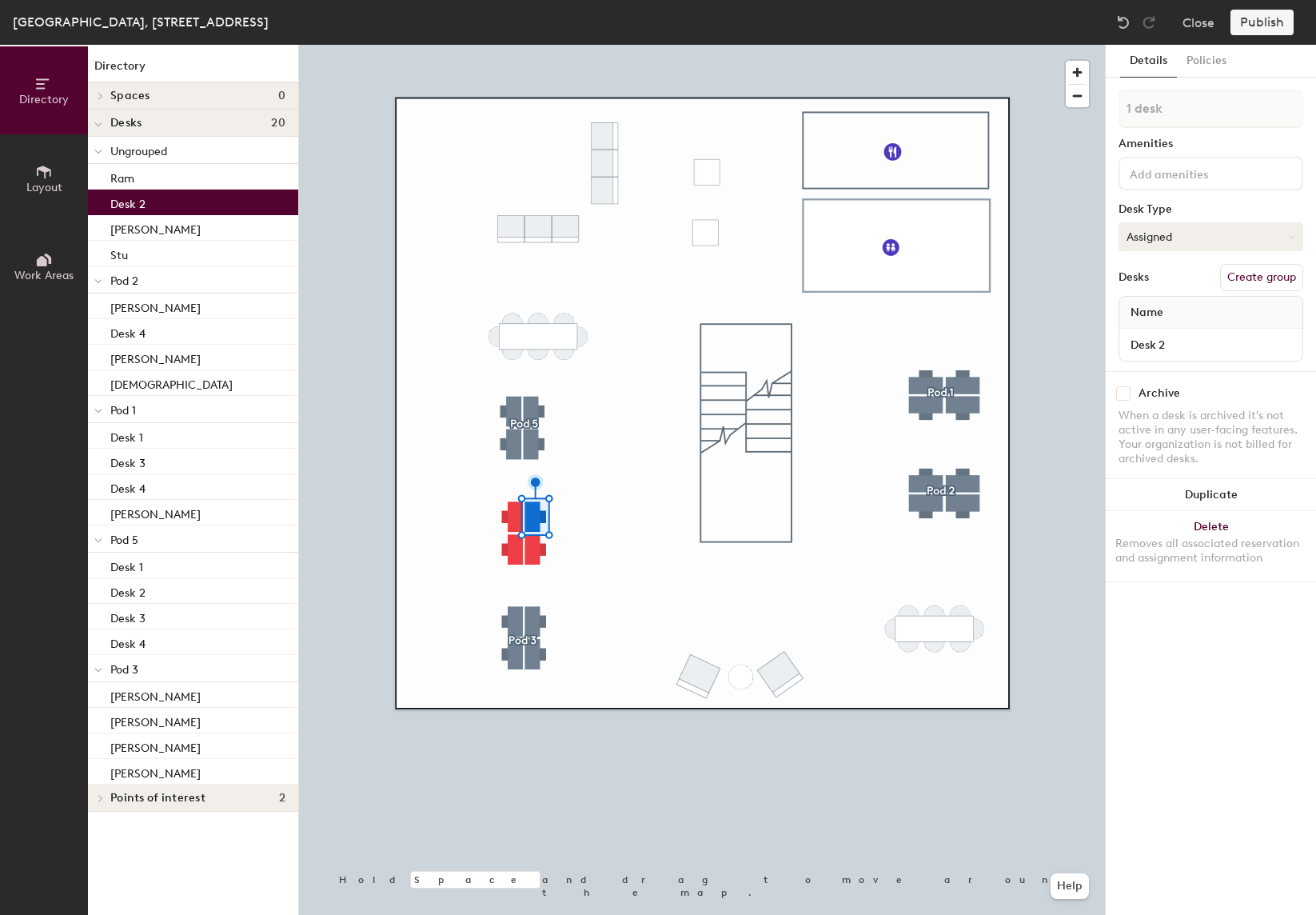
click at [1210, 249] on button "Assigned" at bounding box center [1211, 236] width 185 height 29
click at [1176, 311] on div "Hot" at bounding box center [1200, 310] width 160 height 24
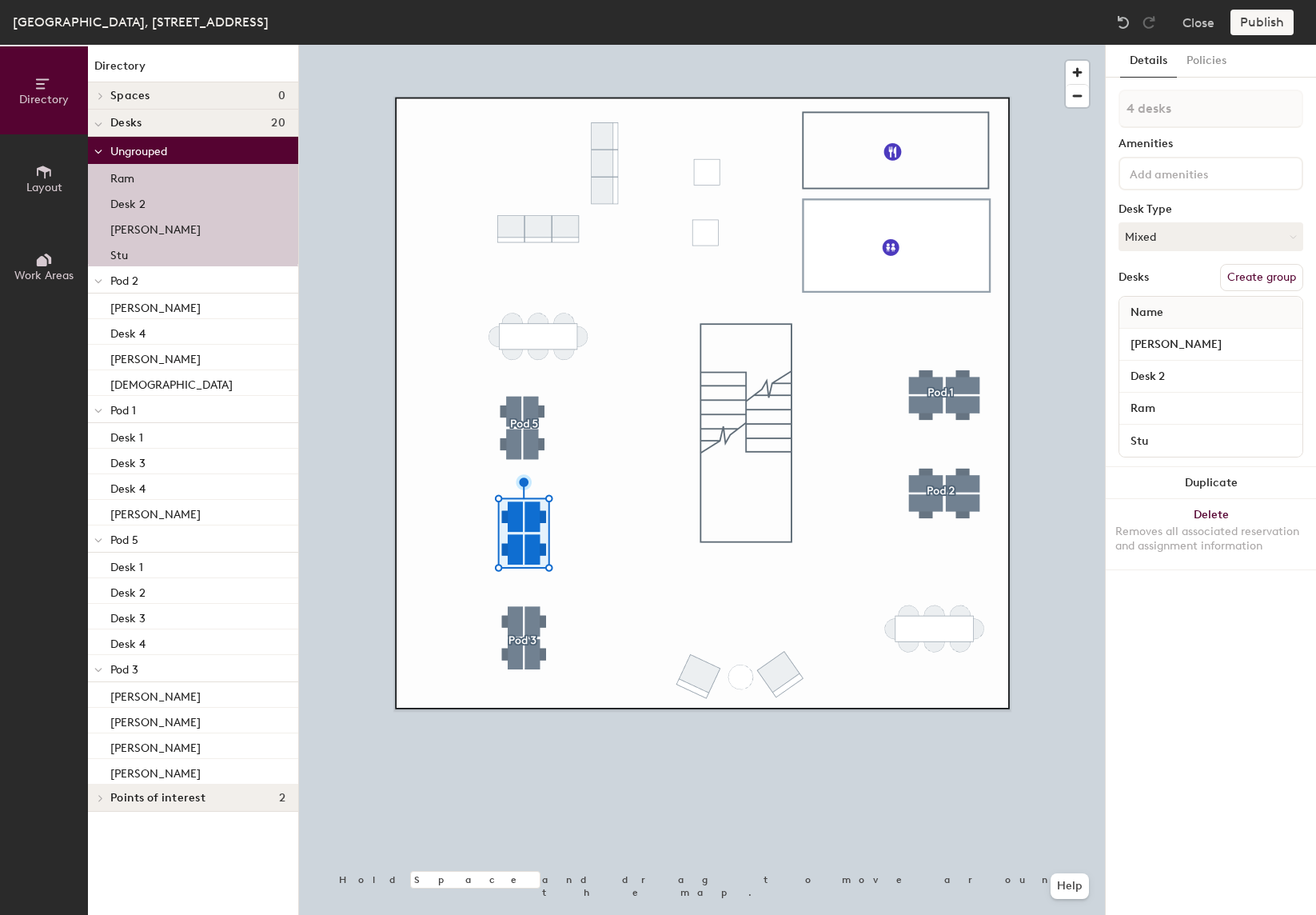
click at [1271, 281] on button "Create group" at bounding box center [1262, 277] width 83 height 27
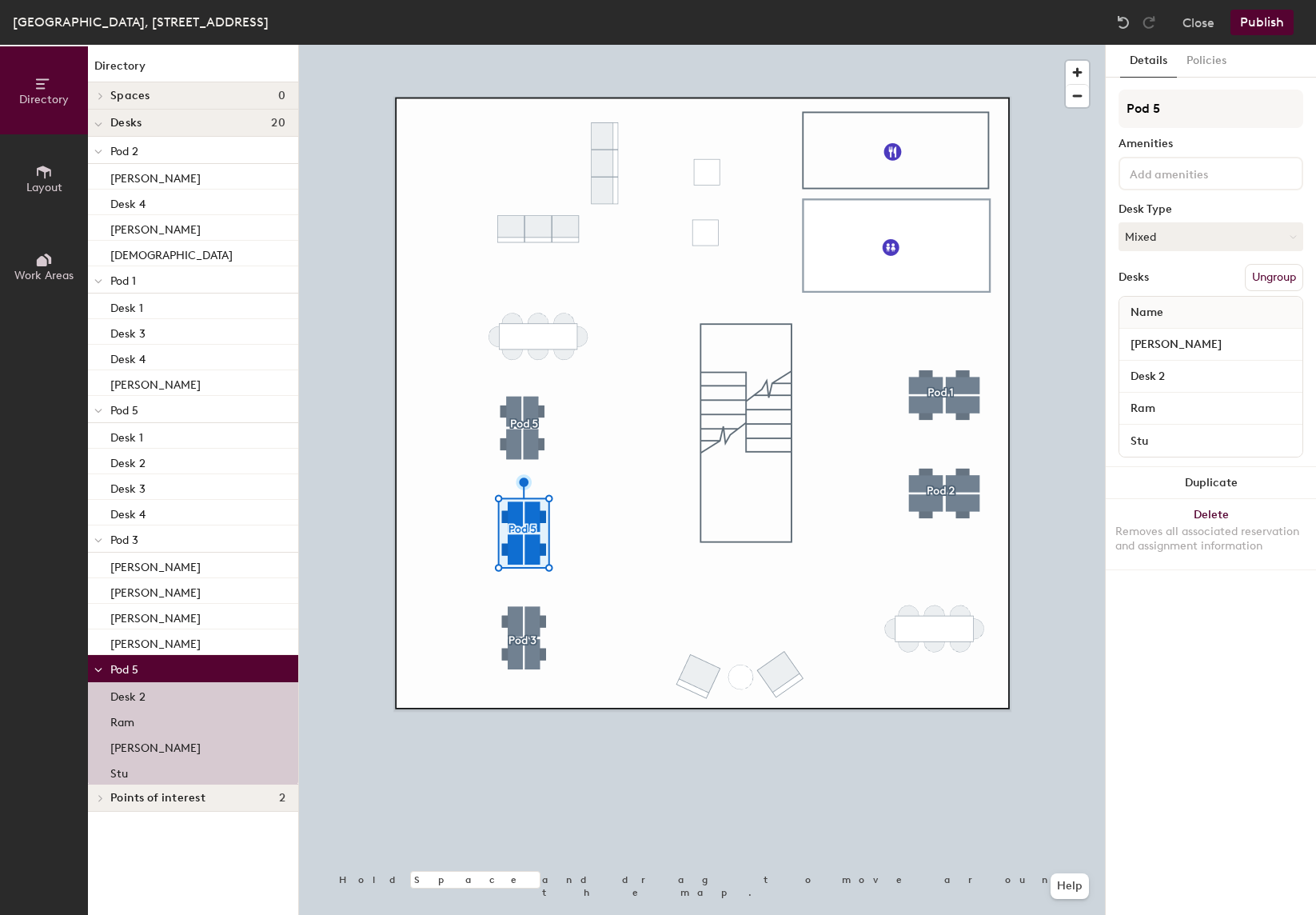
click at [1192, 271] on div "Desks Ungroup" at bounding box center [1211, 277] width 185 height 27
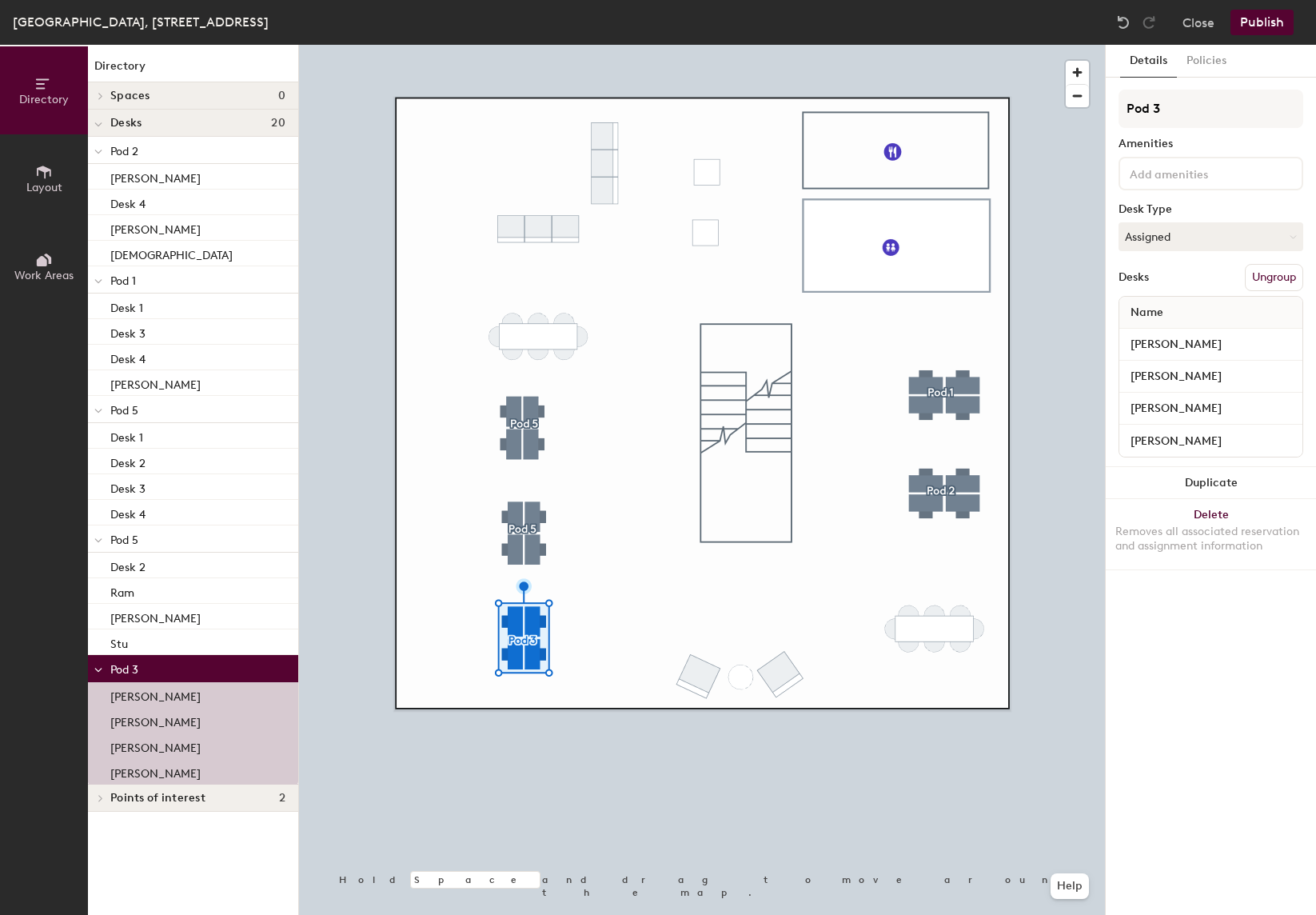
click at [1267, 276] on button "Ungroup" at bounding box center [1273, 277] width 58 height 27
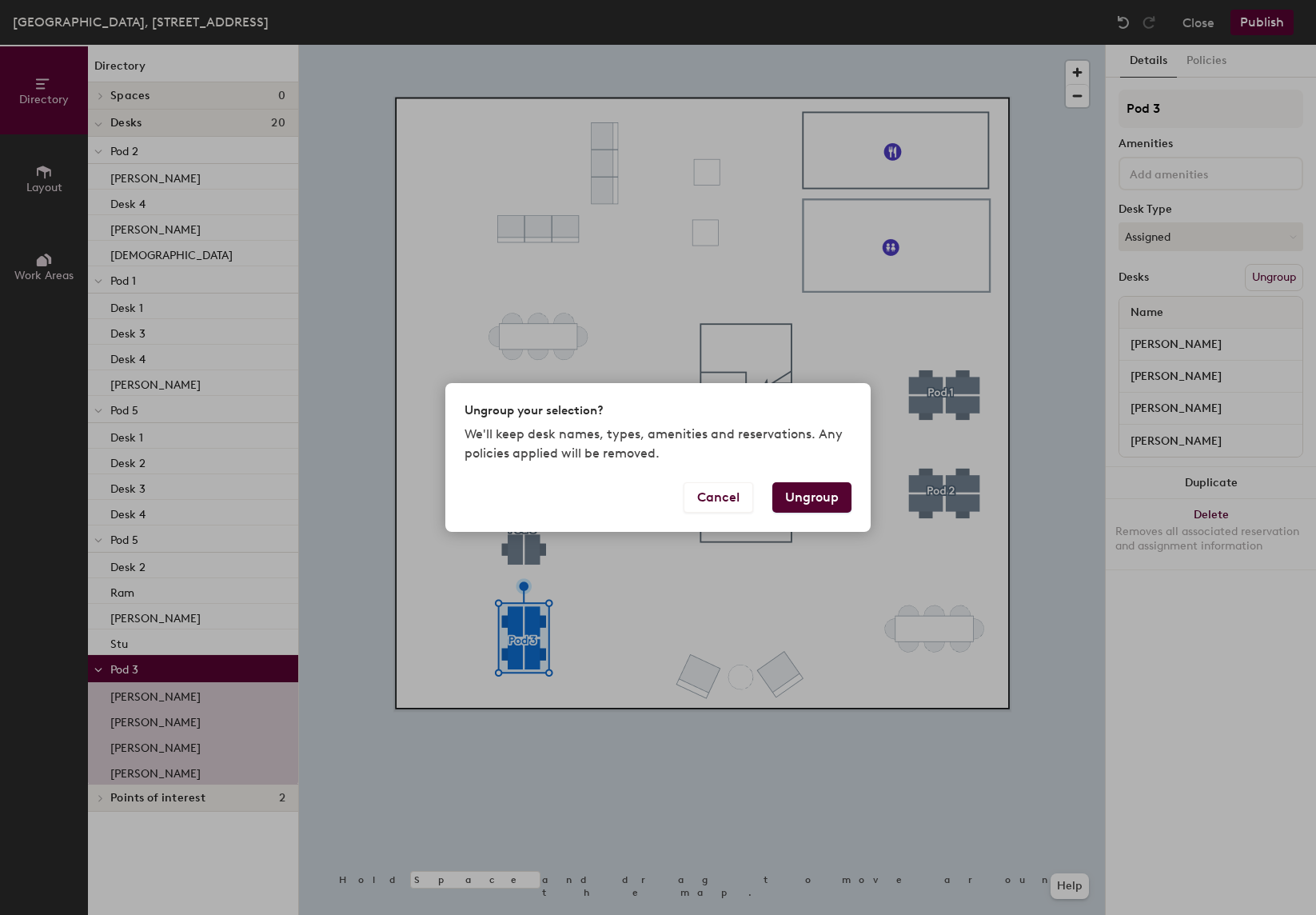
click at [790, 499] on button "Ungroup" at bounding box center [812, 497] width 79 height 30
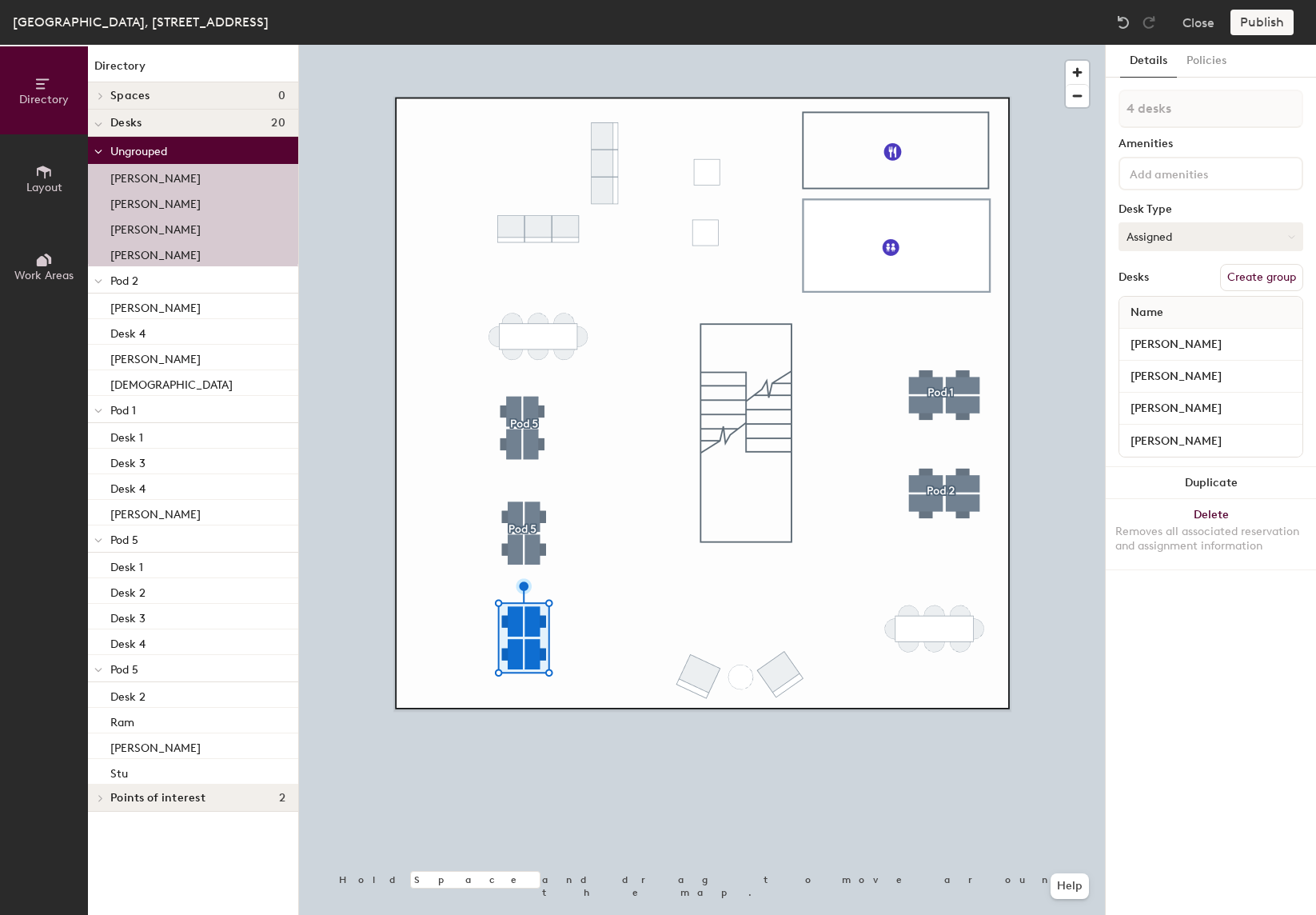
click at [1227, 240] on button "Assigned" at bounding box center [1211, 236] width 185 height 29
click at [579, 45] on div at bounding box center [702, 45] width 806 height 0
click at [1268, 276] on button "Create group" at bounding box center [1262, 277] width 83 height 27
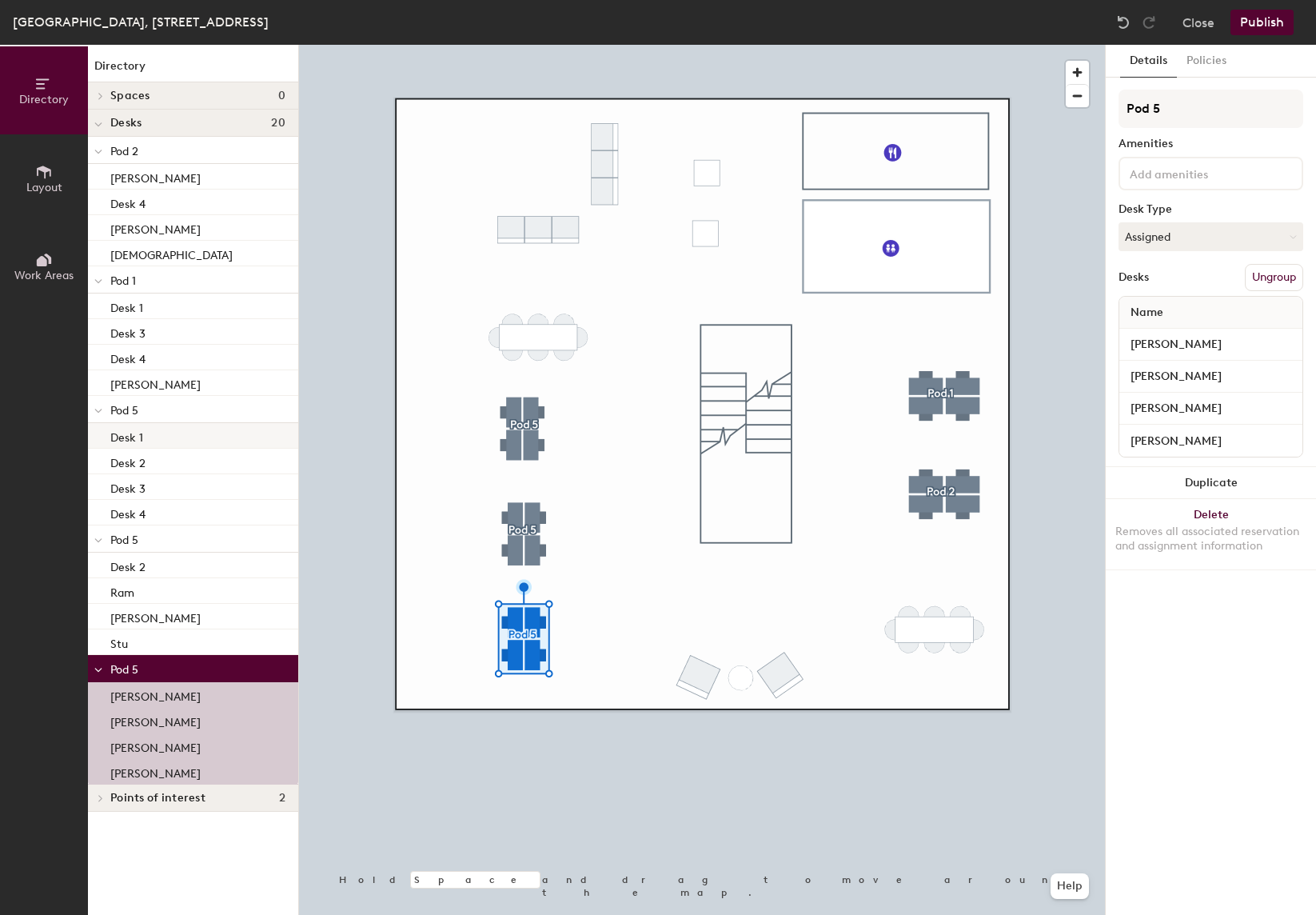
click at [124, 443] on p "Desk 1" at bounding box center [127, 435] width 33 height 19
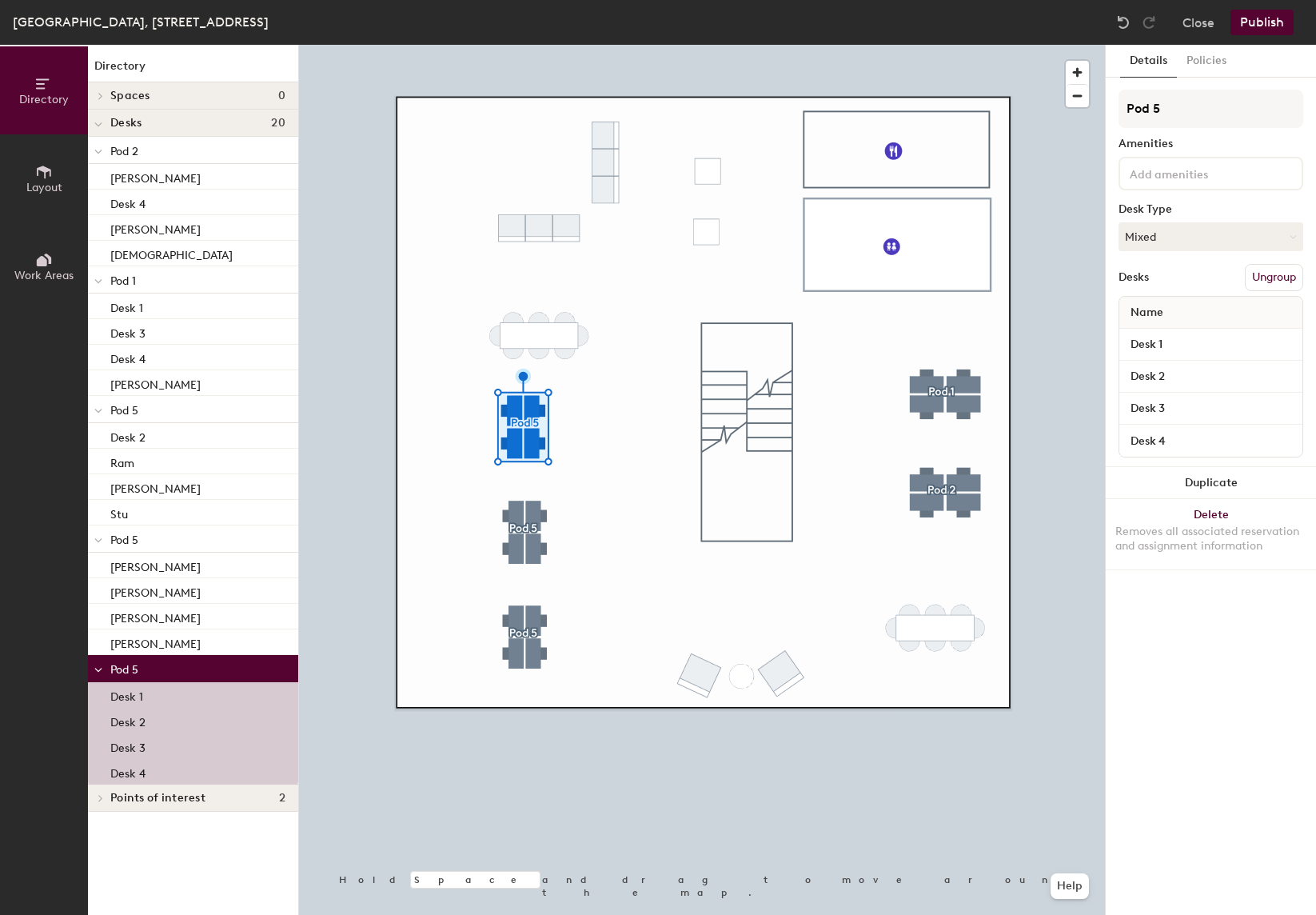
click at [1269, 279] on button "Ungroup" at bounding box center [1273, 277] width 58 height 27
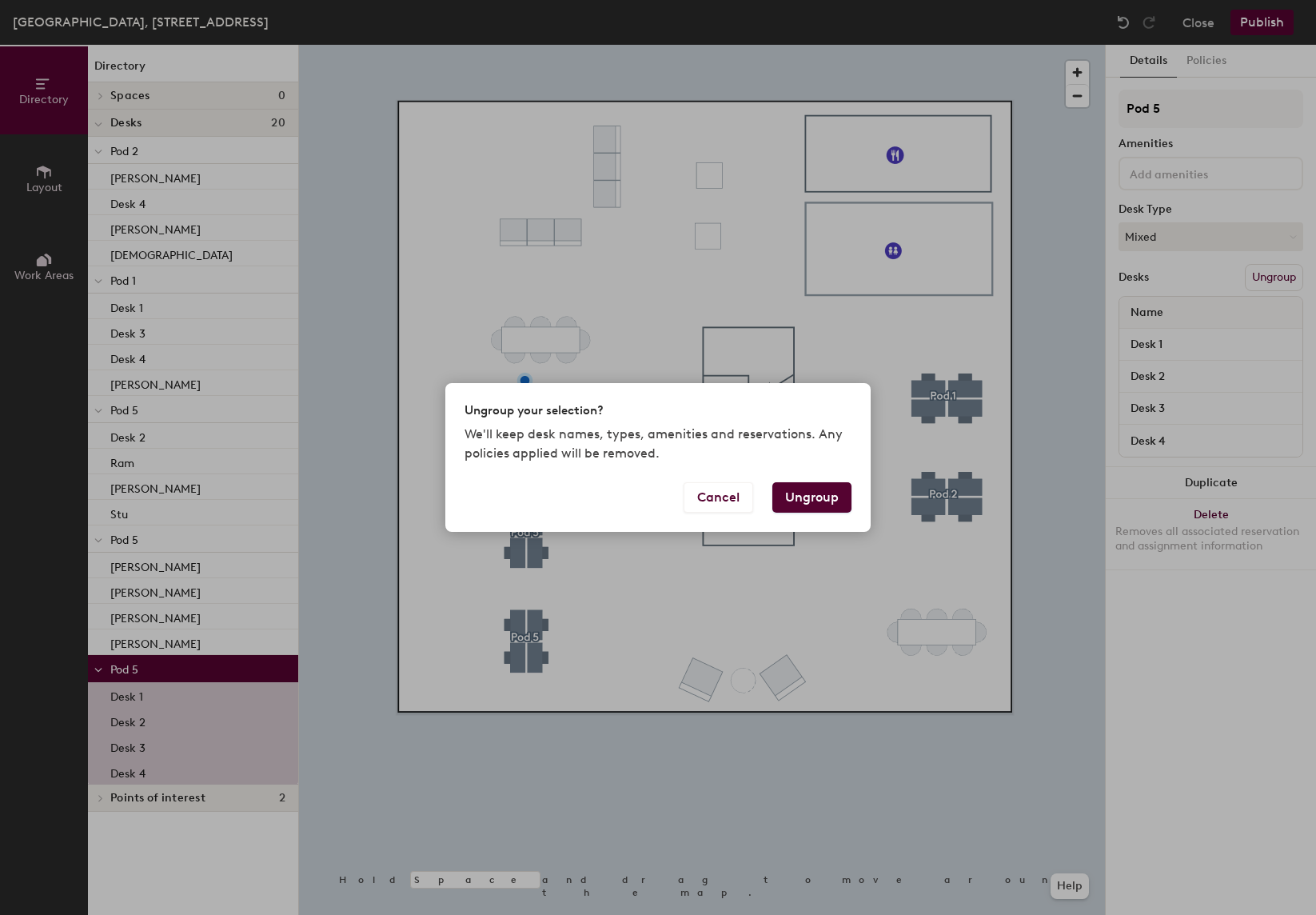
click at [821, 499] on button "Ungroup" at bounding box center [812, 497] width 79 height 30
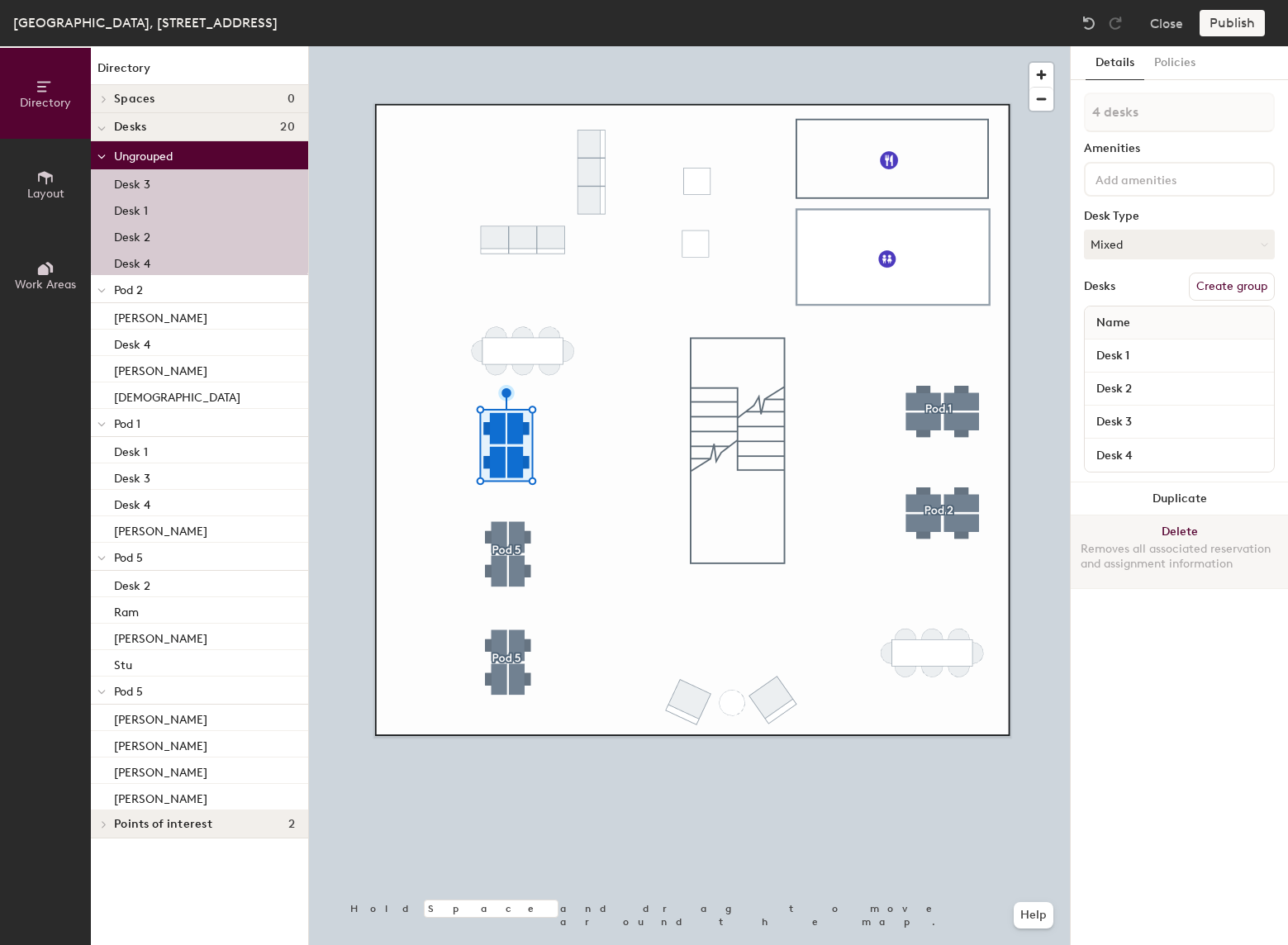
type input "1 desk"
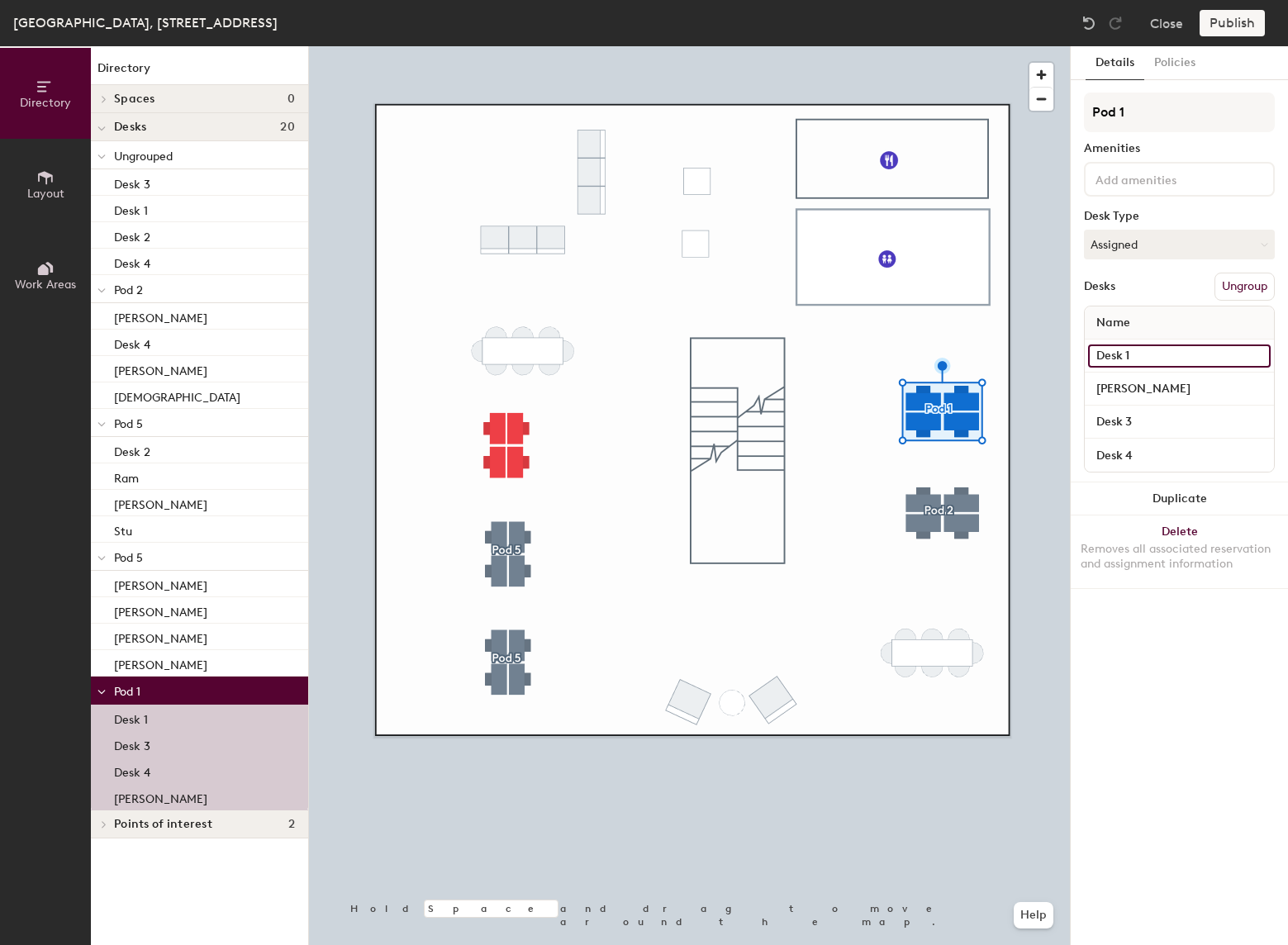
click at [1162, 354] on input "Desk 1" at bounding box center [1179, 356] width 182 height 23
type input "Gregoire"
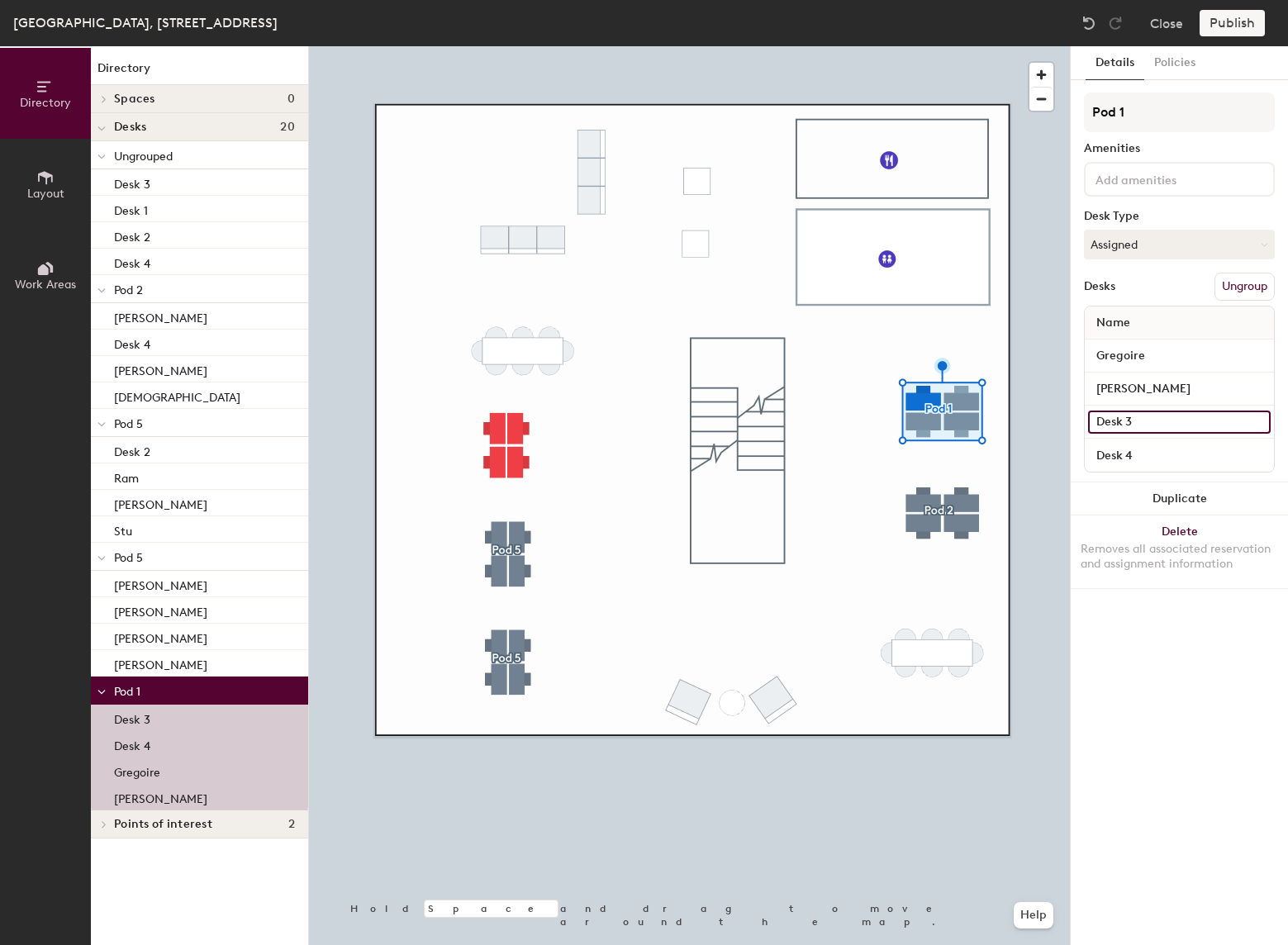
click at [1151, 426] on input "Desk 3" at bounding box center [1179, 421] width 182 height 23
type input "Kanitha"
click at [1144, 458] on input "Desk 4" at bounding box center [1179, 454] width 182 height 23
type input "[PERSON_NAME]"
click at [1154, 660] on div "Details Policies Pod 1 Amenities Desk Type Assigned Desks Ungroup Name Gregoire…" at bounding box center [1179, 496] width 217 height 899
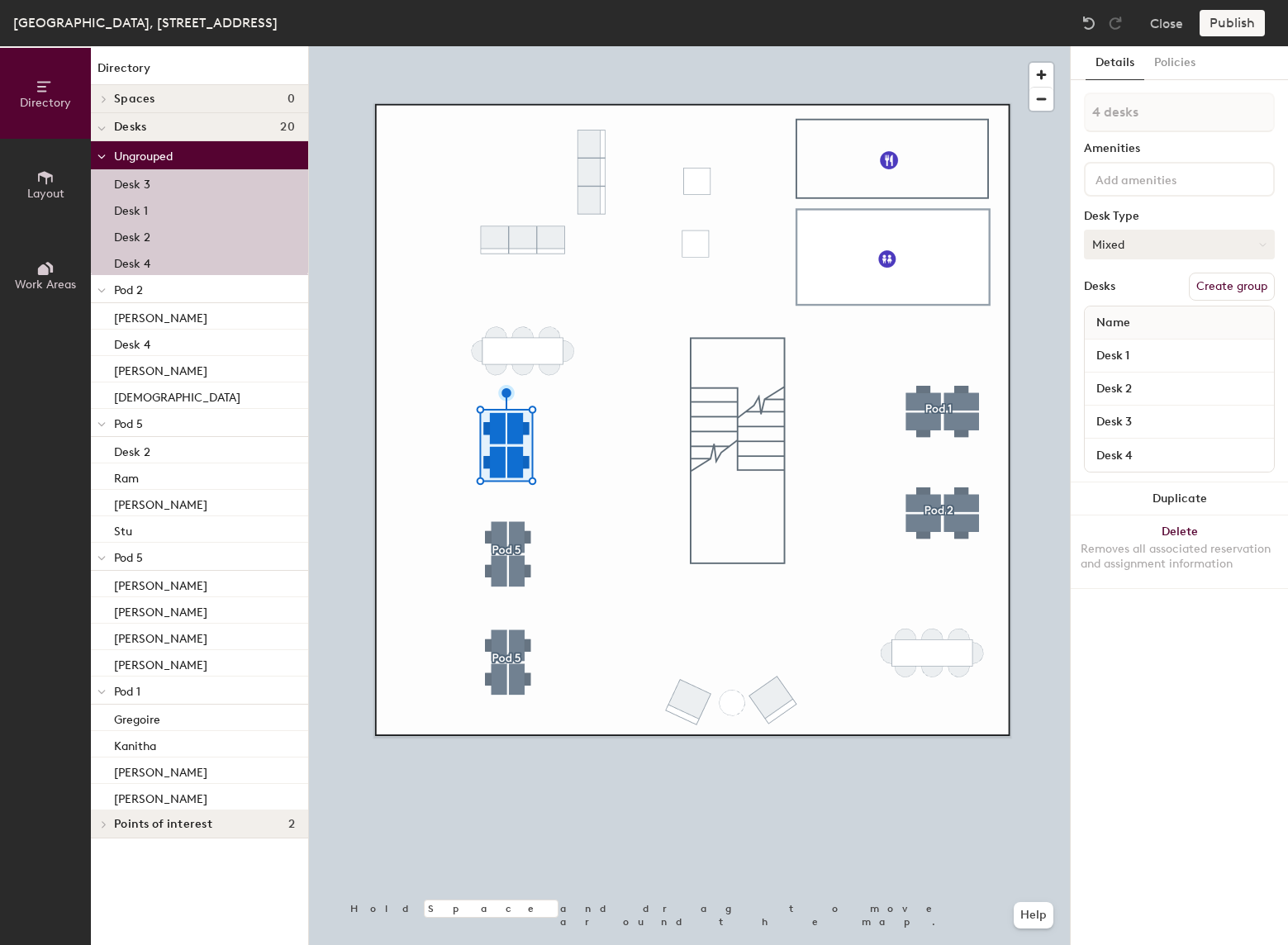
click at [1167, 255] on button "Mixed" at bounding box center [1180, 244] width 191 height 30
click at [1146, 324] on div "Hot" at bounding box center [1168, 320] width 166 height 24
click at [1142, 247] on button "Hot" at bounding box center [1180, 244] width 191 height 30
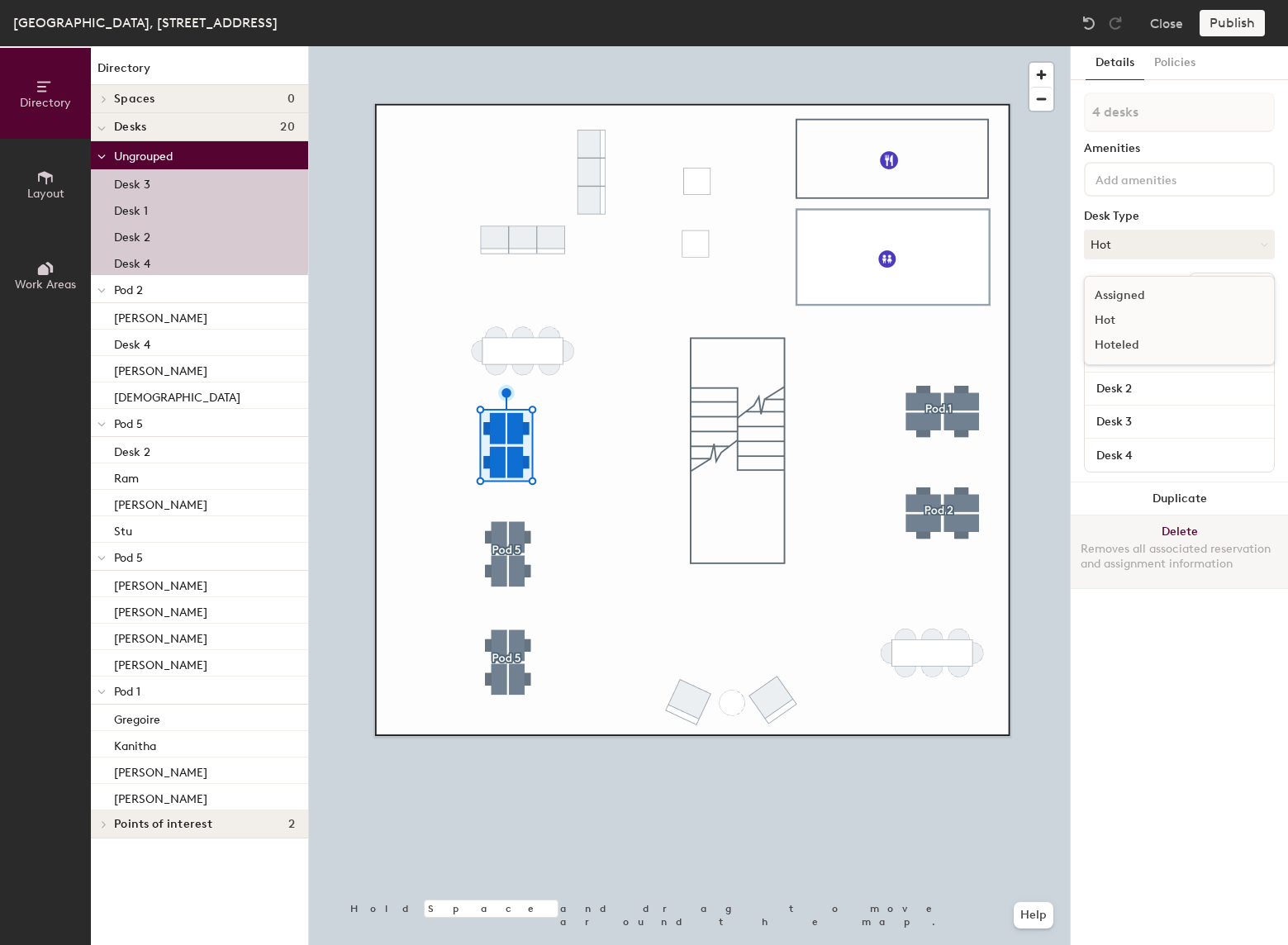
drag, startPoint x: 1160, startPoint y: 704, endPoint x: 1105, endPoint y: 568, distance: 146.7
click at [1160, 701] on div "Details Policies 4 desks Amenities Desk Type Hot Assigned Hot Hoteled Desks Cre…" at bounding box center [1179, 496] width 217 height 899
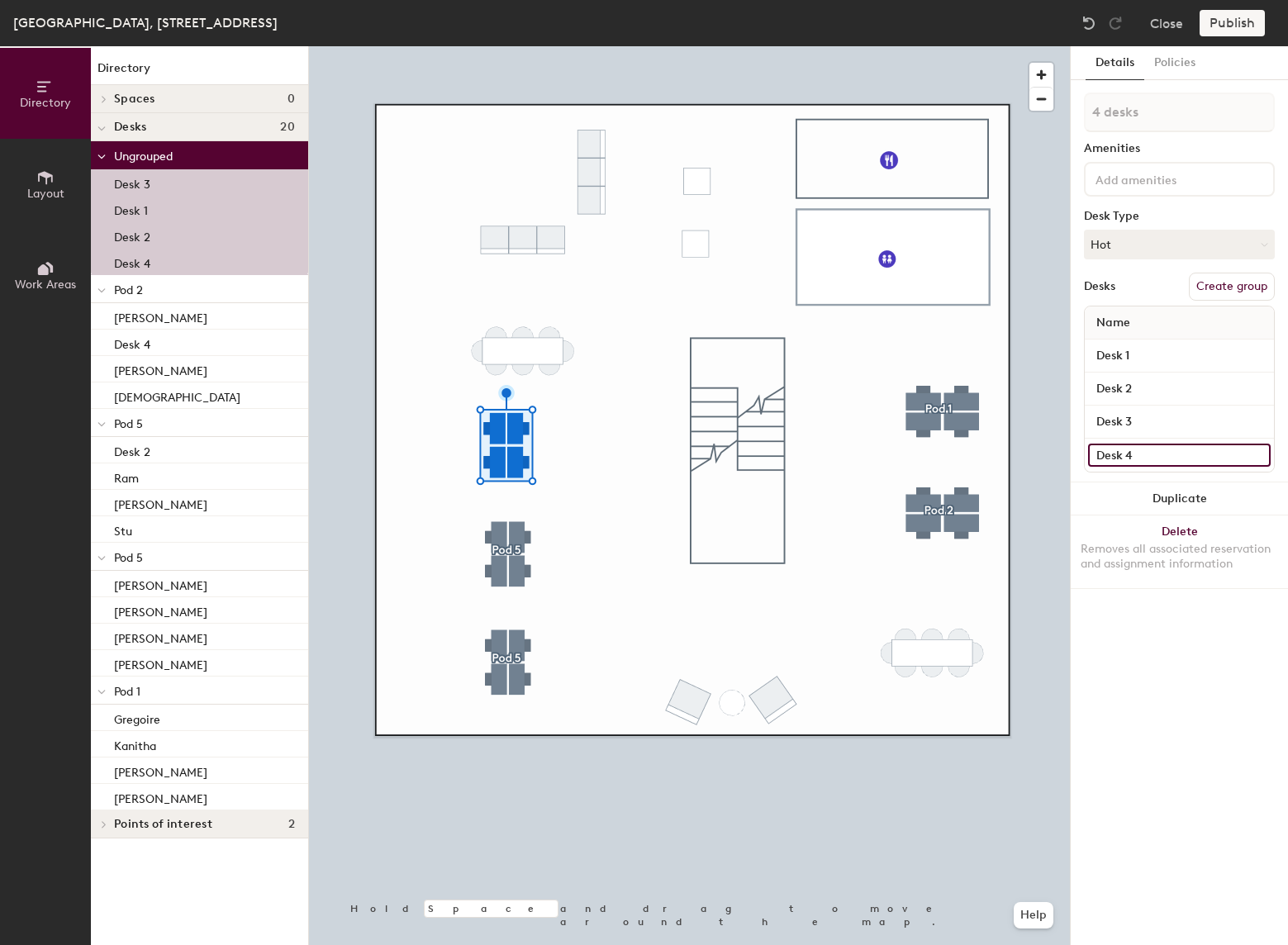
click at [1132, 453] on input "Desk 4" at bounding box center [1179, 454] width 182 height 23
type input "1 desk"
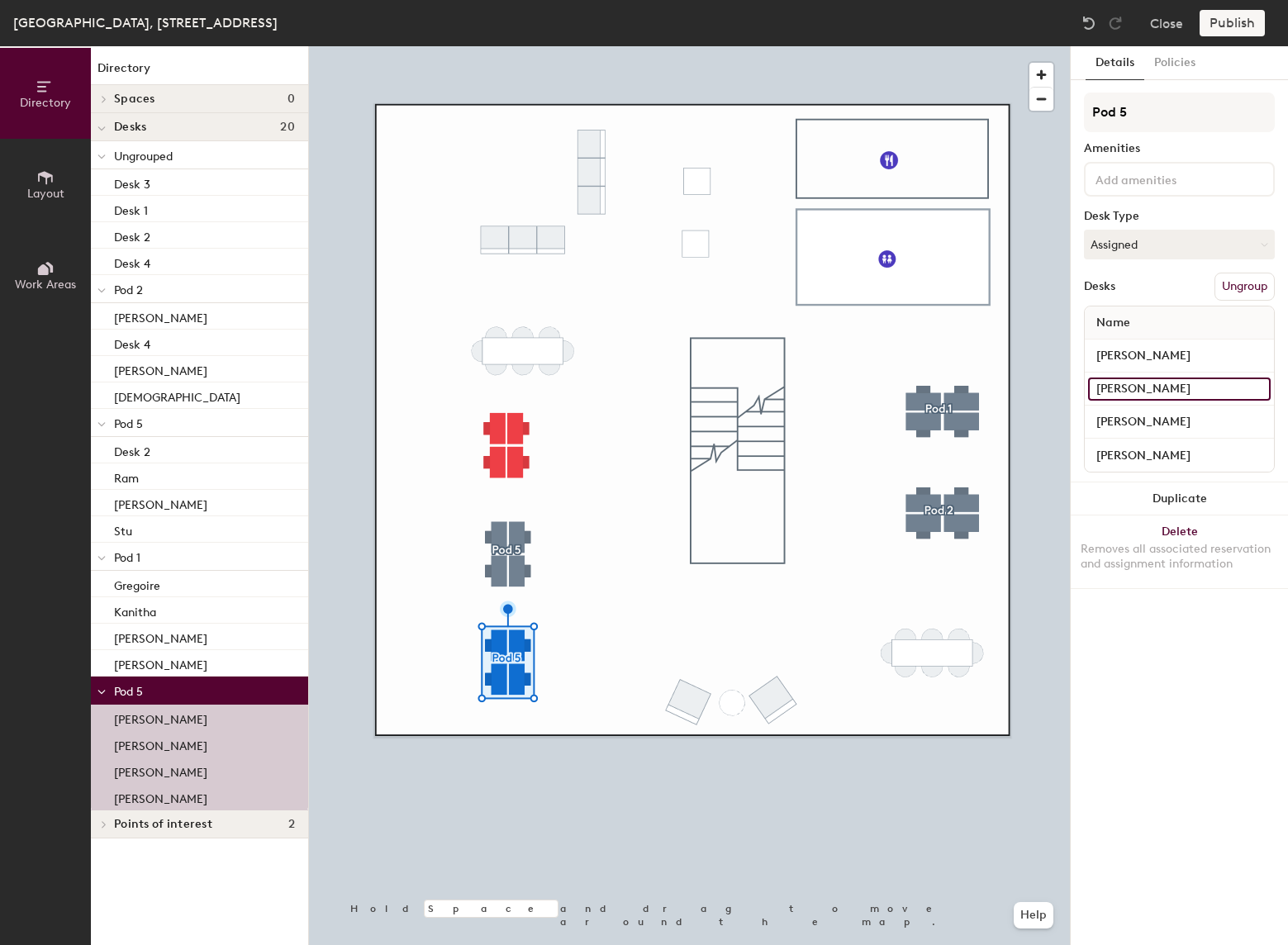
click at [1145, 383] on input "MIchelle" at bounding box center [1179, 388] width 182 height 23
click at [1206, 681] on div "Details Policies Pod 5 Amenities Desk Type Assigned Desks Ungroup Name Jono Bet…" at bounding box center [1179, 496] width 217 height 899
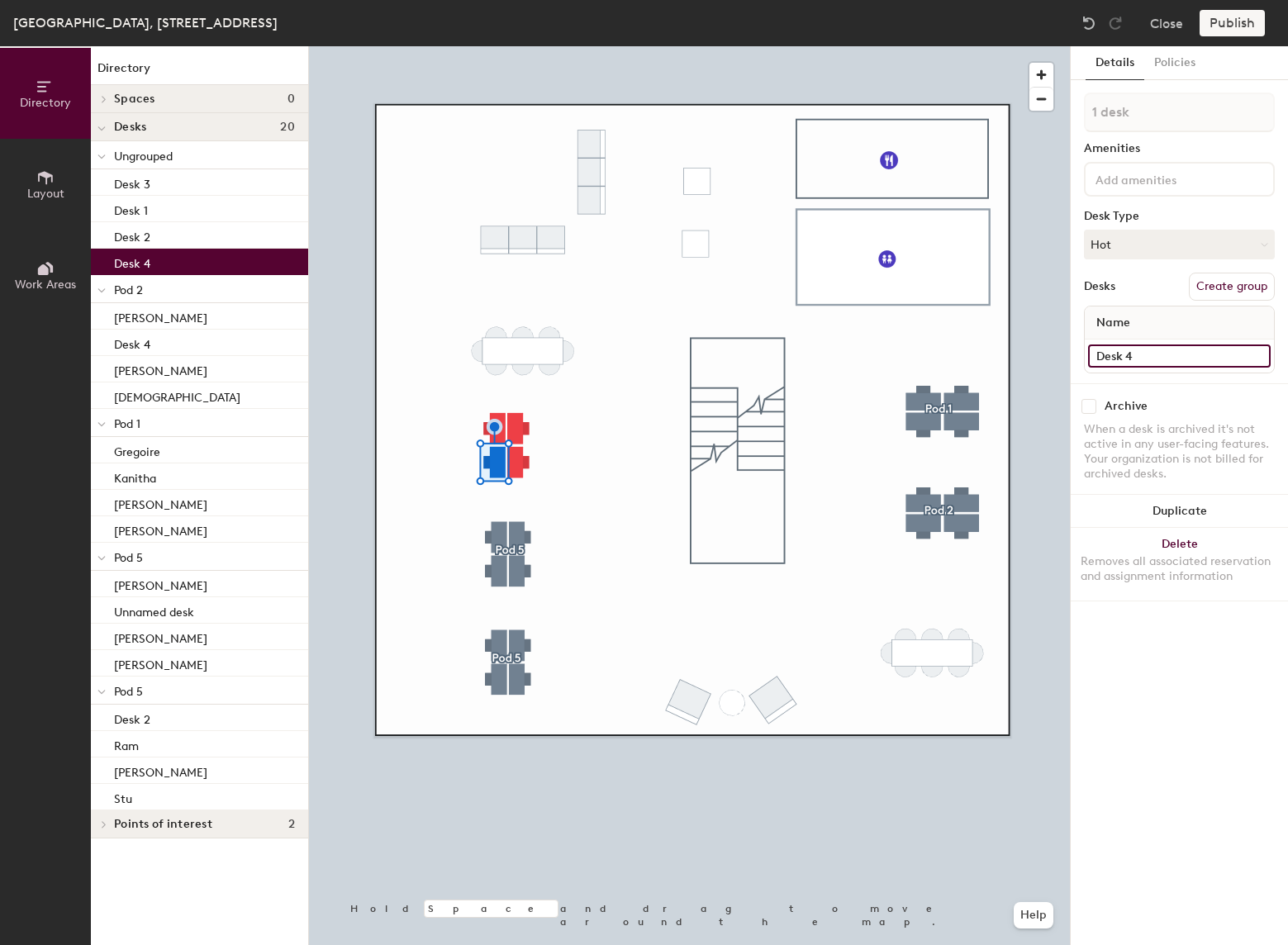
click at [1168, 354] on input "Desk 4" at bounding box center [1179, 356] width 182 height 23
click at [1157, 349] on input "Desk 4" at bounding box center [1179, 356] width 182 height 23
type input "Miche"
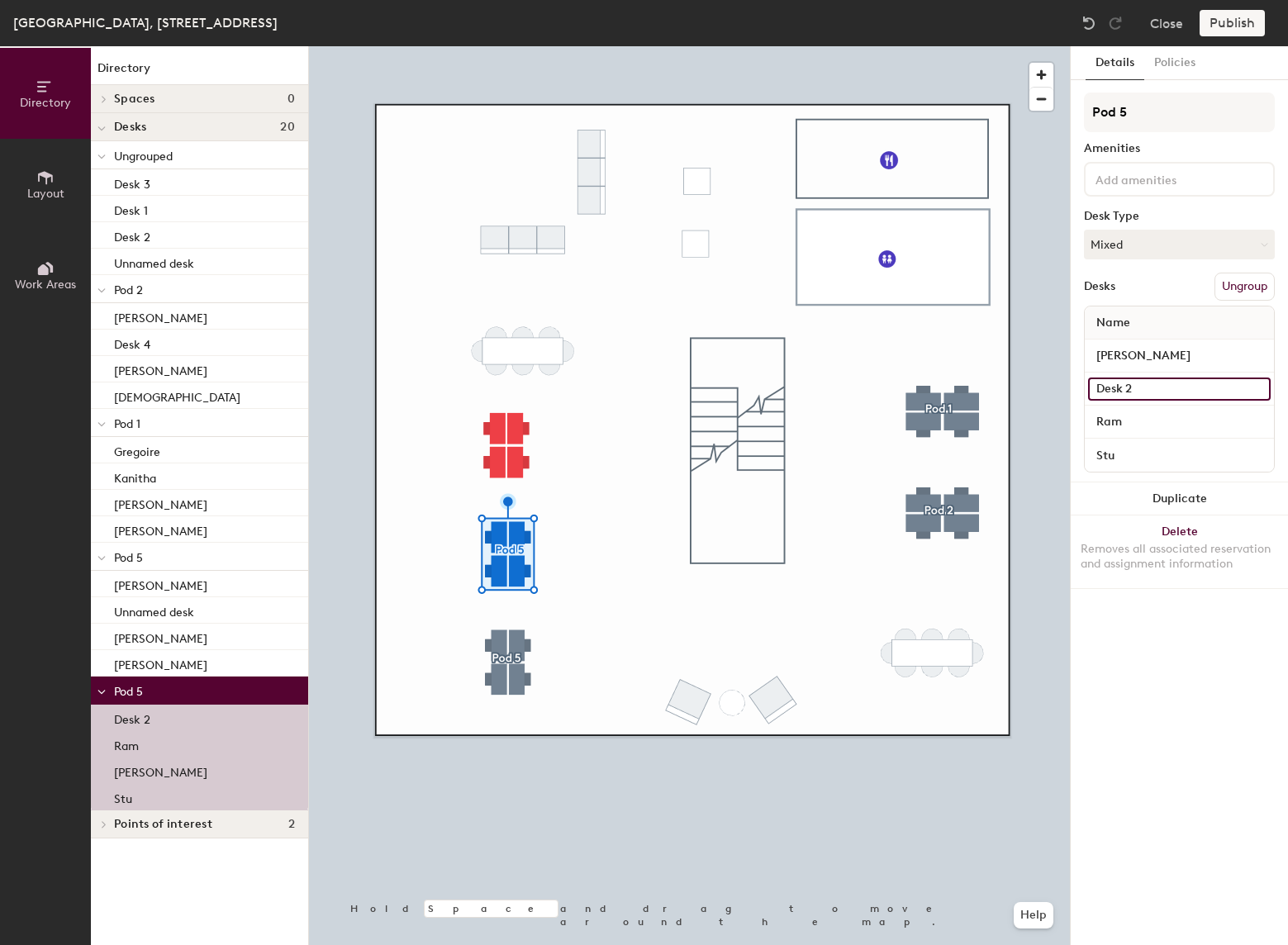
click at [1157, 388] on input "Desk 2" at bounding box center [1179, 388] width 182 height 23
click at [1150, 354] on input "[PERSON_NAME]" at bounding box center [1179, 356] width 182 height 23
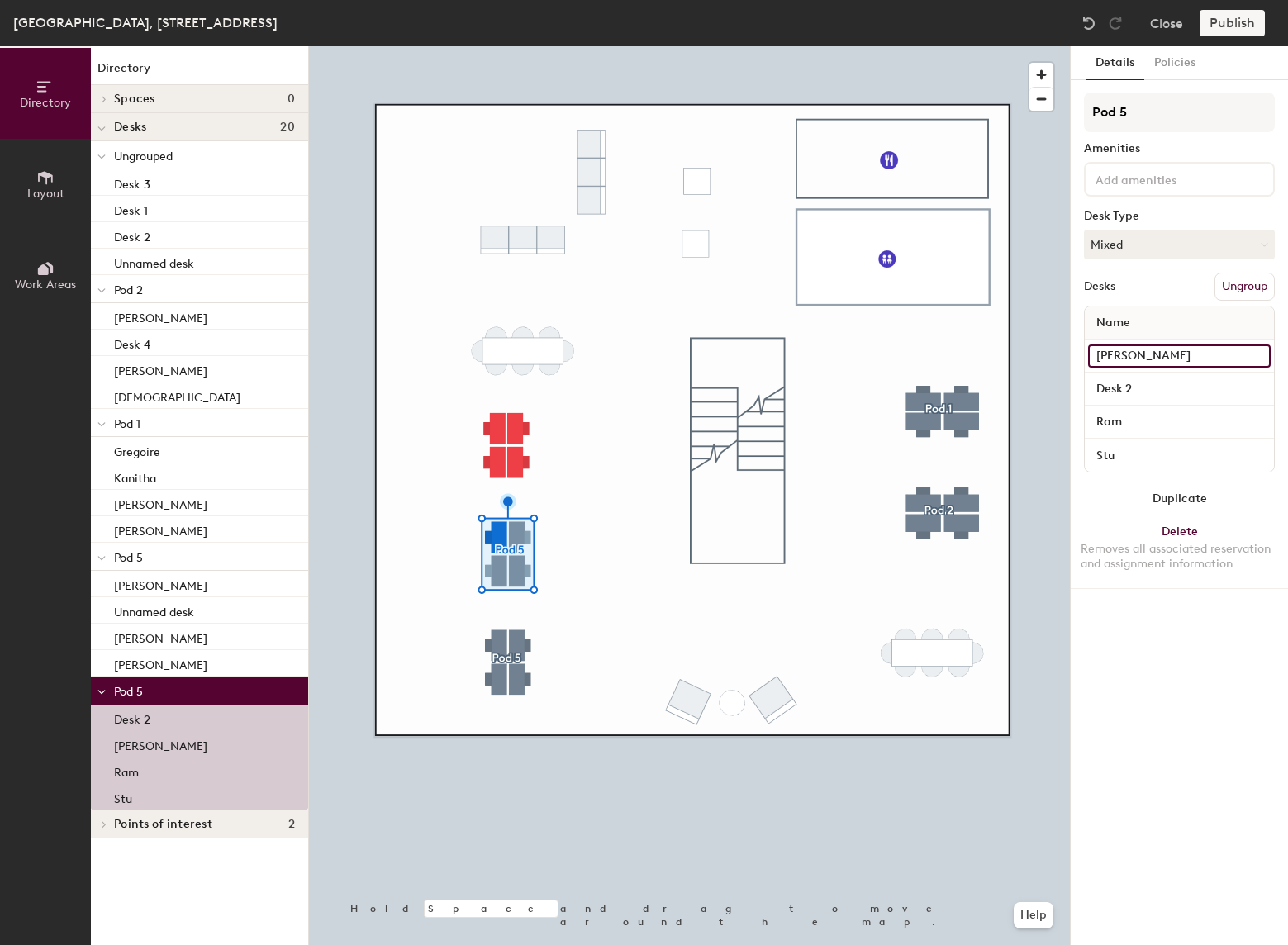
type input "[PERSON_NAME]"
click at [1160, 390] on input "Desk 2" at bounding box center [1179, 388] width 182 height 23
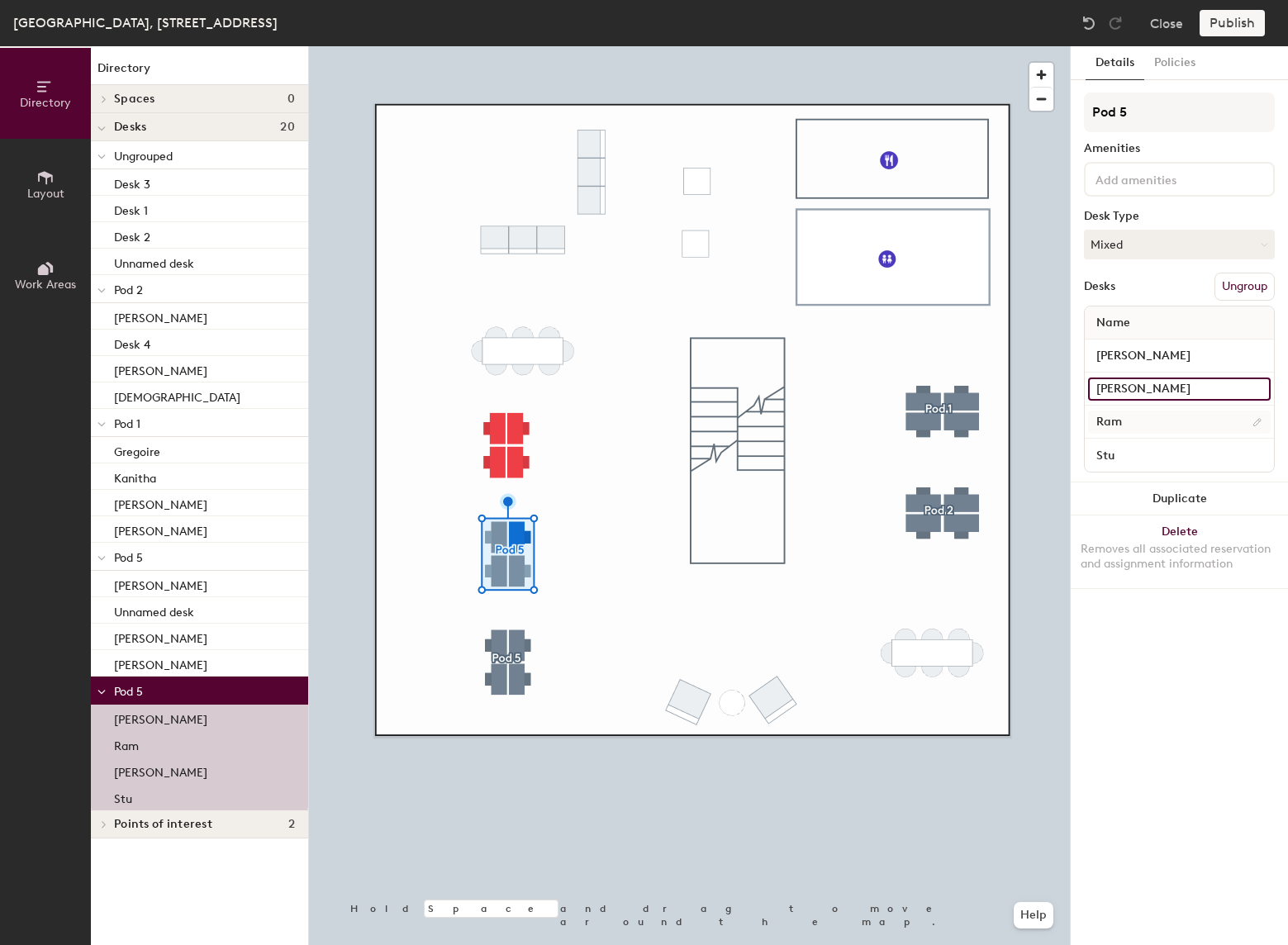
type input "[PERSON_NAME]"
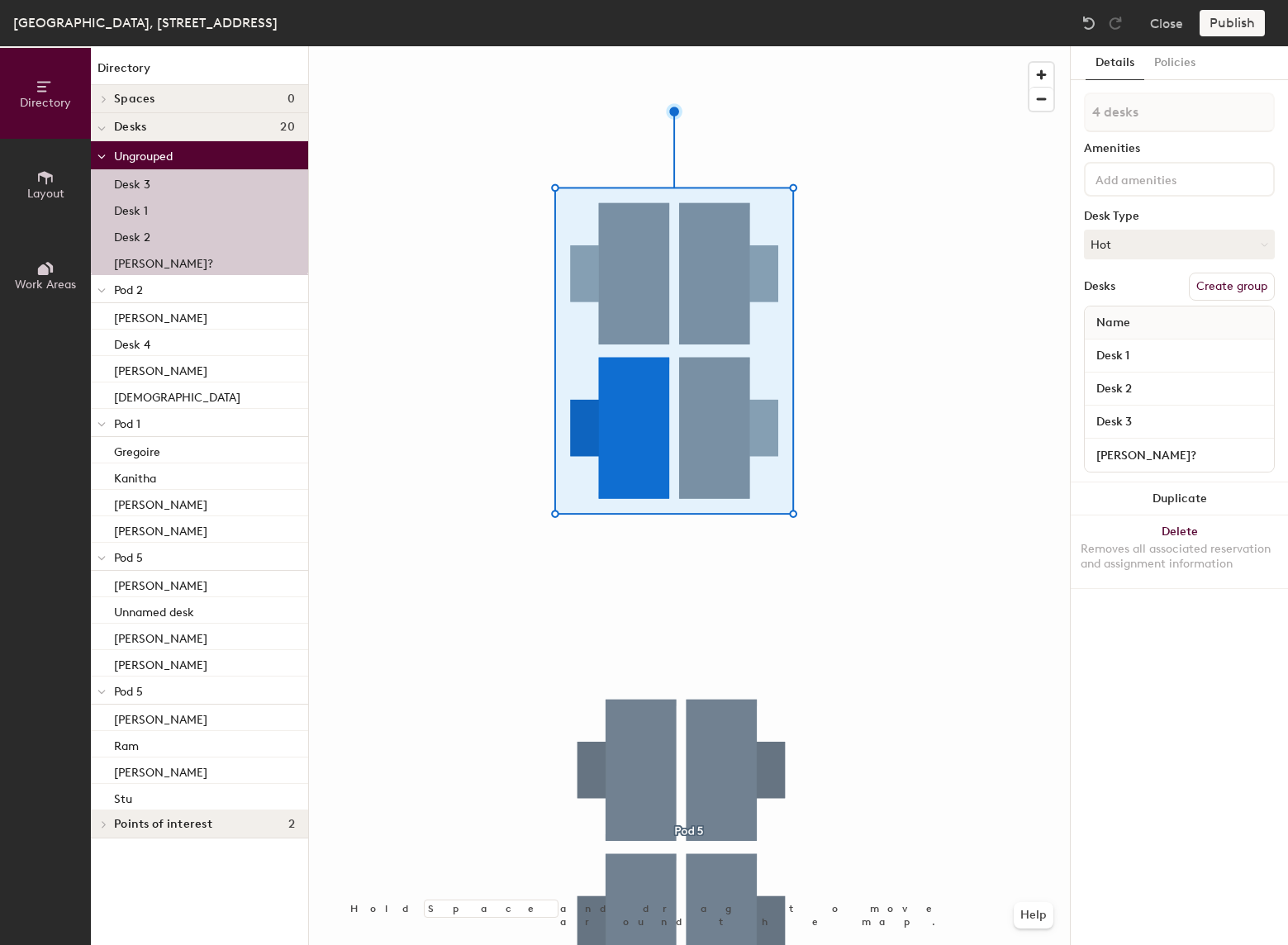
type input "[PERSON_NAME]?"
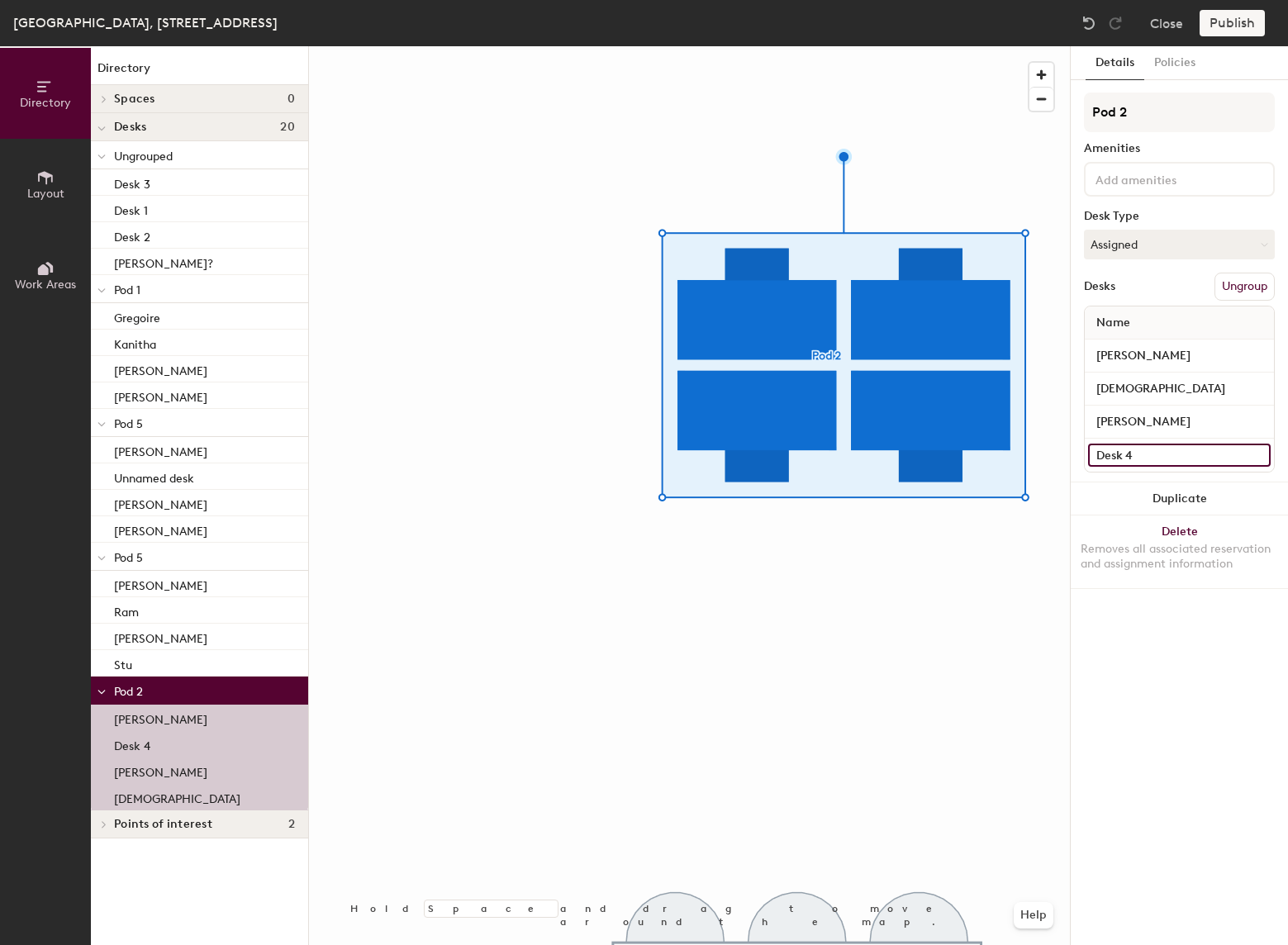
click at [1146, 450] on input "Desk 4" at bounding box center [1179, 454] width 182 height 23
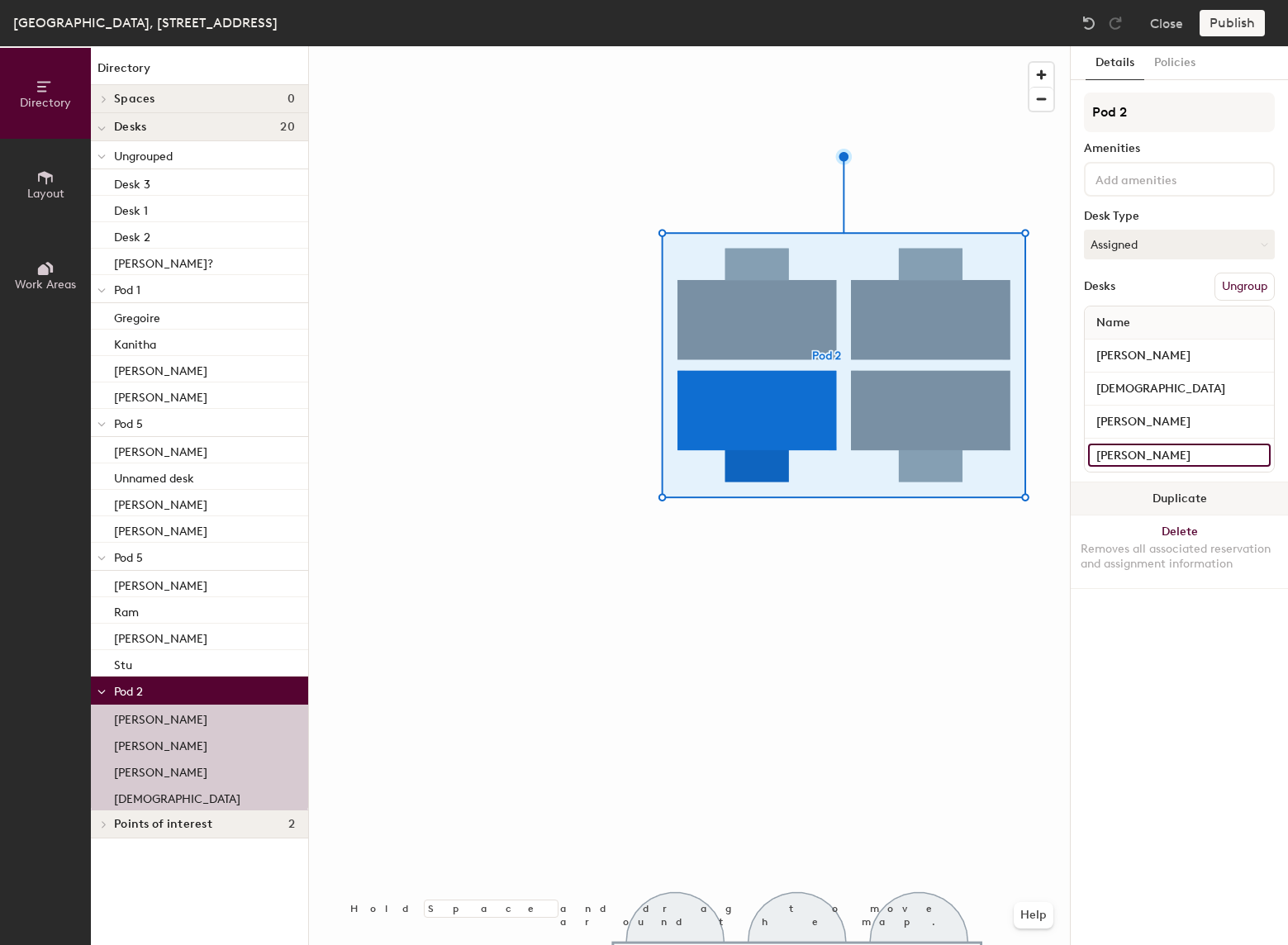
type input "[PERSON_NAME]"
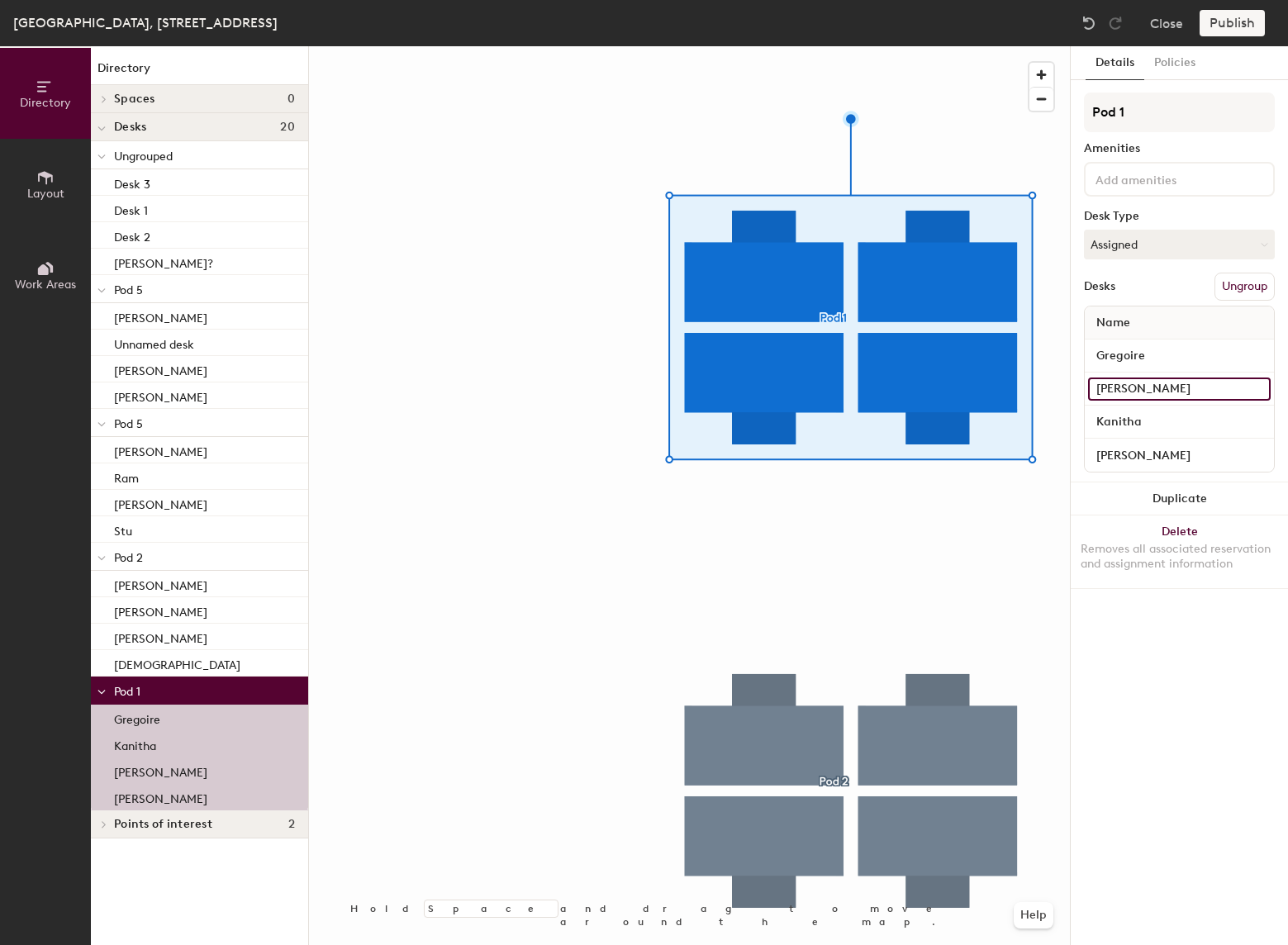
click at [1141, 393] on input "[PERSON_NAME]" at bounding box center [1179, 388] width 182 height 23
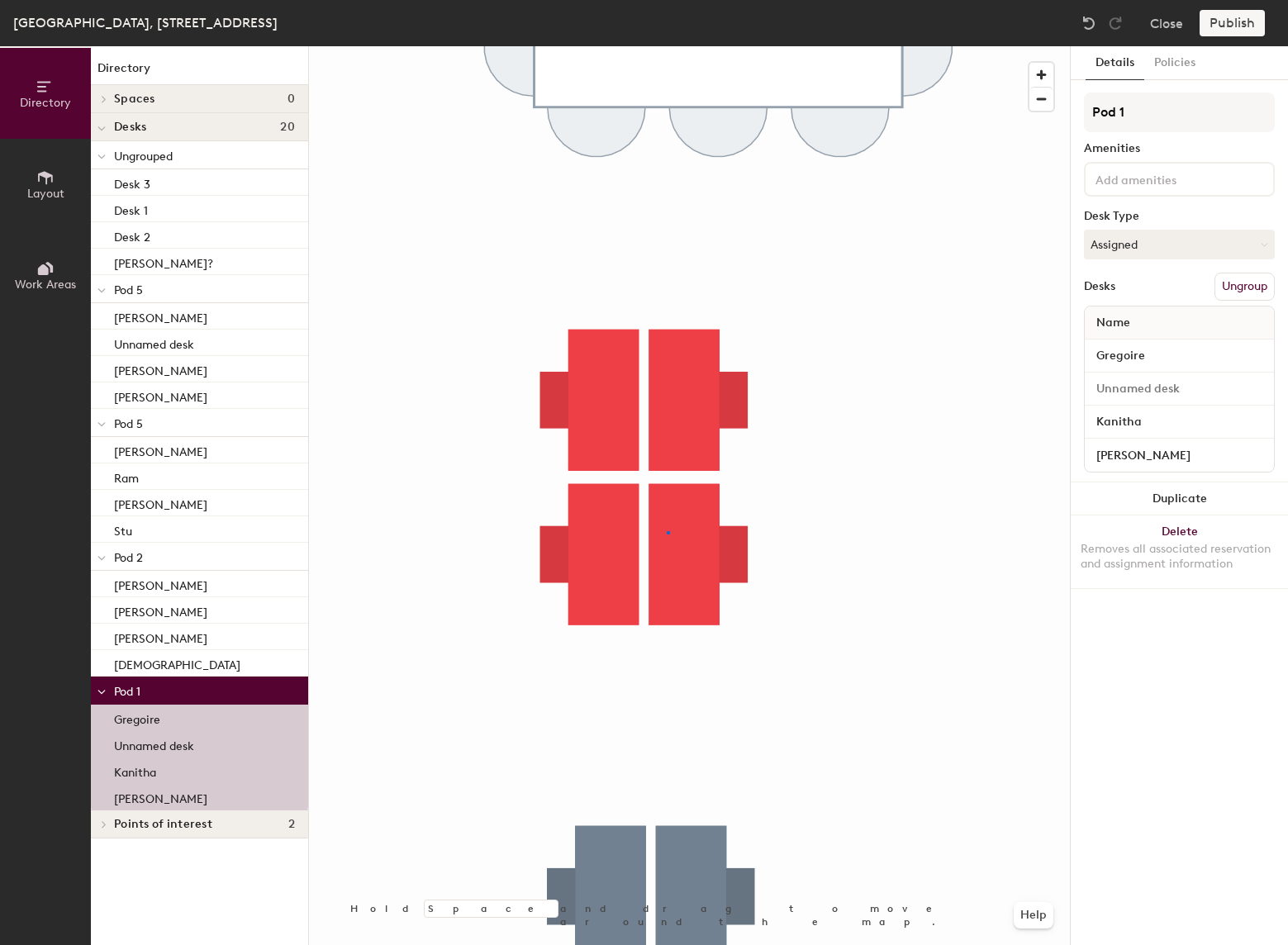
click at [667, 46] on div at bounding box center [689, 46] width 761 height 0
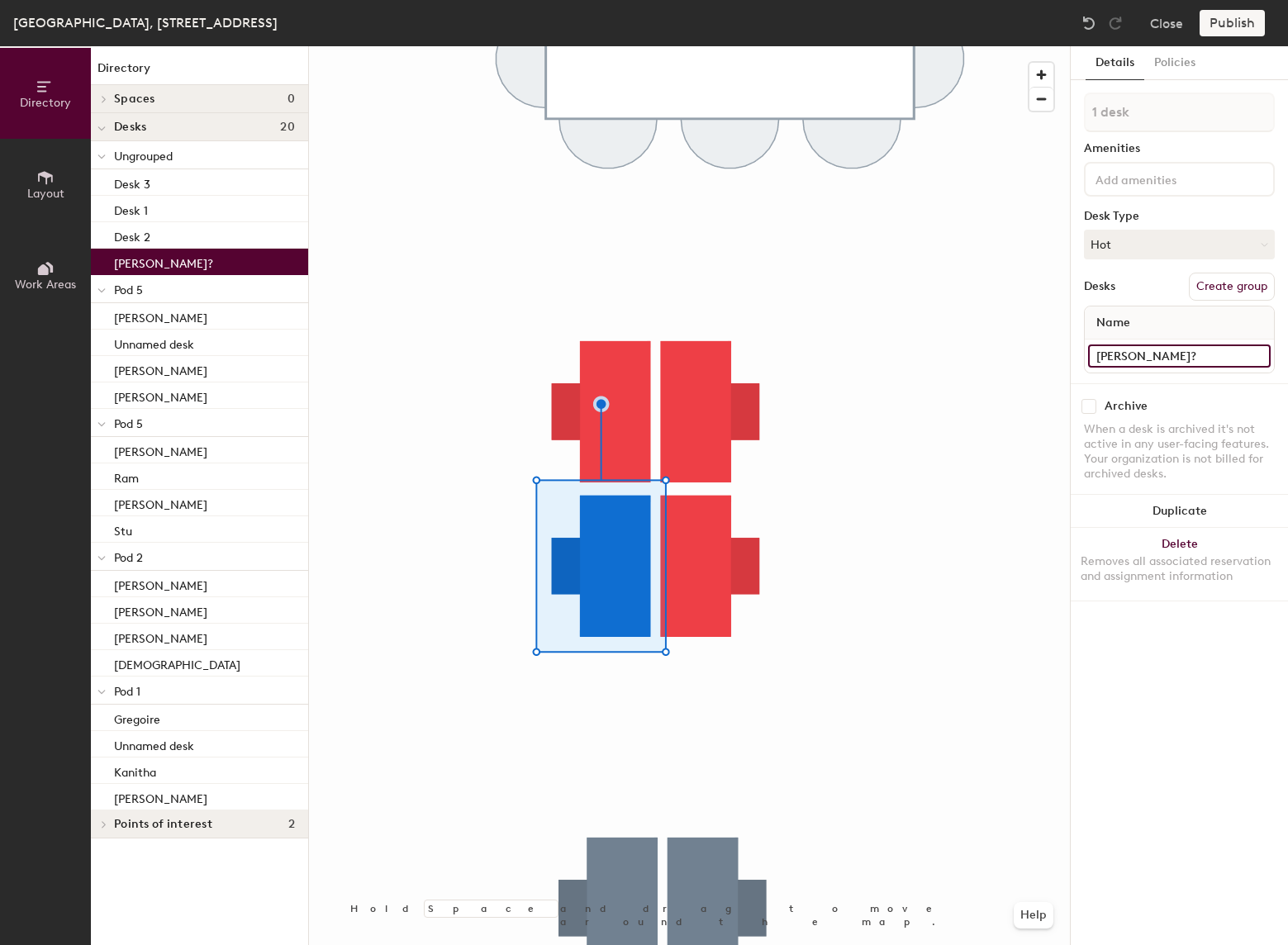
click at [1171, 350] on input "[PERSON_NAME]?" at bounding box center [1179, 356] width 182 height 23
type input "[PERSON_NAME]"
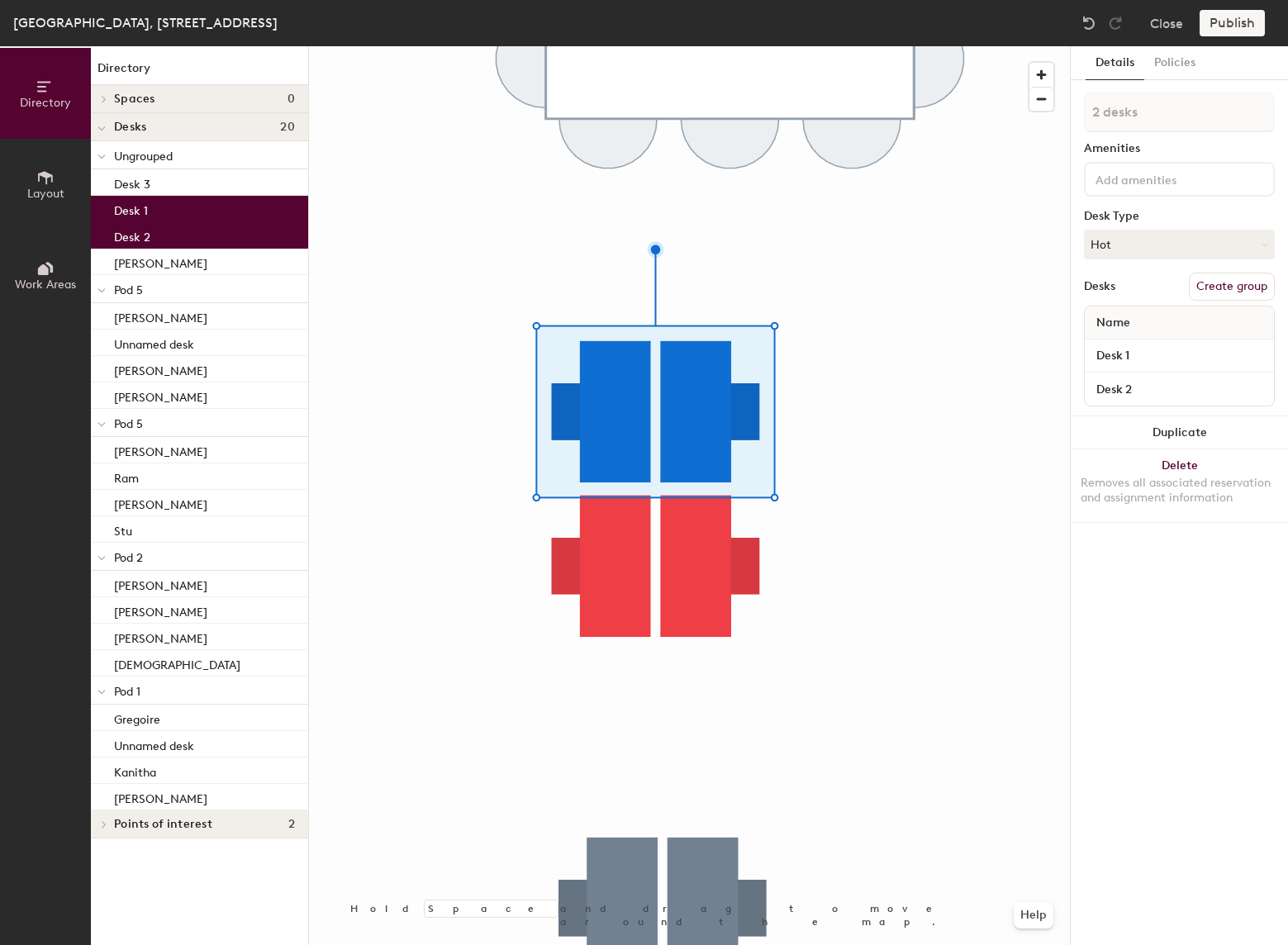
type input "1 desk"
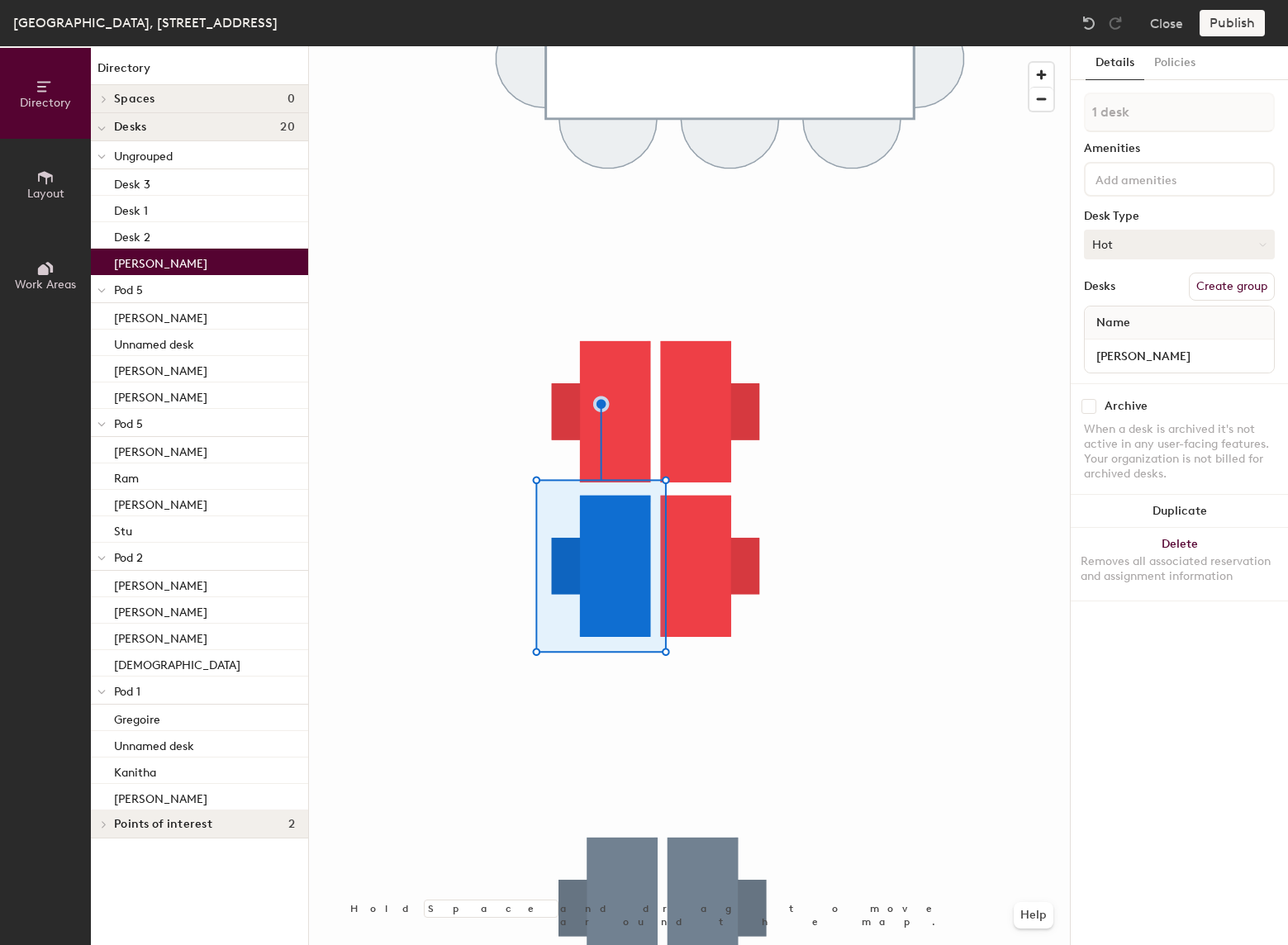
click at [1145, 250] on button "Hot" at bounding box center [1180, 244] width 191 height 30
click at [1138, 299] on div "Assigned" at bounding box center [1168, 296] width 166 height 24
click at [921, 46] on div at bounding box center [689, 46] width 761 height 0
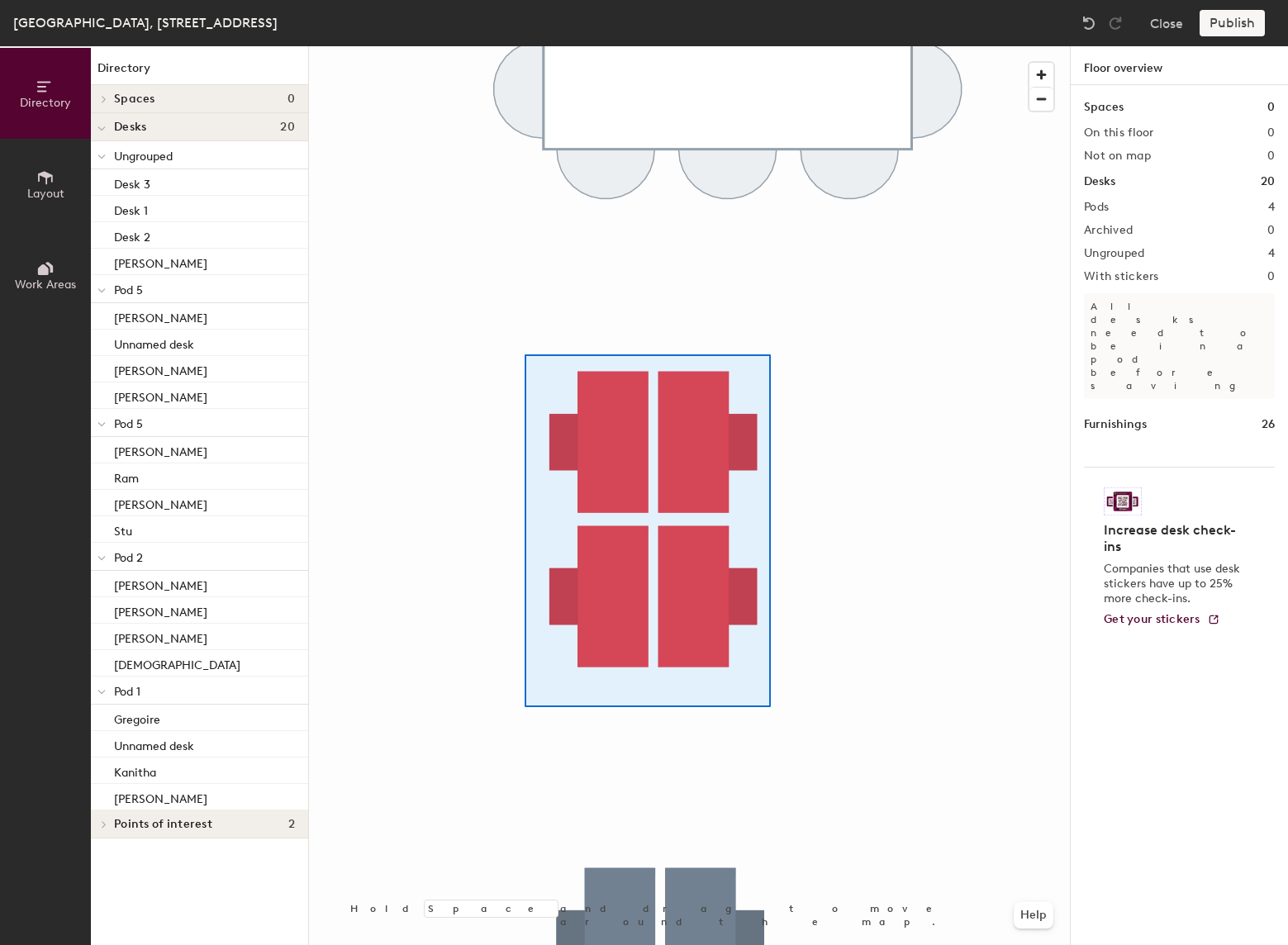
click at [524, 46] on div at bounding box center [689, 46] width 761 height 0
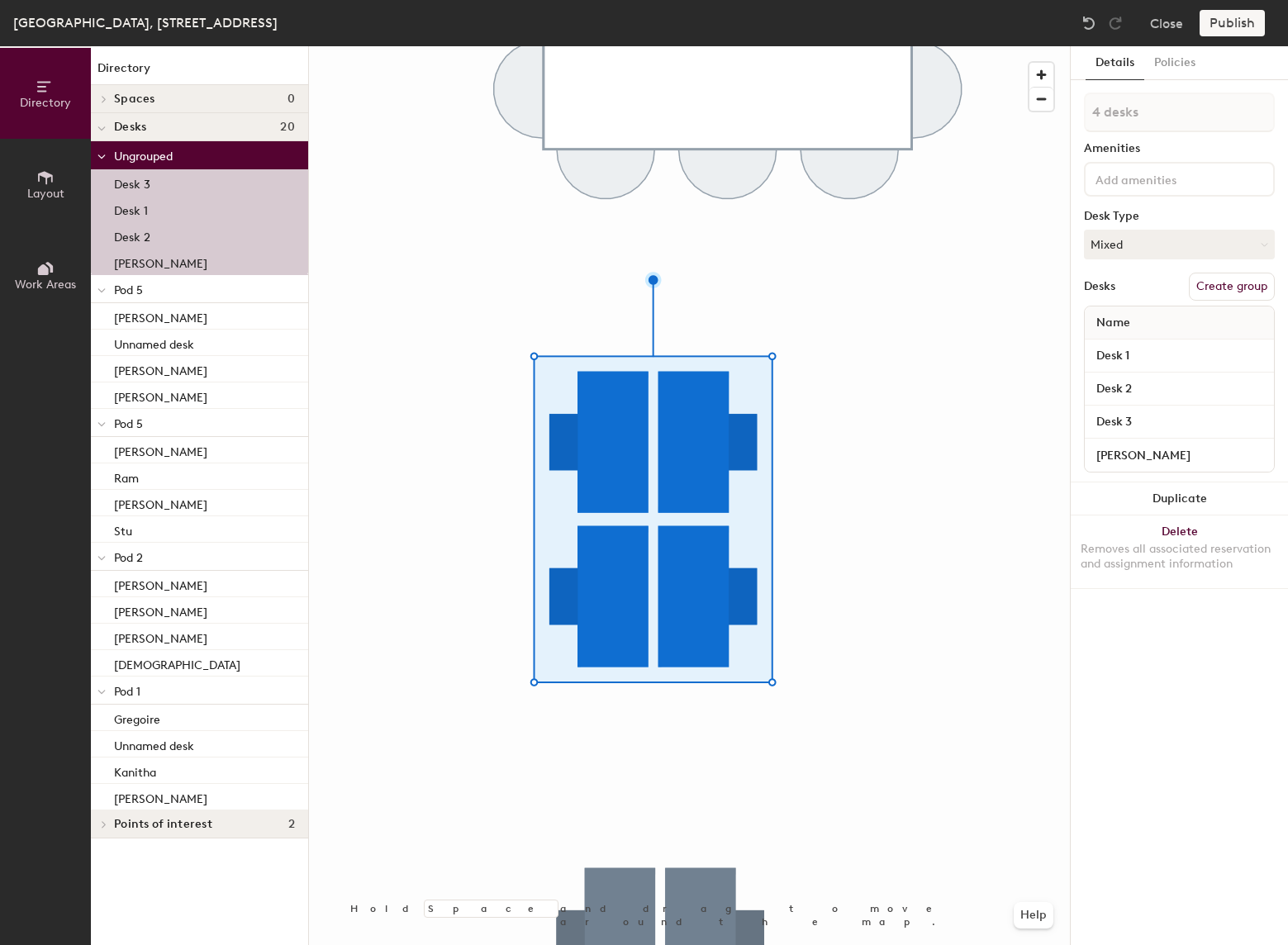
click at [1240, 292] on button "Create group" at bounding box center [1232, 286] width 86 height 28
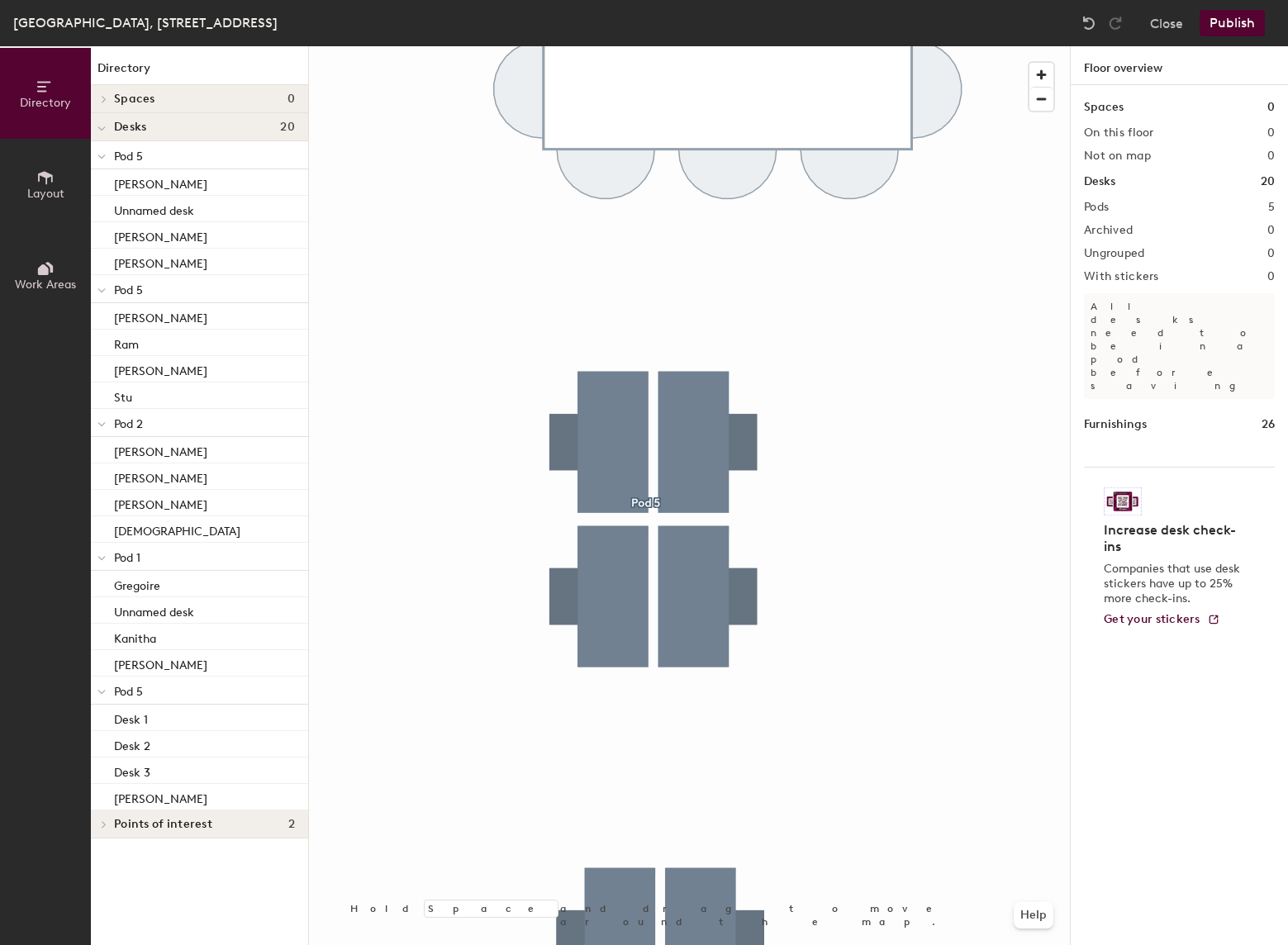
click at [101, 694] on icon at bounding box center [101, 692] width 7 height 3
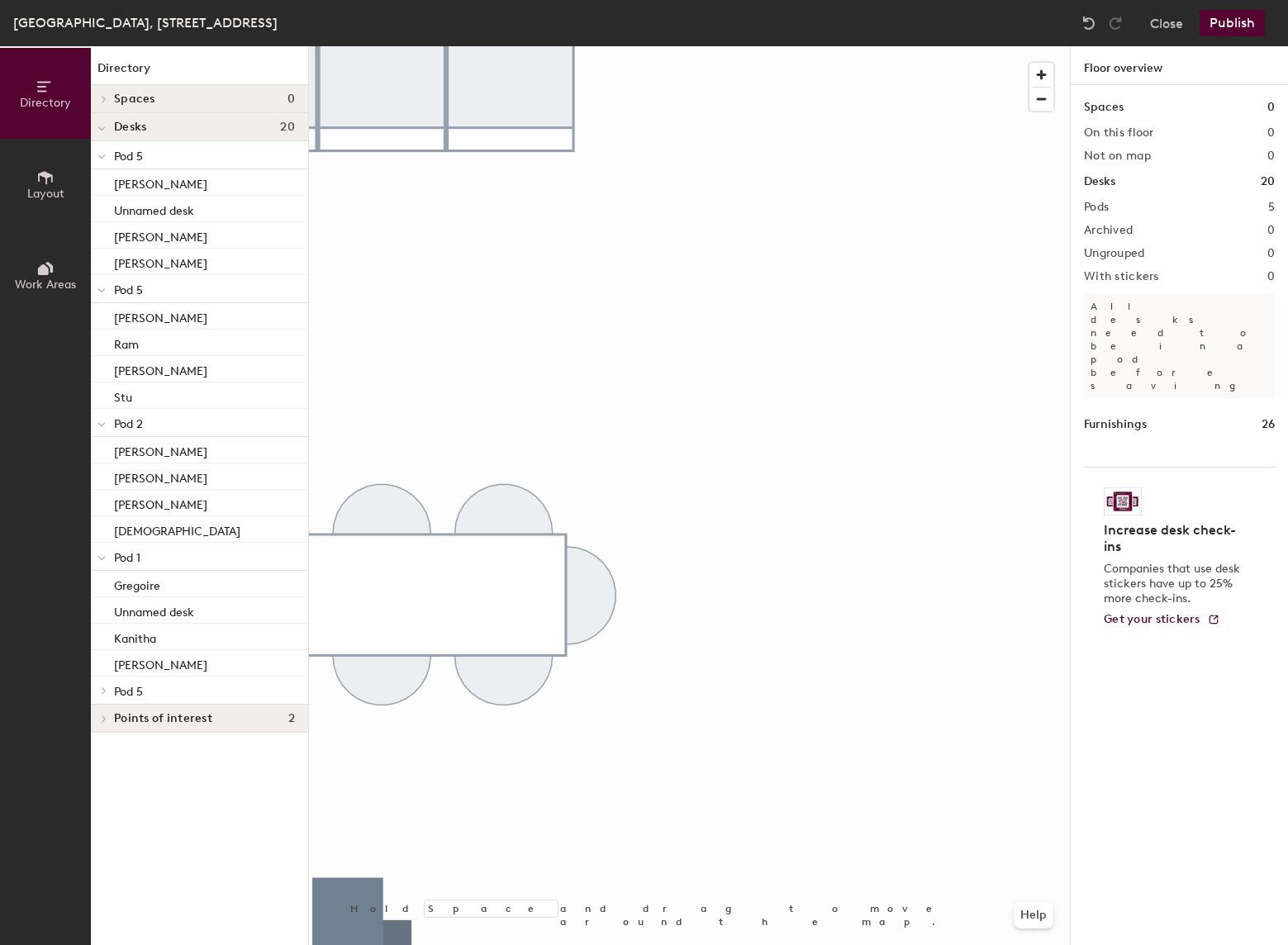
click at [100, 156] on icon at bounding box center [101, 157] width 8 height 7
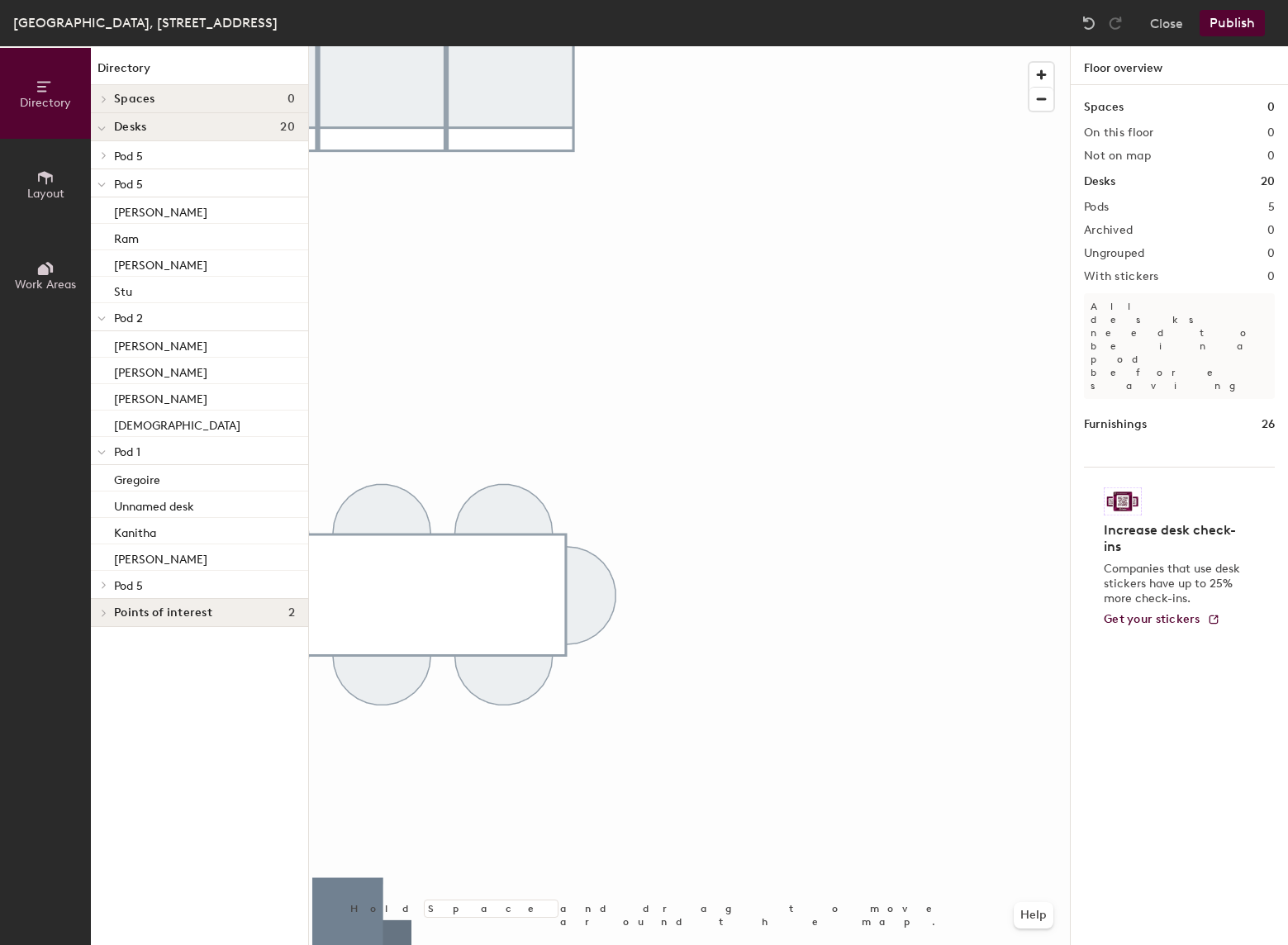
click at [103, 185] on icon at bounding box center [101, 185] width 8 height 7
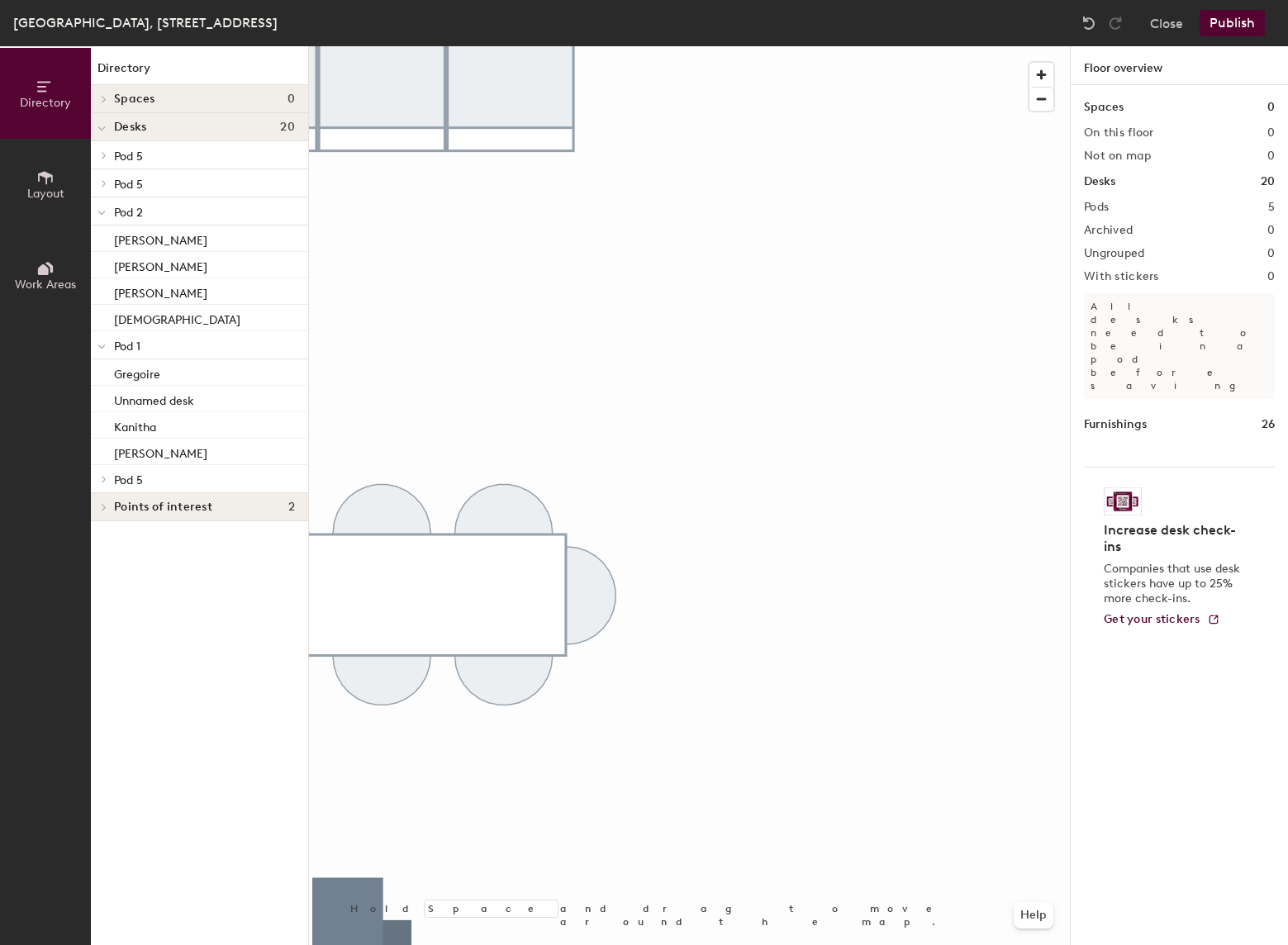
click at [104, 214] on icon at bounding box center [101, 213] width 8 height 7
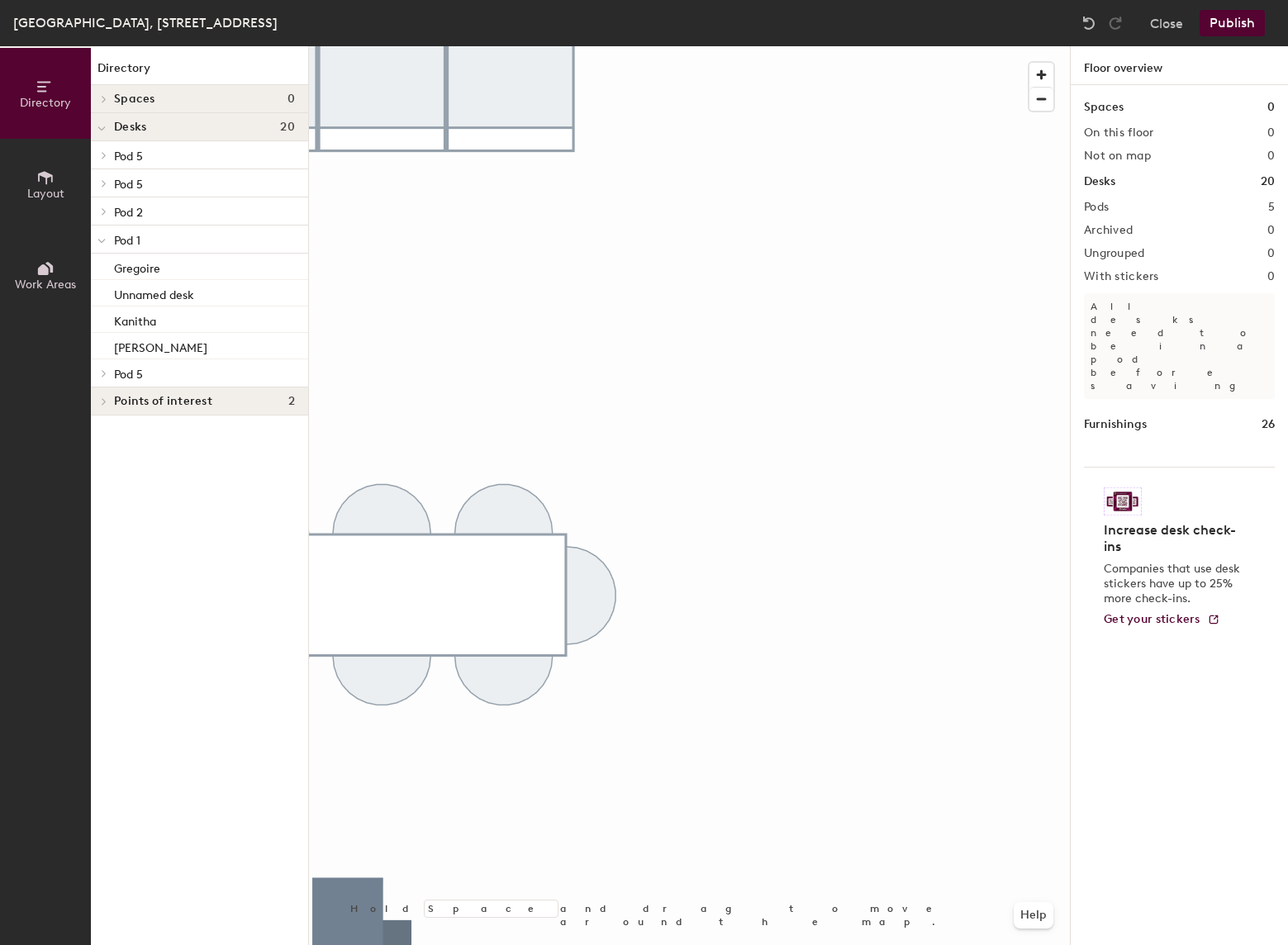
drag, startPoint x: 107, startPoint y: 246, endPoint x: 124, endPoint y: 187, distance: 61.4
click at [107, 245] on div at bounding box center [101, 239] width 21 height 27
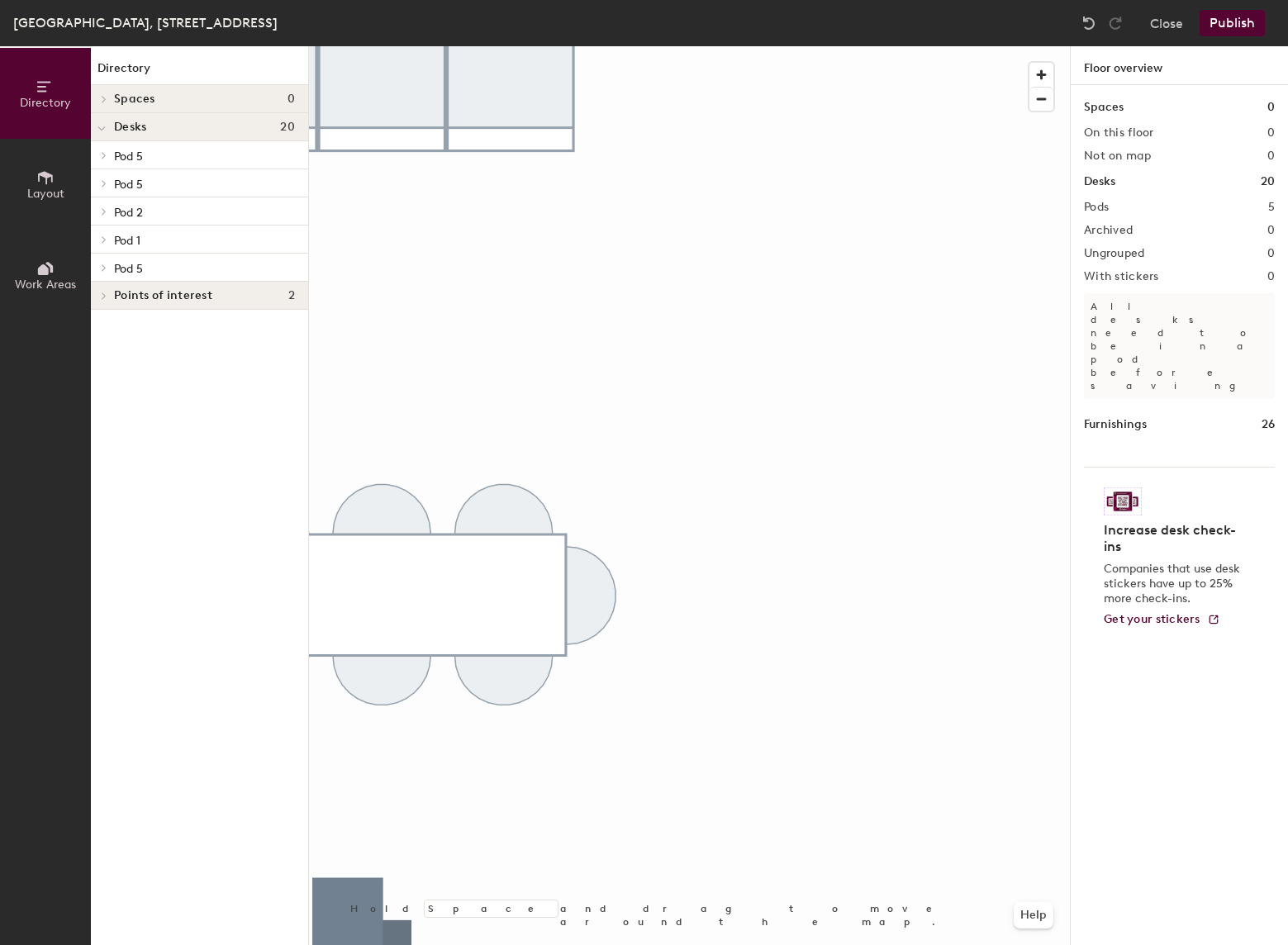
click at [144, 159] on p "Pod 5" at bounding box center [204, 155] width 181 height 21
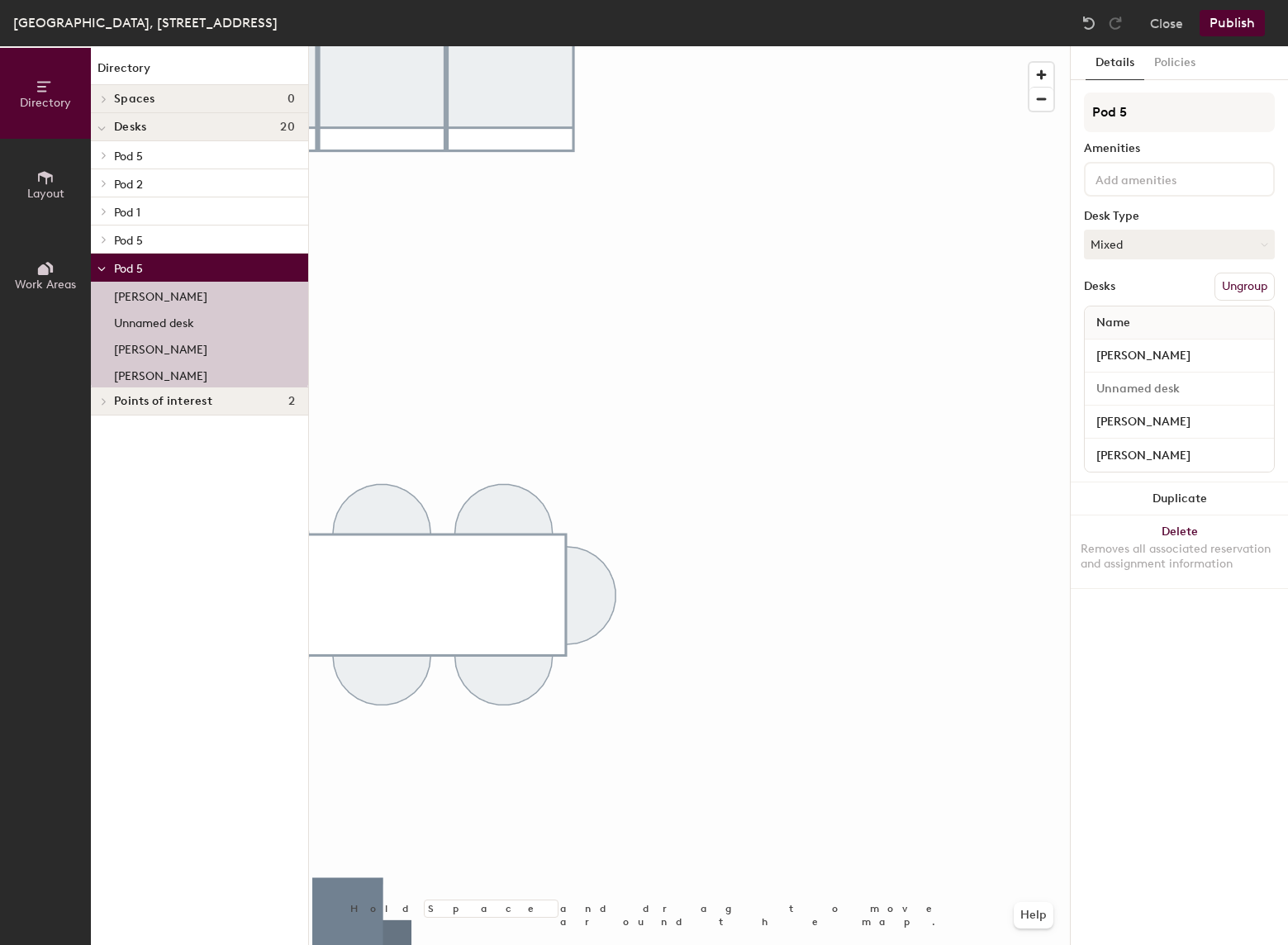
click at [149, 180] on p "Pod 2" at bounding box center [204, 182] width 181 height 21
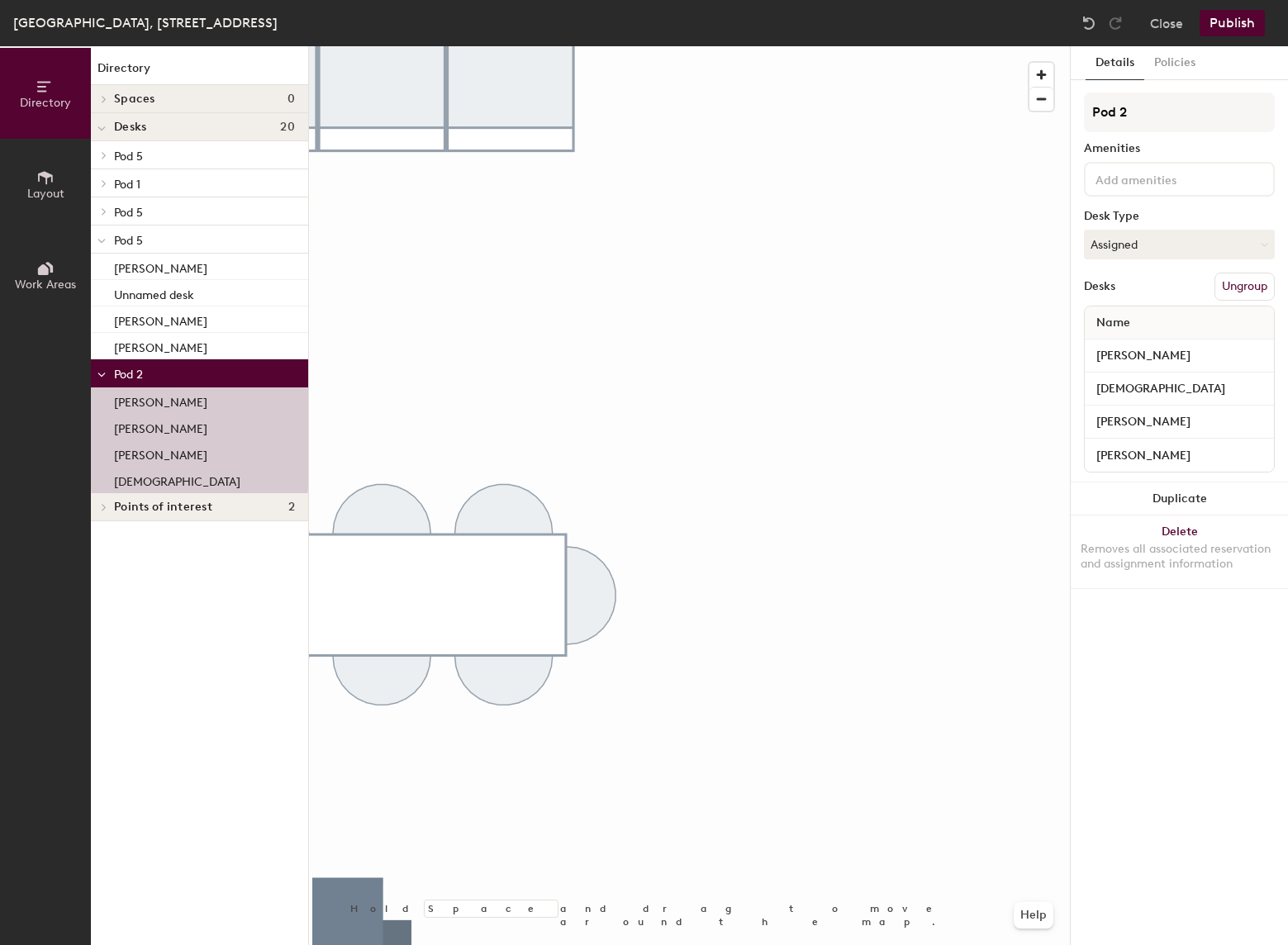
click at [151, 159] on p "Pod 5" at bounding box center [204, 155] width 181 height 21
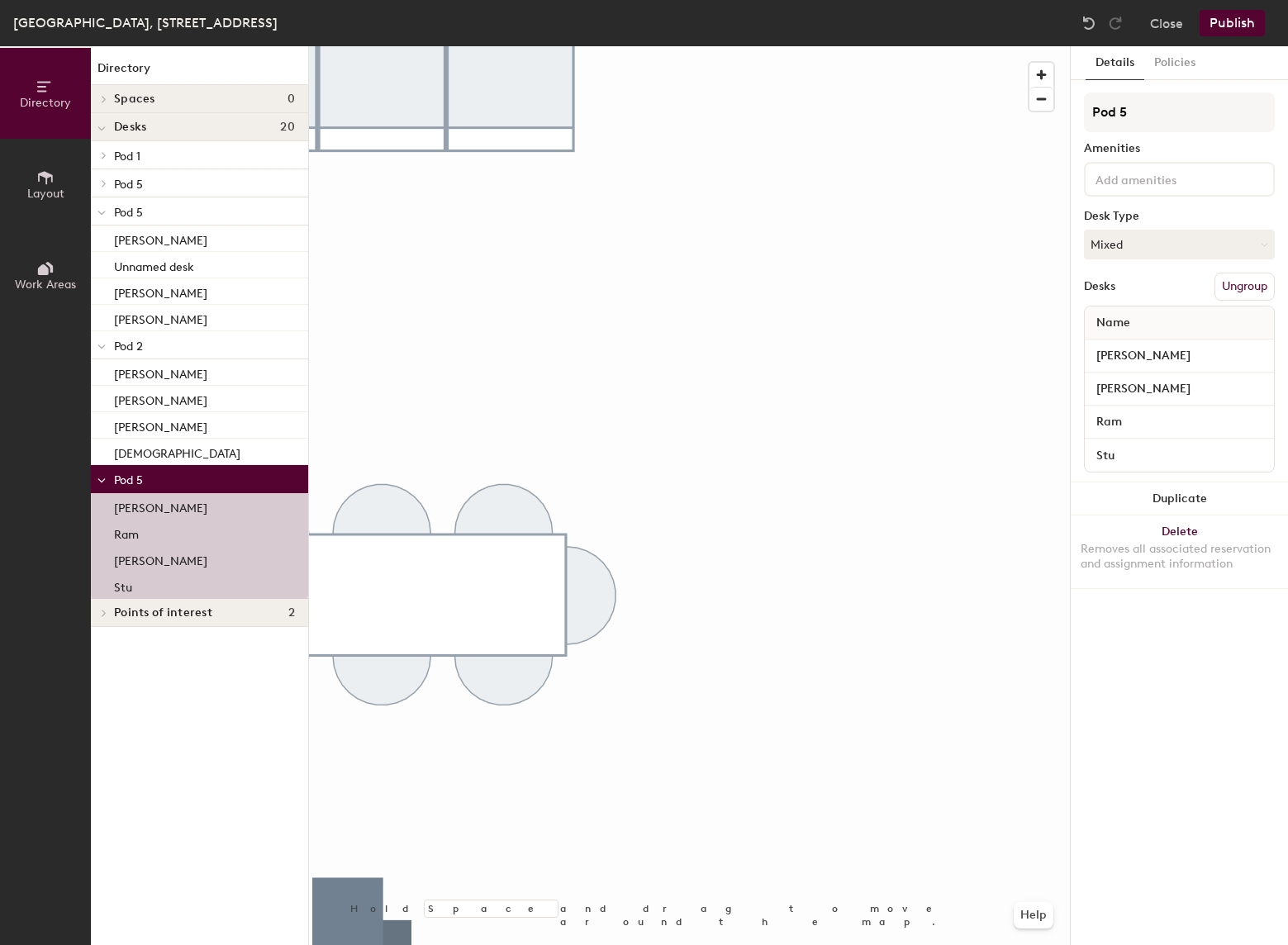
click at [104, 181] on icon at bounding box center [104, 183] width 7 height 8
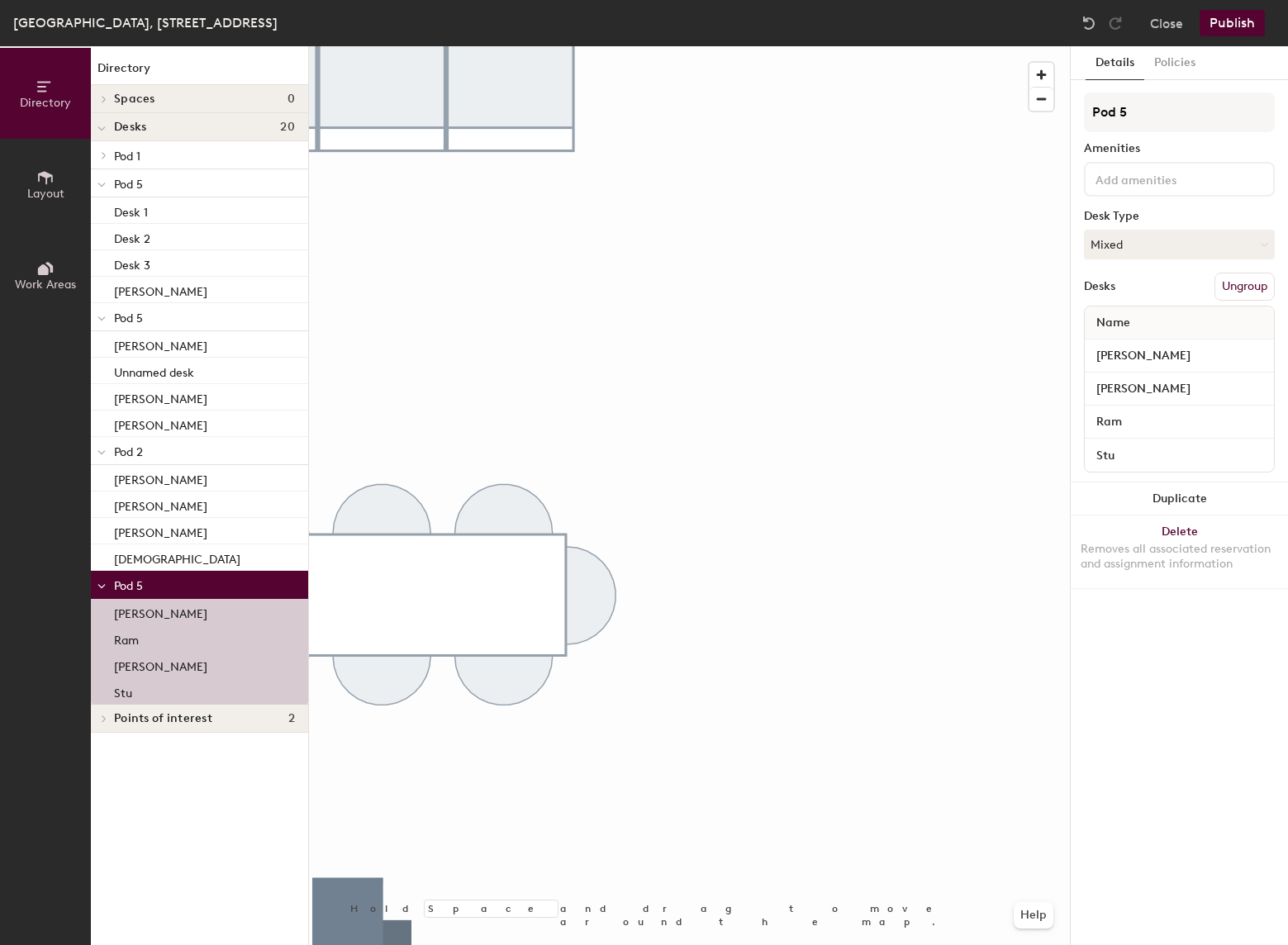
click at [167, 184] on p "Pod 5" at bounding box center [204, 182] width 181 height 21
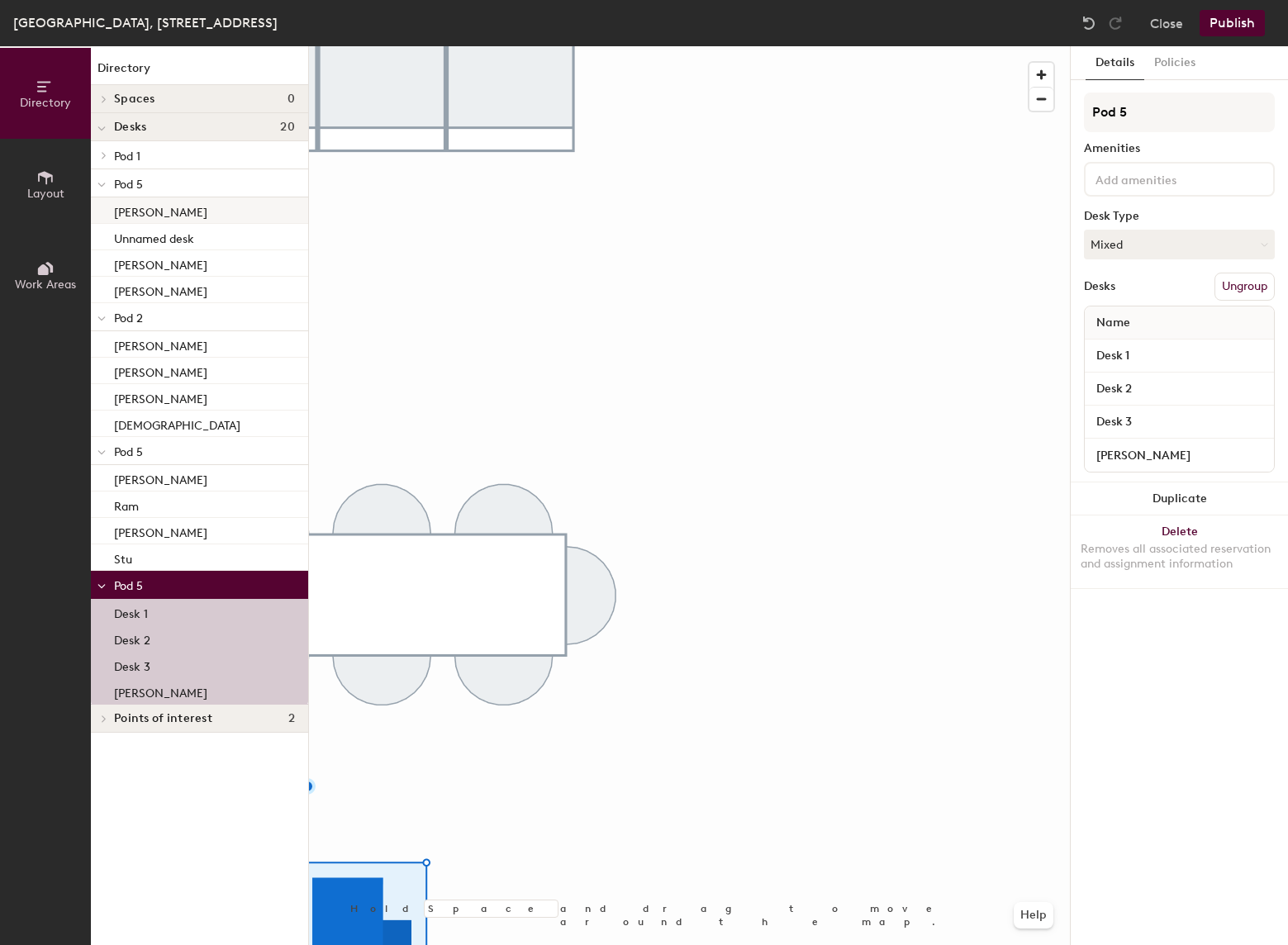
click at [163, 207] on div "[PERSON_NAME]" at bounding box center [199, 210] width 217 height 26
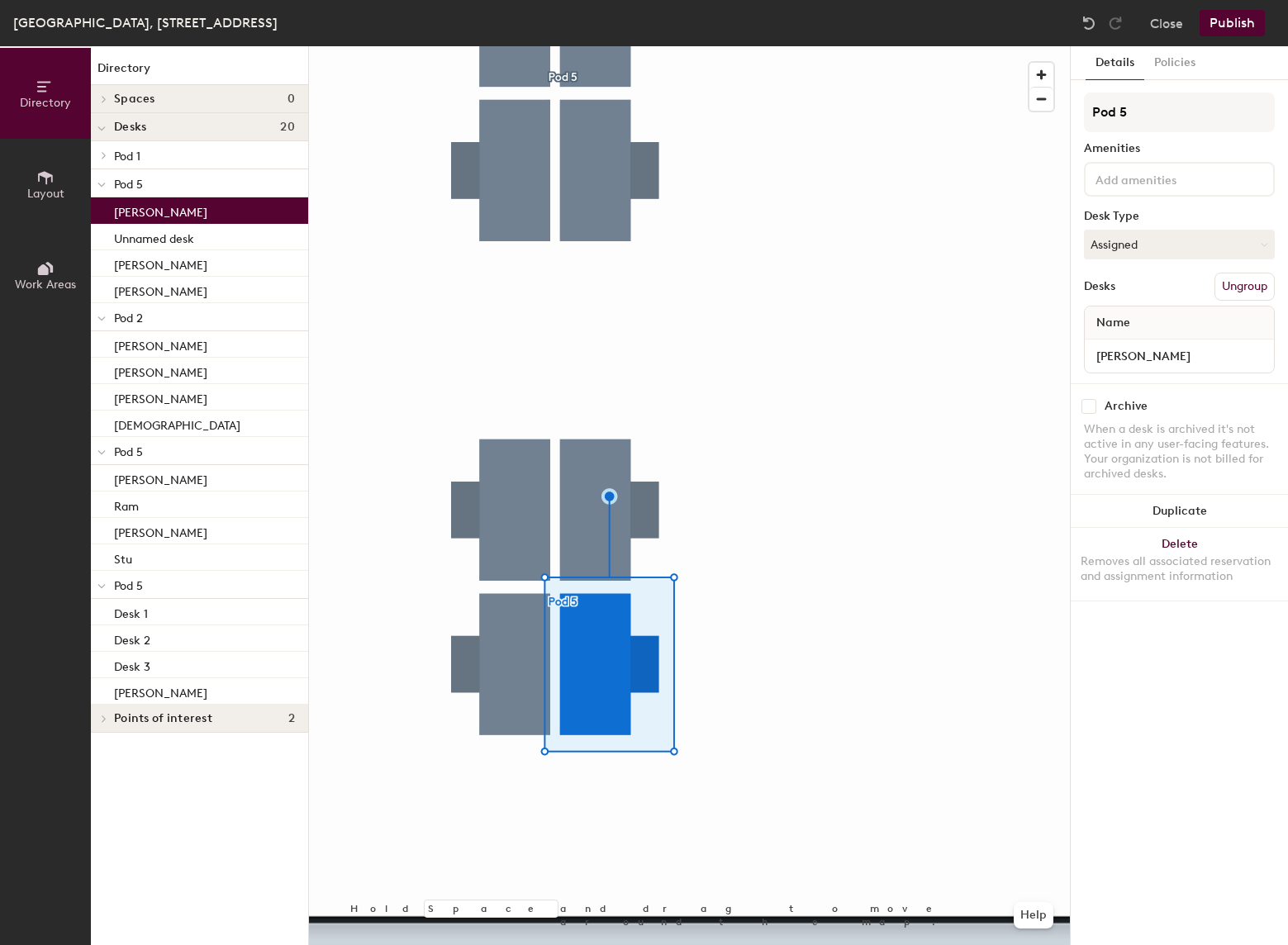
click at [104, 153] on icon at bounding box center [104, 155] width 3 height 7
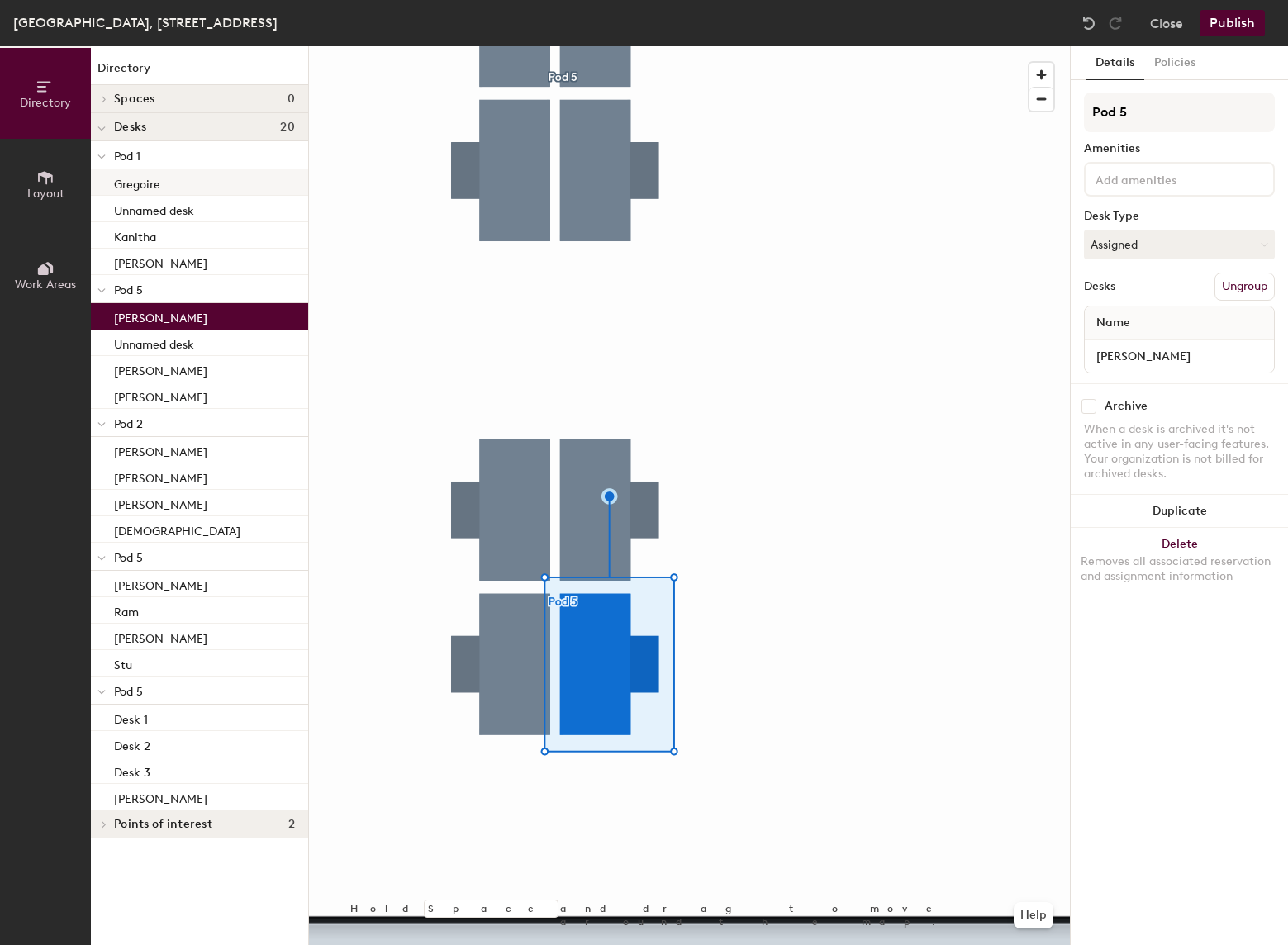
click at [160, 185] on div "Gregoire" at bounding box center [199, 182] width 217 height 26
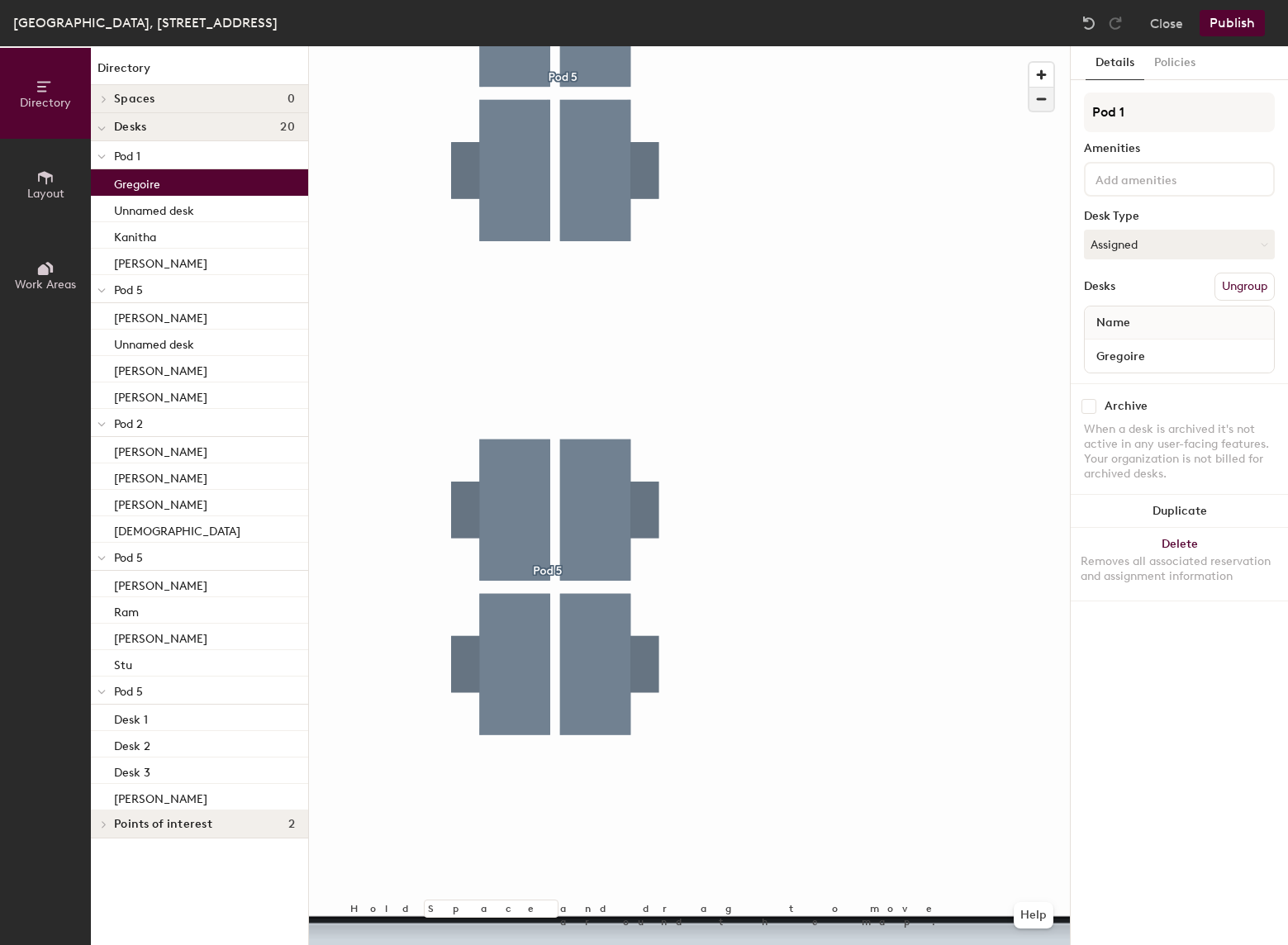
click at [1043, 105] on span "button" at bounding box center [1041, 99] width 24 height 23
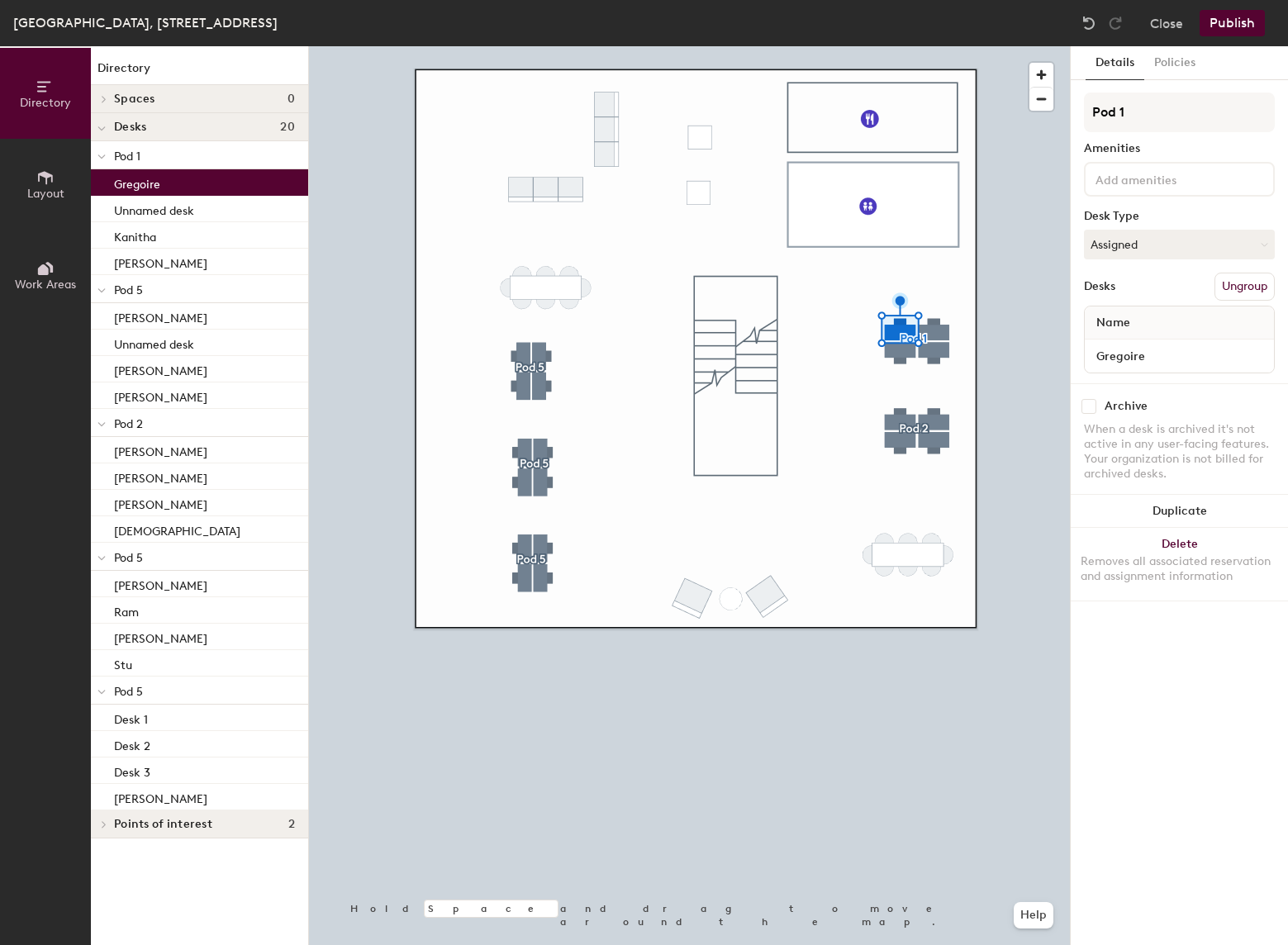
click at [130, 158] on span "Pod 1" at bounding box center [127, 156] width 26 height 14
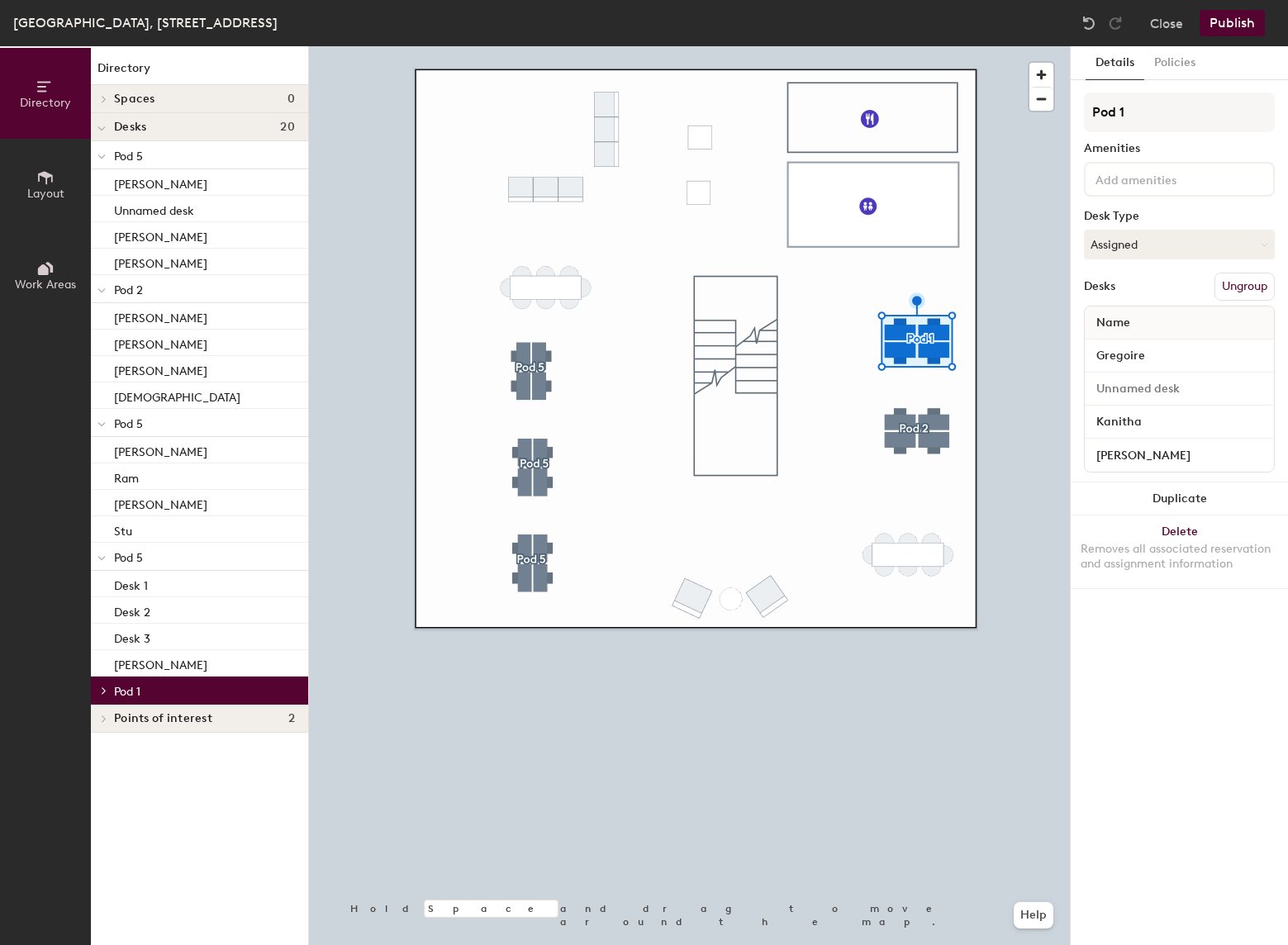
click at [109, 155] on div at bounding box center [101, 155] width 21 height 27
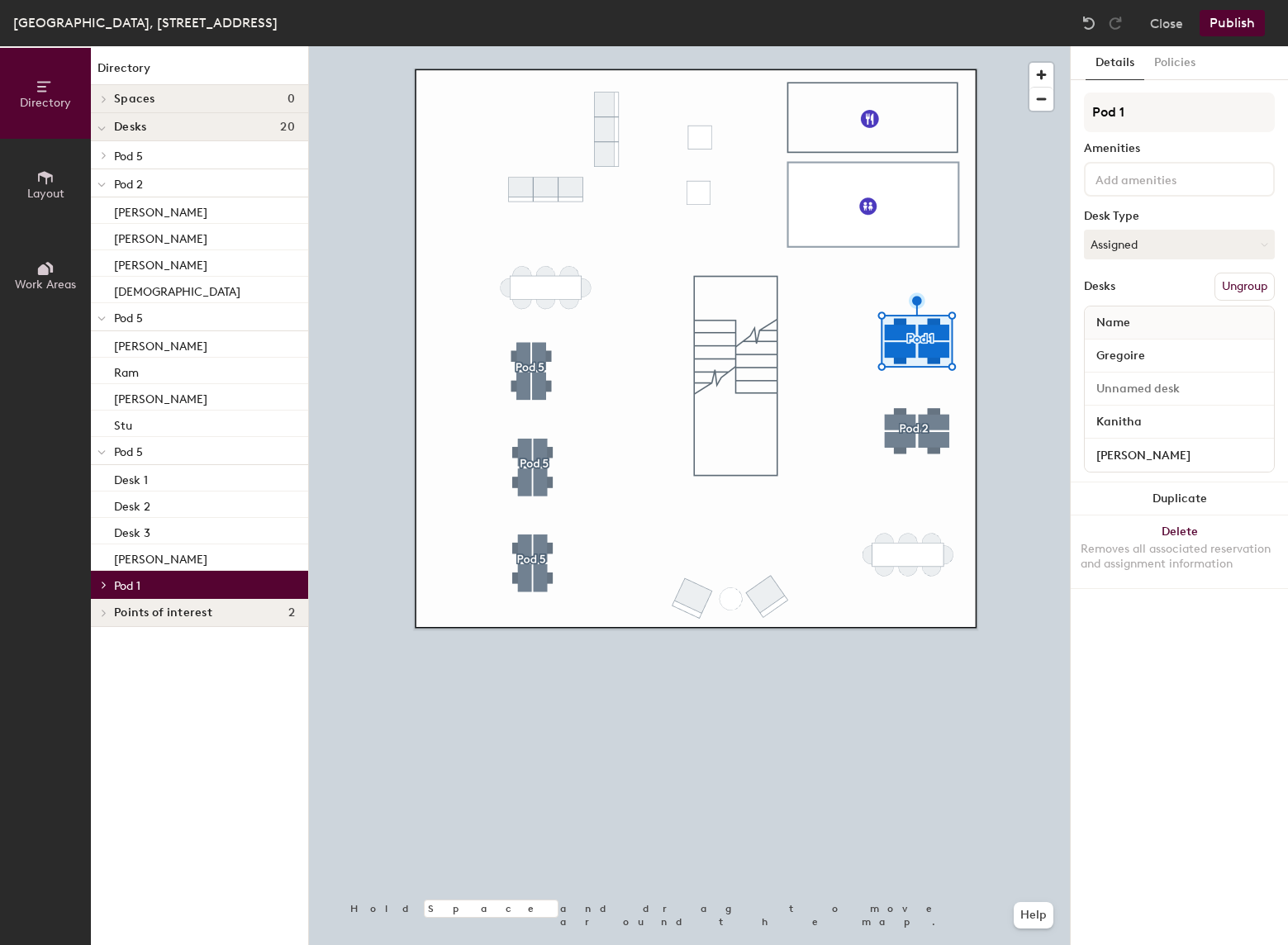
drag, startPoint x: 98, startPoint y: 179, endPoint x: 107, endPoint y: 192, distance: 15.8
click at [100, 180] on span at bounding box center [101, 184] width 8 height 14
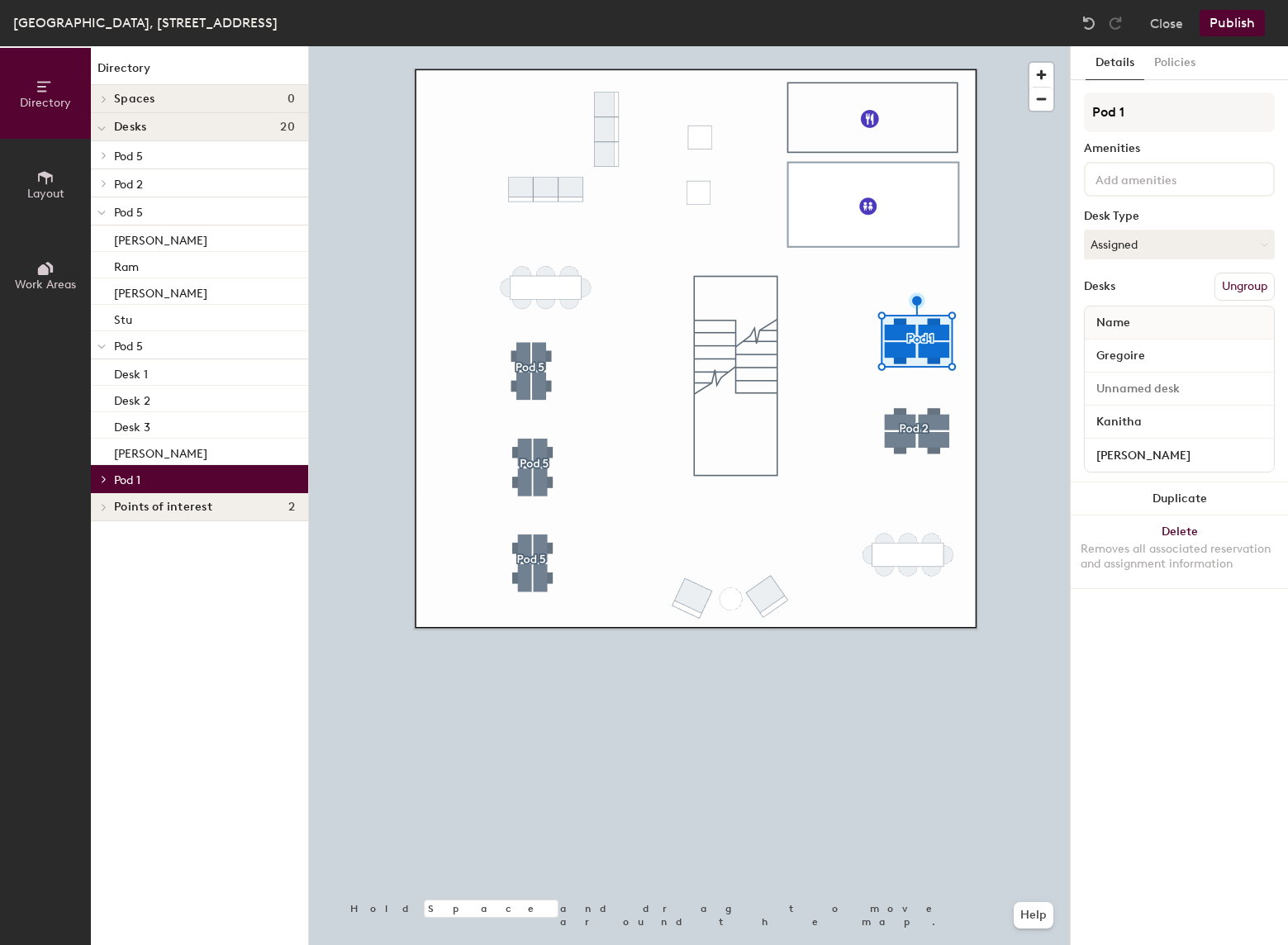
drag, startPoint x: 104, startPoint y: 209, endPoint x: 101, endPoint y: 233, distance: 24.2
click at [104, 213] on span at bounding box center [101, 213] width 8 height 14
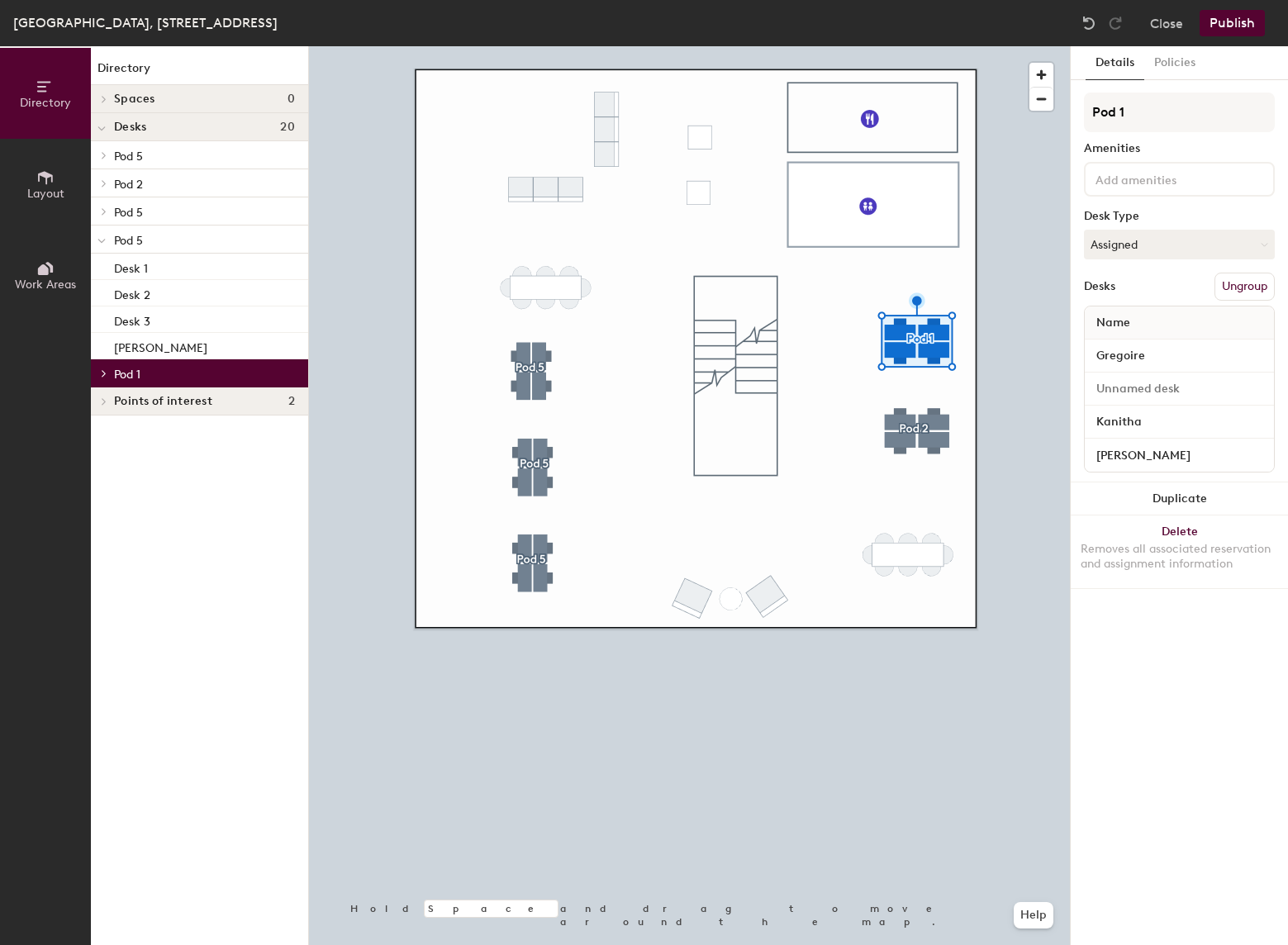
click at [102, 245] on icon at bounding box center [101, 242] width 8 height 7
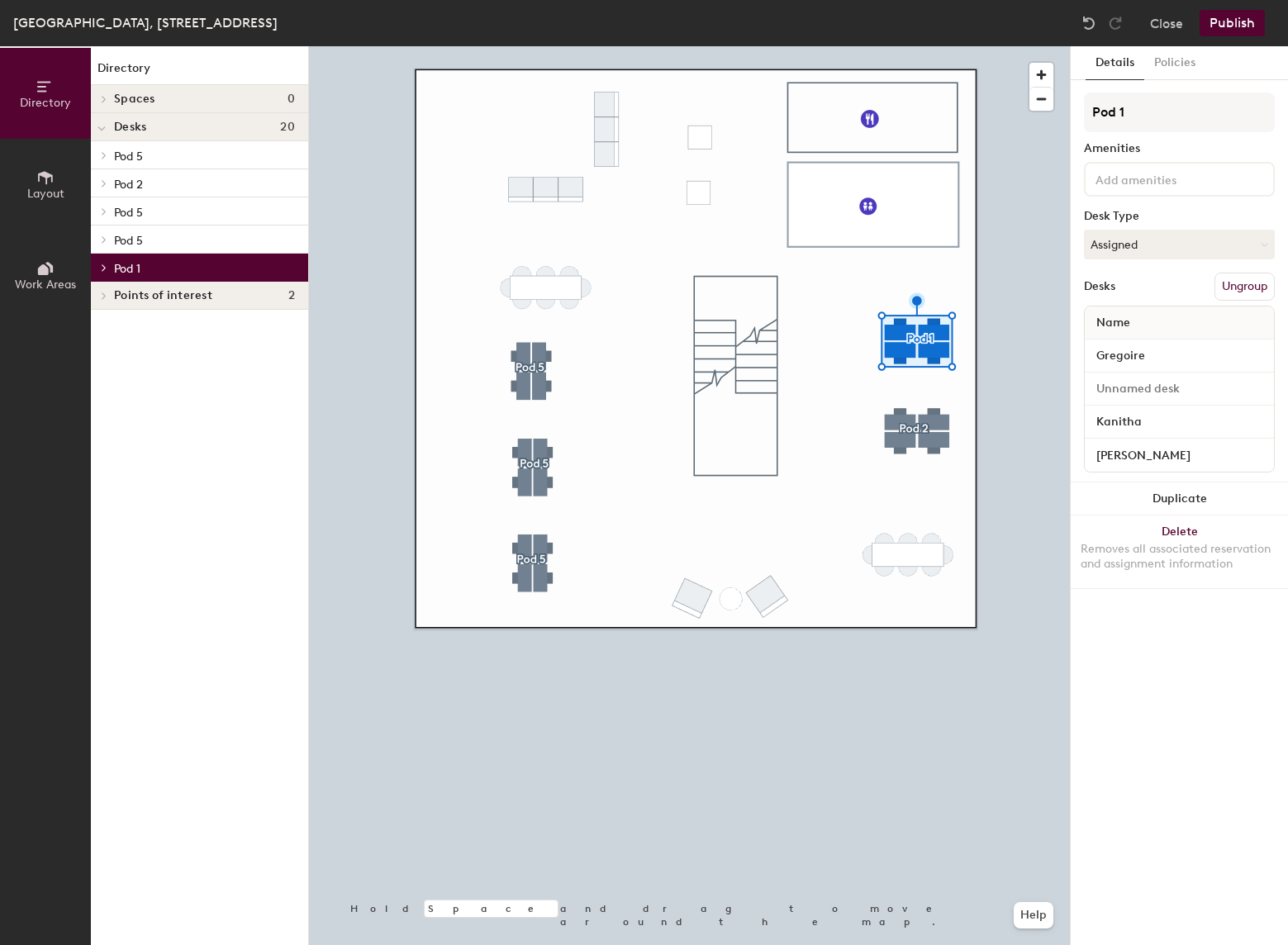
click at [191, 386] on div "Directory Spaces 0 Desks 20 Pod 5 [PERSON_NAME] Unnamed desk [PERSON_NAME] Pod …" at bounding box center [199, 496] width 217 height 899
click at [132, 240] on span "Pod 5" at bounding box center [128, 241] width 29 height 14
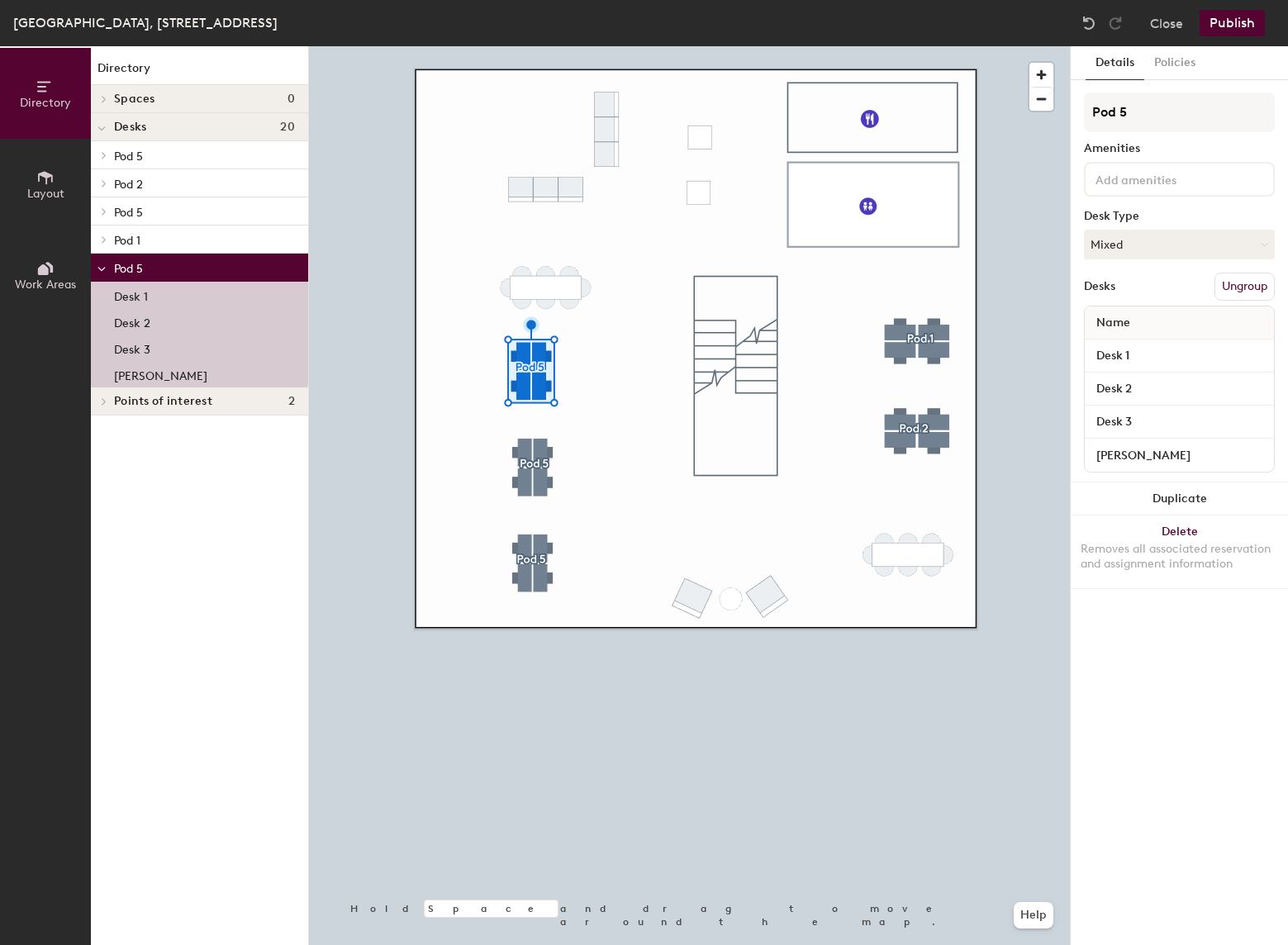
click at [133, 155] on span "Pod 5" at bounding box center [128, 156] width 29 height 14
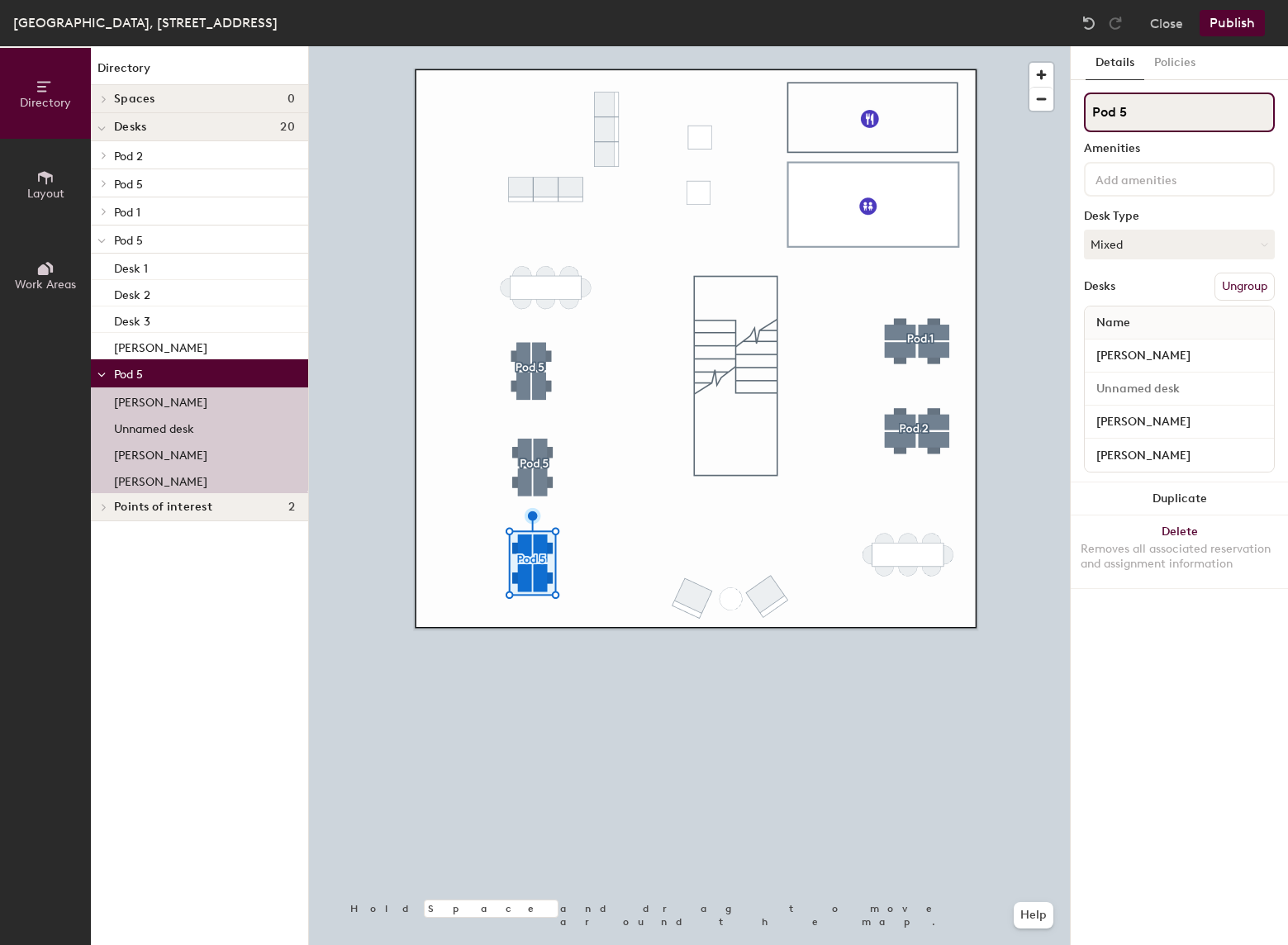
click at [1165, 111] on input "Pod 5" at bounding box center [1180, 112] width 191 height 40
type input "Pod 1"
click at [878, 46] on div at bounding box center [689, 46] width 761 height 0
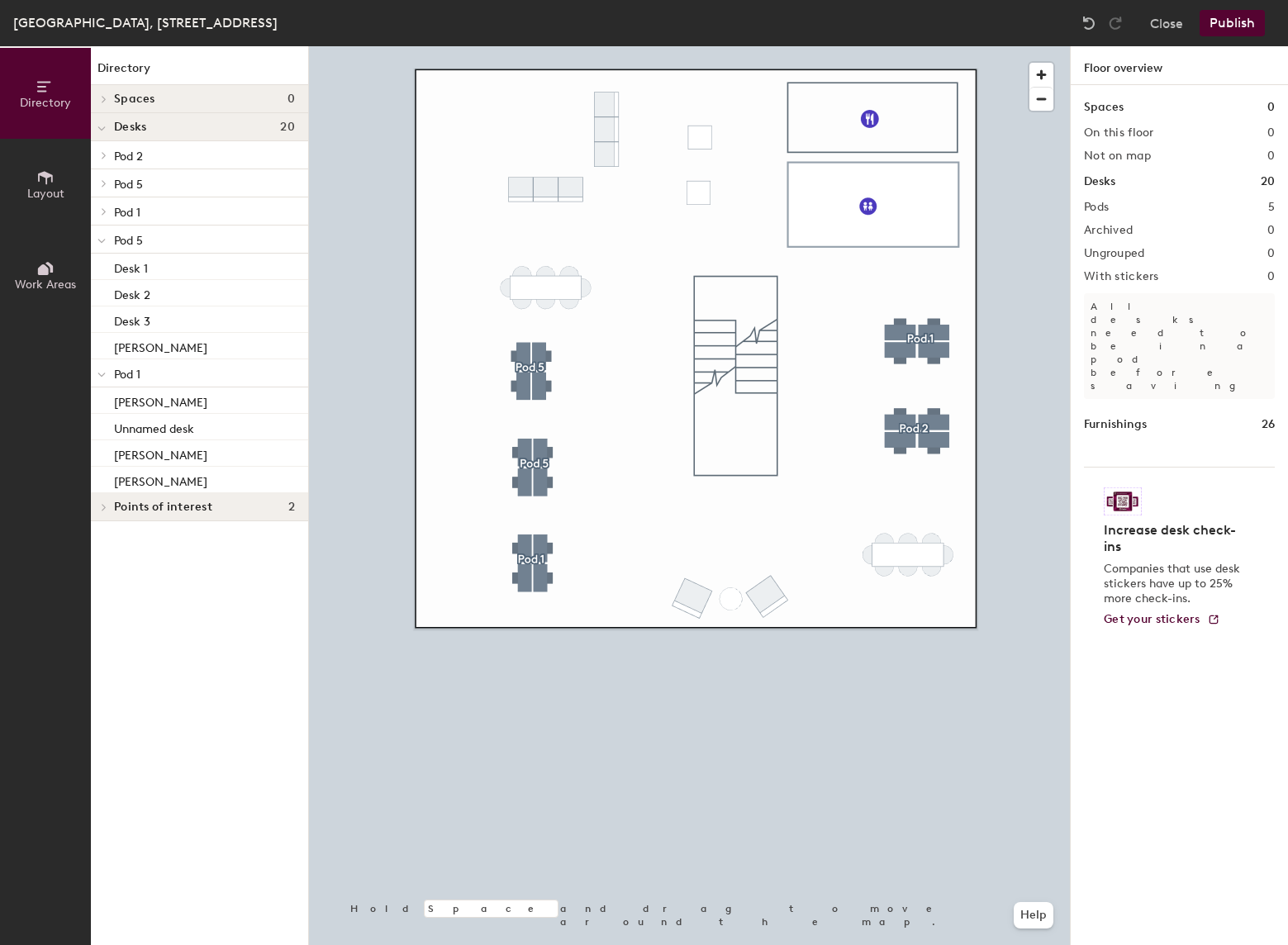
click at [102, 377] on icon at bounding box center [101, 375] width 8 height 7
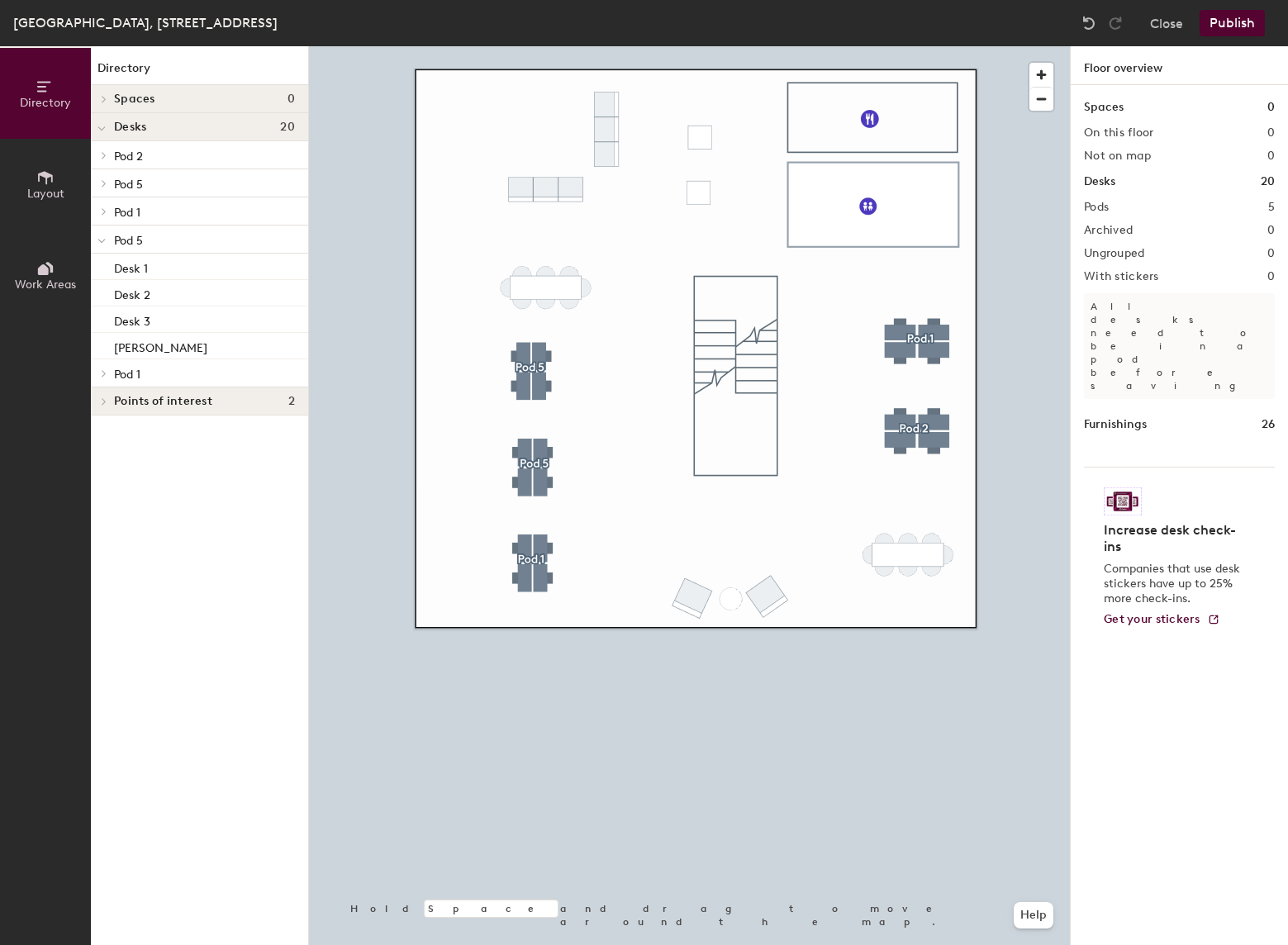
click at [100, 242] on icon at bounding box center [101, 242] width 7 height 3
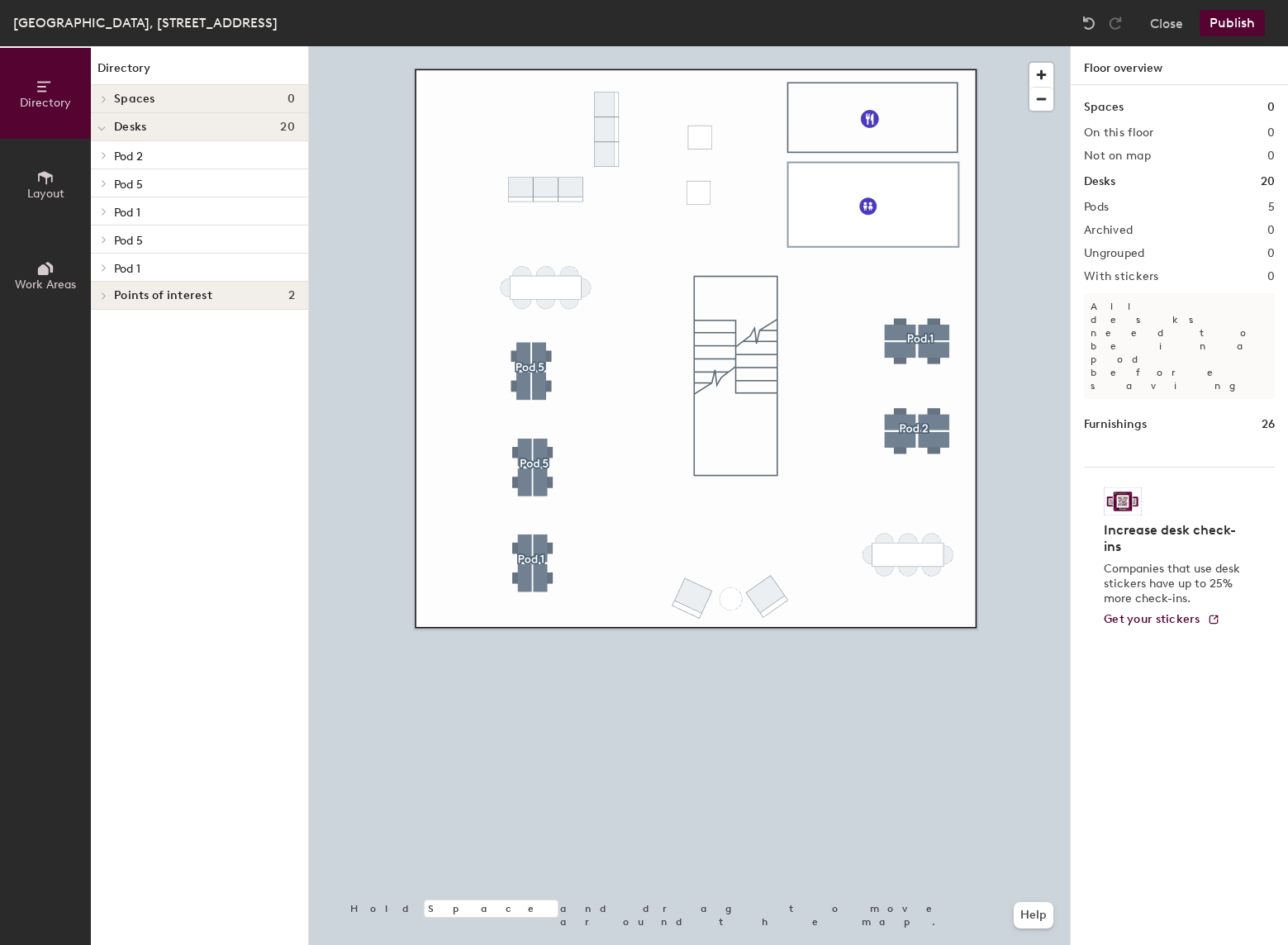
click at [180, 238] on p "Pod 5" at bounding box center [204, 239] width 181 height 21
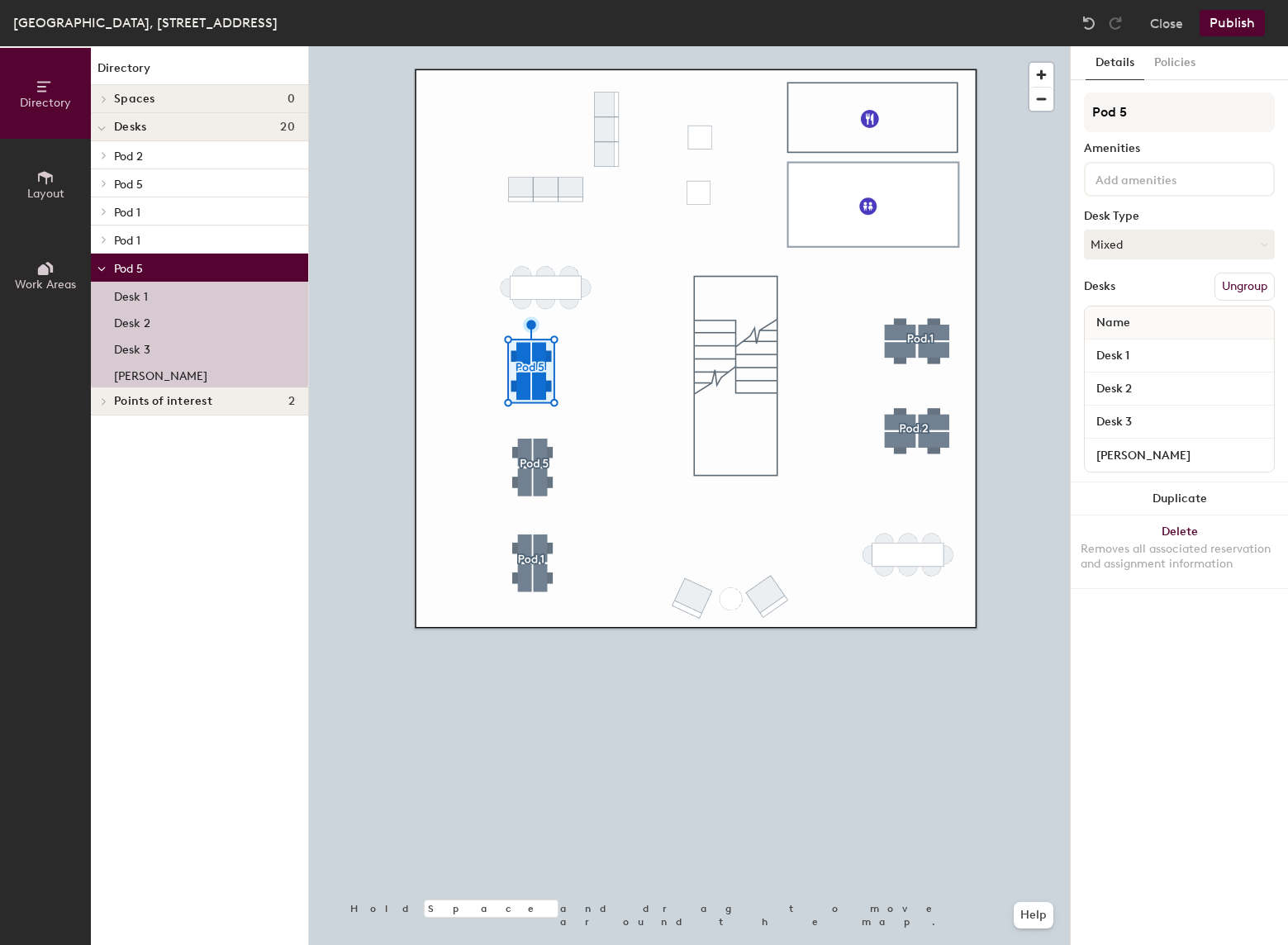
click at [166, 149] on p "Pod 2" at bounding box center [204, 155] width 181 height 21
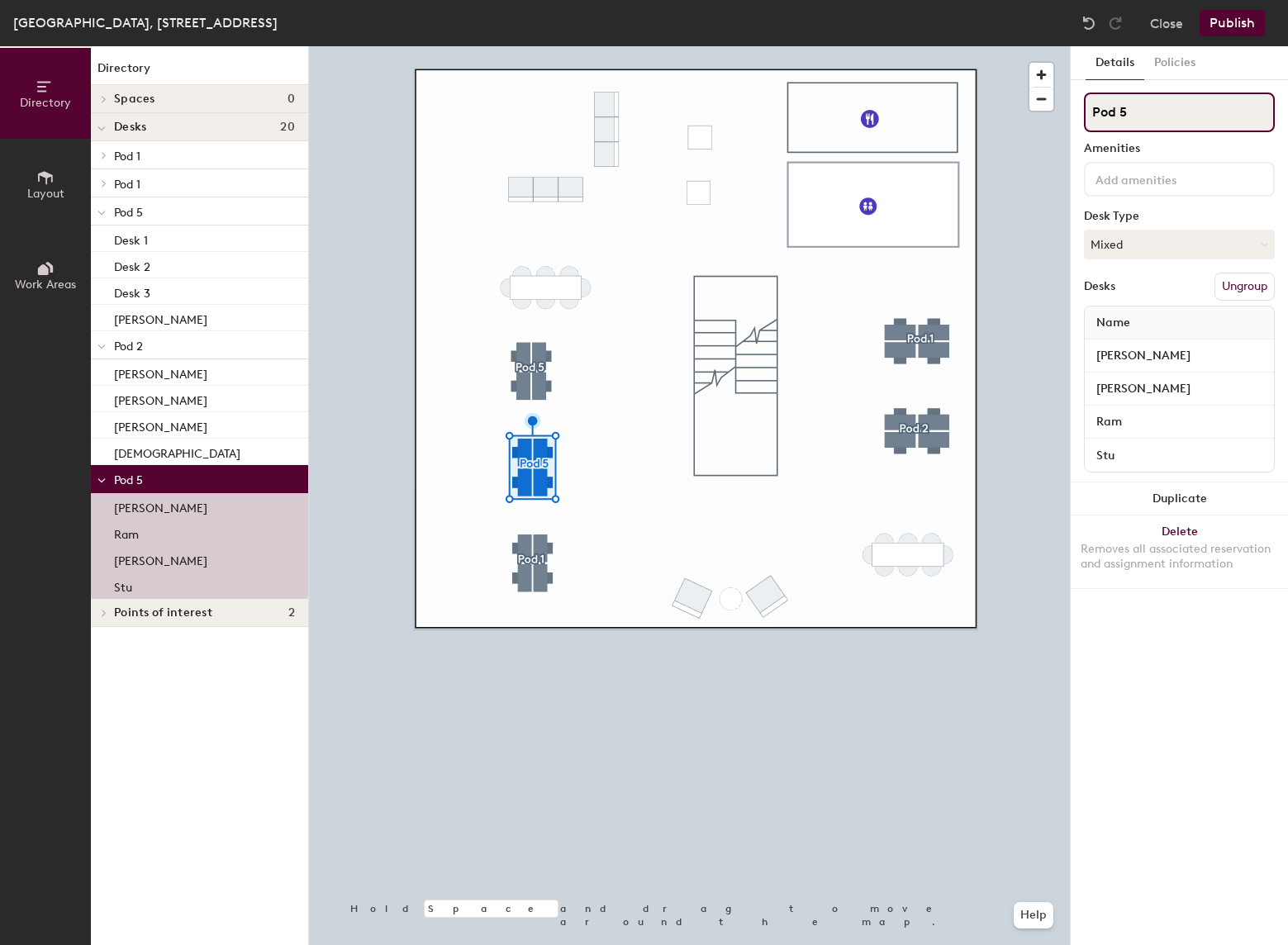
click at [1145, 111] on input "Pod 5" at bounding box center [1180, 112] width 191 height 40
type input "Pod 2"
click at [602, 46] on div at bounding box center [689, 46] width 761 height 0
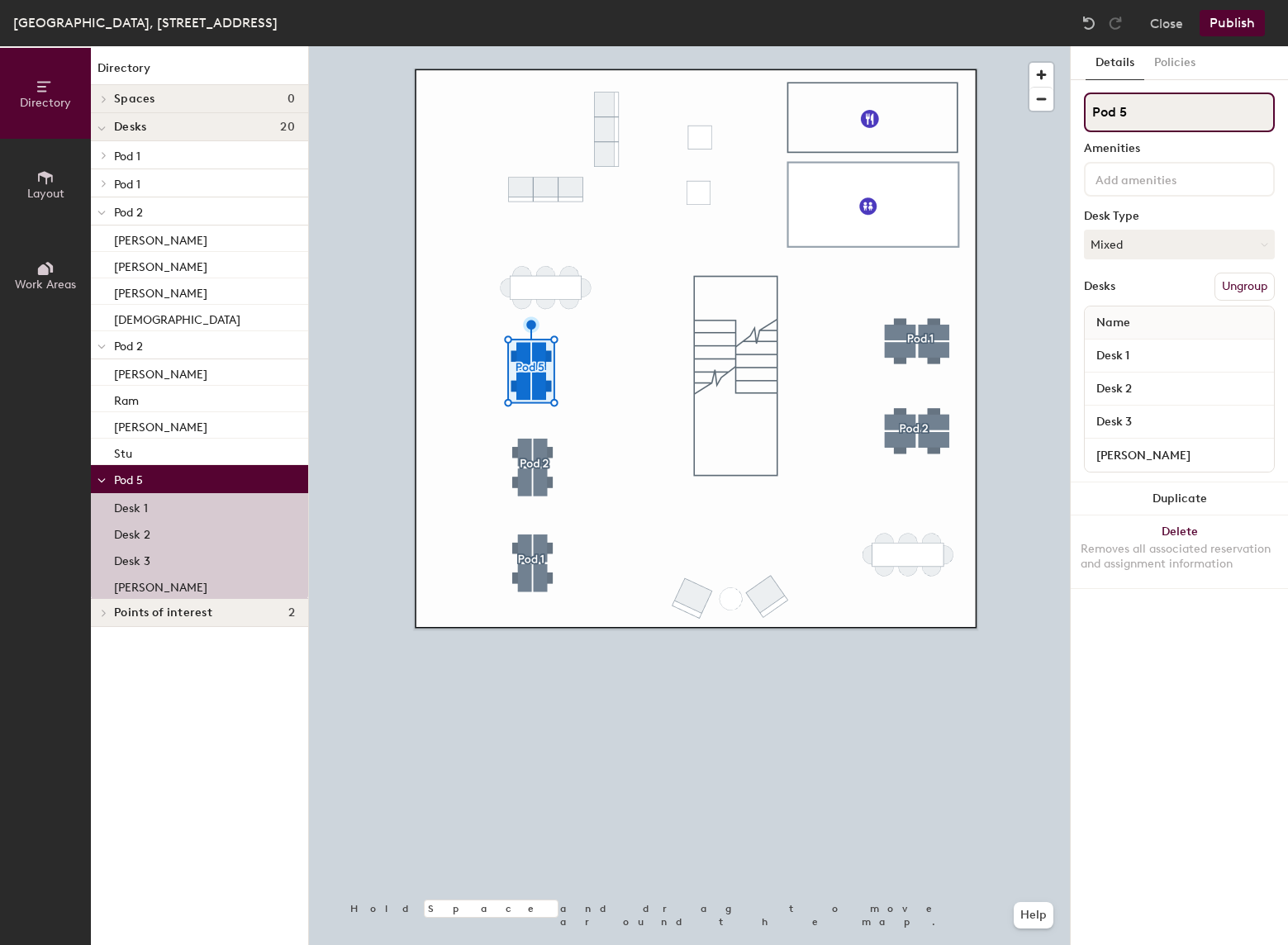
click at [1136, 112] on input "Pod 5" at bounding box center [1180, 112] width 191 height 40
type input "Pod 3"
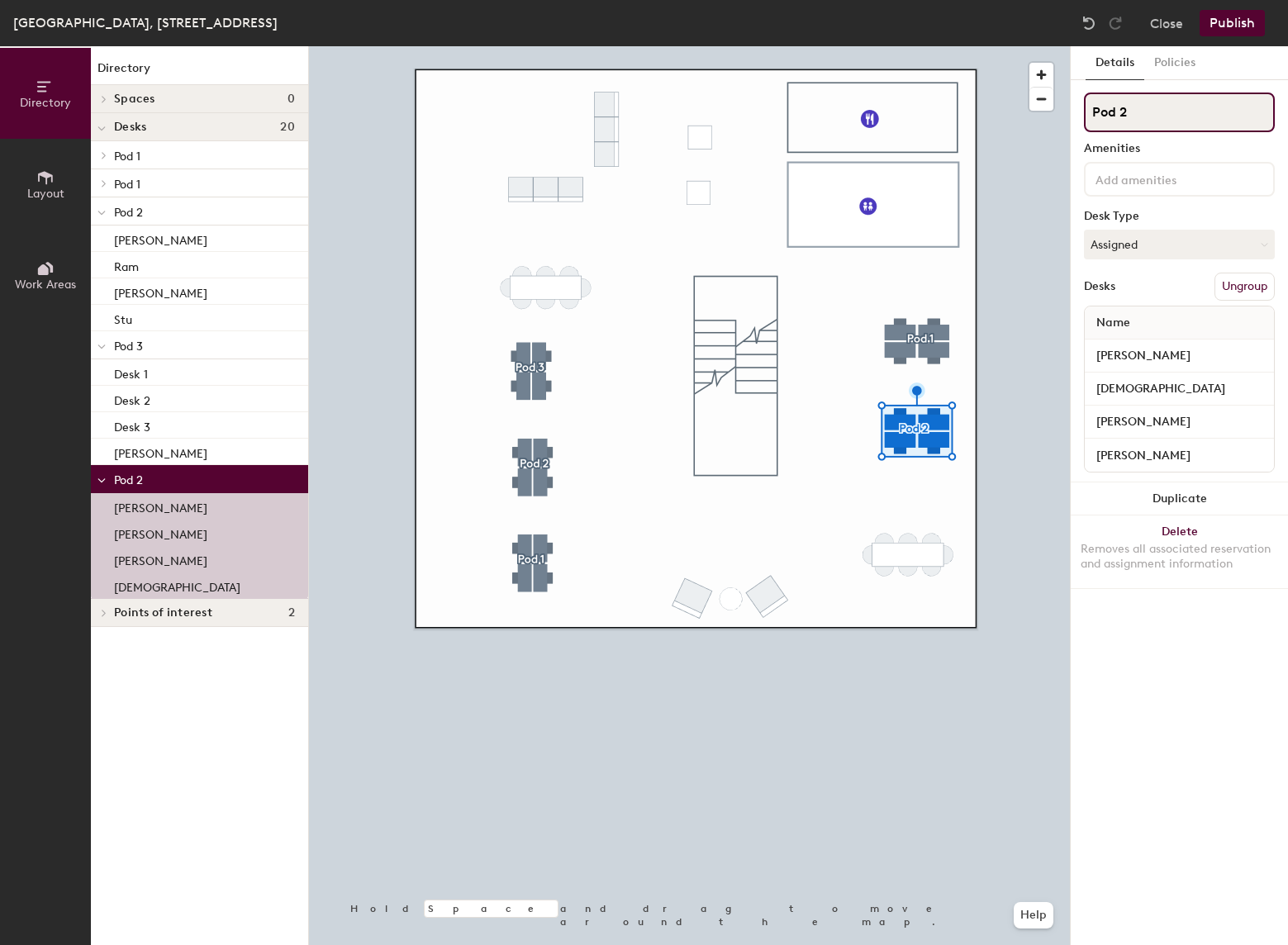
click at [1148, 110] on input "Pod 2" at bounding box center [1180, 112] width 191 height 40
type input "Pod 4"
click at [929, 46] on div at bounding box center [689, 46] width 761 height 0
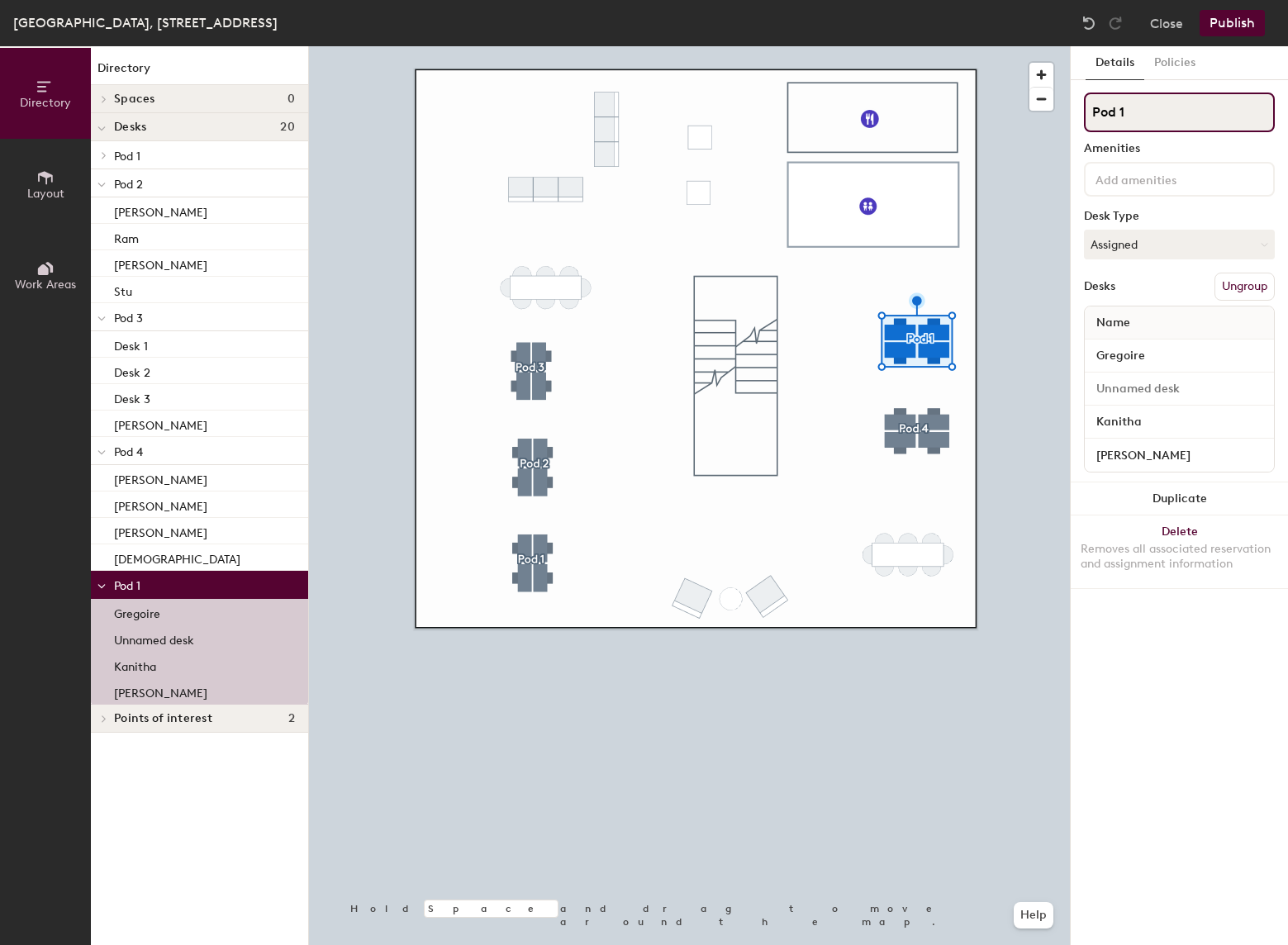
click at [1153, 107] on input "Pod 1" at bounding box center [1180, 112] width 191 height 40
type input "Pod 5"
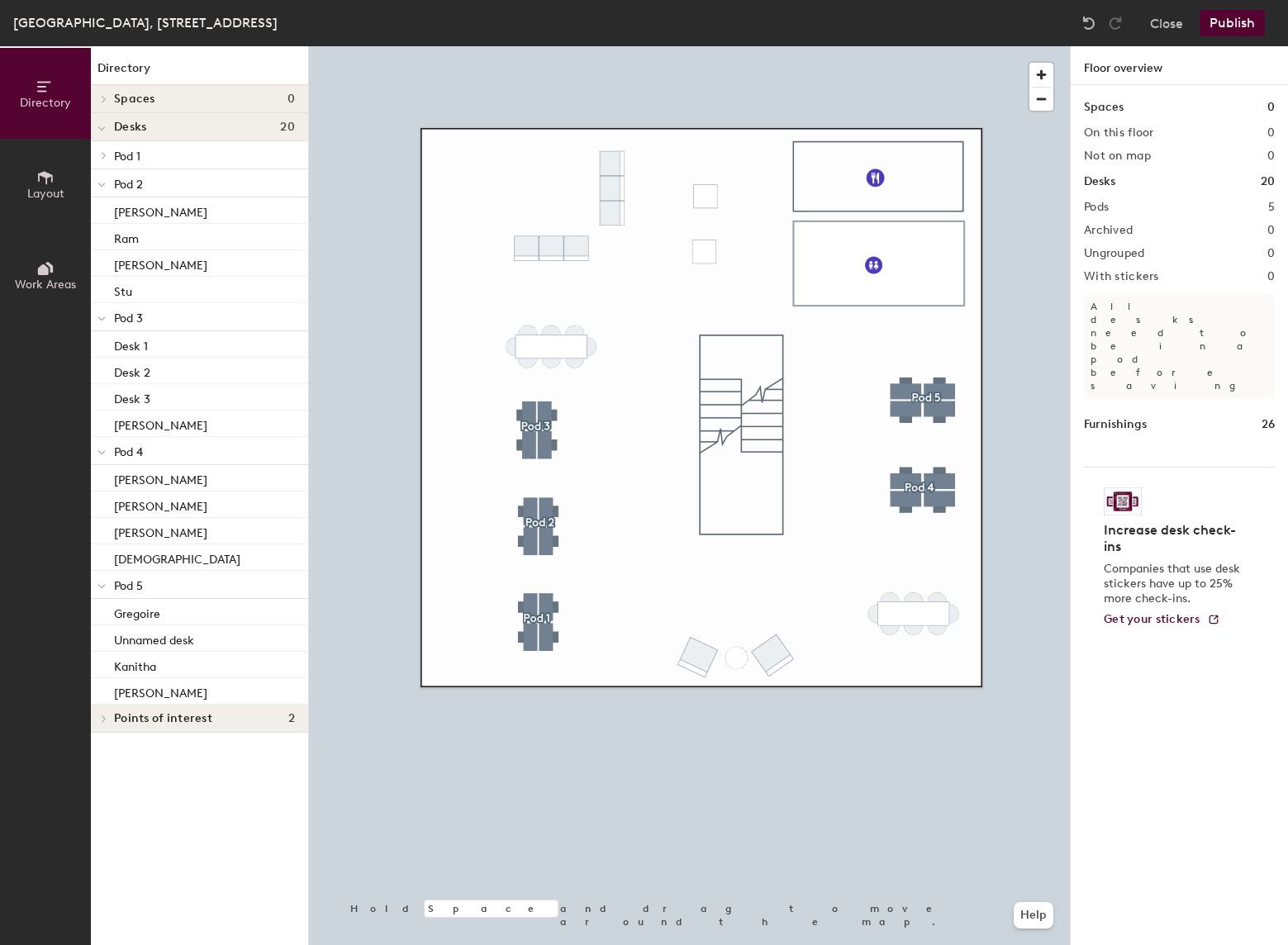
click at [103, 187] on icon at bounding box center [101, 185] width 8 height 7
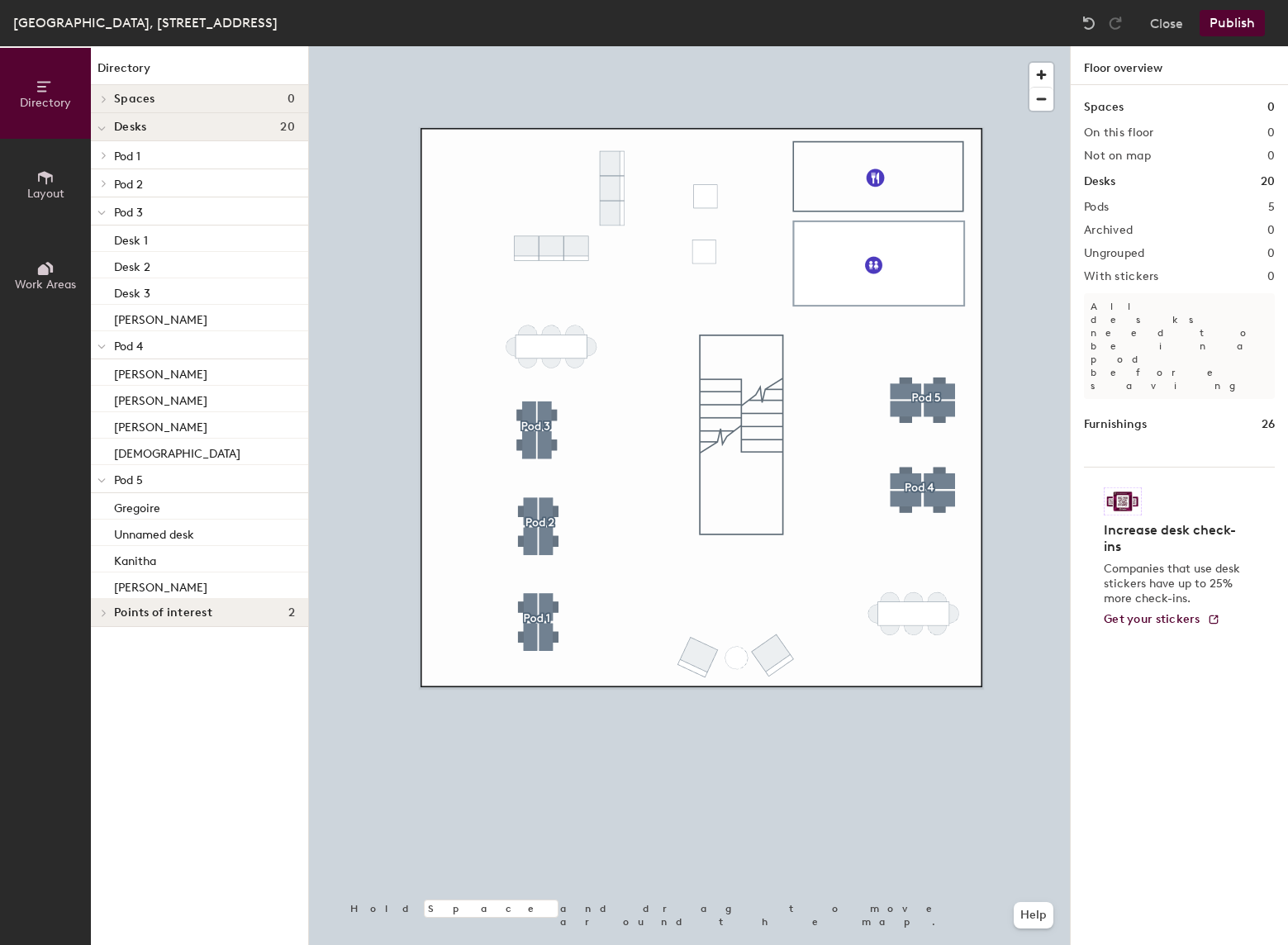
click at [103, 213] on icon at bounding box center [101, 213] width 7 height 3
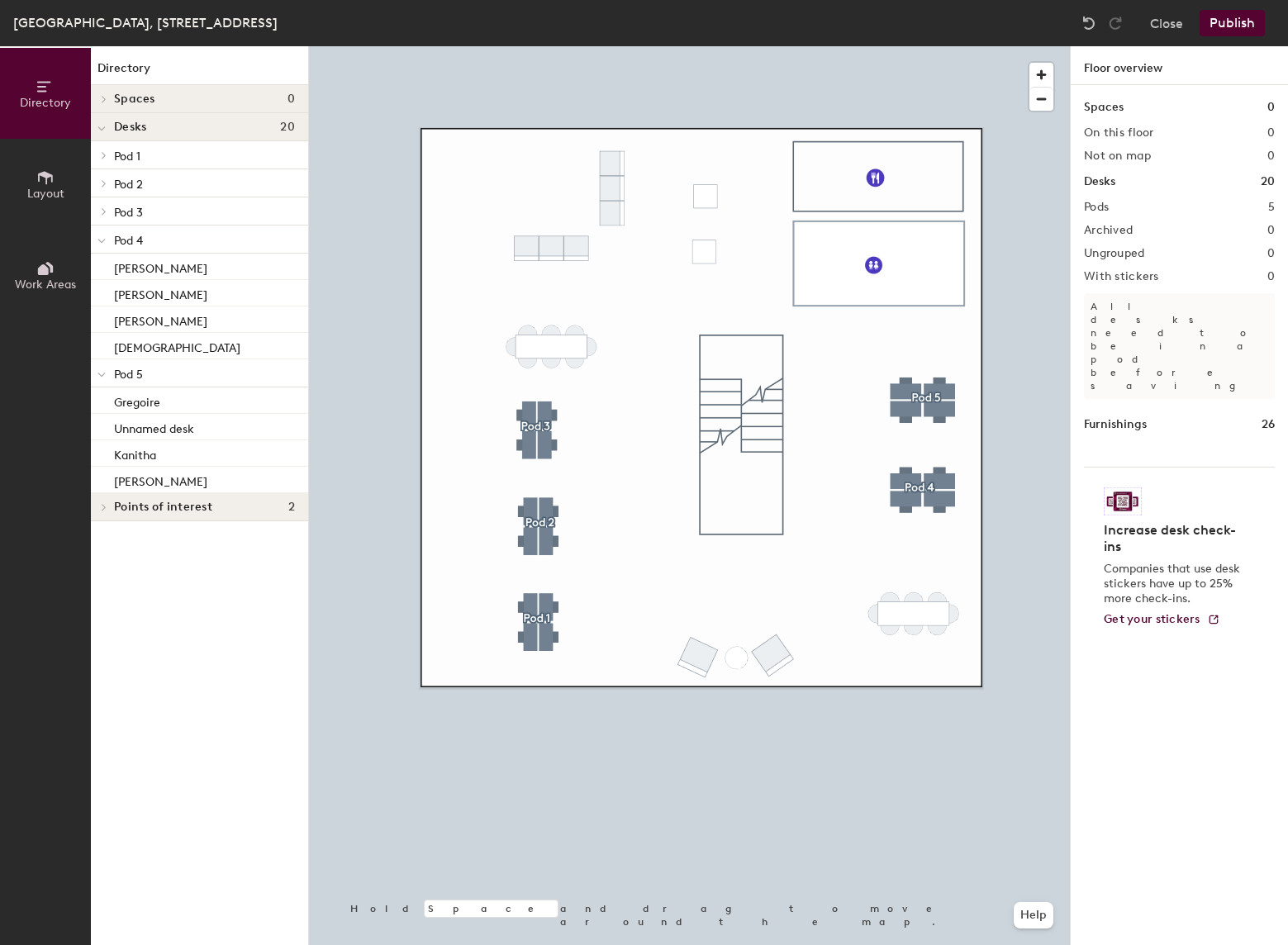
click at [101, 242] on icon at bounding box center [101, 242] width 8 height 7
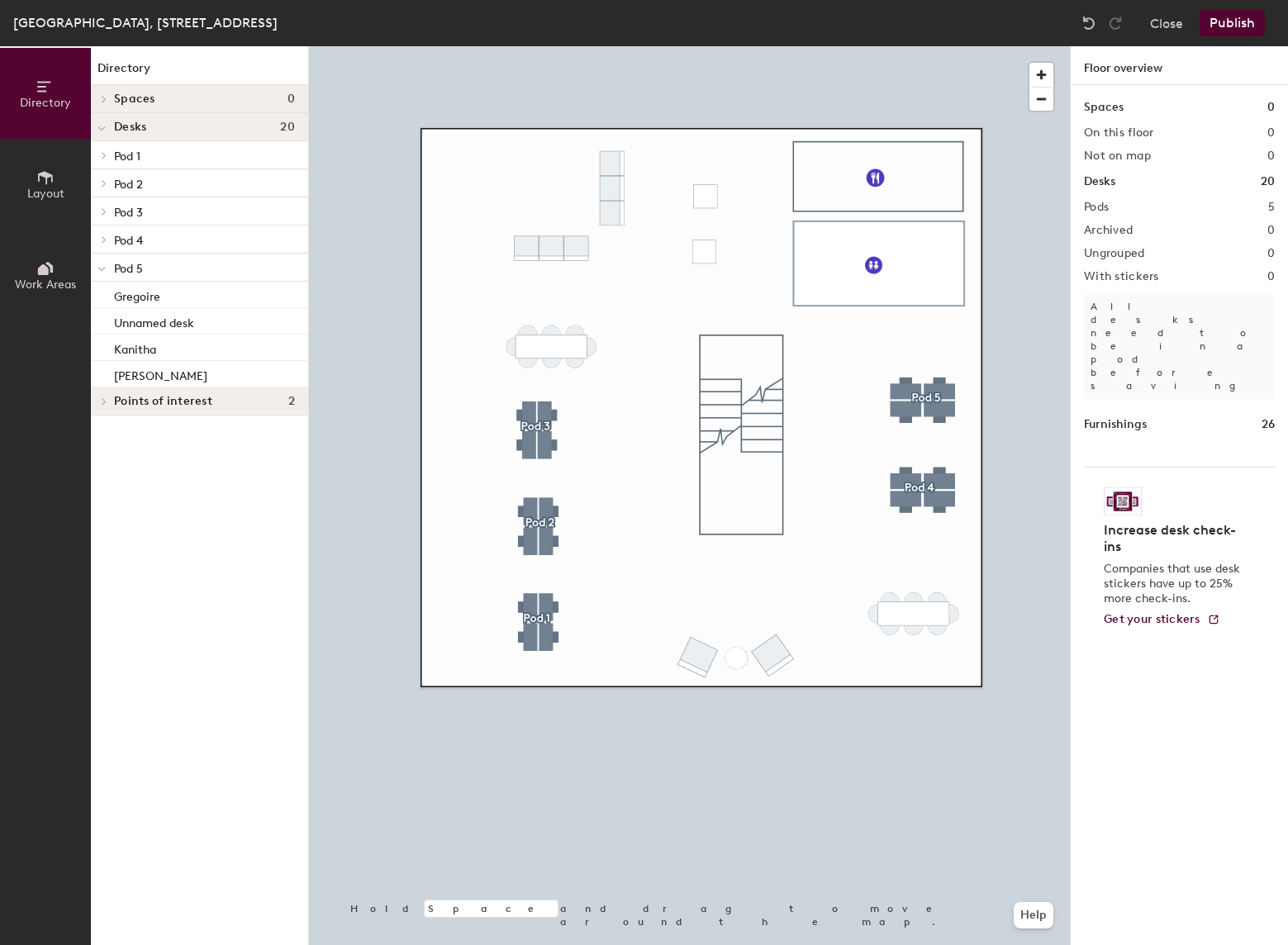
click at [106, 272] on div at bounding box center [101, 267] width 21 height 27
click at [199, 453] on div "Directory Spaces 0 Desks 20 Pod 1 [PERSON_NAME] Unnamed desk [PERSON_NAME] Pod …" at bounding box center [199, 496] width 217 height 899
click at [726, 18] on div "[GEOGRAPHIC_DATA], [STREET_ADDRESS] Close Publish" at bounding box center [644, 23] width 1288 height 46
